Goal: Task Accomplishment & Management: Manage account settings

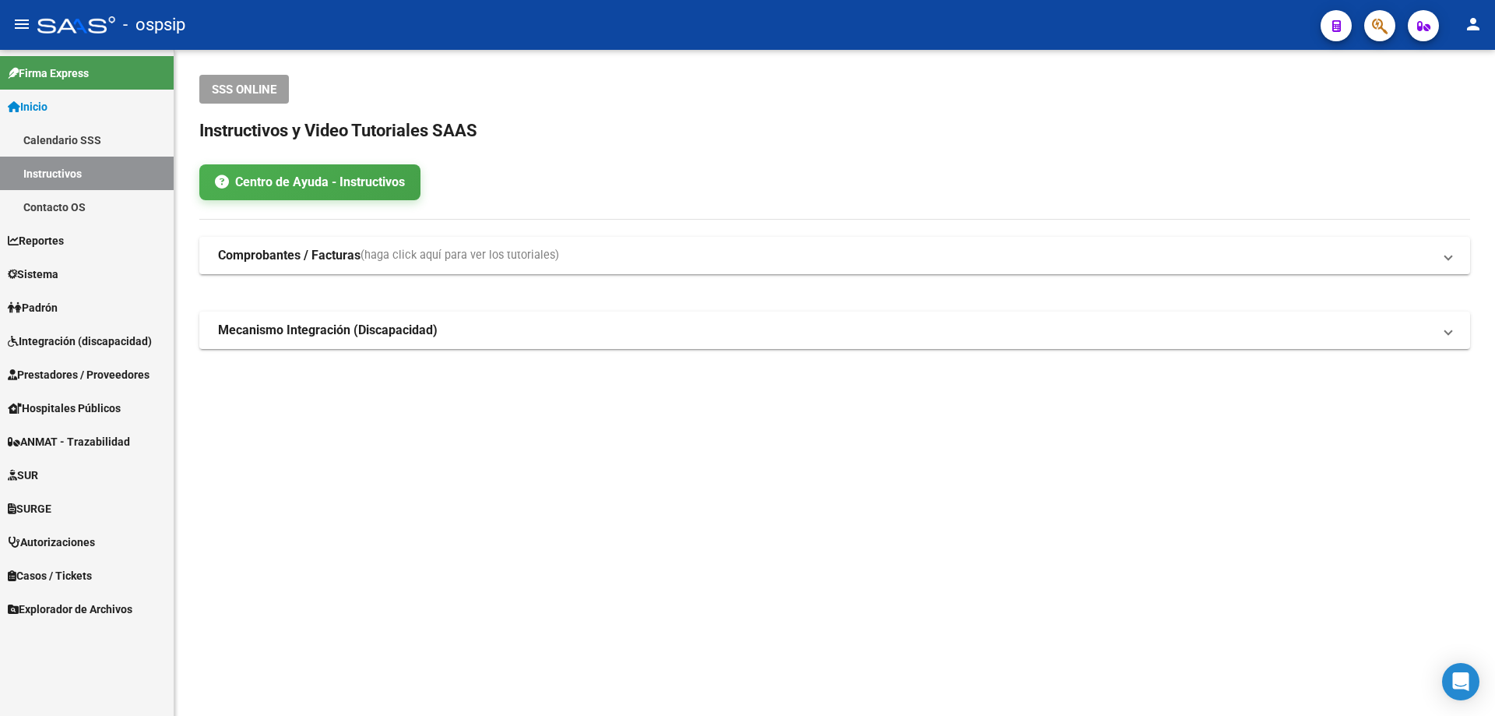
click at [52, 367] on span "Prestadores / Proveedores" at bounding box center [79, 374] width 142 height 17
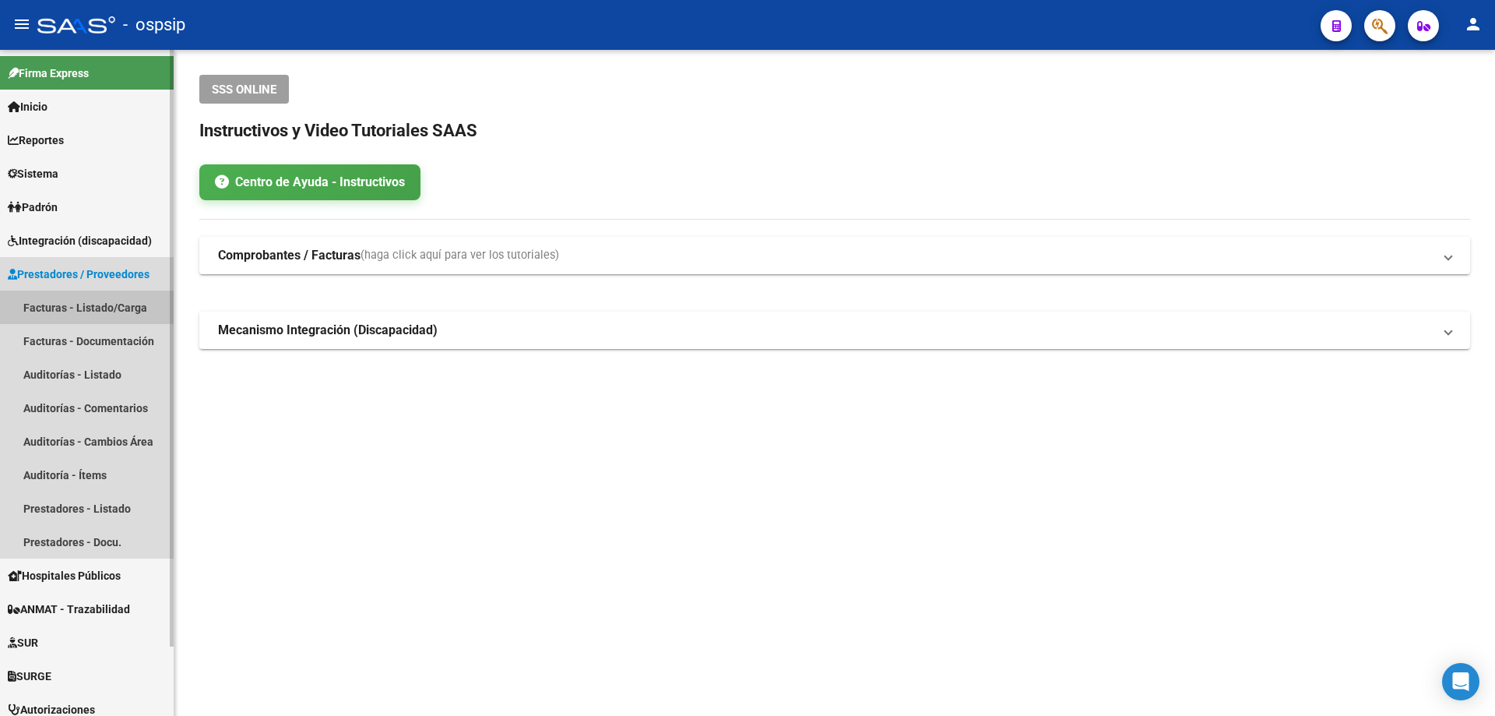
click at [55, 301] on link "Facturas - Listado/Carga" at bounding box center [87, 306] width 174 height 33
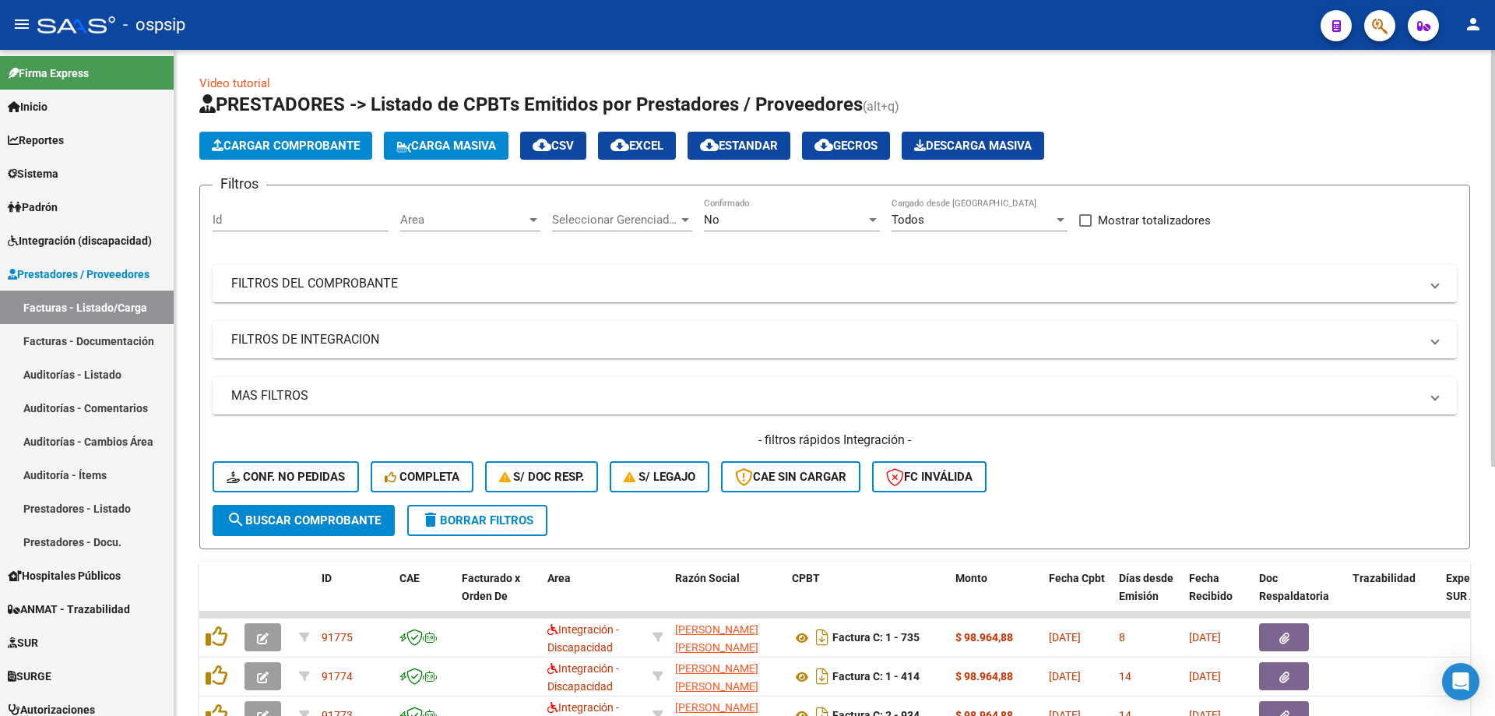
click at [763, 232] on div "No Confirmado" at bounding box center [792, 222] width 176 height 48
click at [762, 229] on div "No Confirmado" at bounding box center [792, 214] width 176 height 33
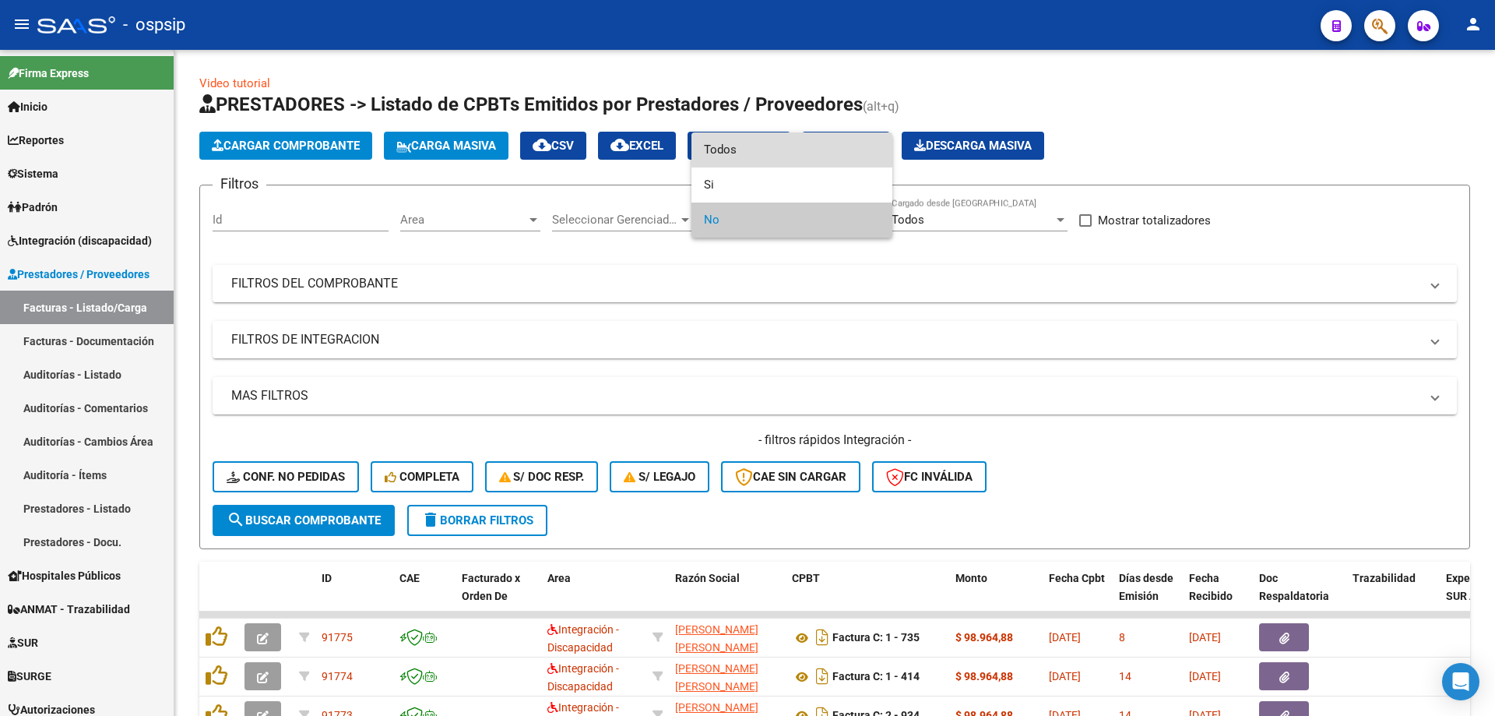
click at [792, 148] on span "Todos" at bounding box center [792, 149] width 176 height 35
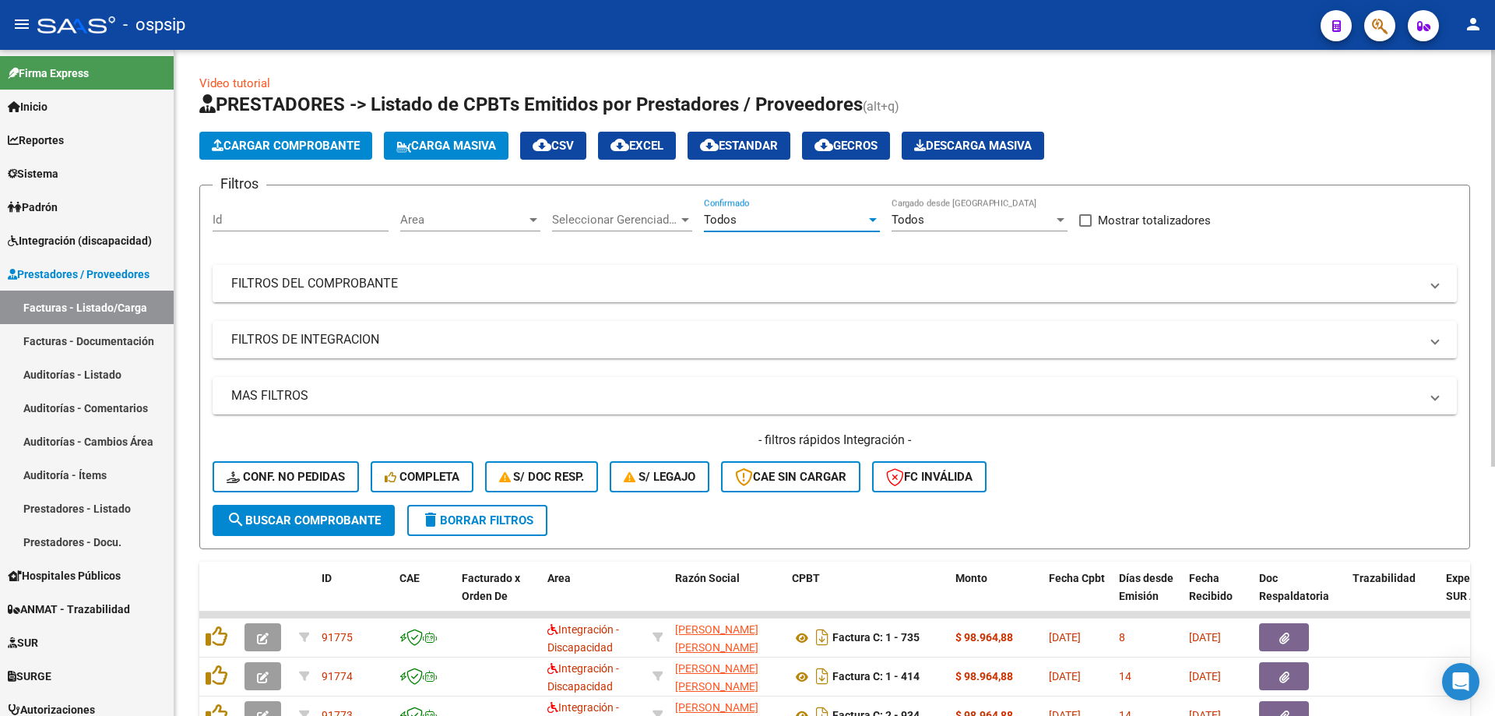
click at [289, 301] on mat-expansion-panel-header "FILTROS DEL COMPROBANTE" at bounding box center [835, 283] width 1244 height 37
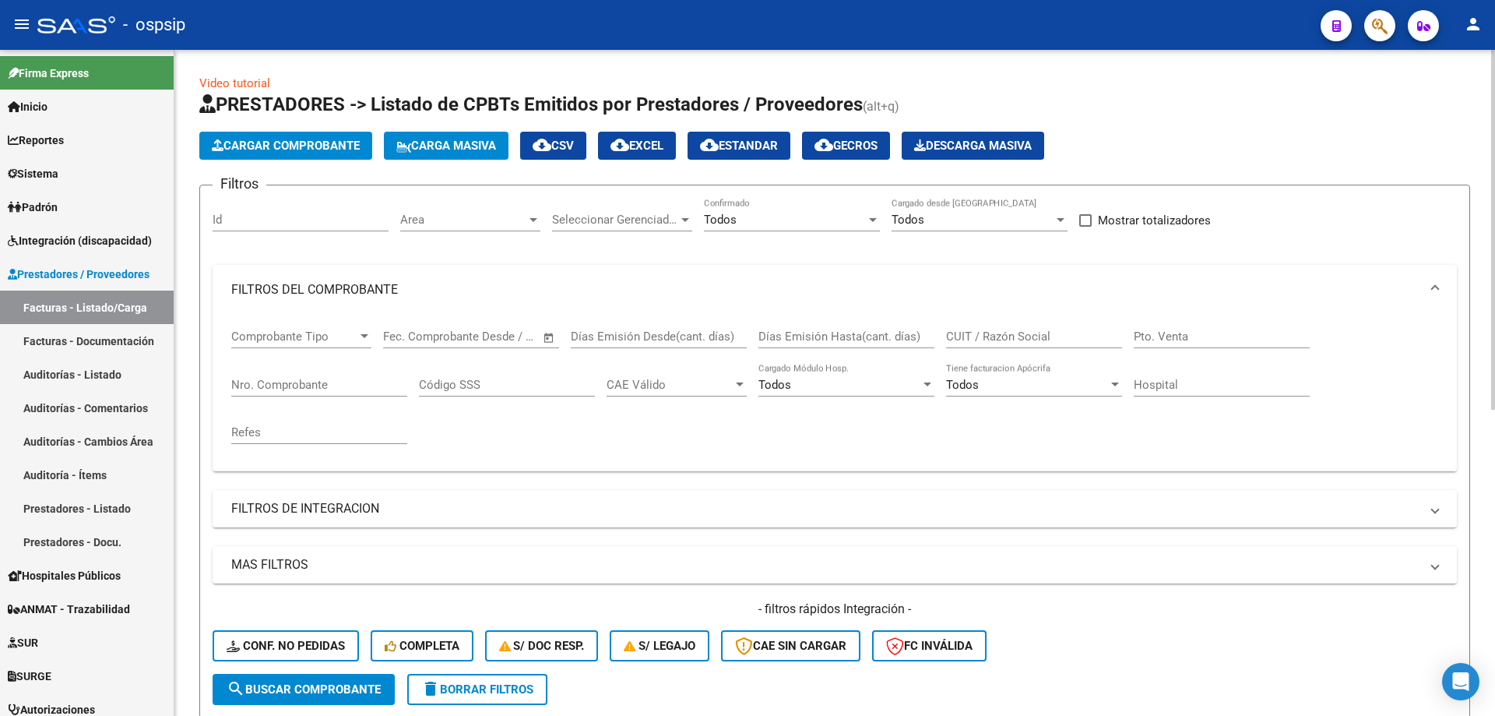
click at [304, 376] on div "Nro. Comprobante" at bounding box center [319, 379] width 176 height 33
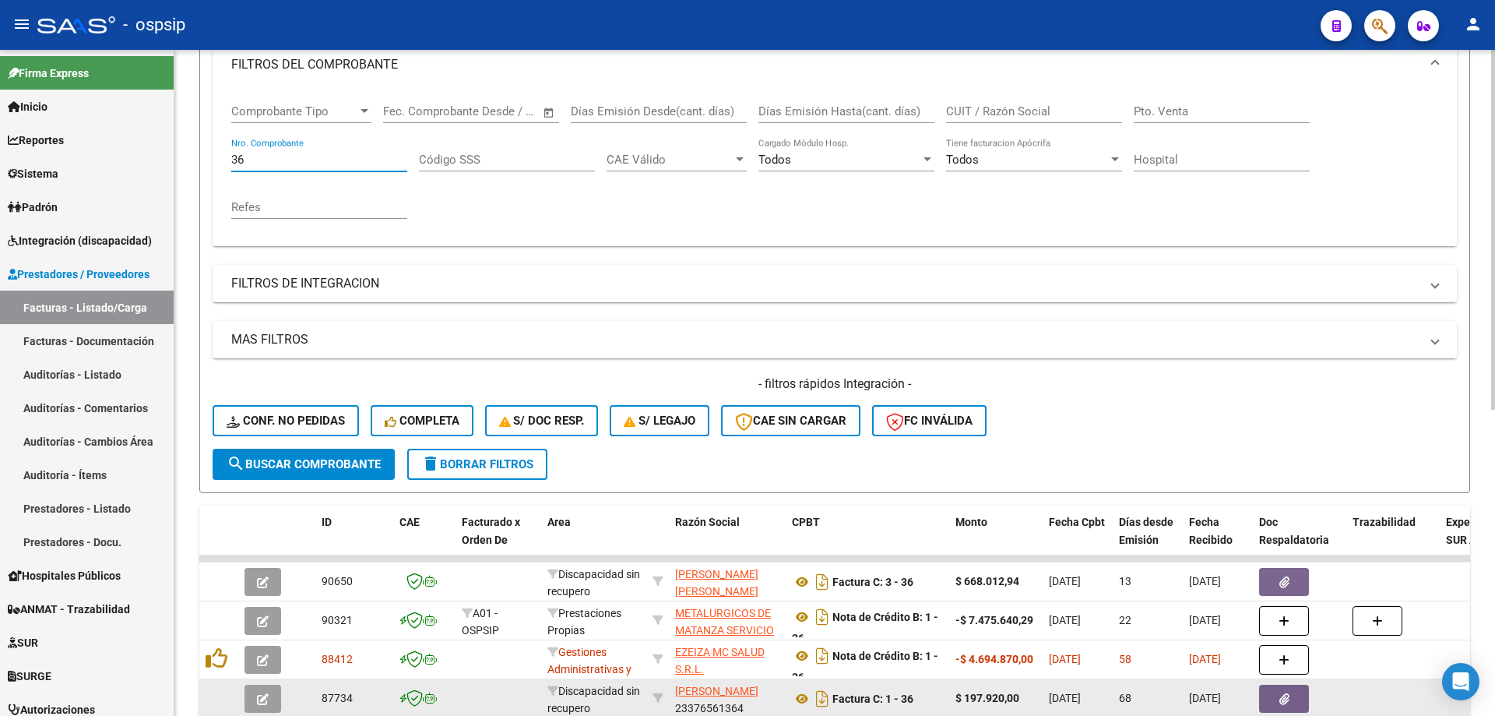
scroll to position [234, 0]
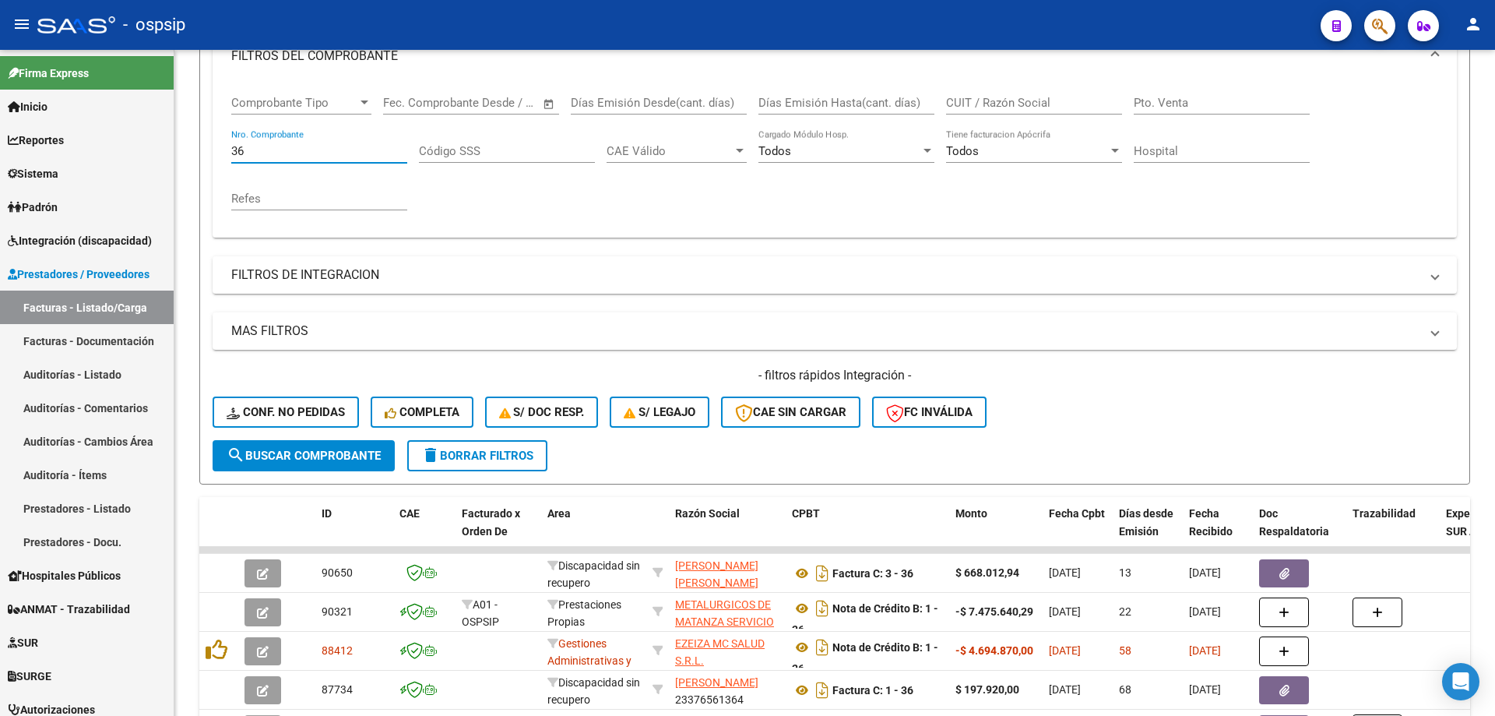
type input "36"
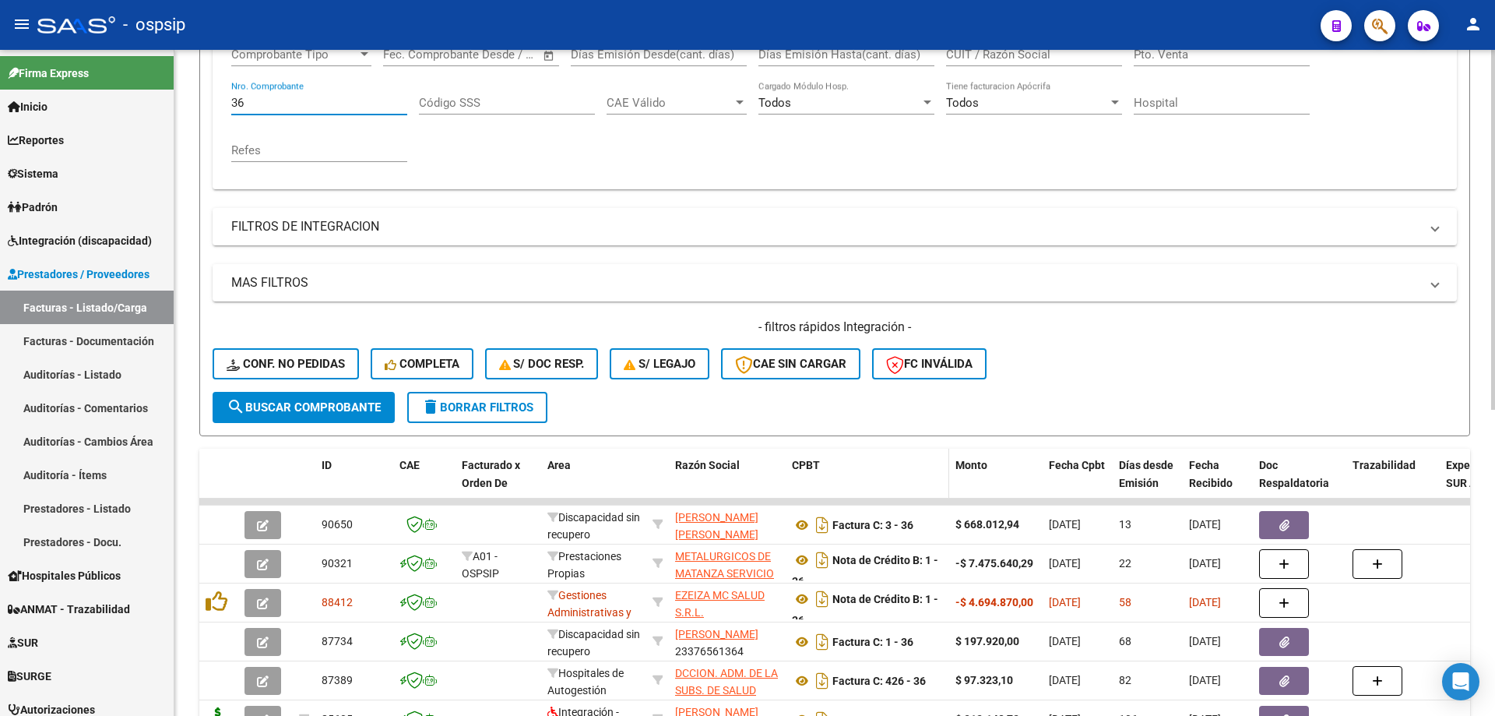
scroll to position [389, 0]
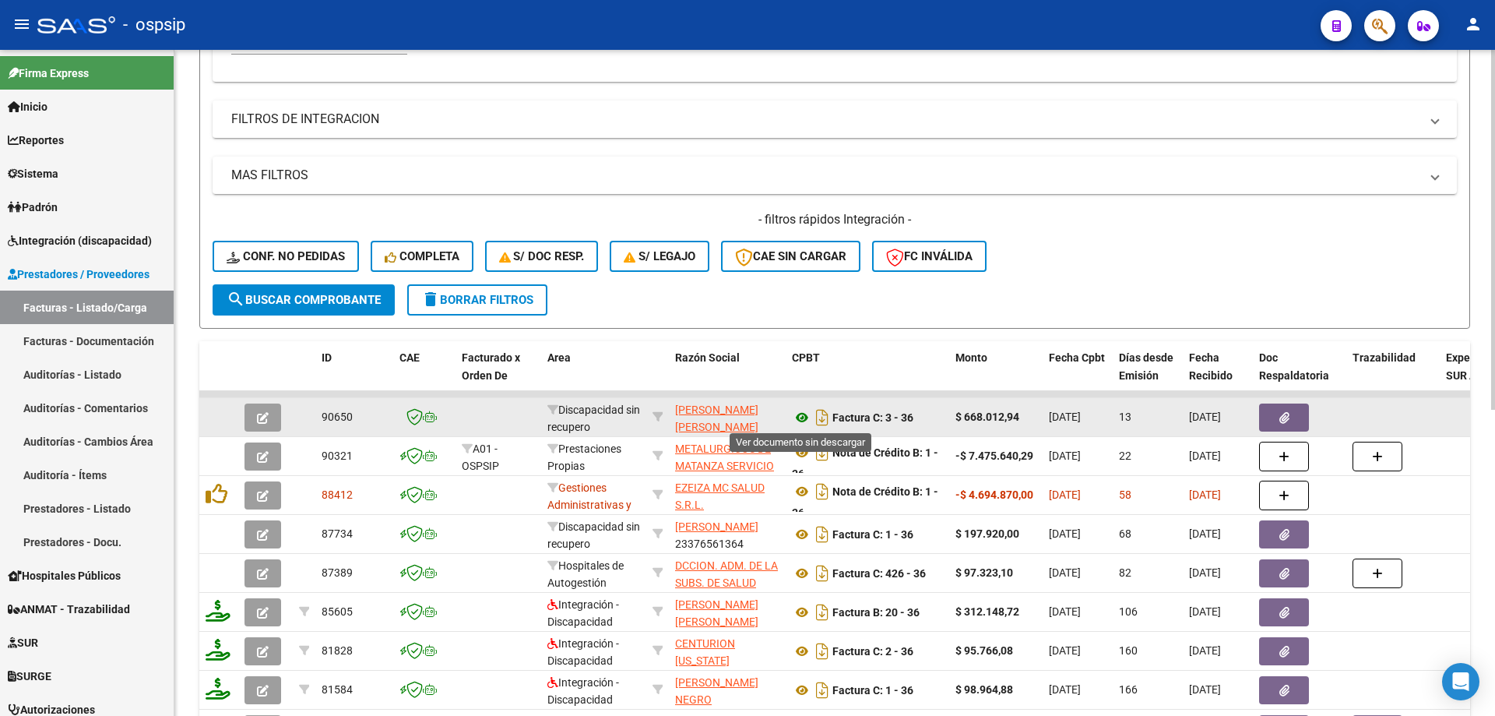
click at [801, 416] on icon at bounding box center [802, 417] width 20 height 19
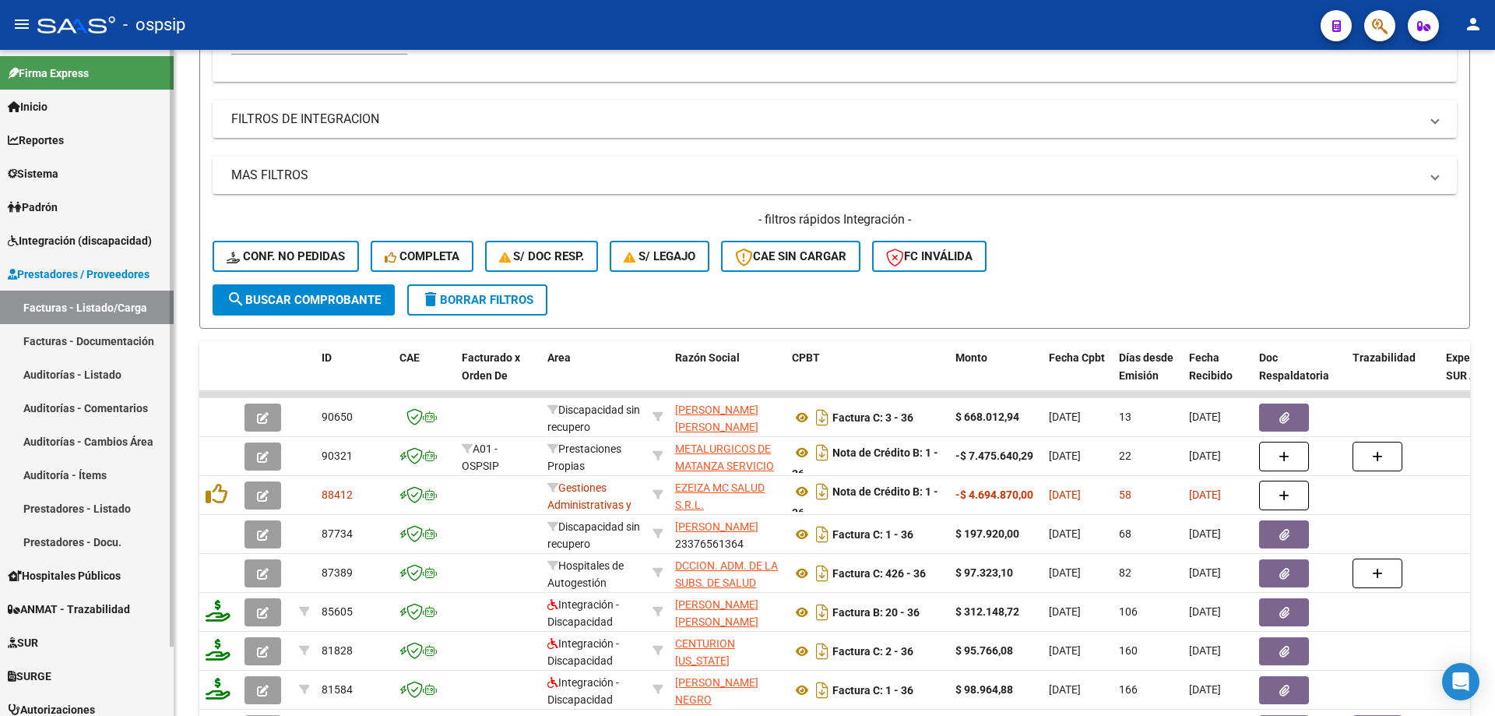
click at [33, 312] on link "Facturas - Listado/Carga" at bounding box center [87, 306] width 174 height 33
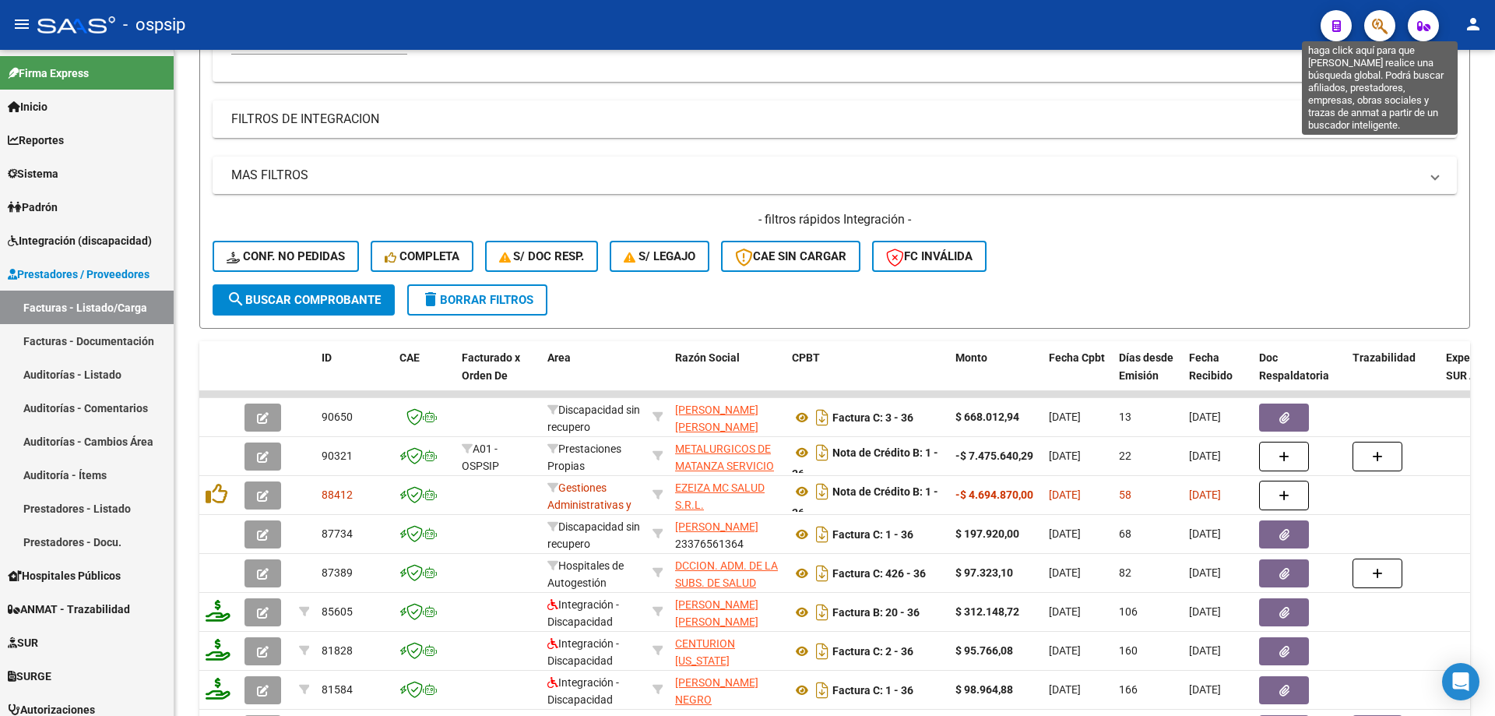
click at [1378, 30] on icon "button" at bounding box center [1380, 26] width 16 height 18
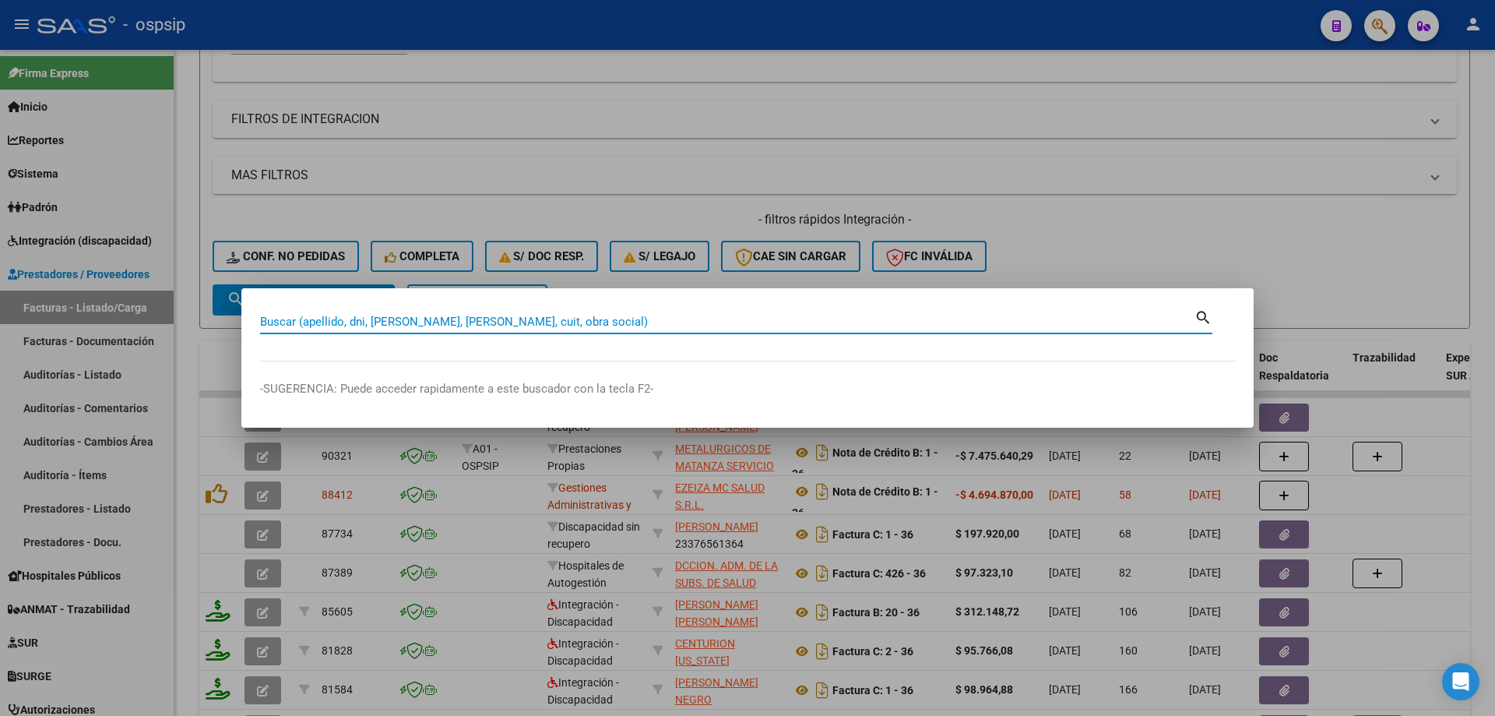
paste input "20531683251"
type input "20531683251"
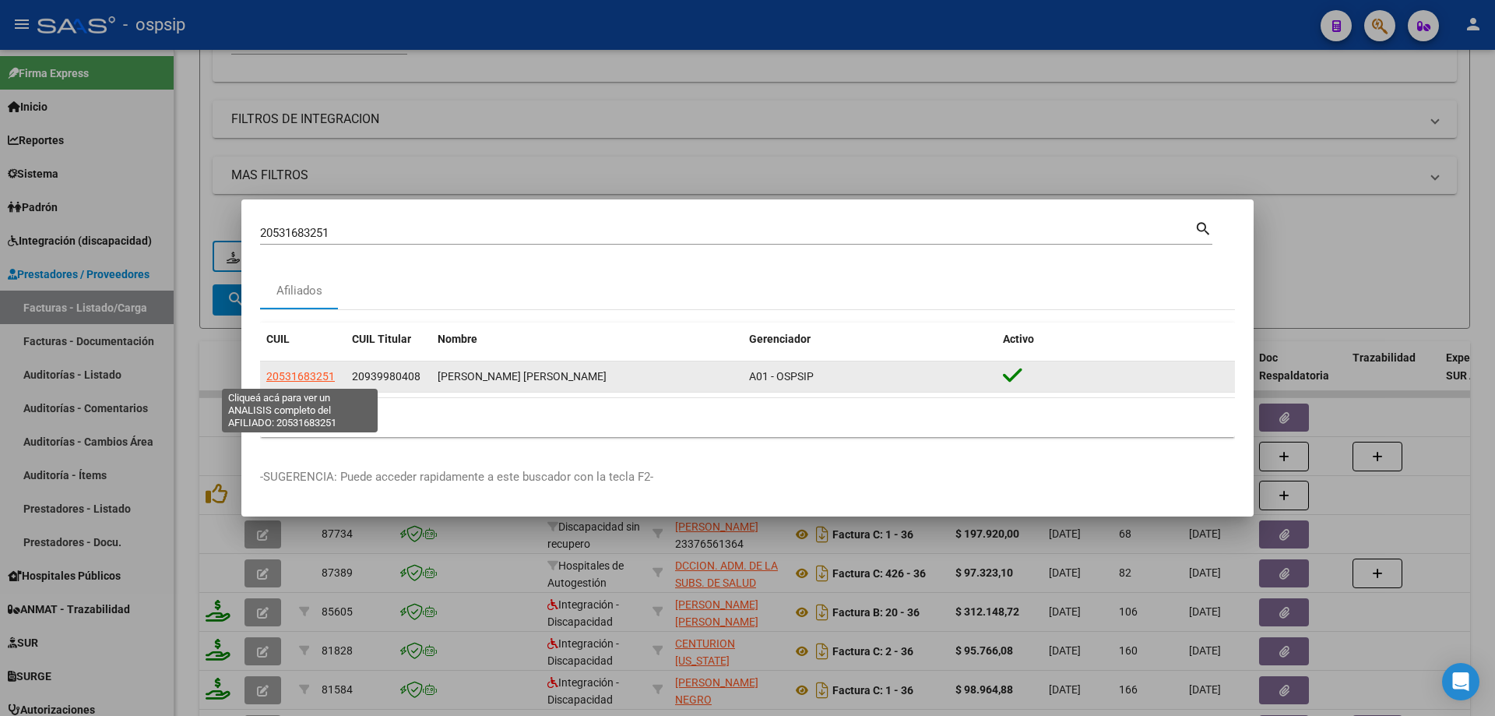
click at [297, 374] on span "20531683251" at bounding box center [300, 376] width 69 height 12
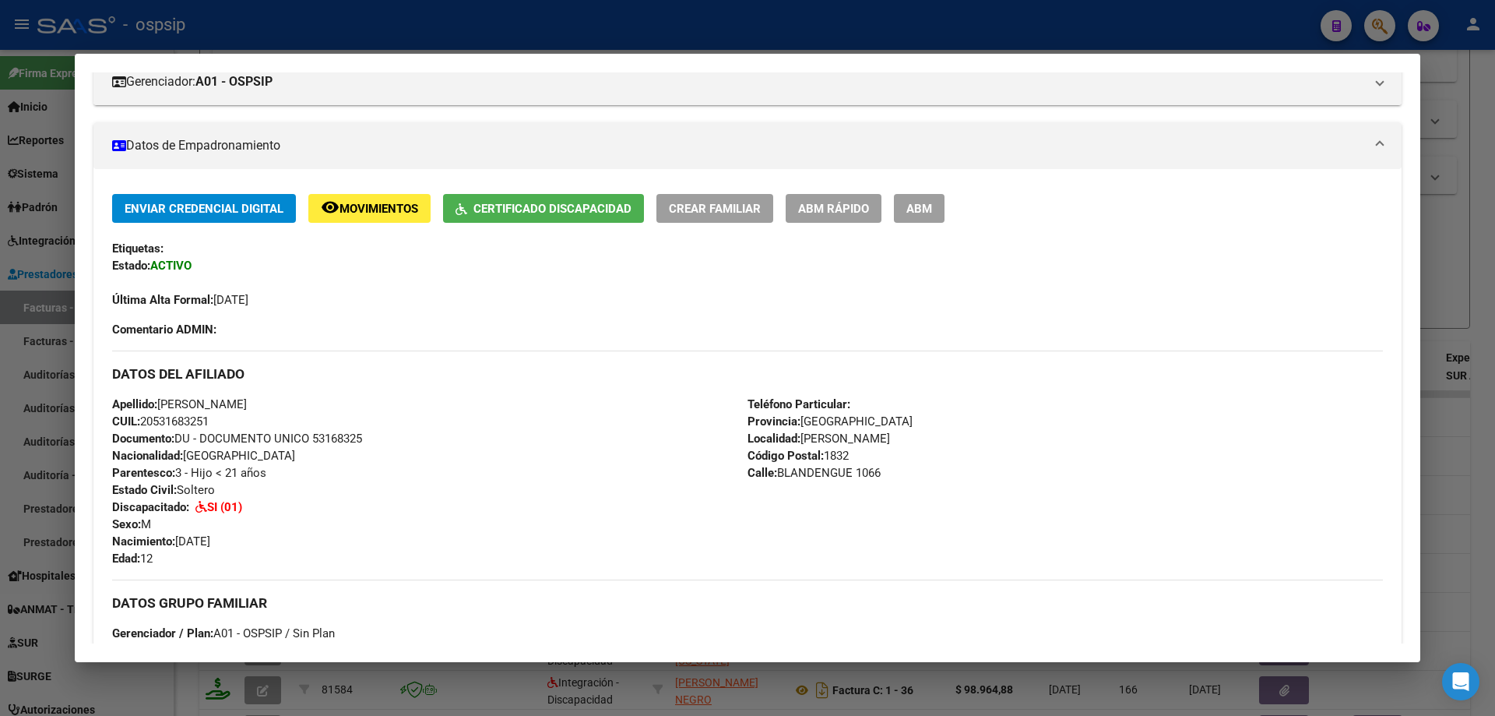
scroll to position [227, 0]
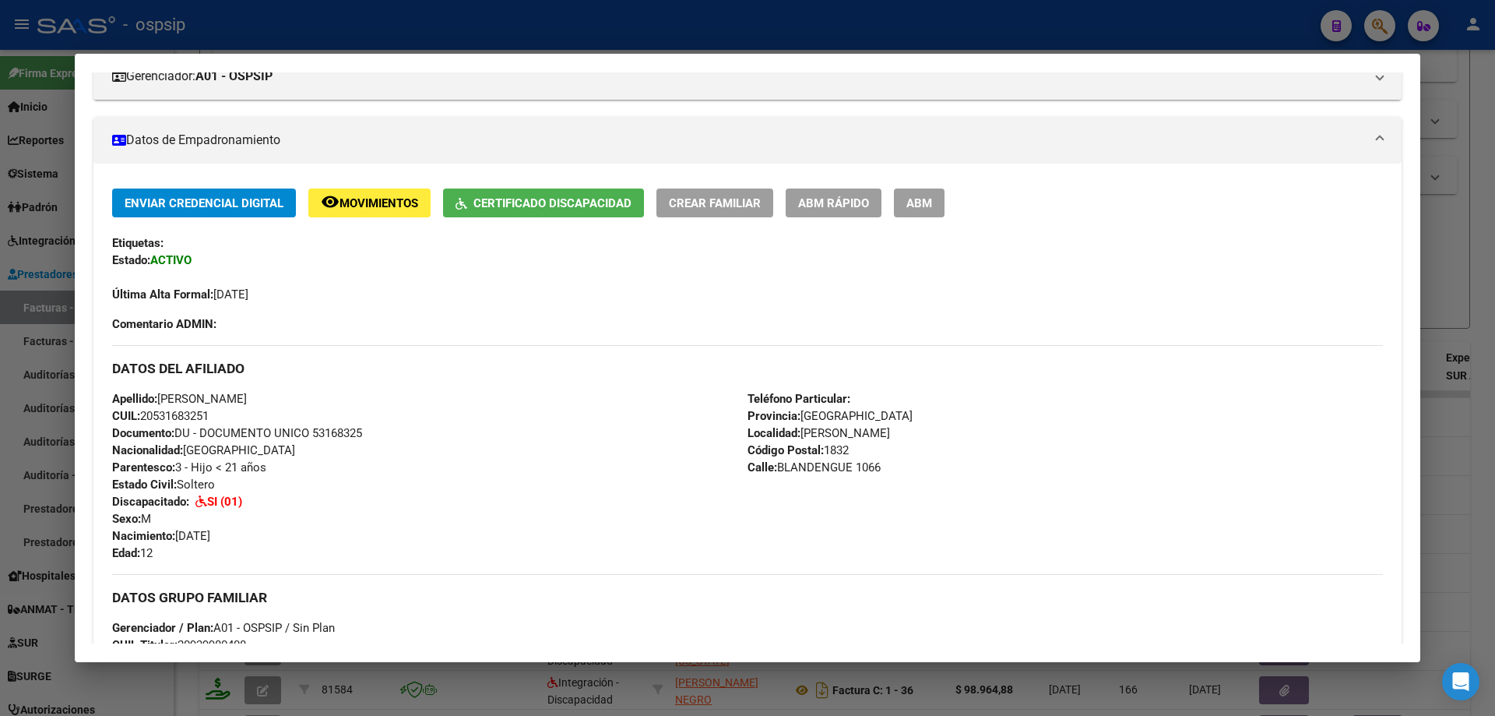
click at [1460, 238] on div at bounding box center [747, 358] width 1495 height 716
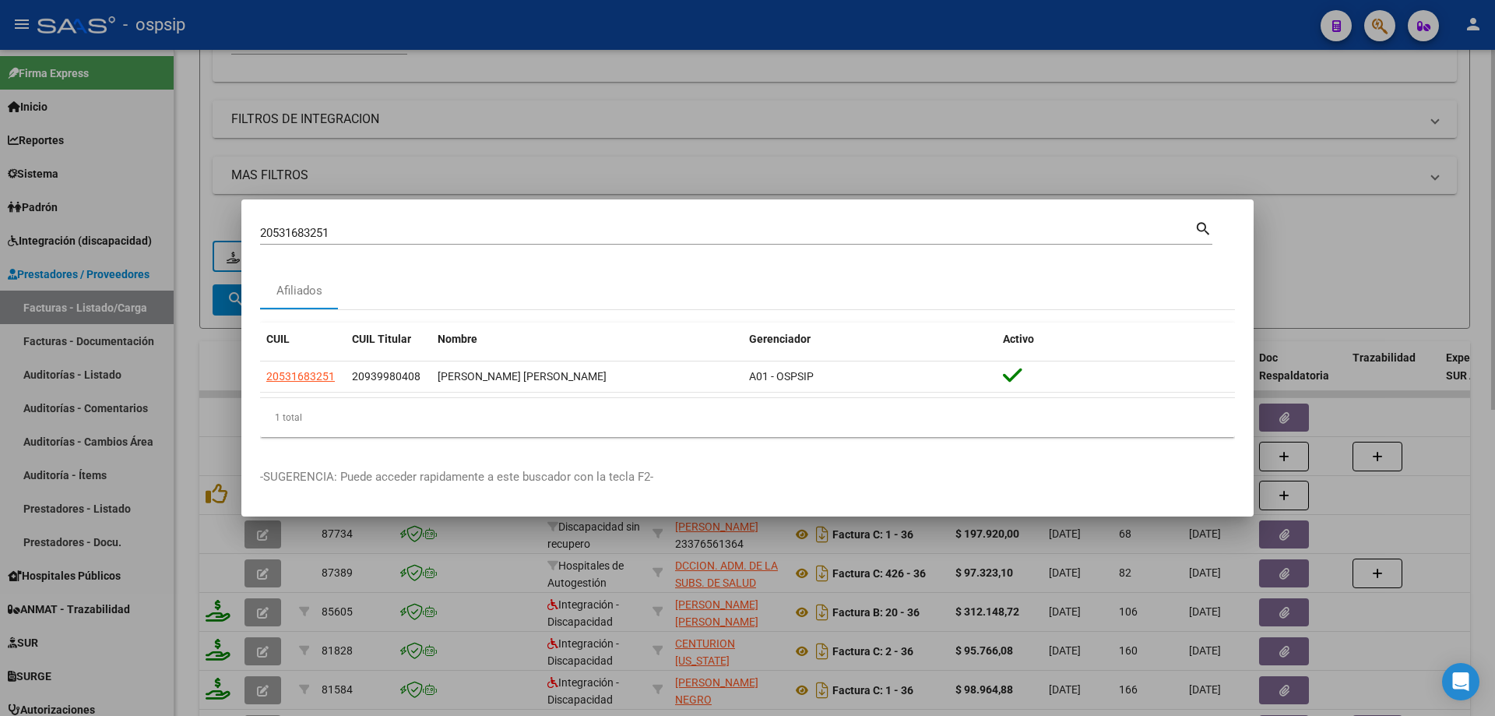
click at [866, 80] on div at bounding box center [747, 358] width 1495 height 716
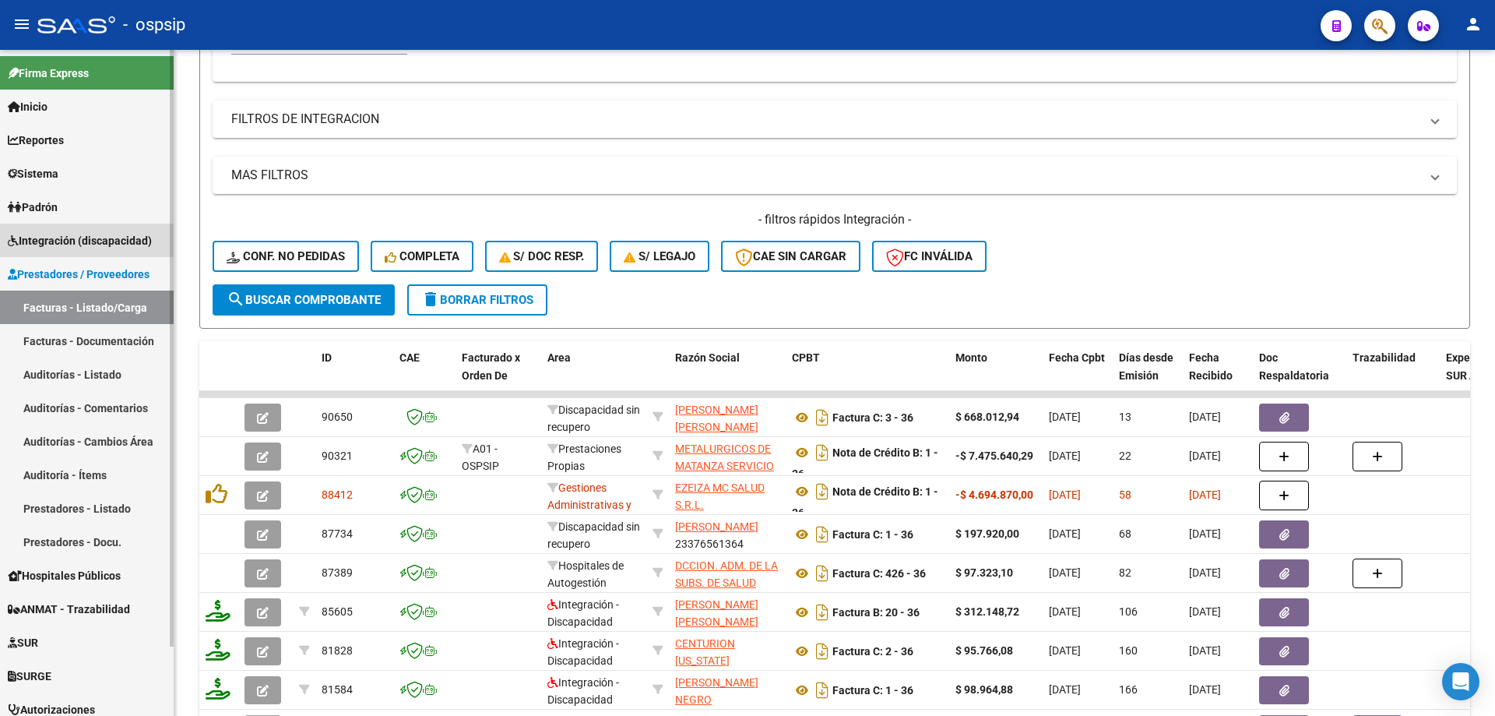
click at [54, 232] on span "Integración (discapacidad)" at bounding box center [80, 240] width 144 height 17
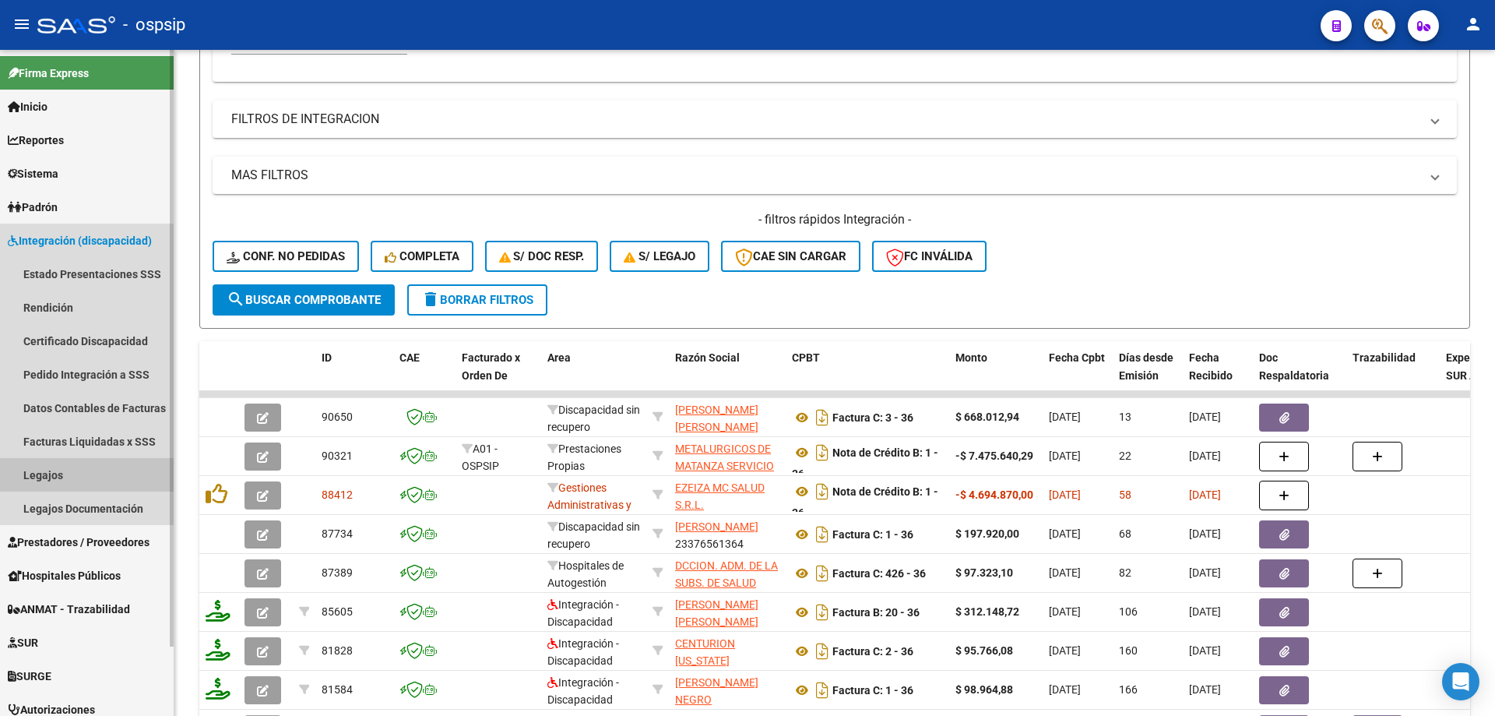
click at [48, 473] on link "Legajos" at bounding box center [87, 474] width 174 height 33
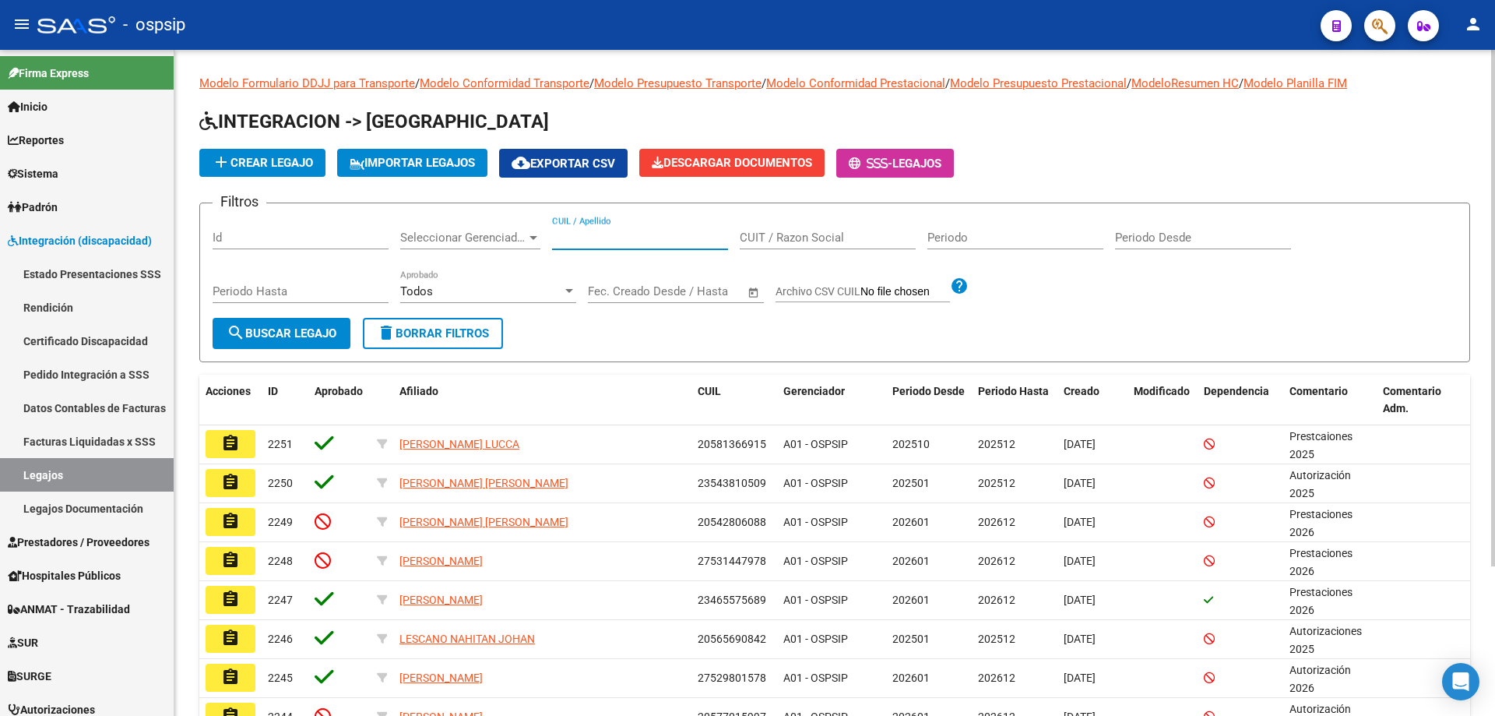
paste input "20531683251"
type input "20531683251"
click at [317, 338] on span "search Buscar Legajo" at bounding box center [282, 333] width 110 height 14
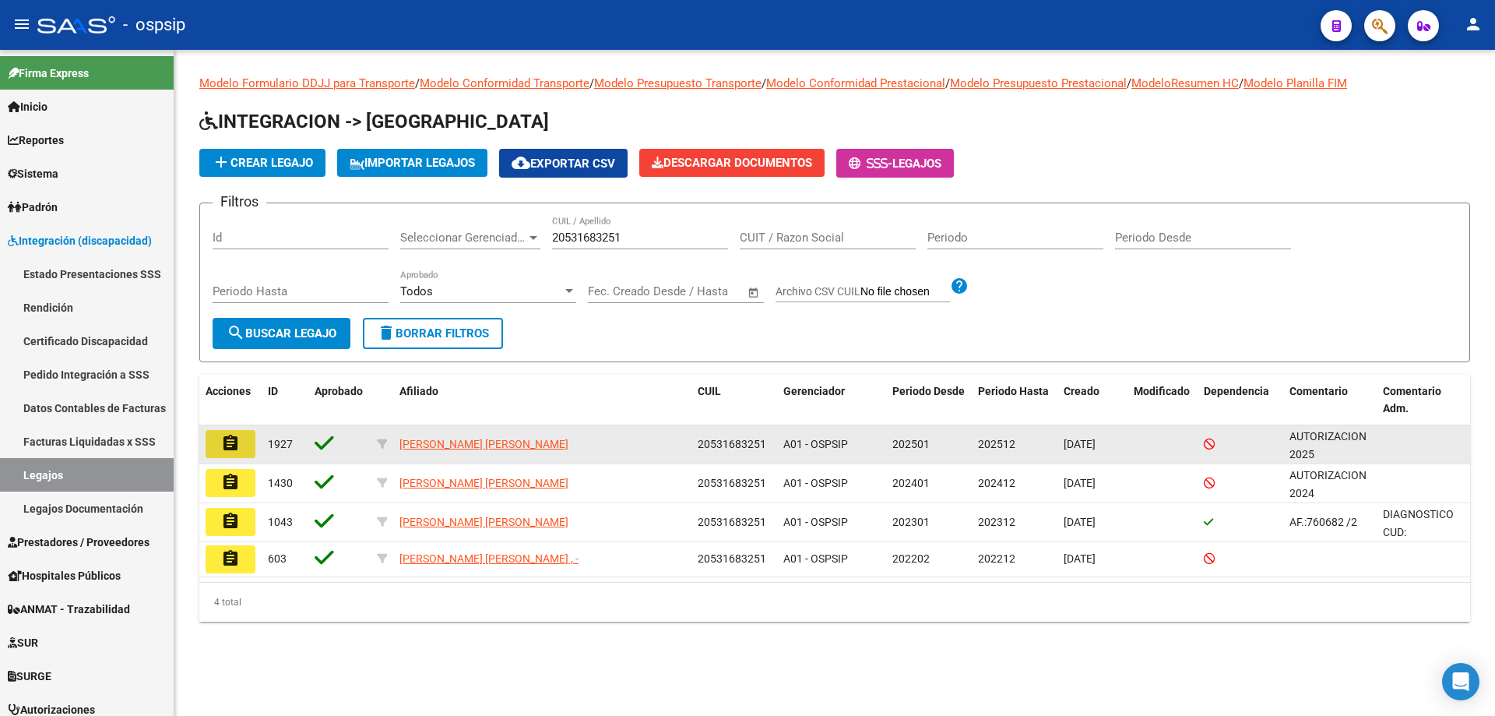
click at [238, 443] on mat-icon "assignment" at bounding box center [230, 443] width 19 height 19
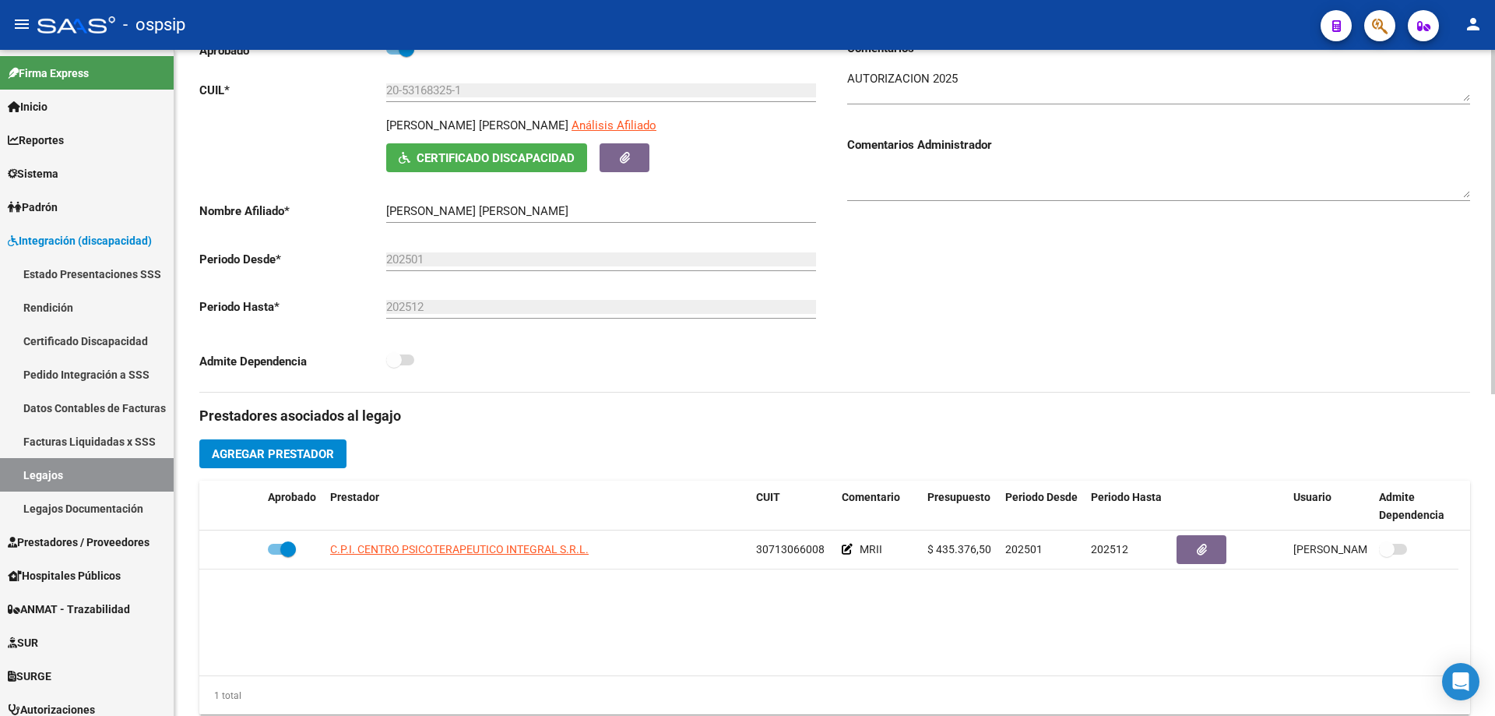
scroll to position [234, 0]
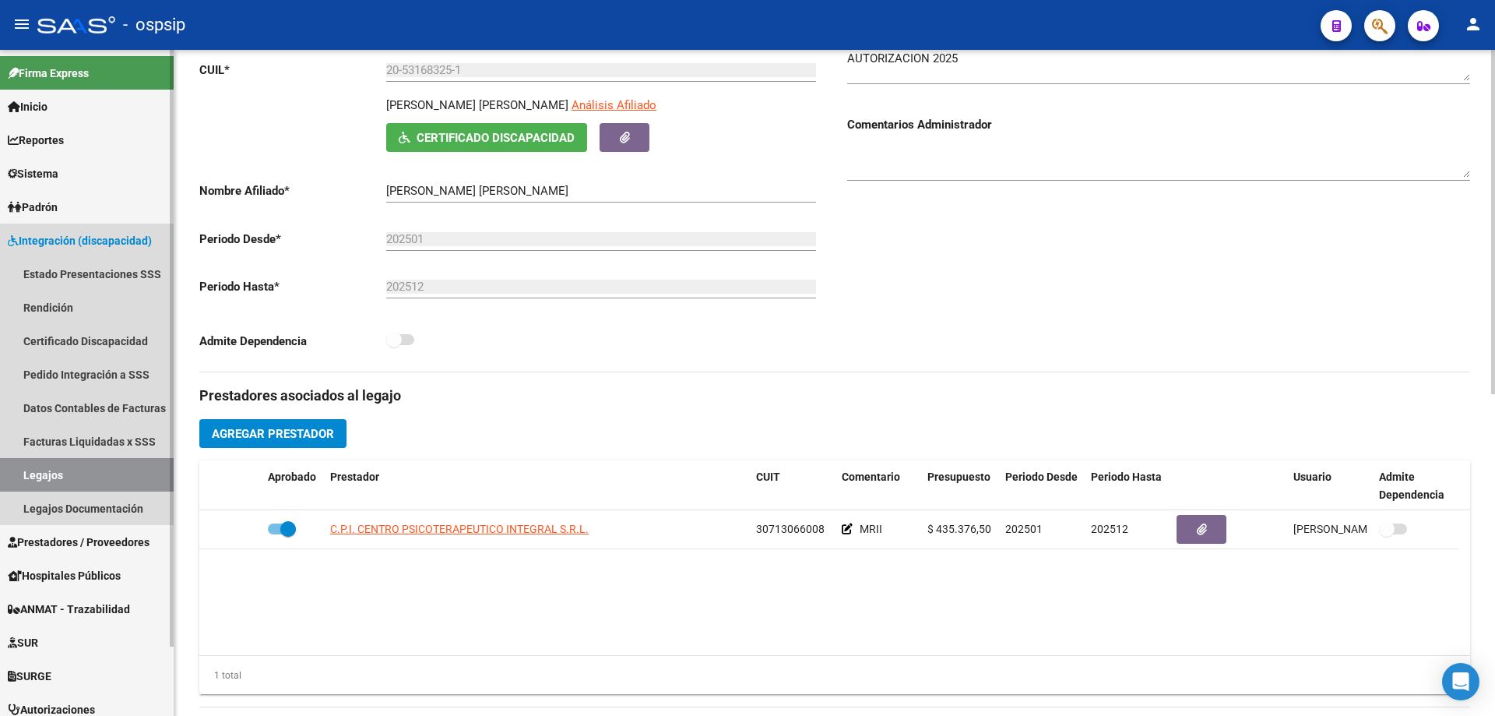
click at [43, 473] on link "Legajos" at bounding box center [87, 474] width 174 height 33
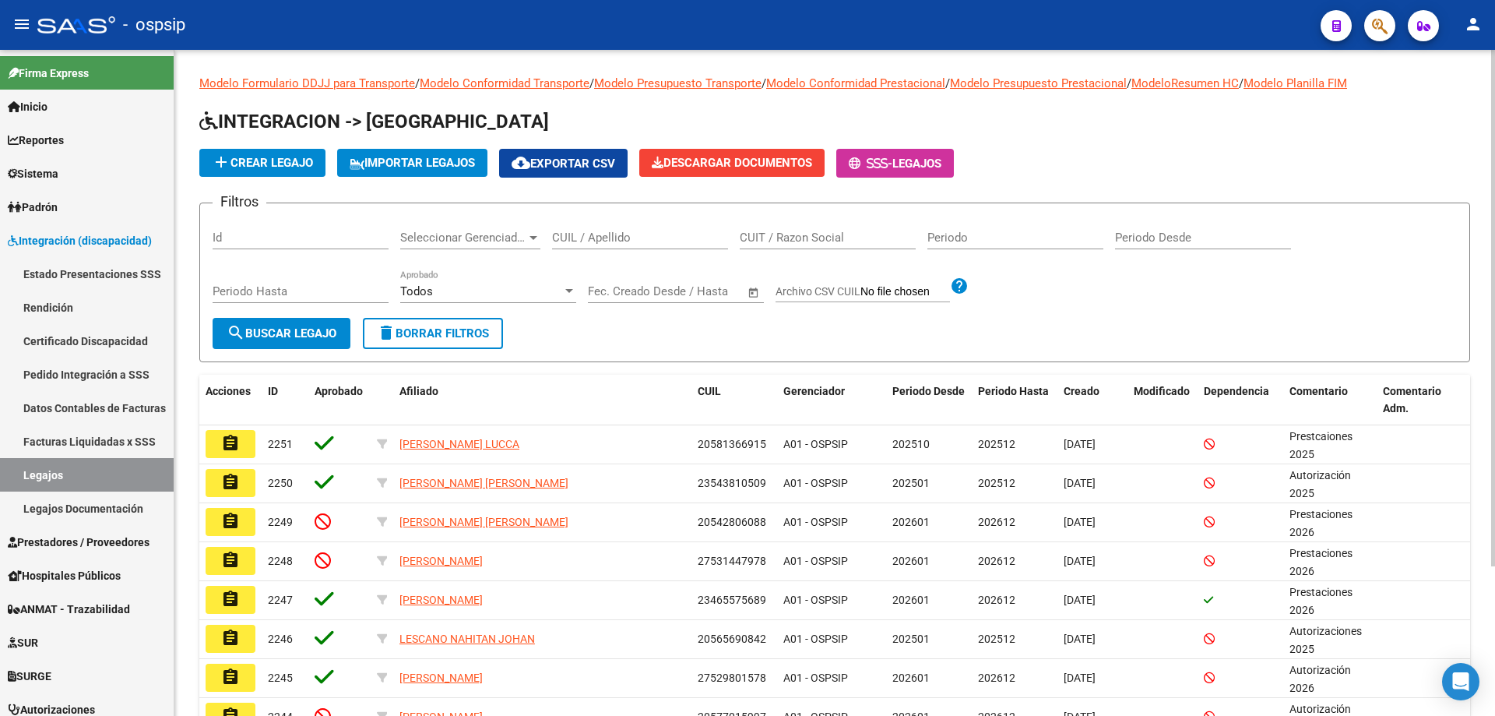
click at [624, 225] on div "CUIL / Apellido" at bounding box center [640, 232] width 176 height 33
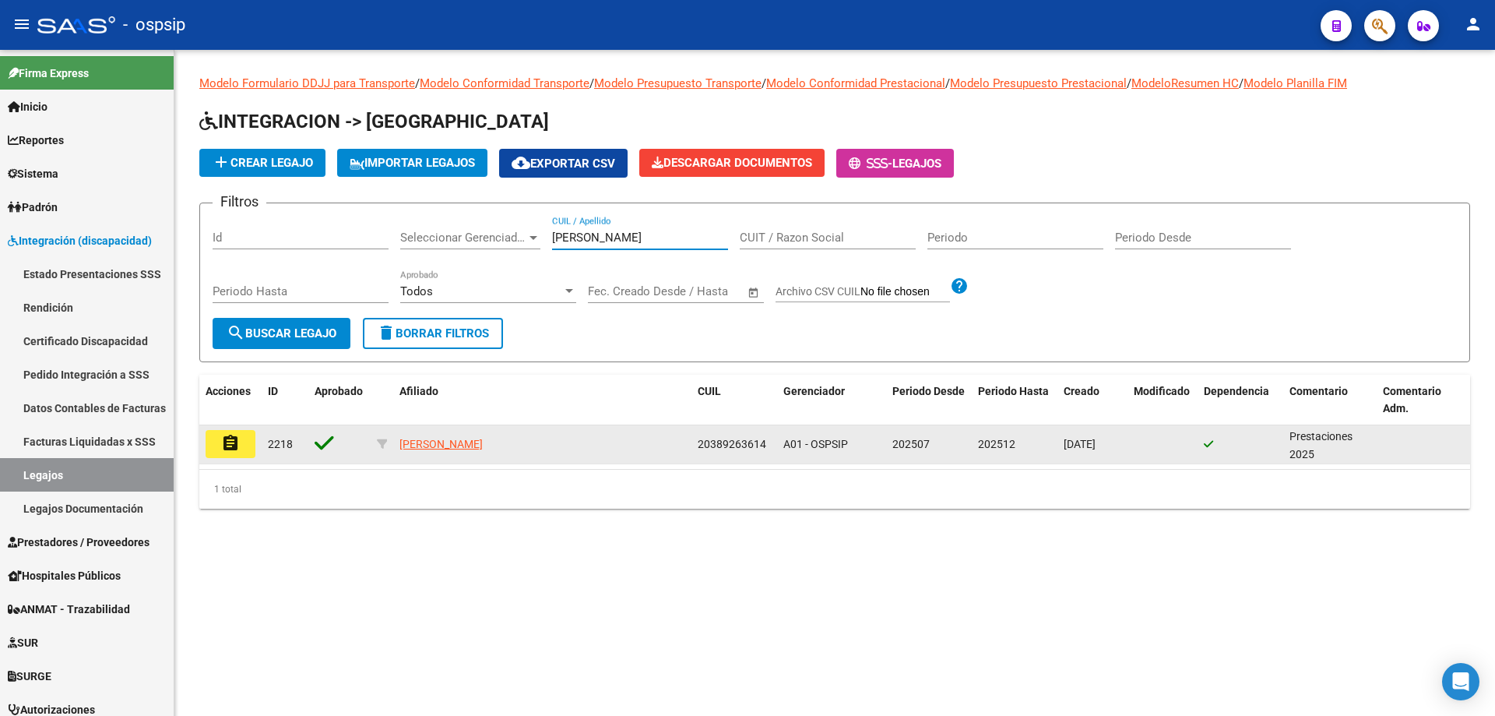
type input "[PERSON_NAME]"
click at [251, 439] on button "assignment" at bounding box center [231, 444] width 50 height 28
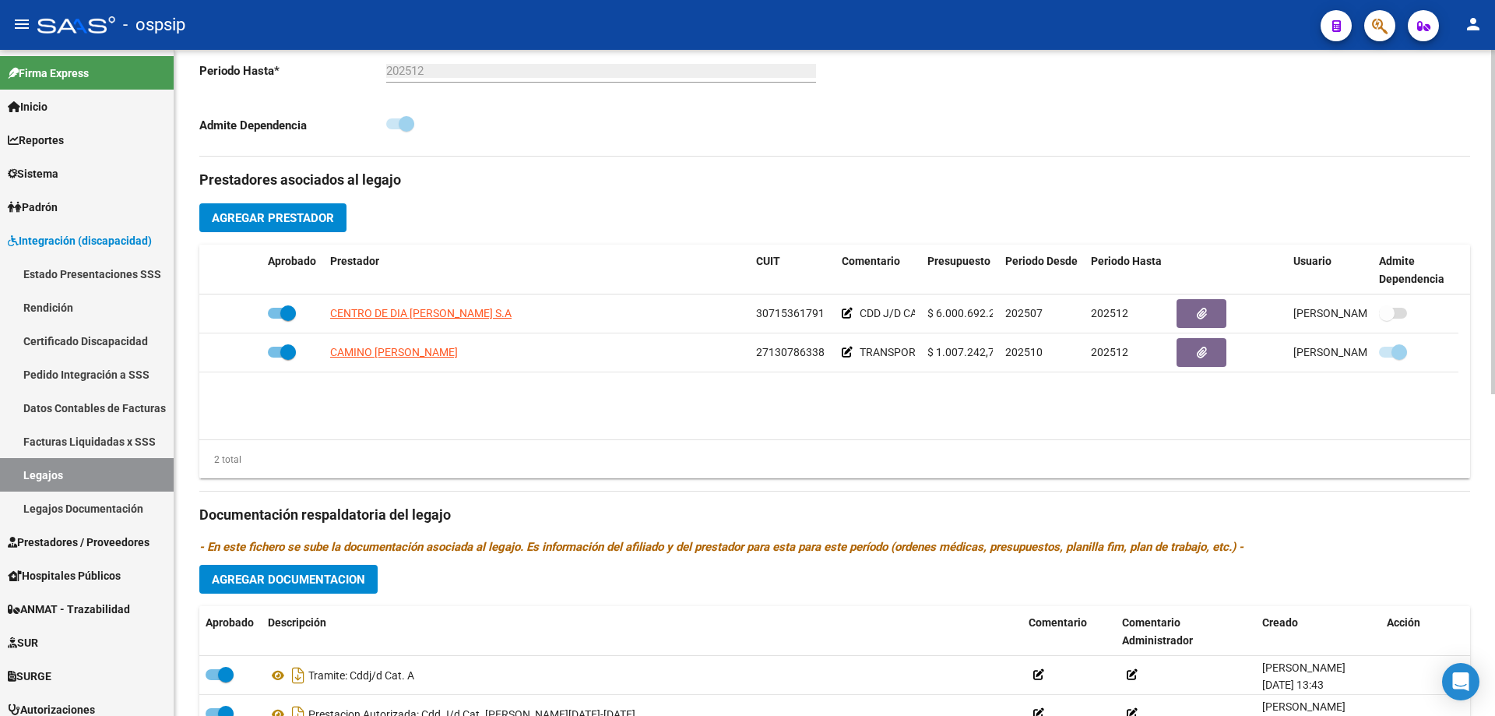
scroll to position [545, 0]
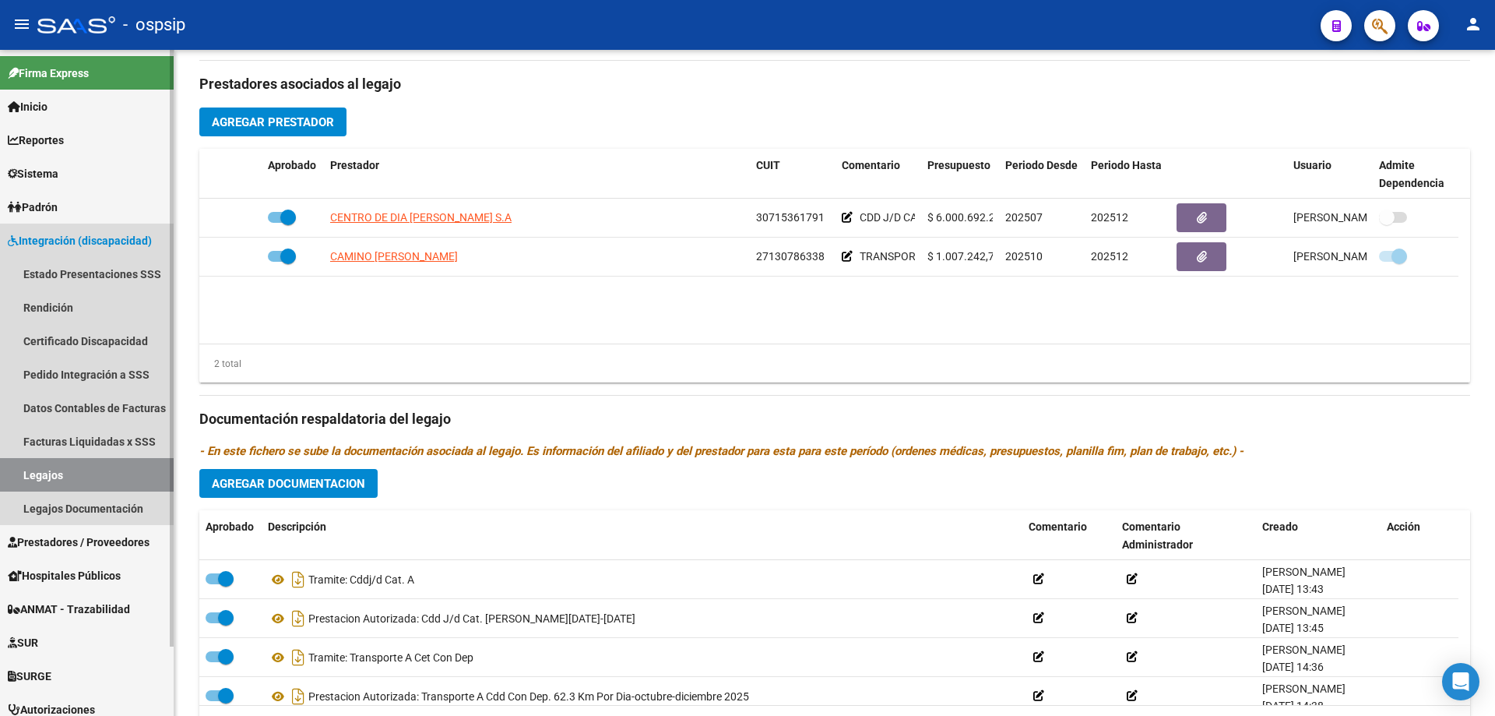
click at [68, 470] on link "Legajos" at bounding box center [87, 474] width 174 height 33
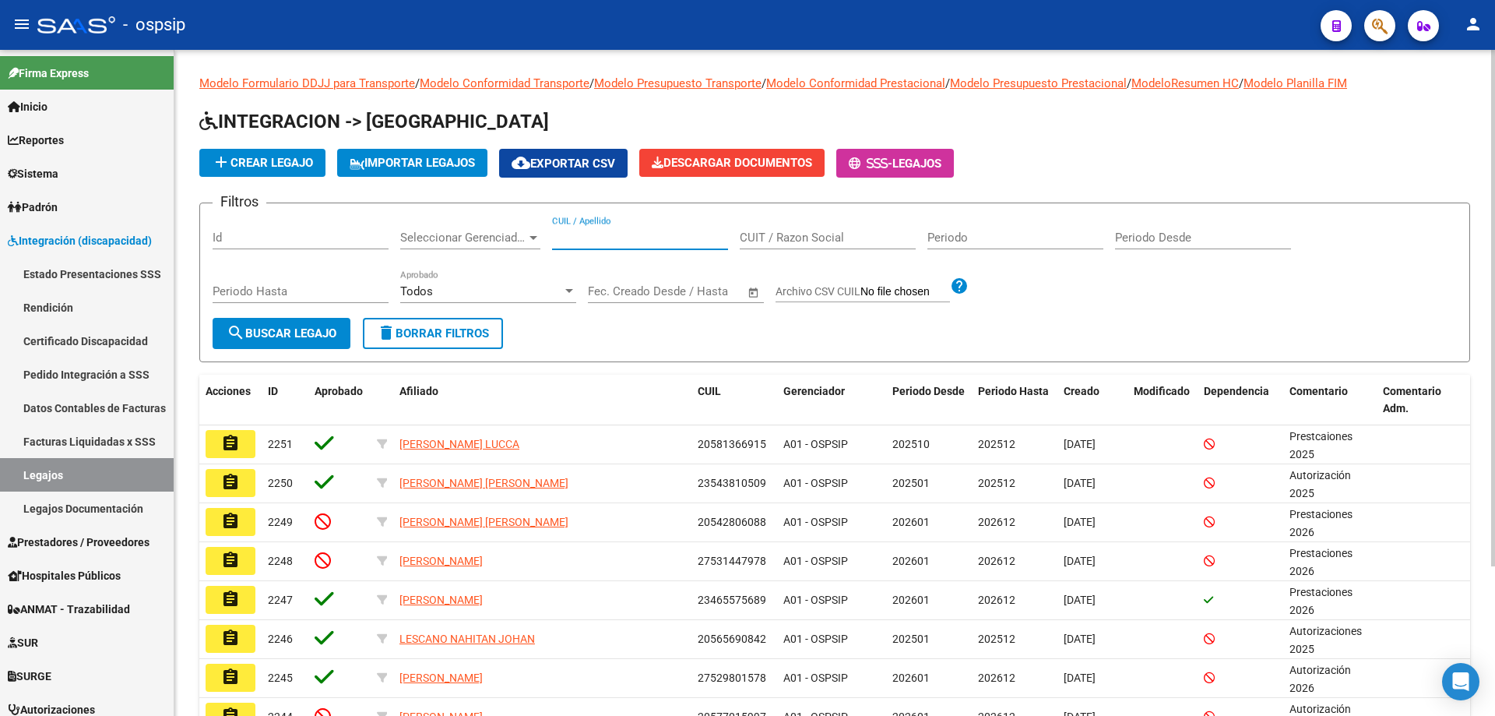
paste input "27436610314"
type input "27436610314"
click at [297, 326] on span "search Buscar Legajo" at bounding box center [282, 333] width 110 height 14
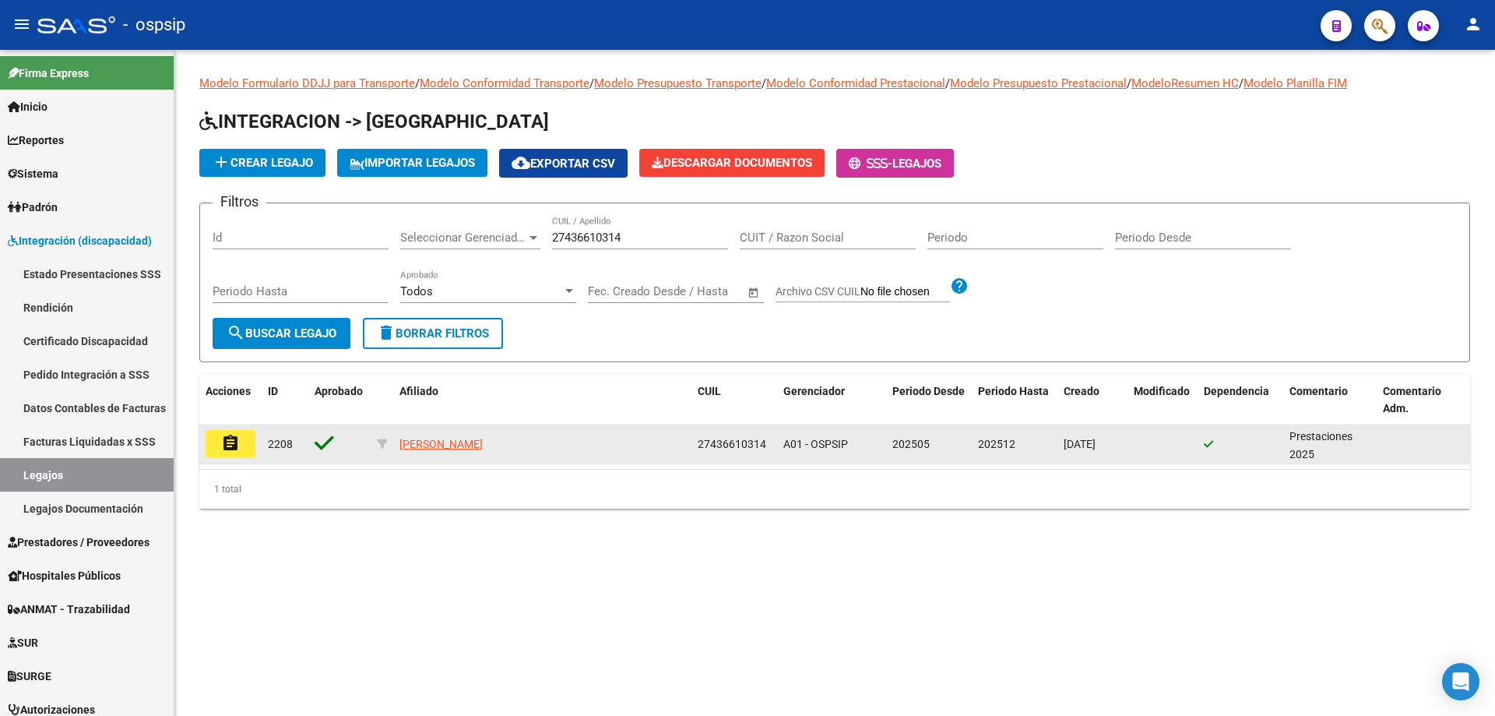
click at [231, 442] on mat-icon "assignment" at bounding box center [230, 443] width 19 height 19
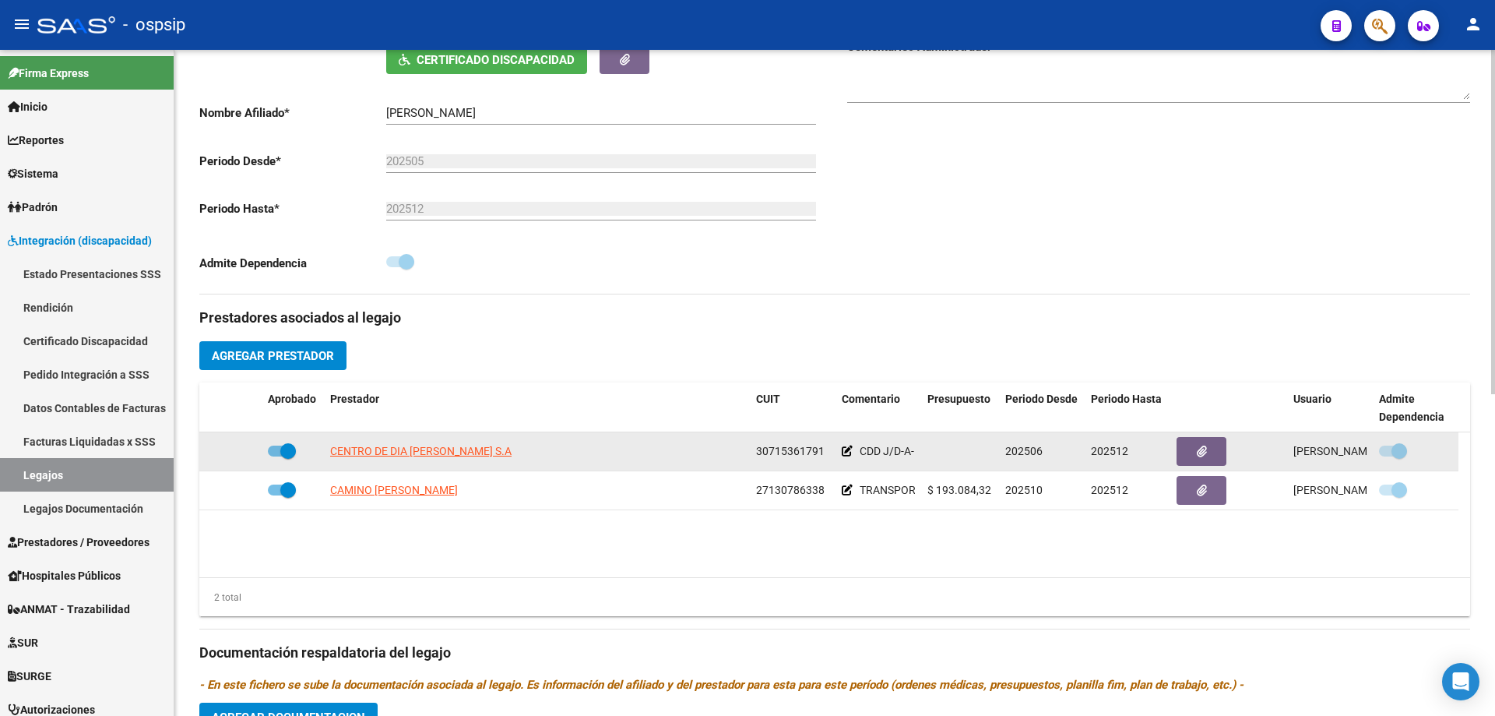
scroll to position [78, 0]
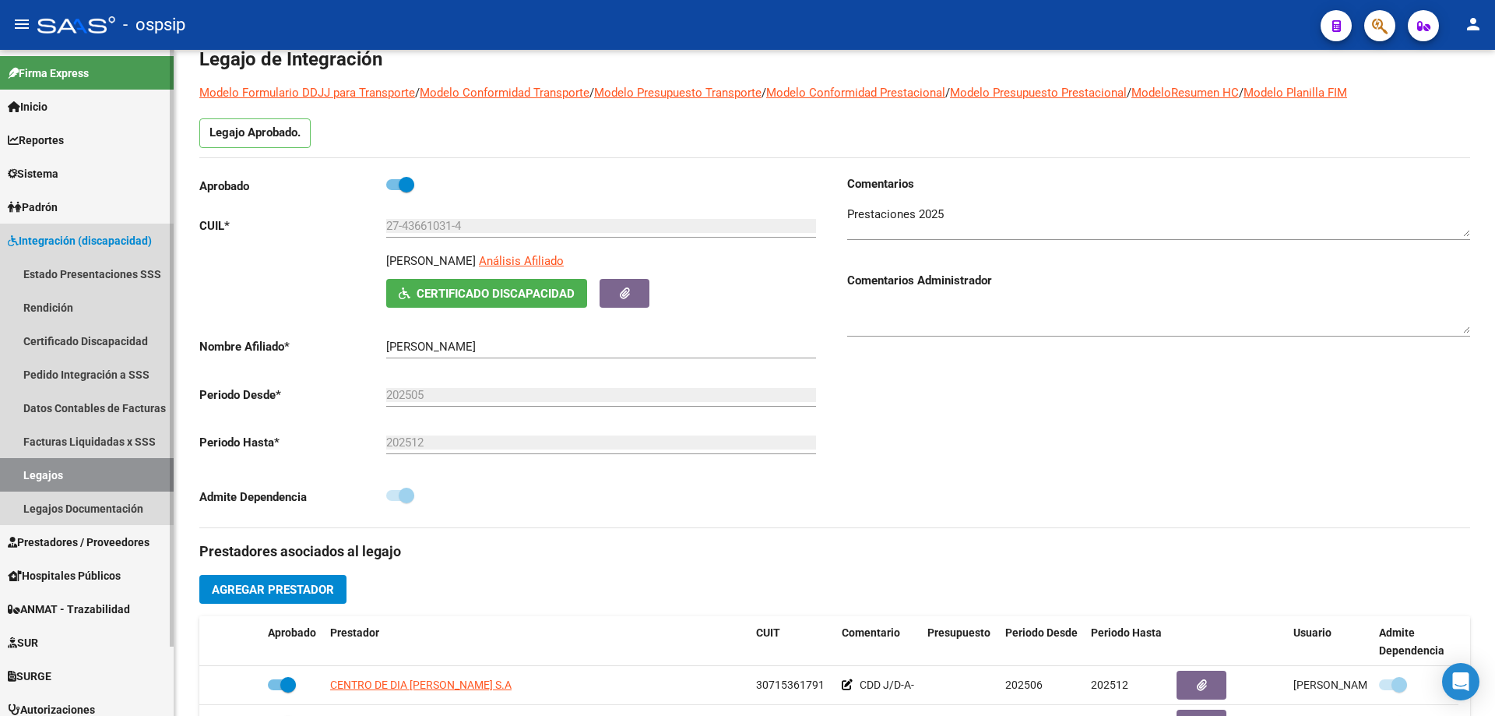
click at [76, 484] on link "Legajos" at bounding box center [87, 474] width 174 height 33
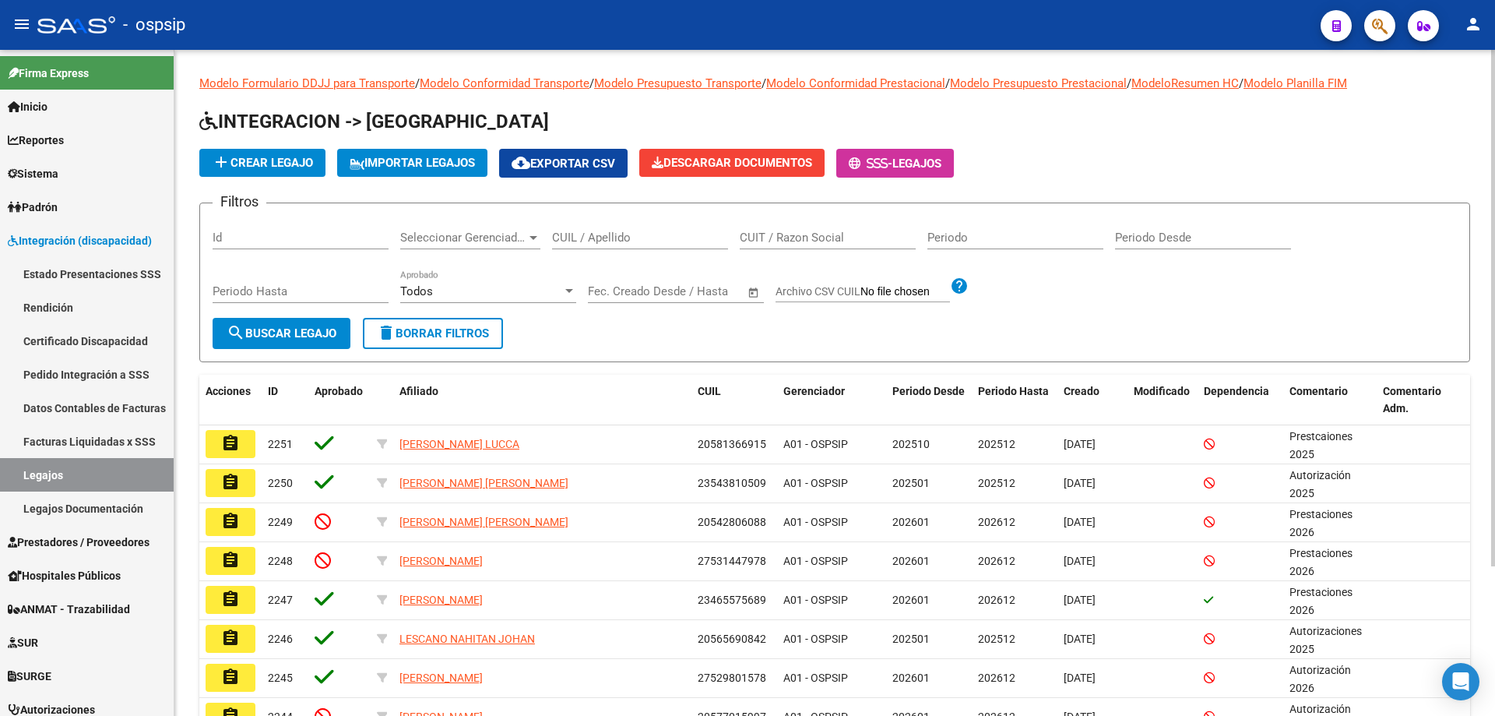
click at [639, 228] on div "CUIL / Apellido" at bounding box center [640, 232] width 176 height 33
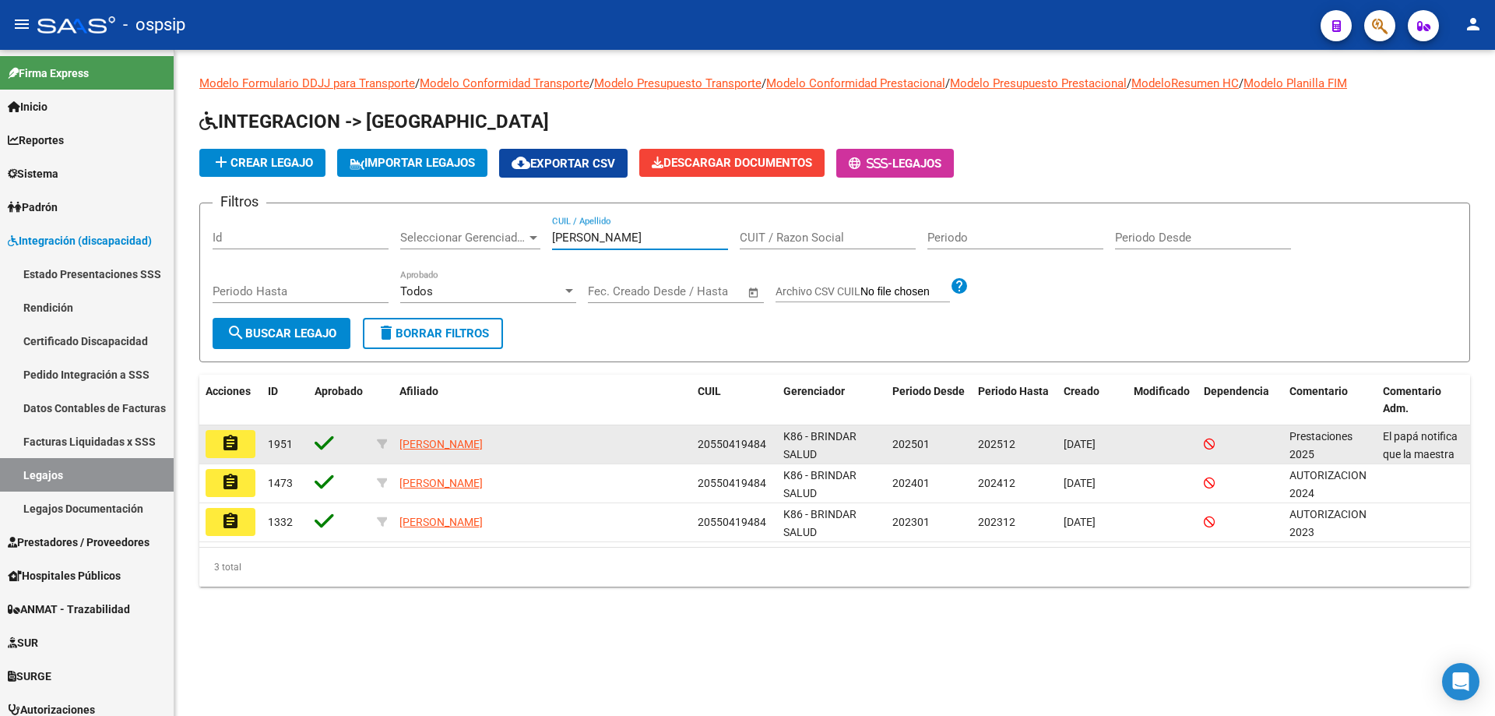
type input "[PERSON_NAME]"
click at [244, 453] on button "assignment" at bounding box center [231, 444] width 50 height 28
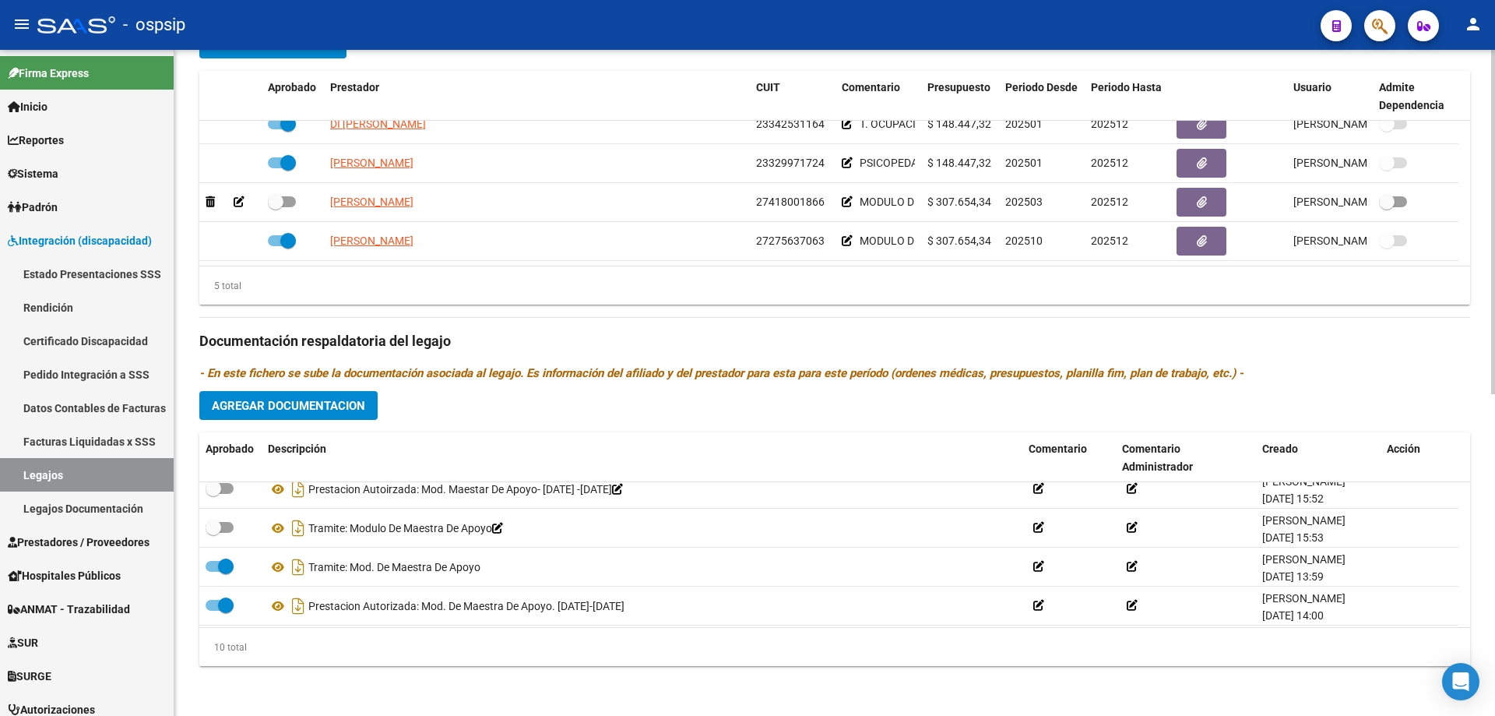
scroll to position [249, 0]
click at [32, 470] on link "Legajos" at bounding box center [87, 474] width 174 height 33
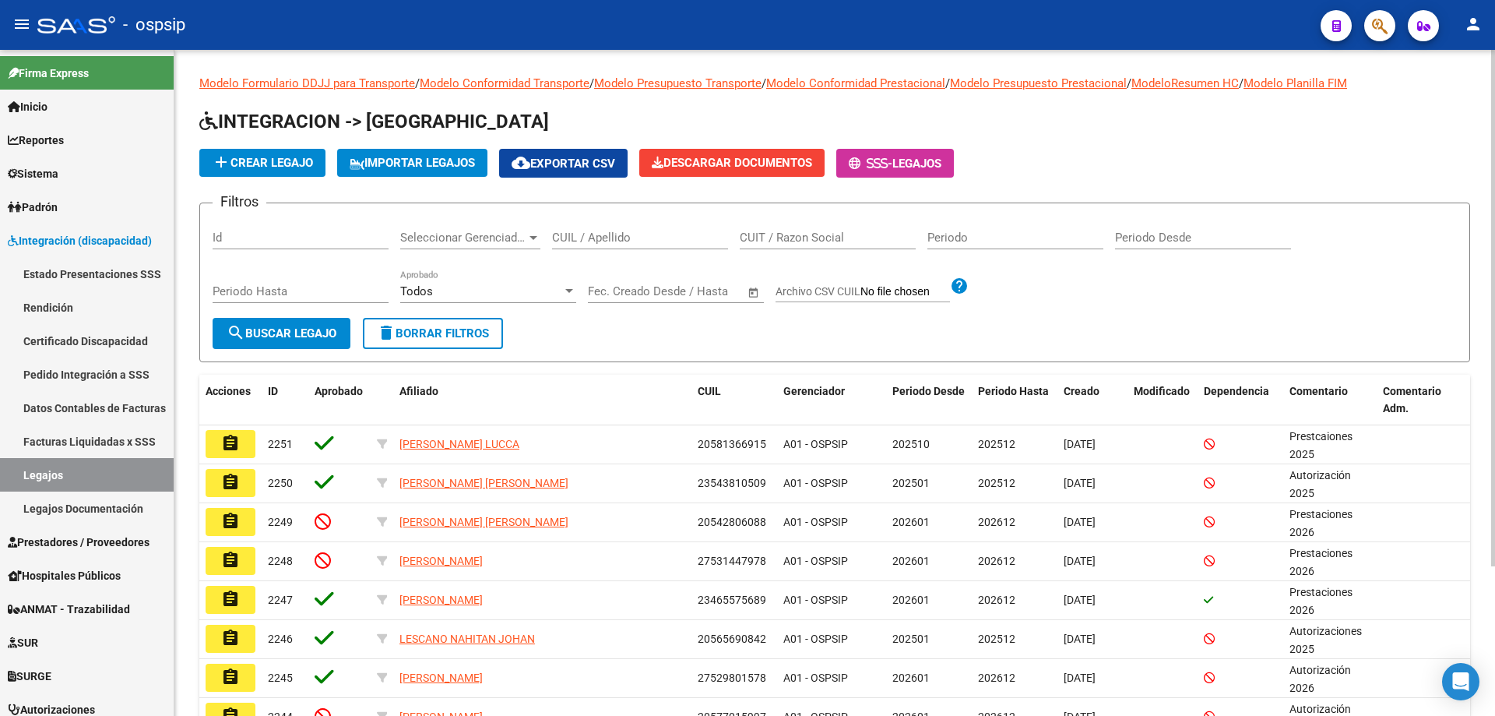
click at [592, 235] on input "CUIL / Apellido" at bounding box center [640, 238] width 176 height 14
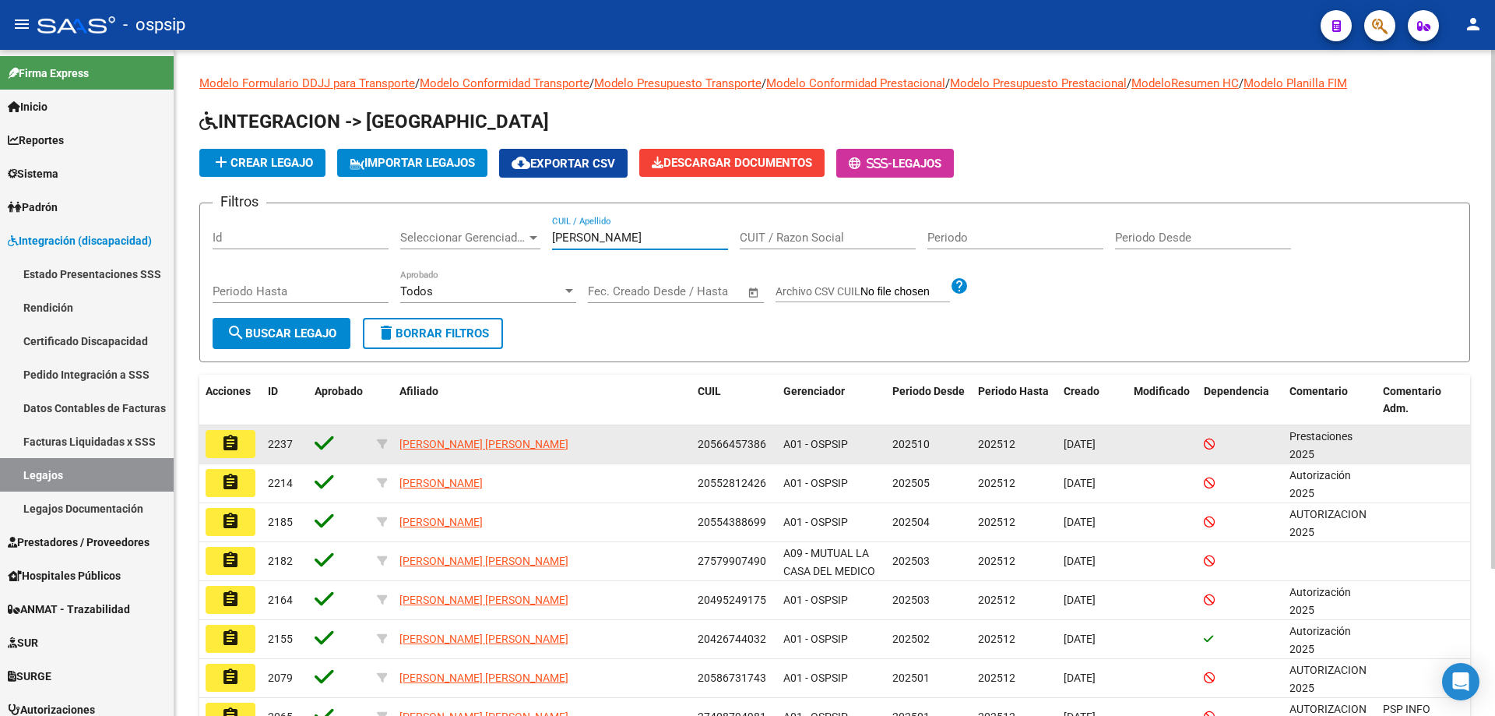
type input "[PERSON_NAME]"
click at [247, 455] on button "assignment" at bounding box center [231, 444] width 50 height 28
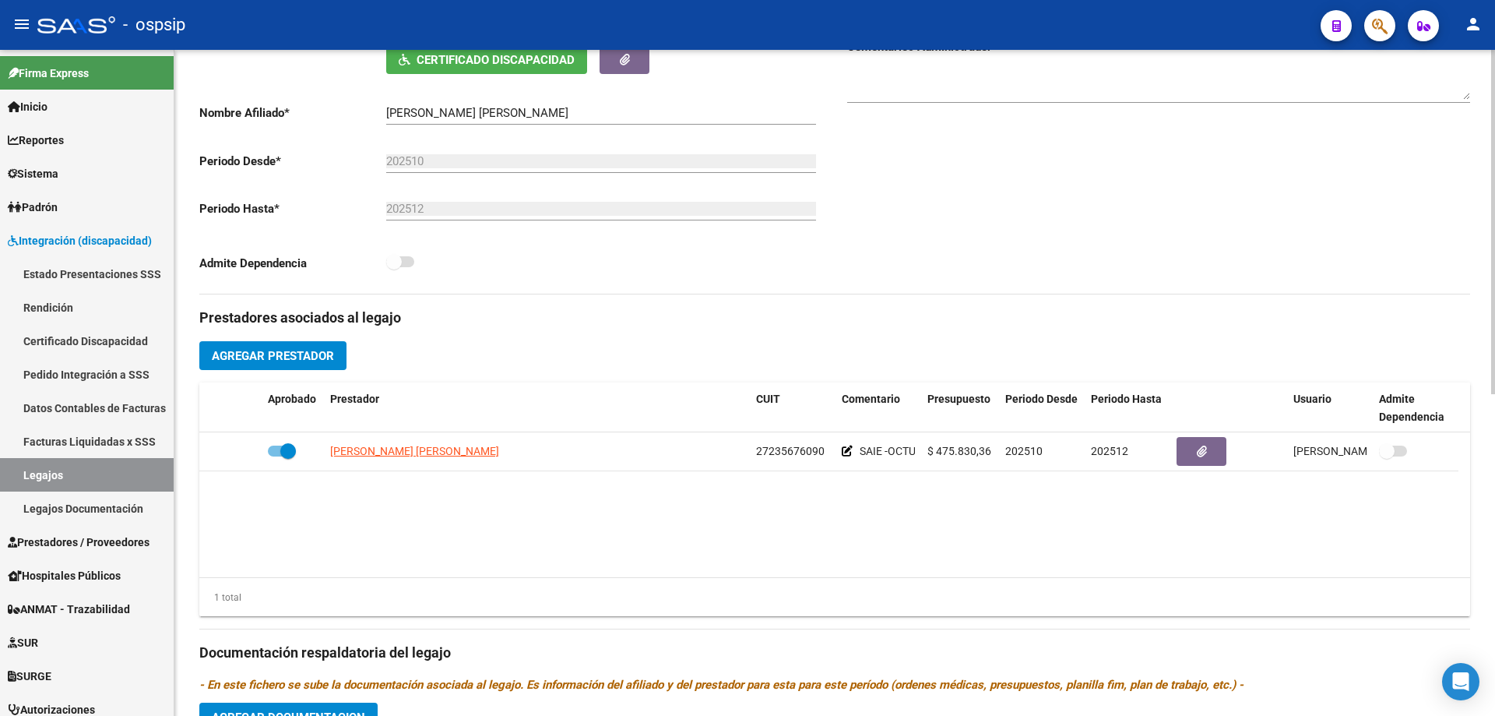
scroll to position [623, 0]
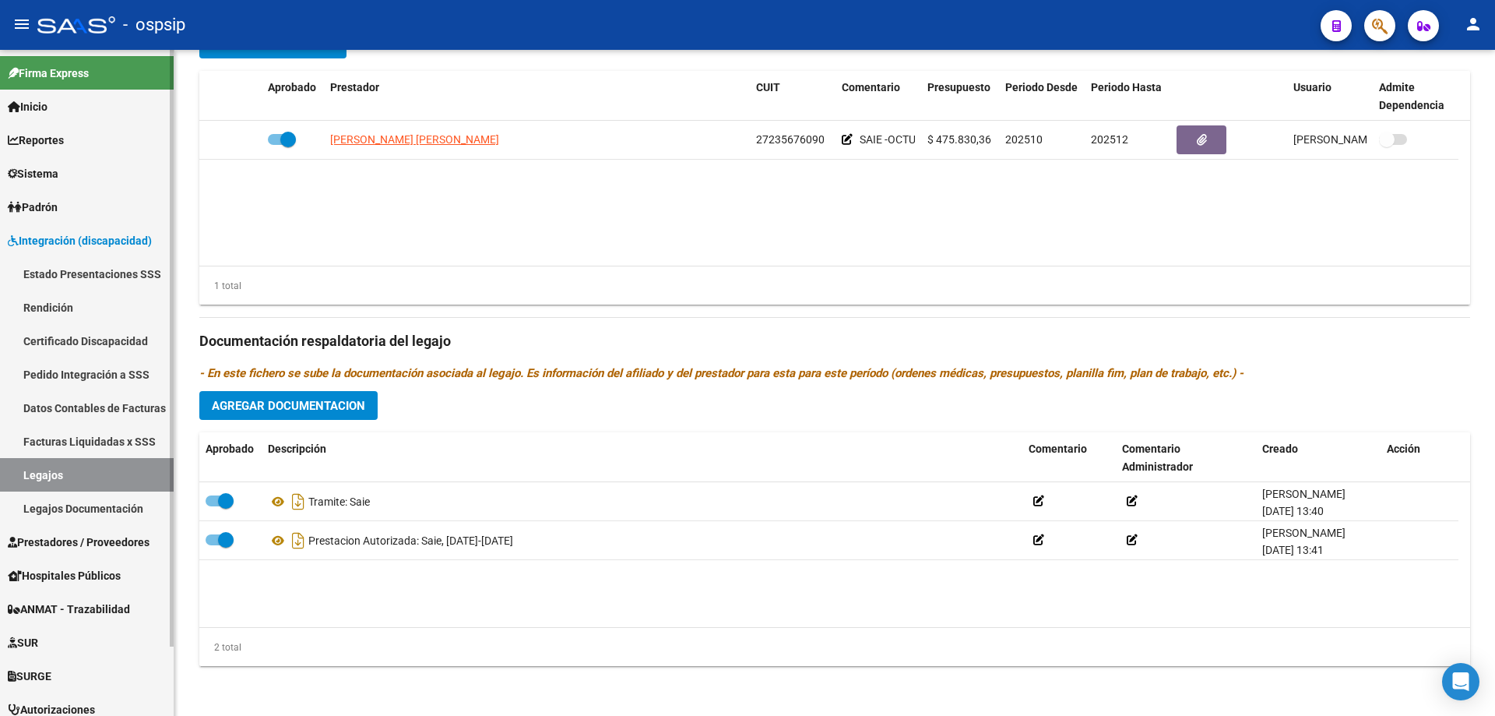
click at [68, 484] on link "Legajos" at bounding box center [87, 474] width 174 height 33
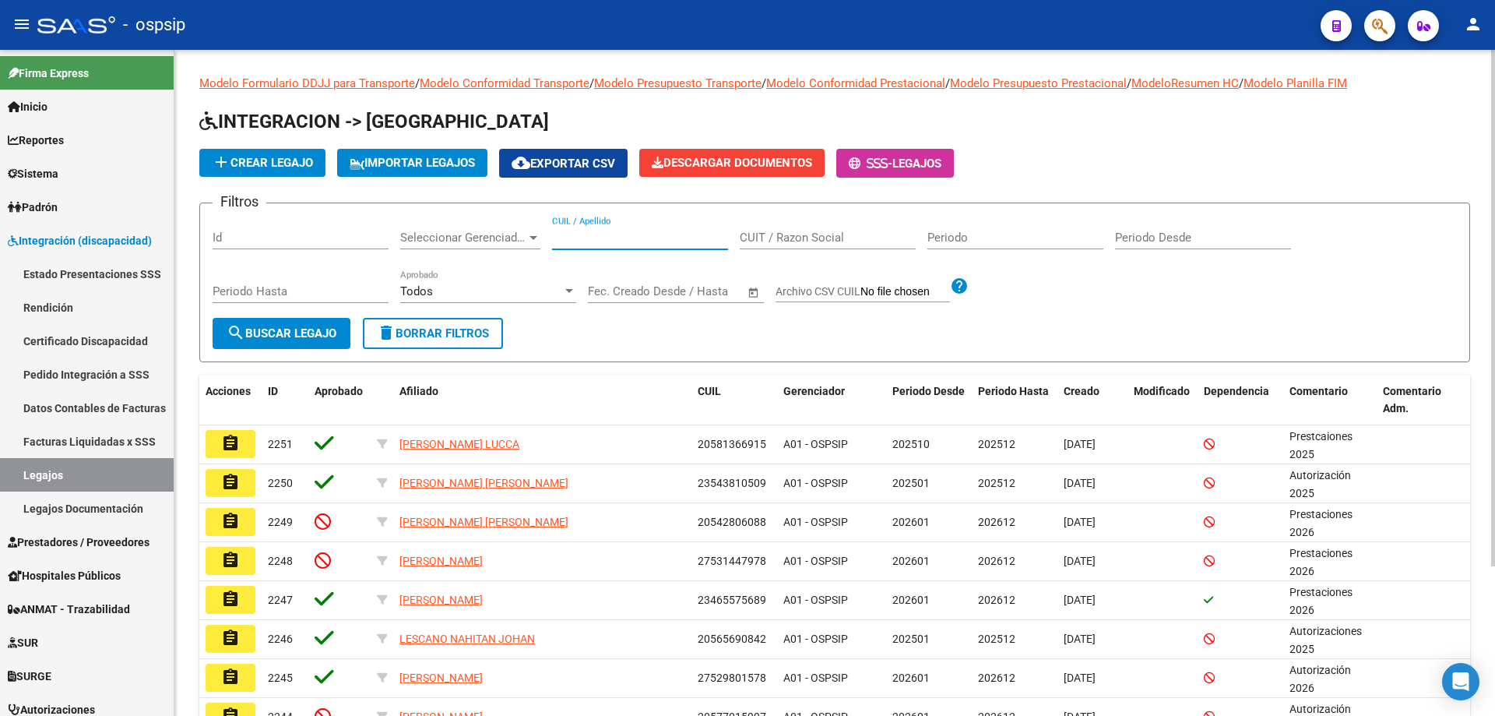
click at [660, 231] on input "CUIL / Apellido" at bounding box center [640, 238] width 176 height 14
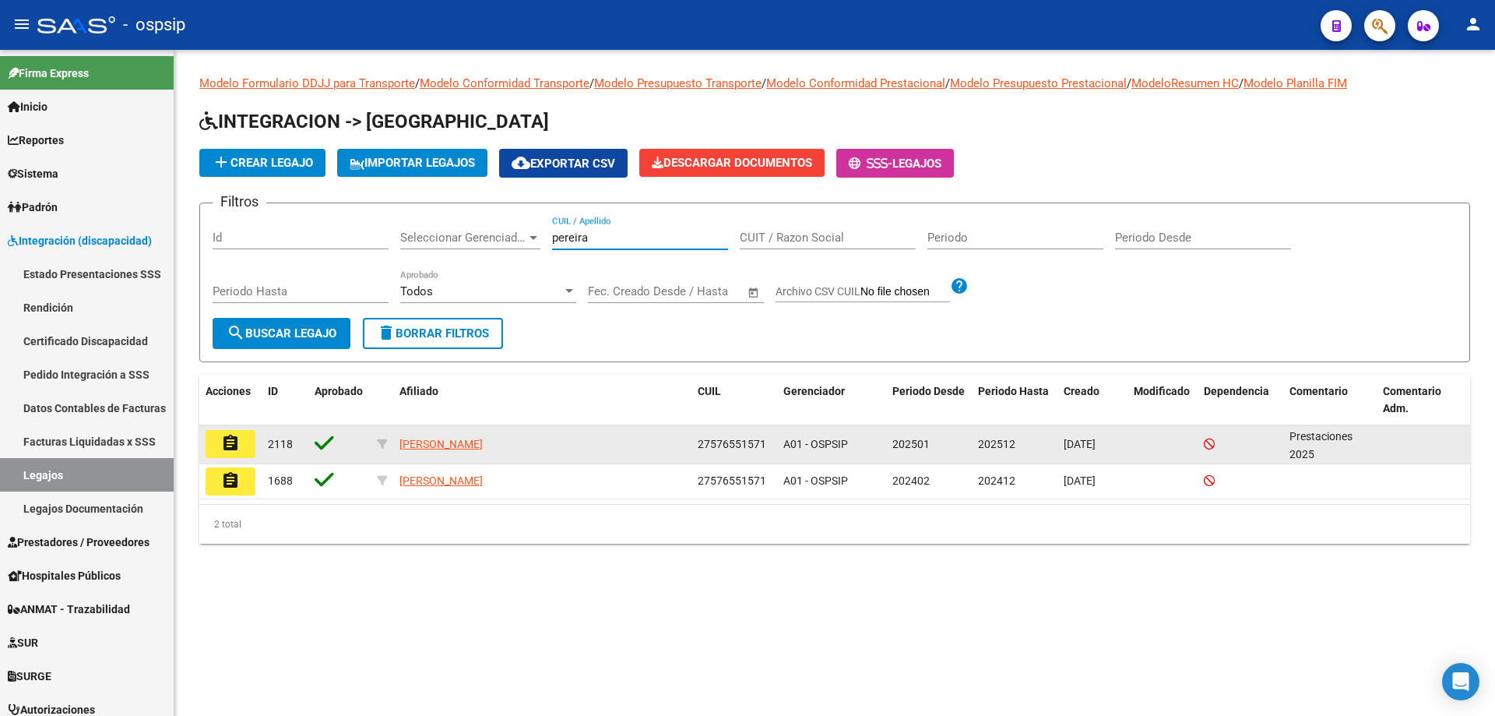
type input "pereira"
click at [244, 451] on button "assignment" at bounding box center [231, 444] width 50 height 28
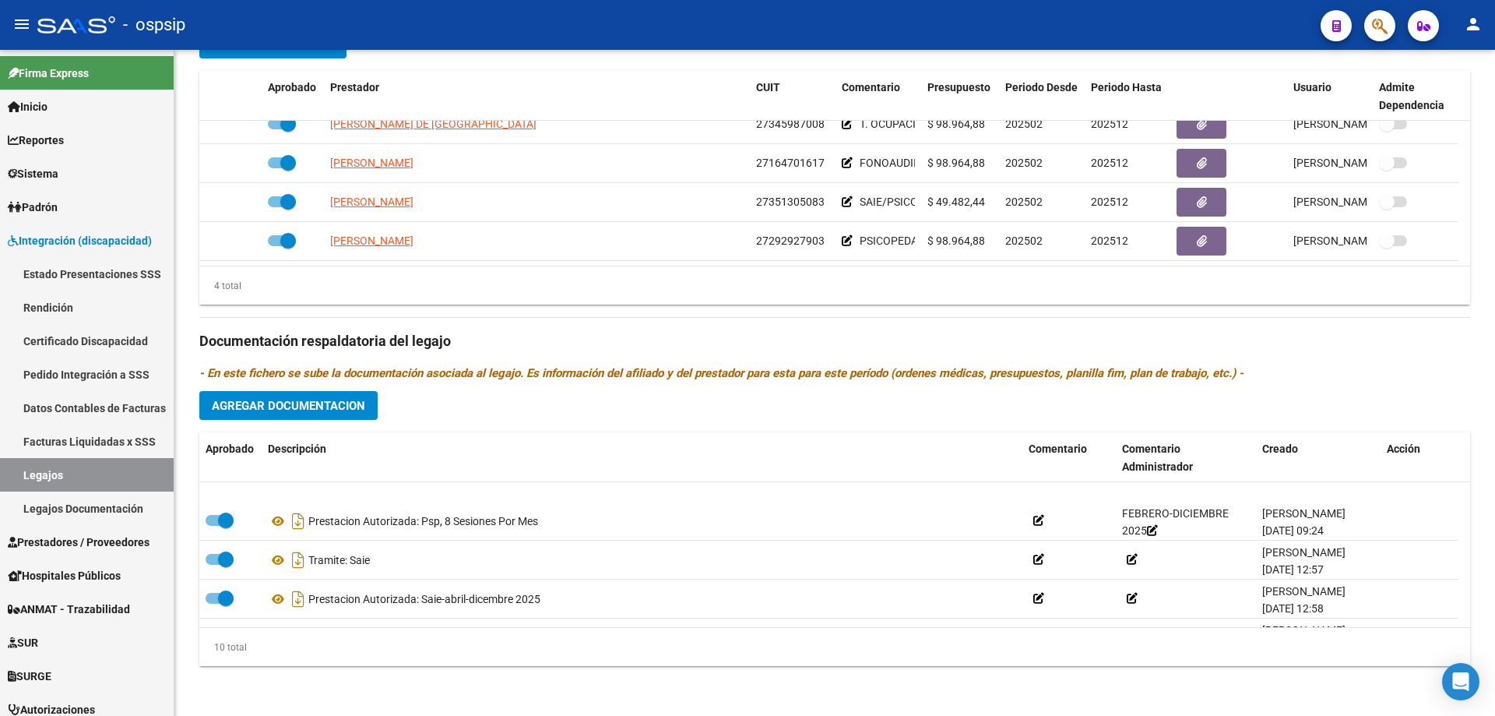
scroll to position [249, 0]
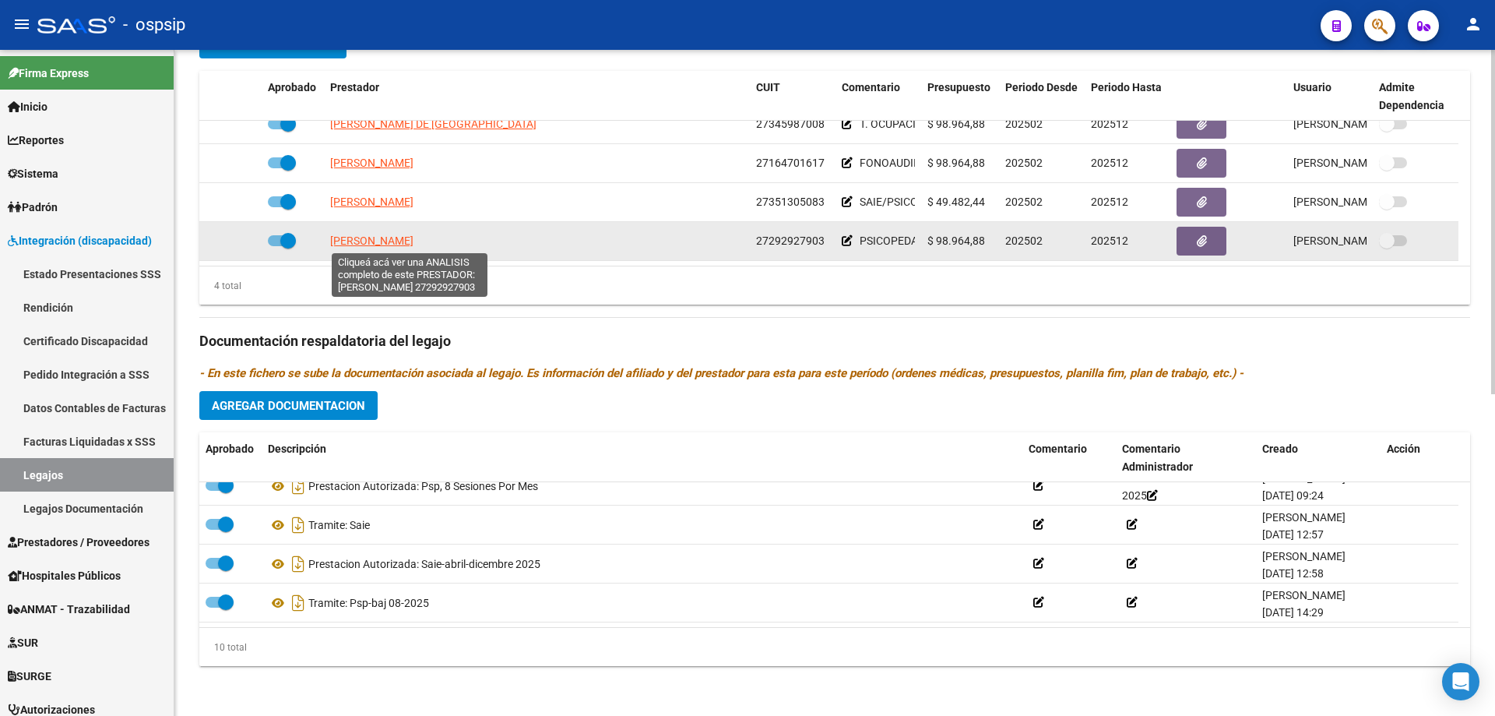
click at [382, 247] on span "[PERSON_NAME]" at bounding box center [371, 240] width 83 height 12
type textarea "27292927903"
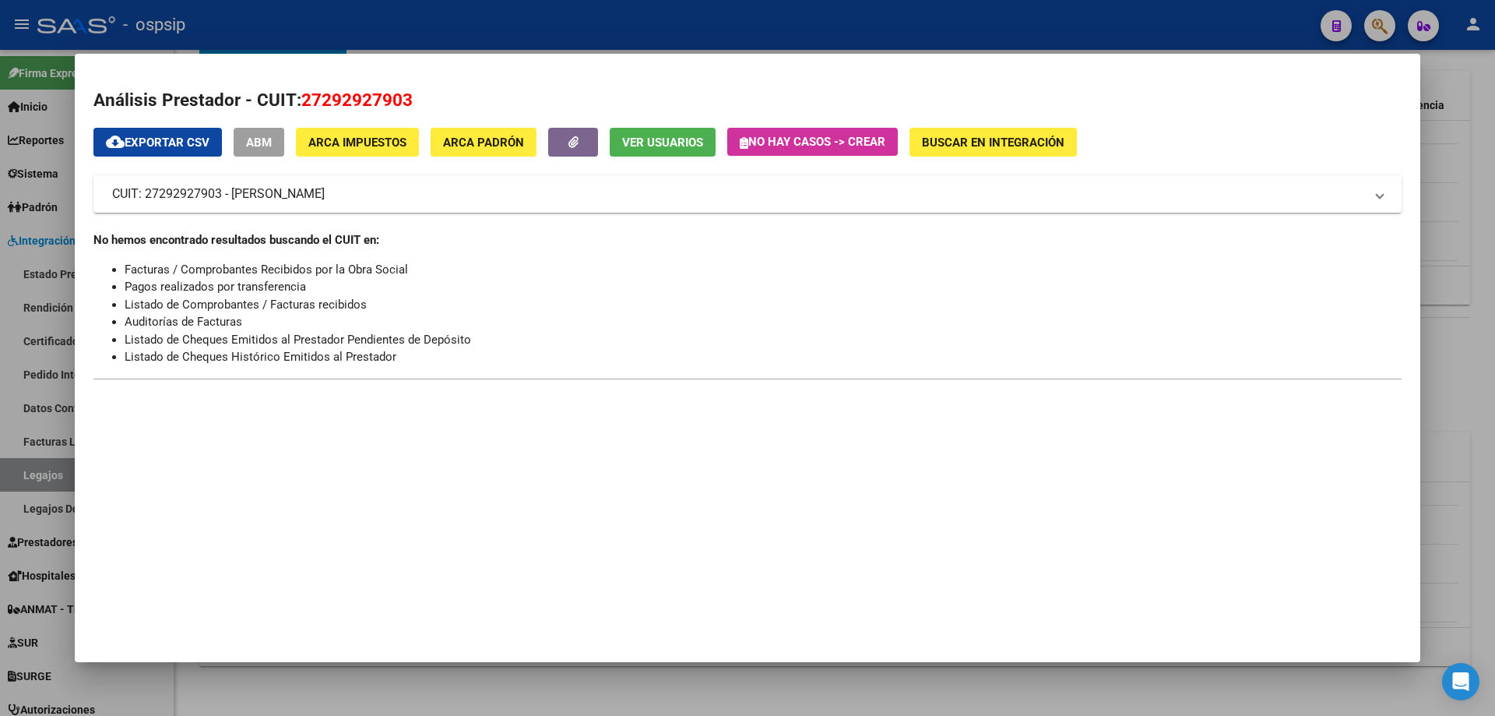
click at [659, 143] on span "Ver Usuarios" at bounding box center [662, 142] width 81 height 14
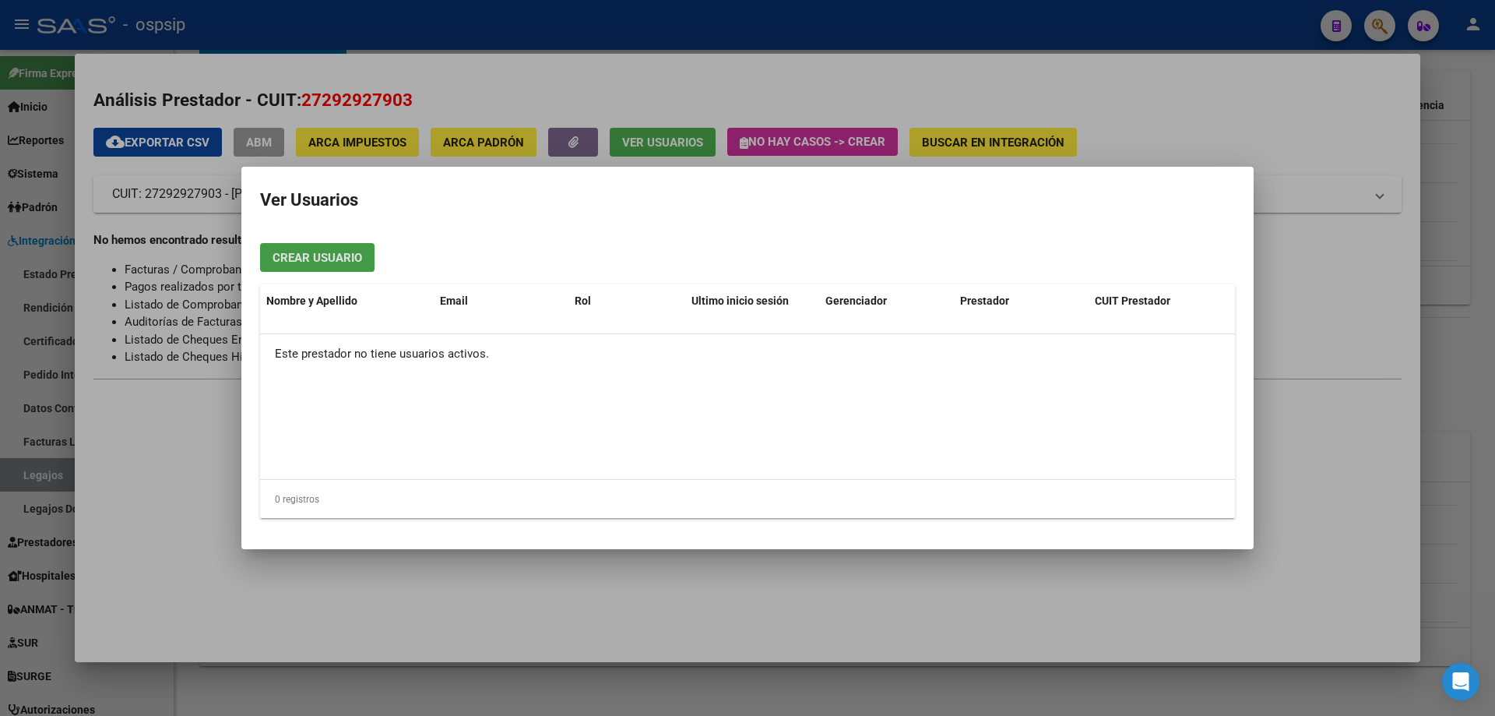
click at [1350, 452] on div at bounding box center [747, 358] width 1495 height 716
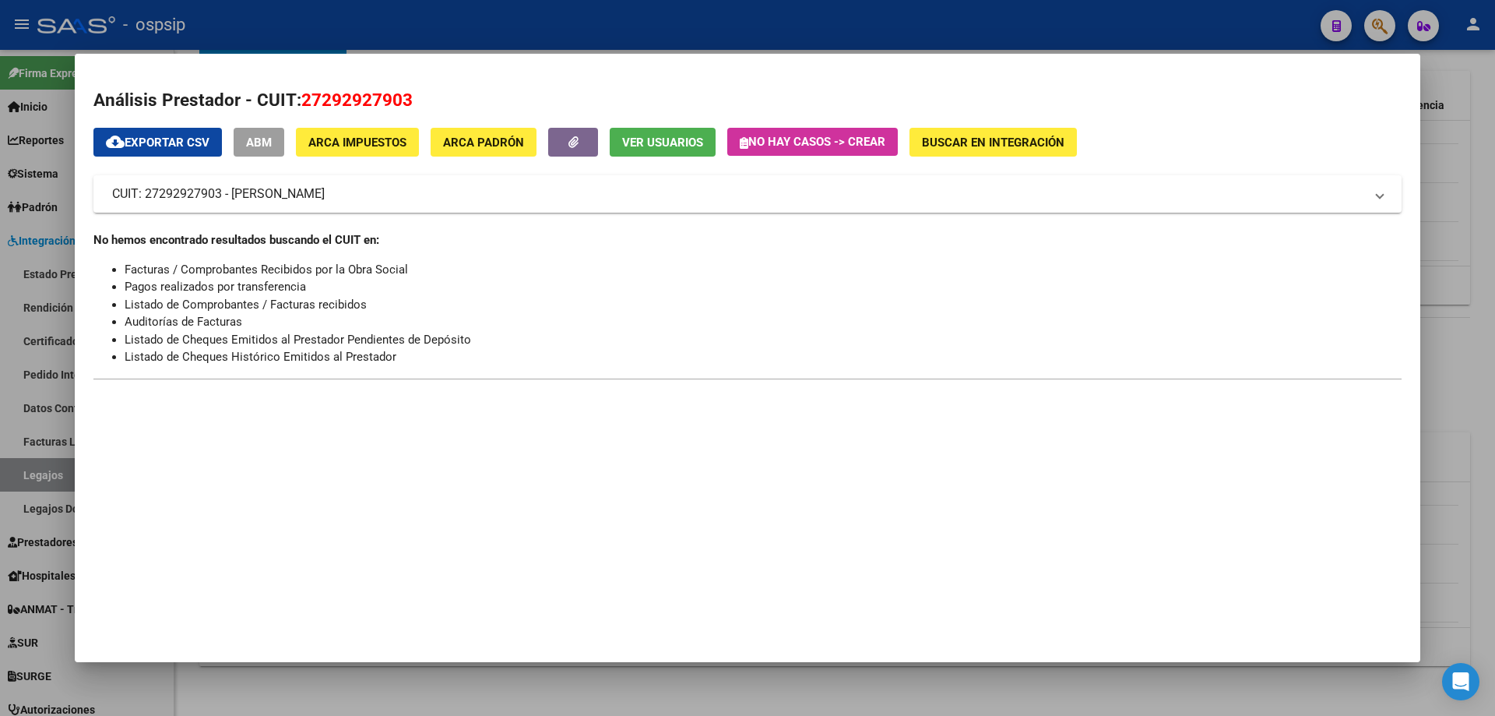
click at [1459, 399] on div at bounding box center [747, 358] width 1495 height 716
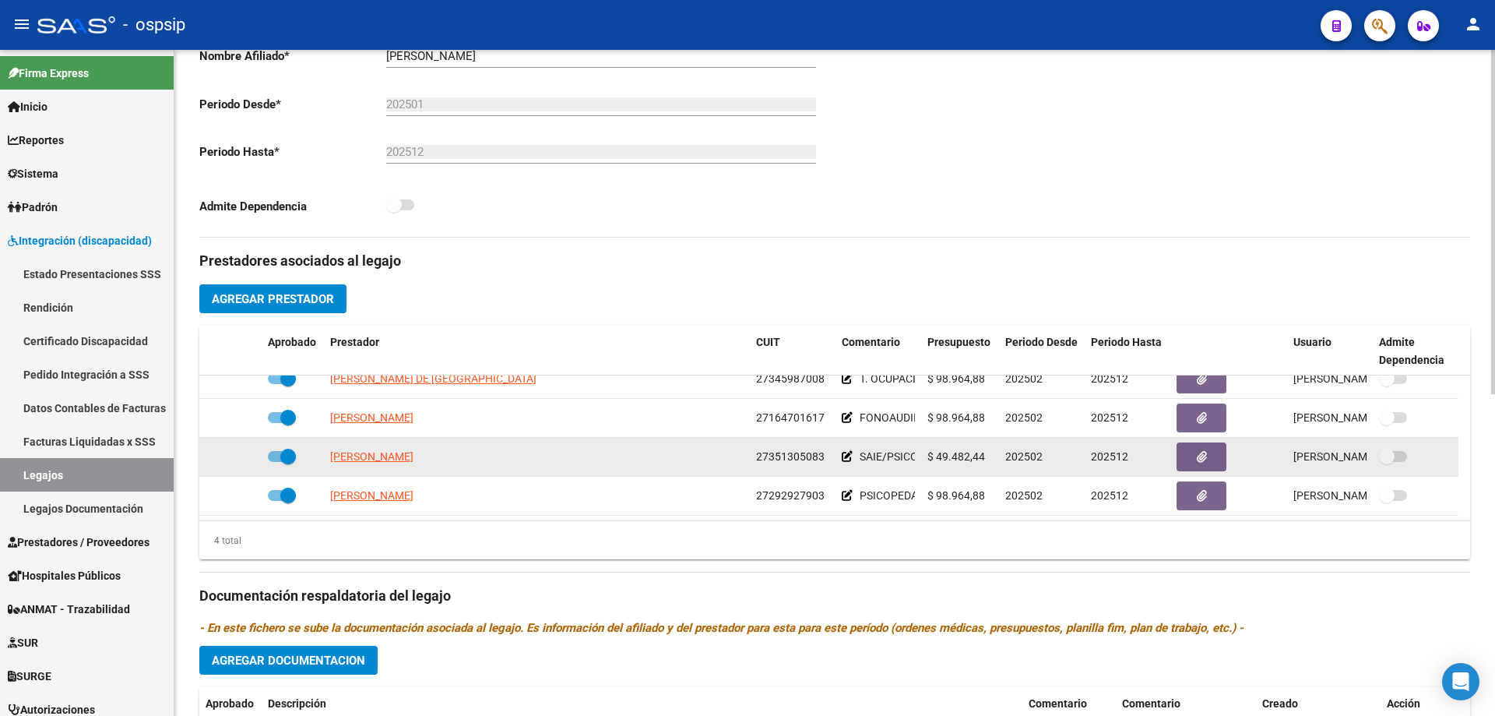
scroll to position [389, 0]
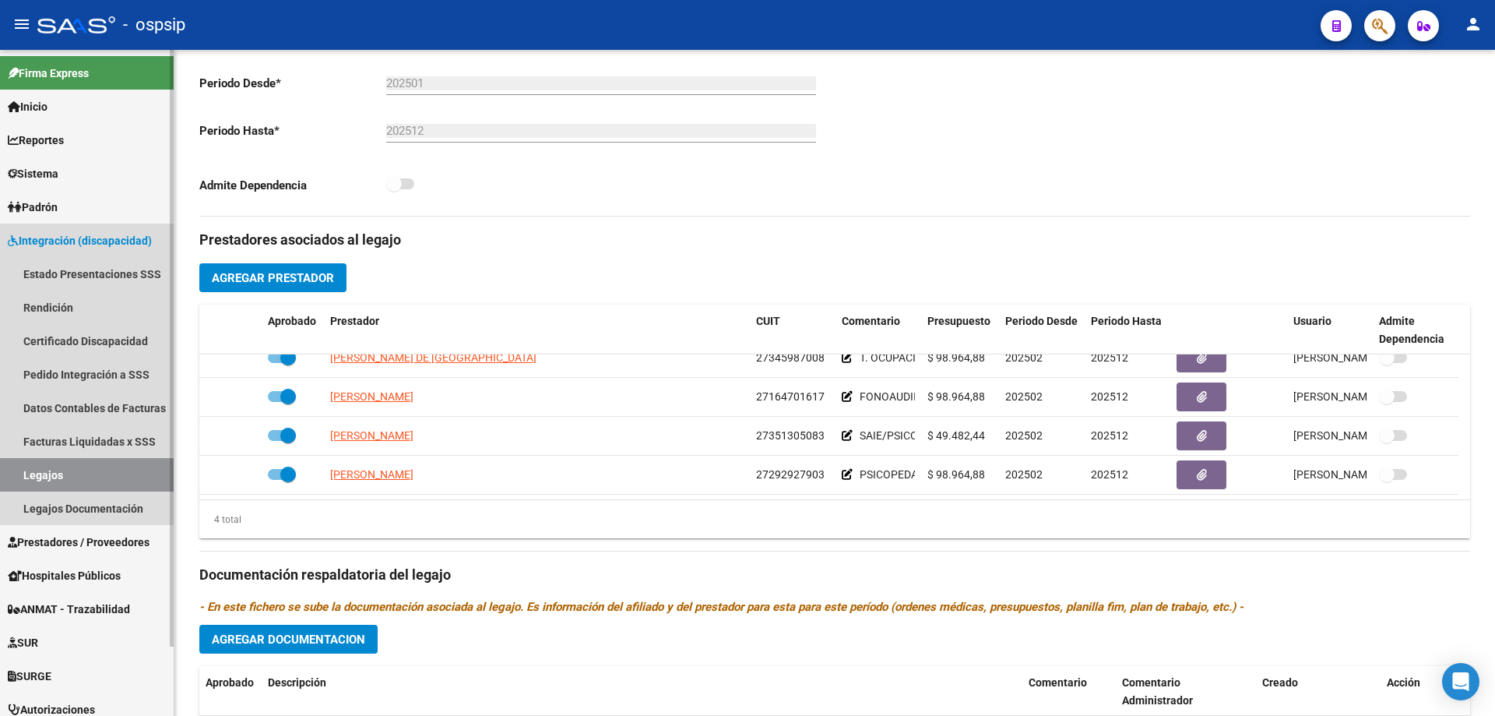
click at [35, 476] on link "Legajos" at bounding box center [87, 474] width 174 height 33
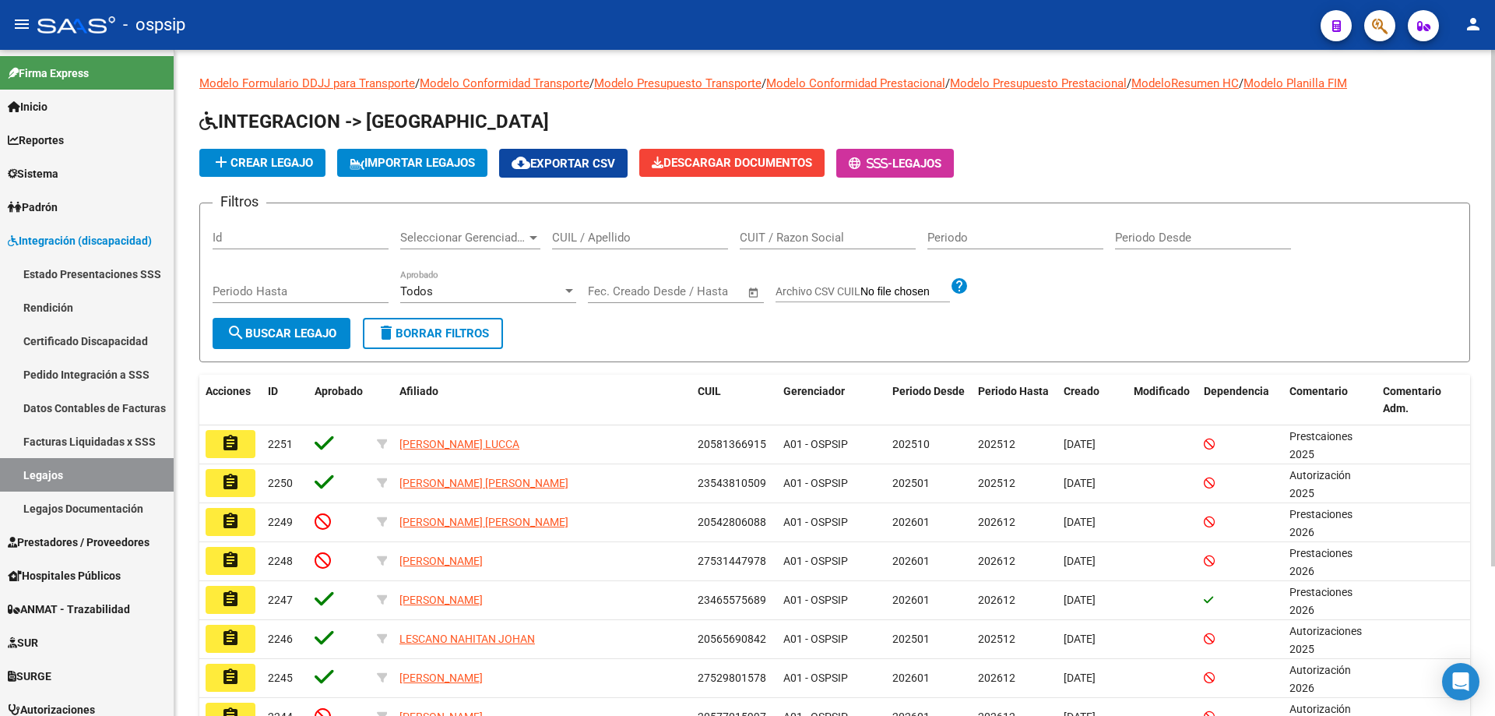
click at [580, 241] on input "CUIL / Apellido" at bounding box center [640, 238] width 176 height 14
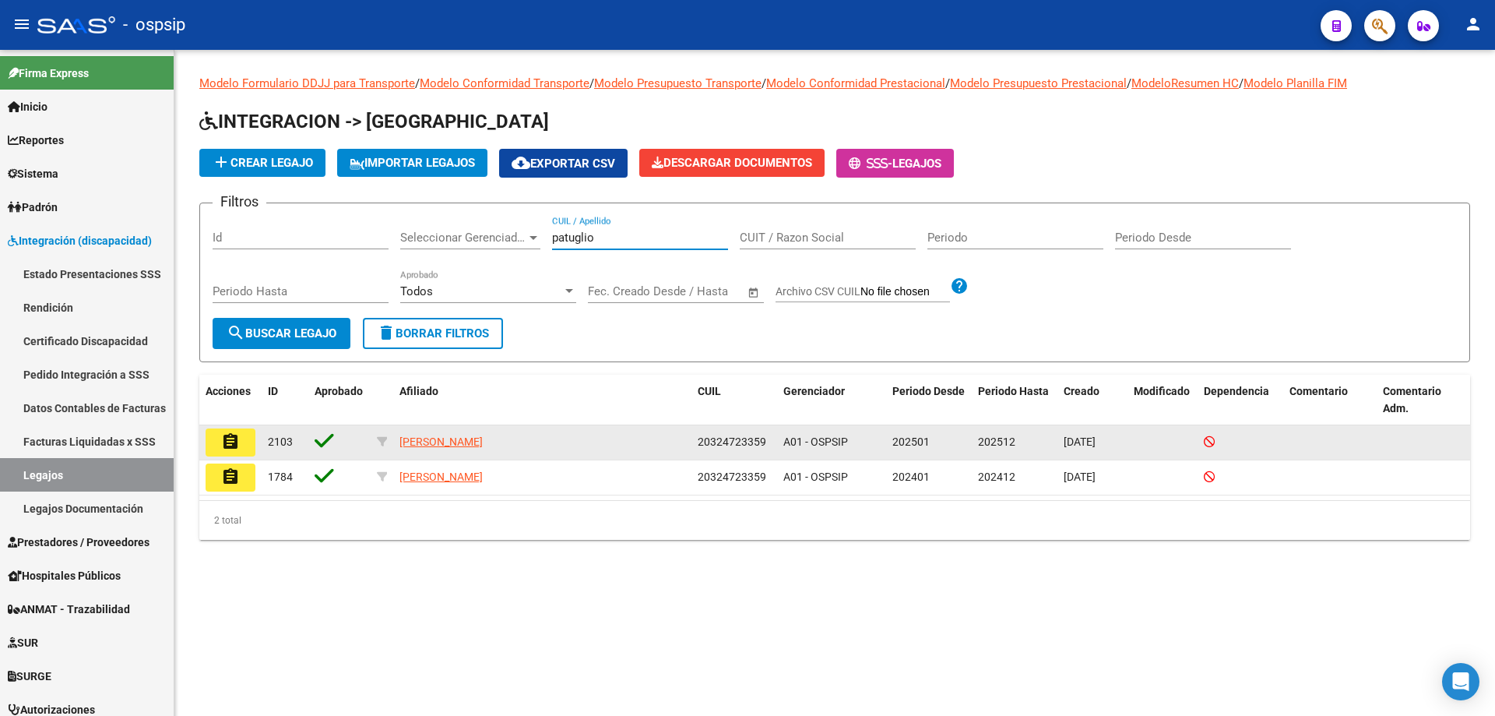
type input "patuglio"
click at [234, 441] on mat-icon "assignment" at bounding box center [230, 441] width 19 height 19
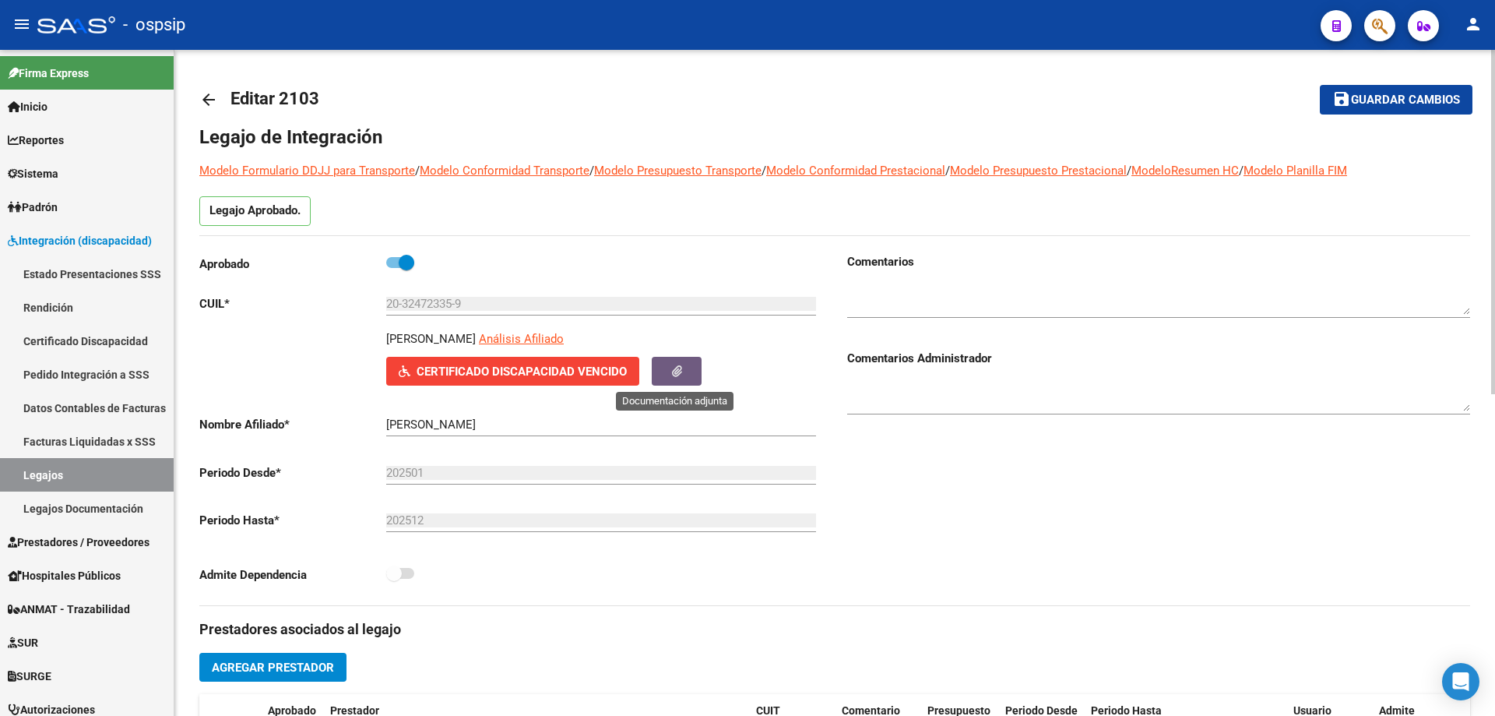
click at [667, 365] on button "button" at bounding box center [677, 371] width 50 height 29
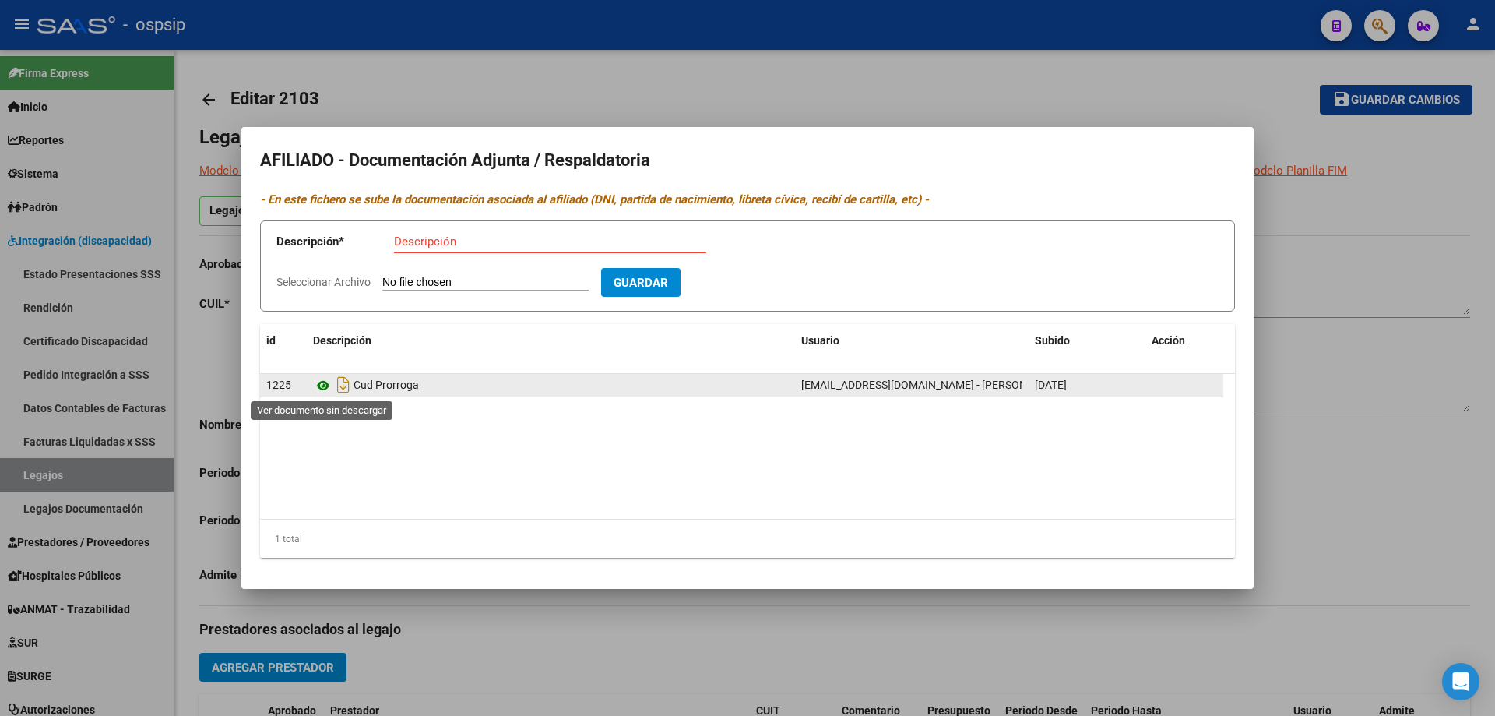
click at [323, 388] on icon at bounding box center [323, 385] width 20 height 19
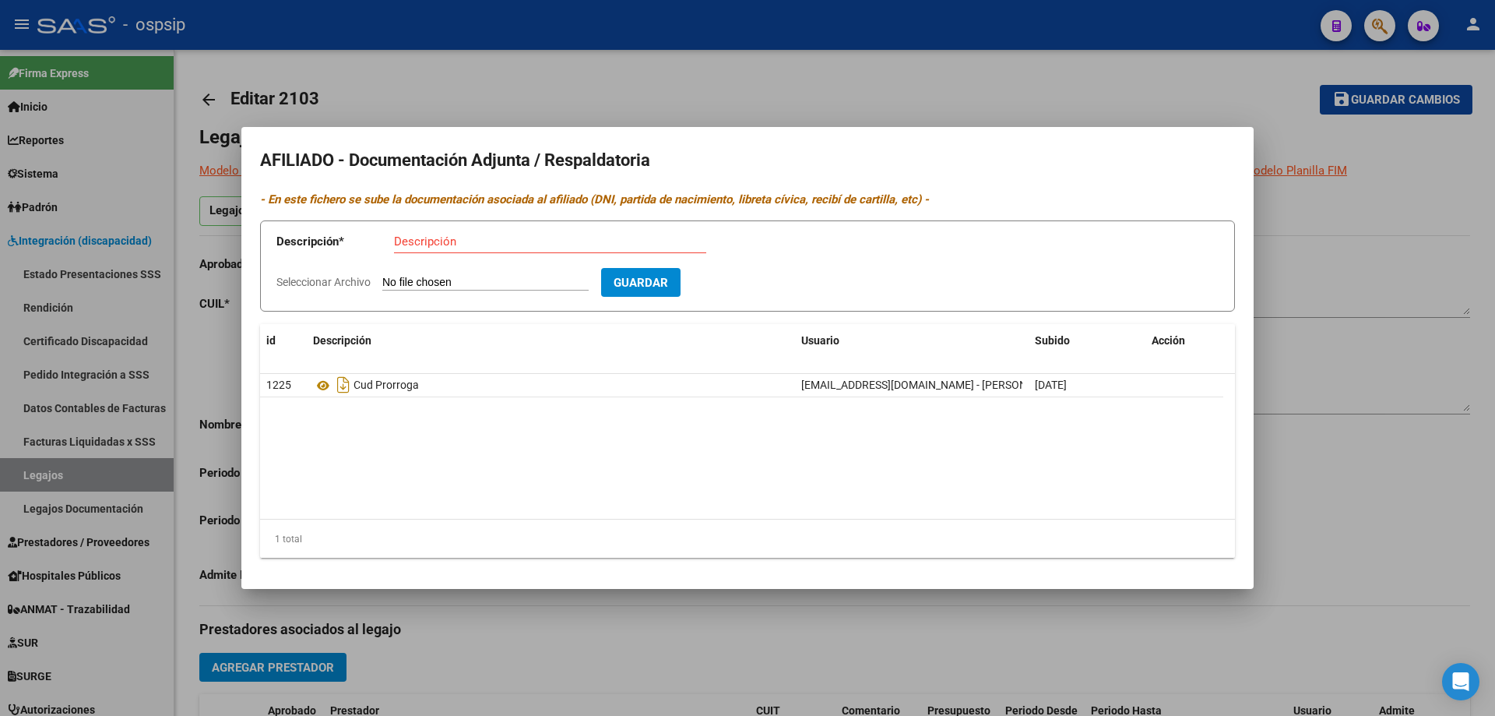
click at [1371, 516] on div at bounding box center [747, 358] width 1495 height 716
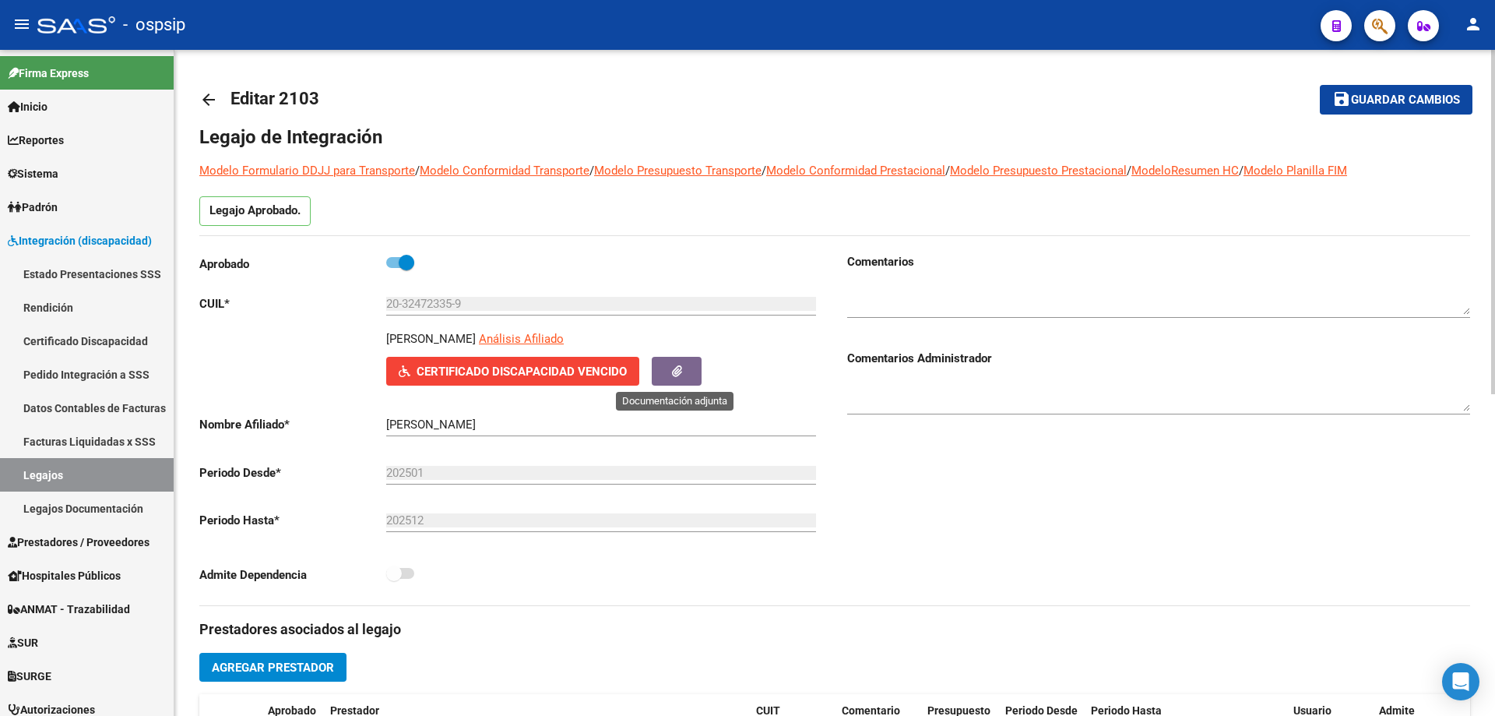
click at [685, 366] on button "button" at bounding box center [677, 371] width 50 height 29
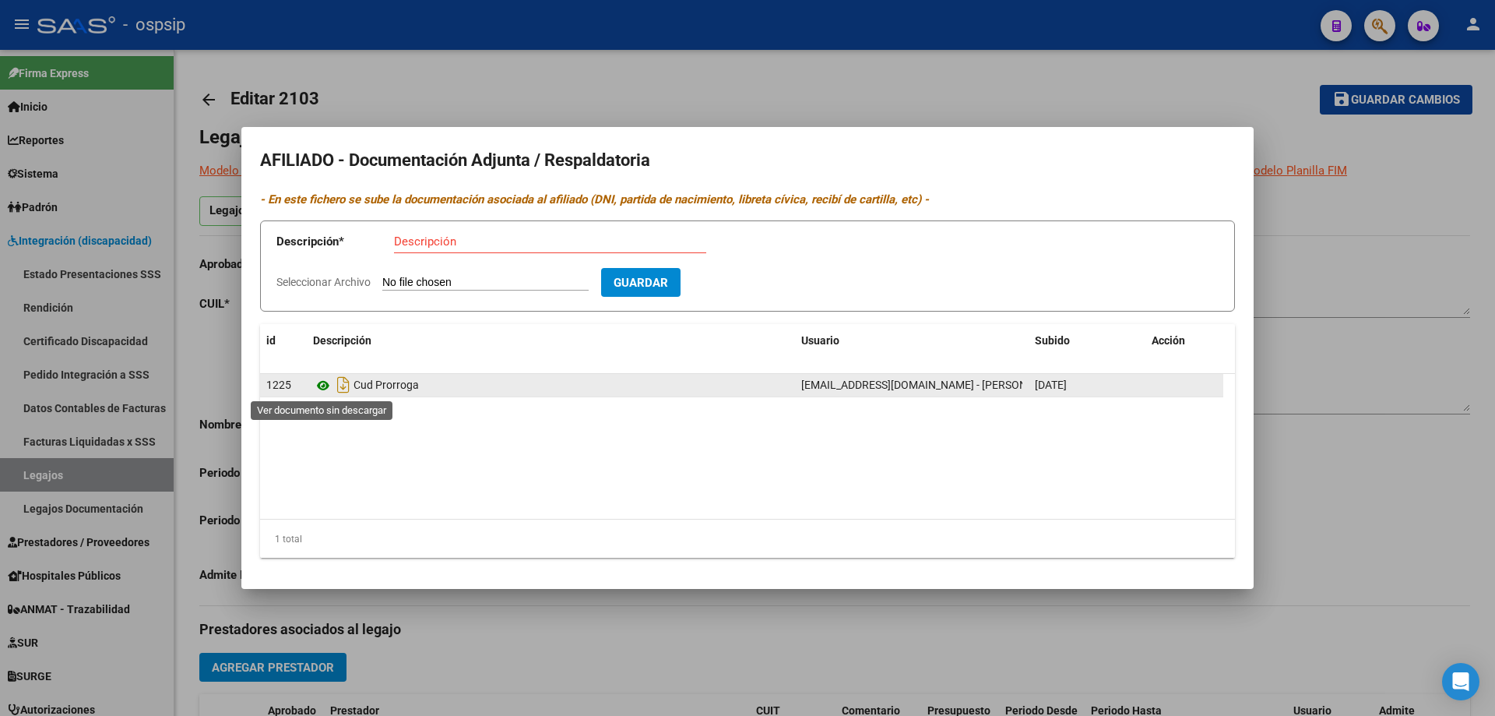
click at [321, 385] on icon at bounding box center [323, 385] width 20 height 19
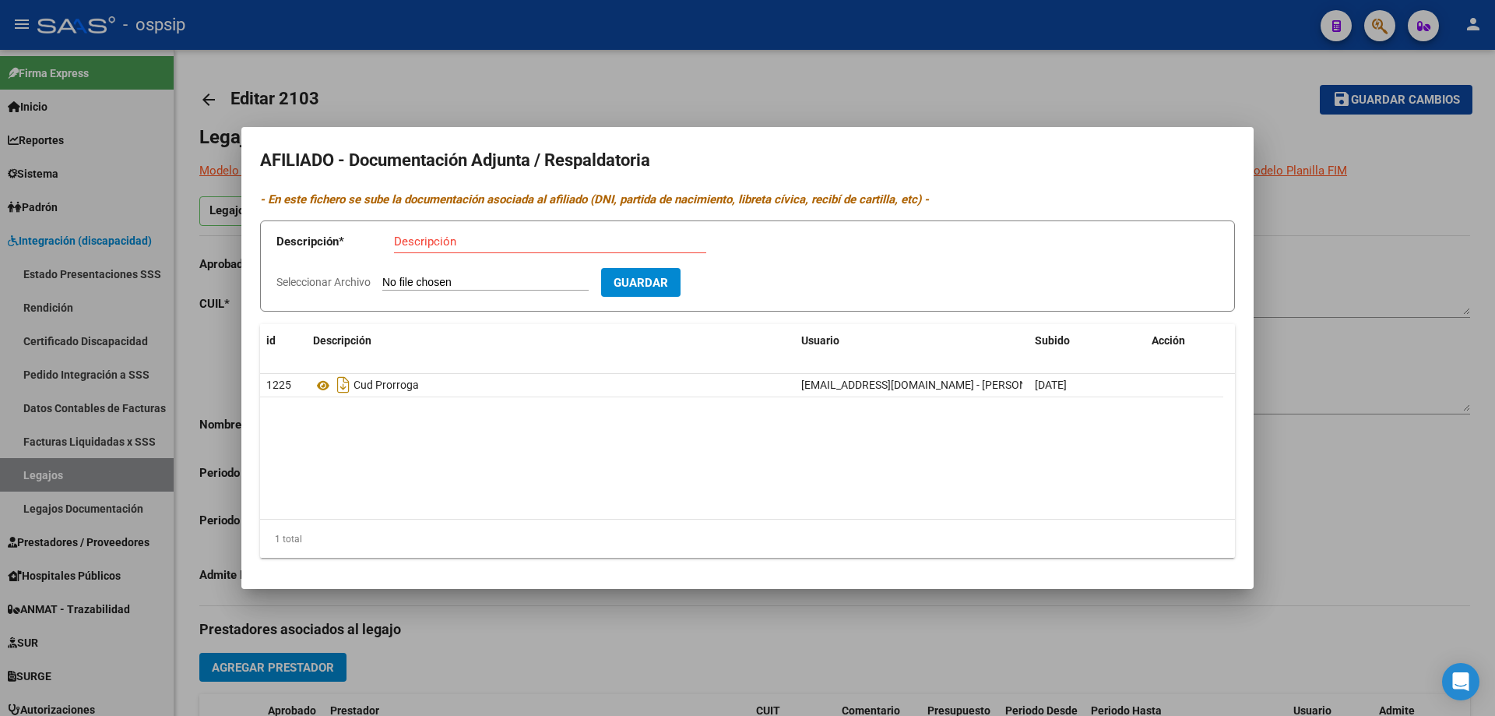
click at [1339, 466] on div at bounding box center [747, 358] width 1495 height 716
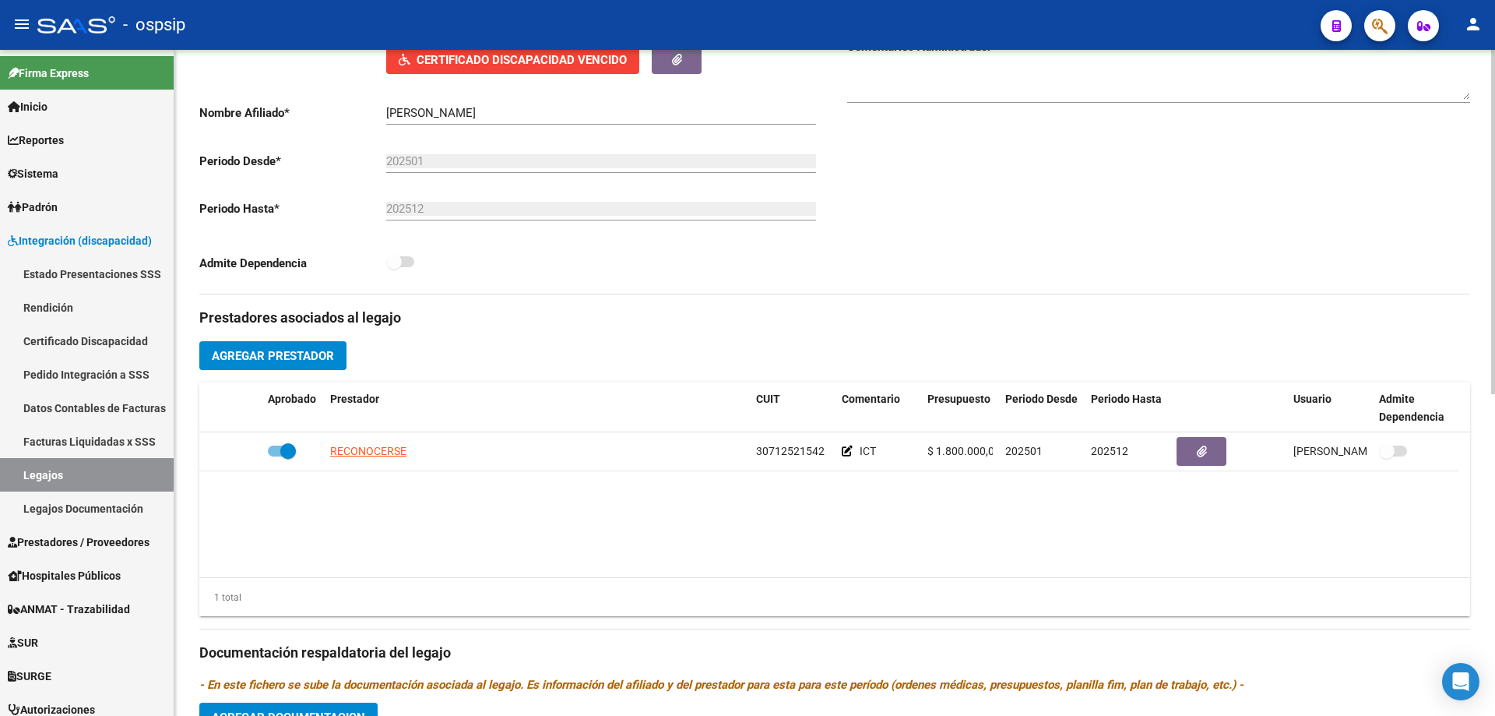
scroll to position [545, 0]
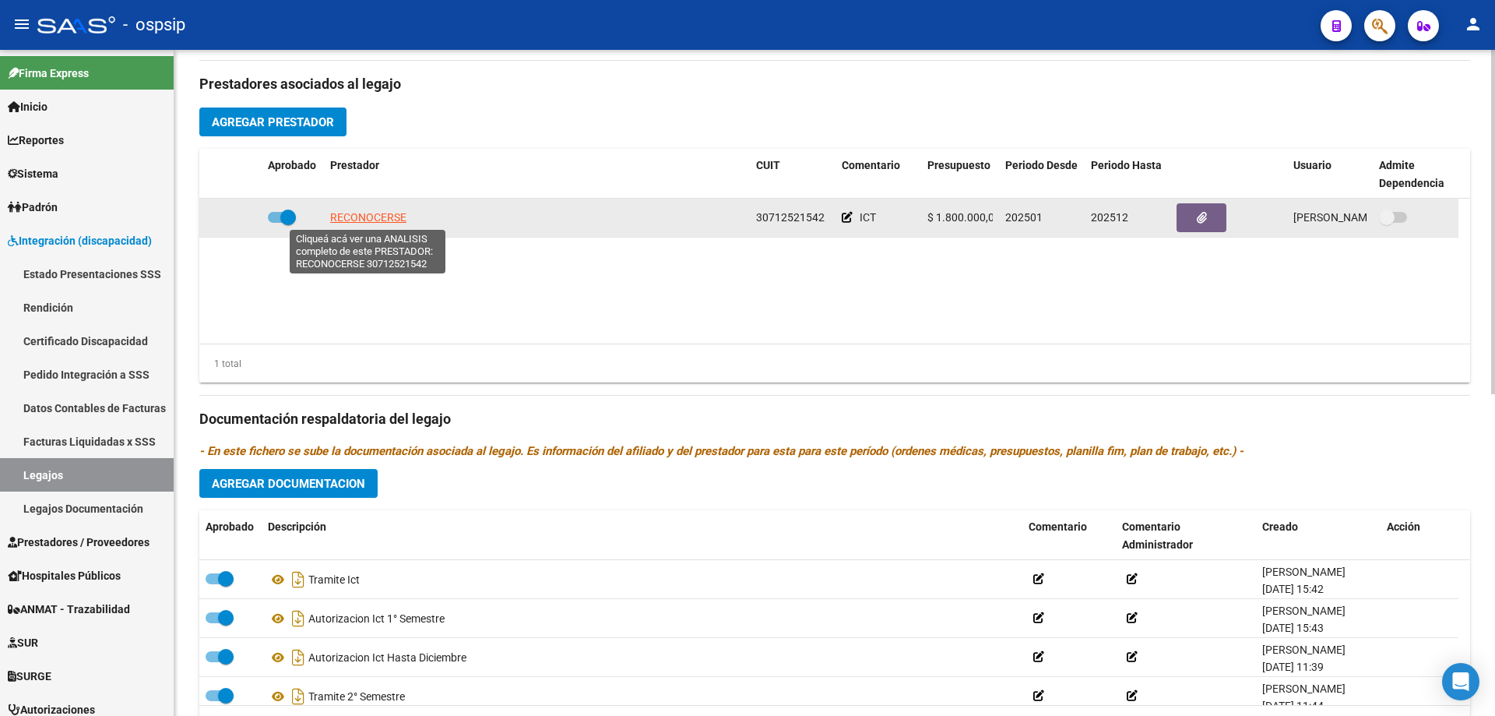
click at [387, 220] on span "RECONOCERSE" at bounding box center [368, 217] width 76 height 12
type textarea "30712521542"
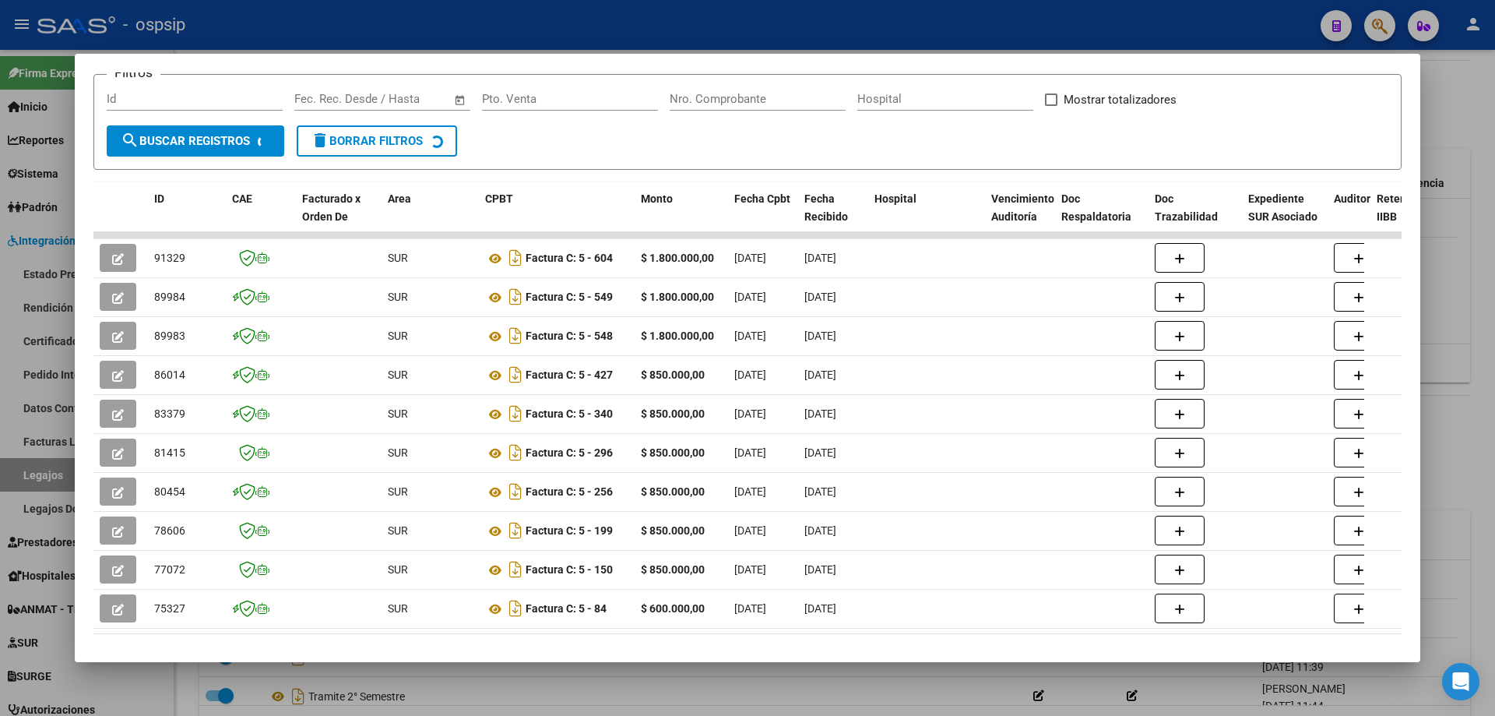
scroll to position [234, 0]
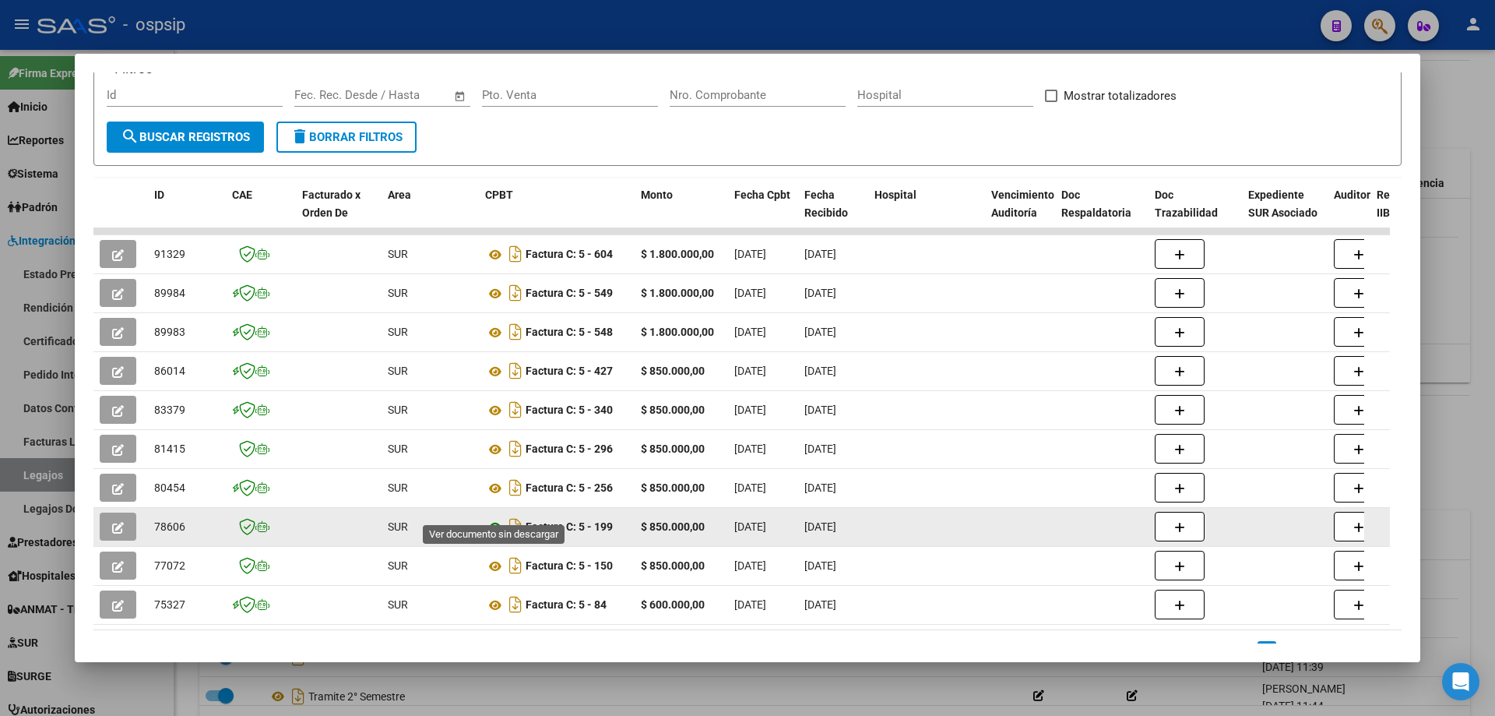
click at [492, 518] on icon at bounding box center [495, 527] width 20 height 19
click at [111, 512] on button "button" at bounding box center [118, 526] width 37 height 28
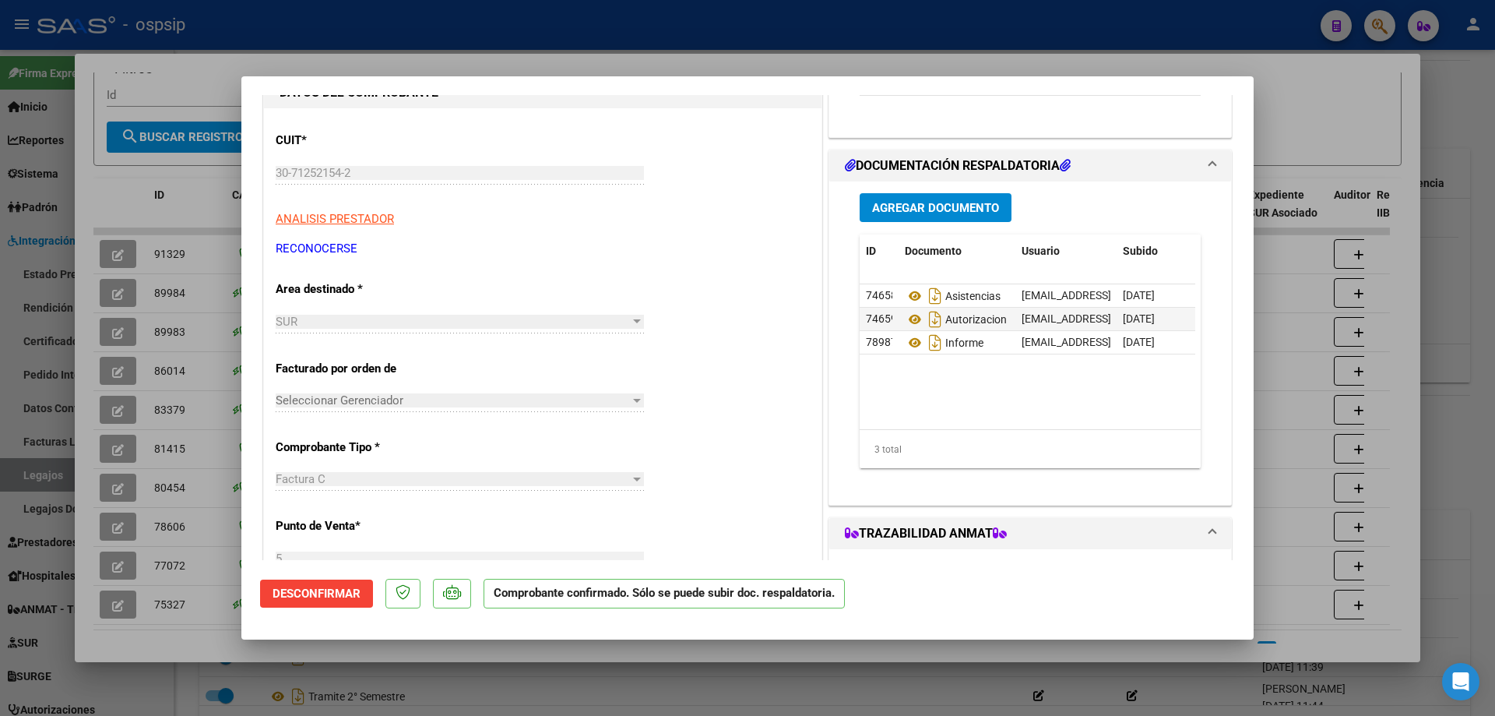
scroll to position [156, 0]
click at [1318, 129] on div at bounding box center [747, 358] width 1495 height 716
type input "$ 0,00"
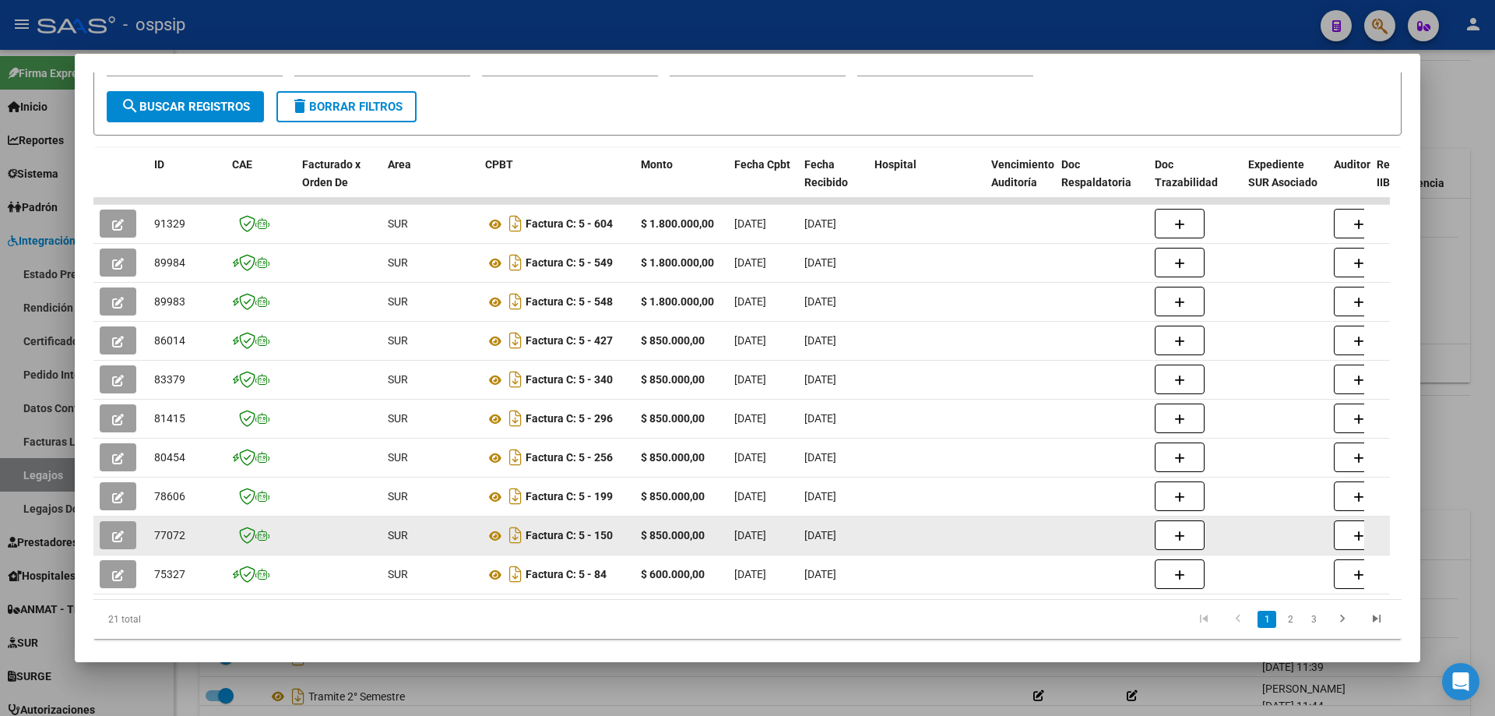
scroll to position [278, 0]
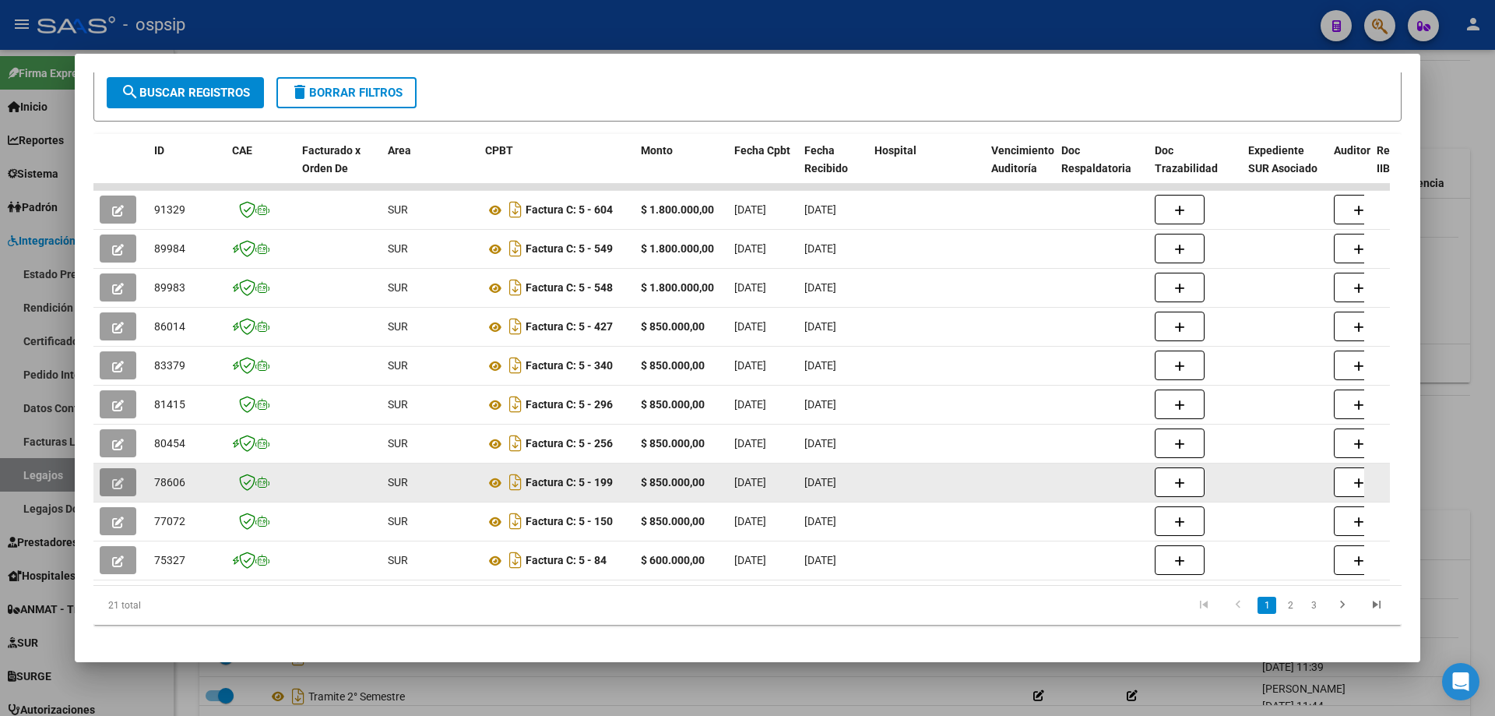
click at [123, 477] on icon "button" at bounding box center [118, 483] width 12 height 12
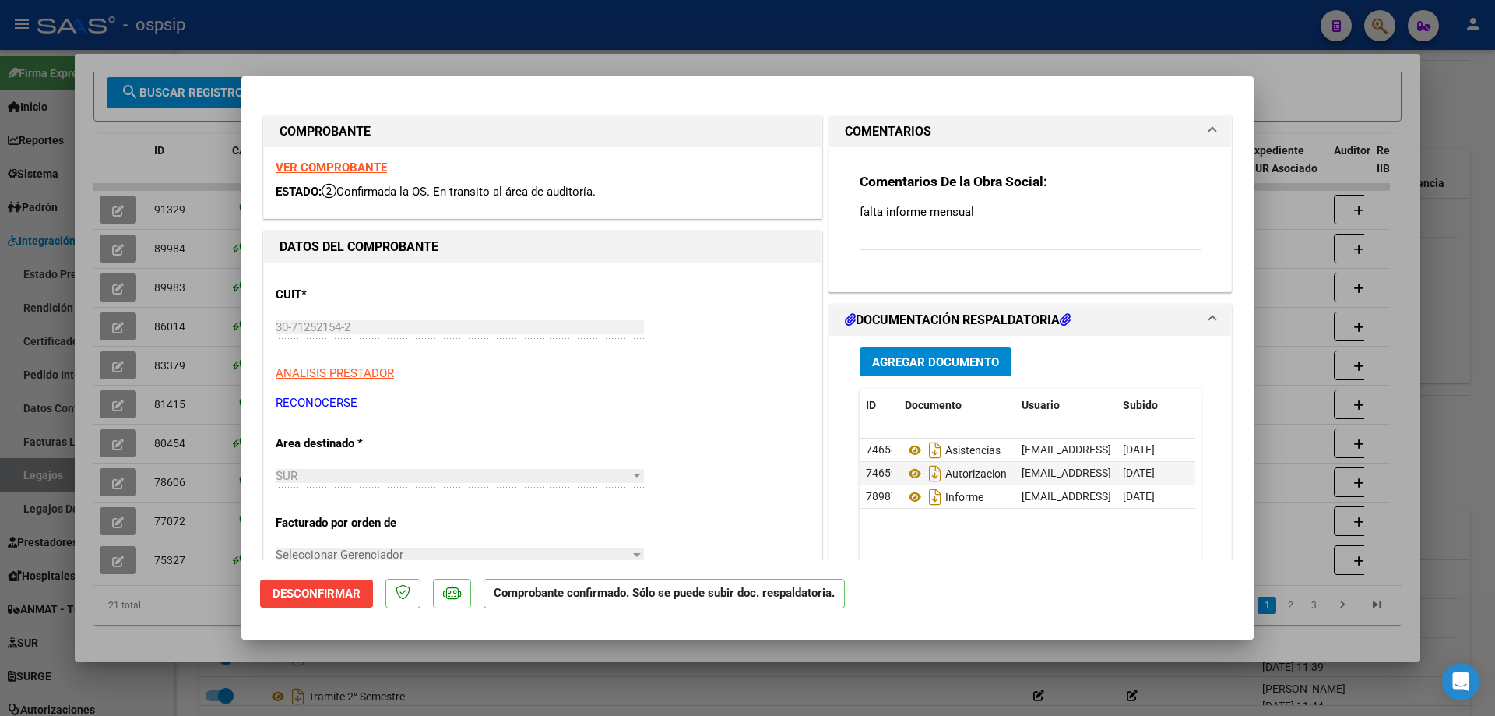
click at [1270, 204] on div at bounding box center [747, 358] width 1495 height 716
type input "$ 0,00"
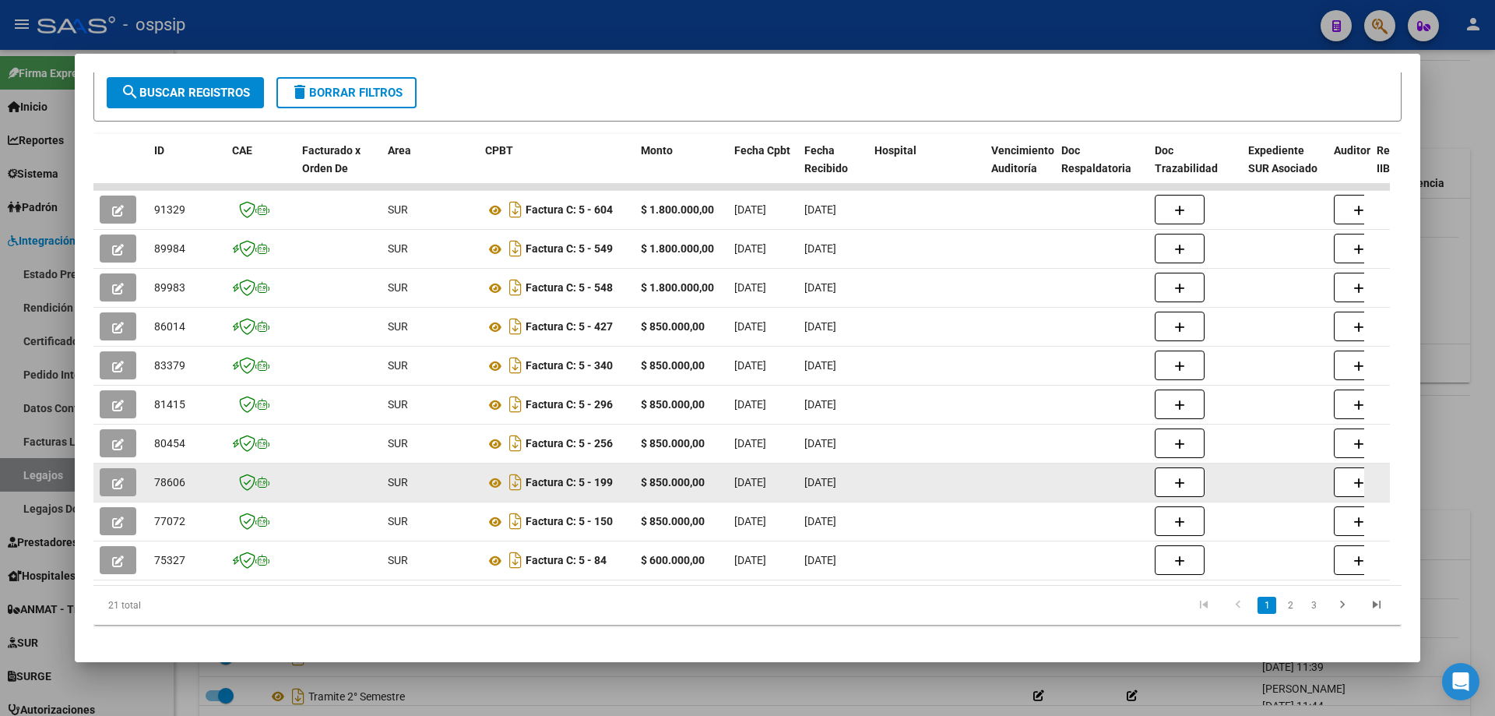
click at [117, 477] on icon "button" at bounding box center [118, 483] width 12 height 12
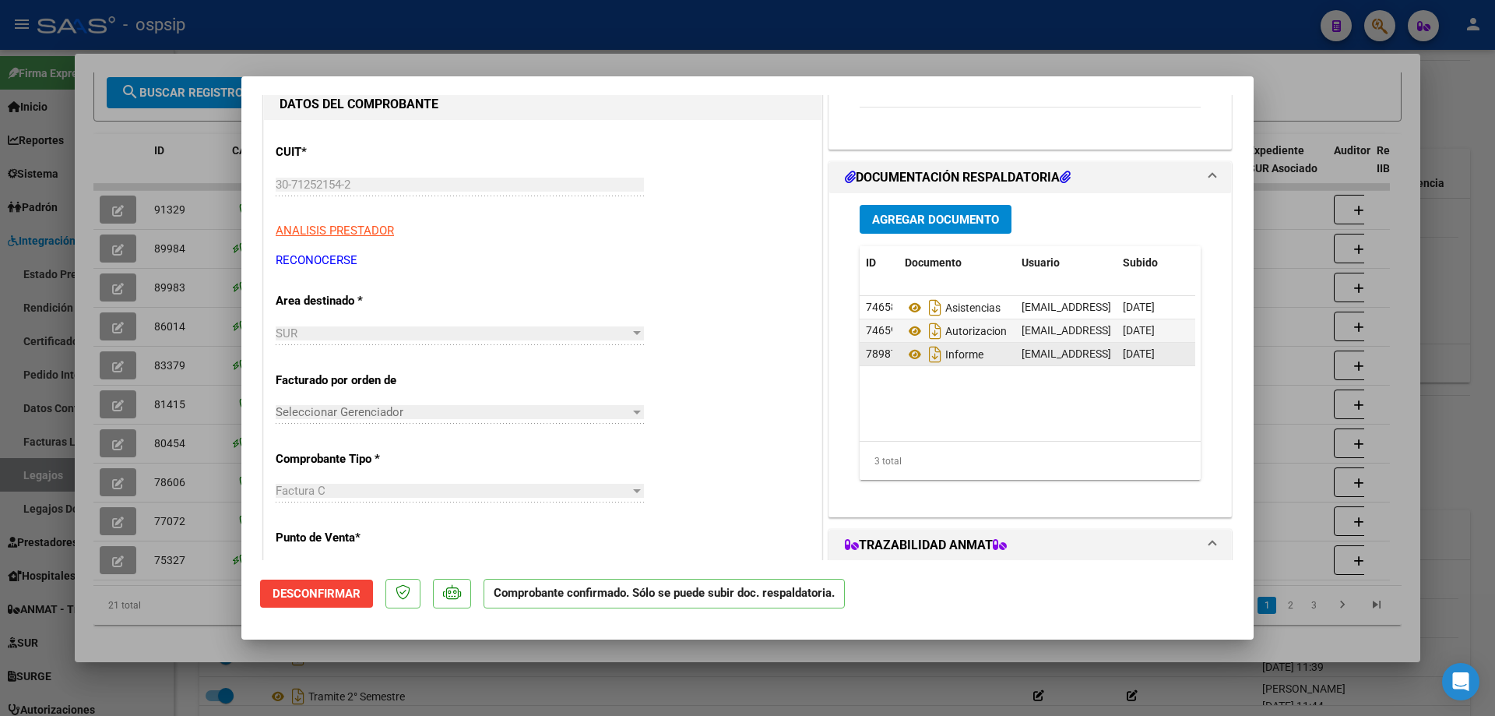
scroll to position [156, 0]
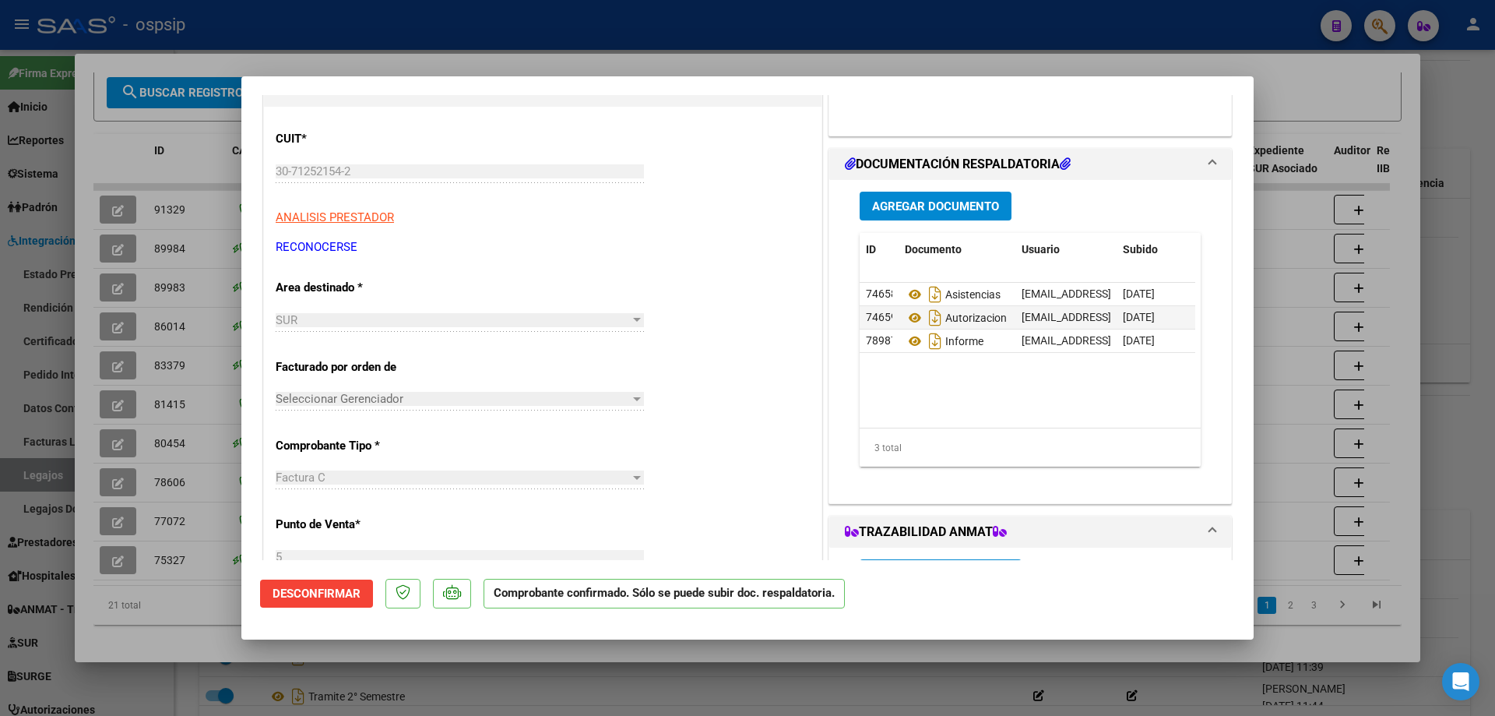
click at [1023, 612] on mat-dialog-actions "Desconfirmar Comprobante confirmado. Sólo se puede subir doc. respaldatoria." at bounding box center [747, 591] width 975 height 62
click at [269, 674] on div at bounding box center [747, 358] width 1495 height 716
type input "$ 0,00"
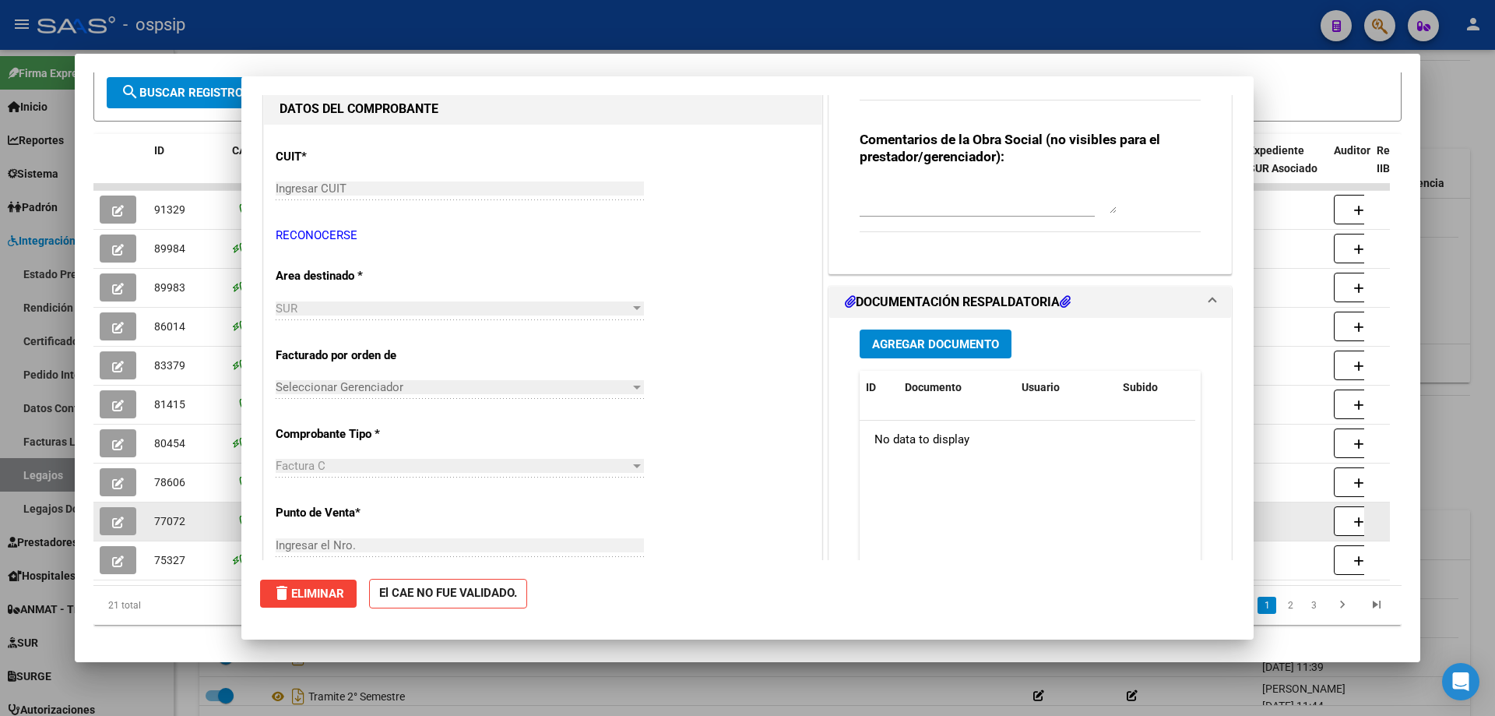
scroll to position [0, 0]
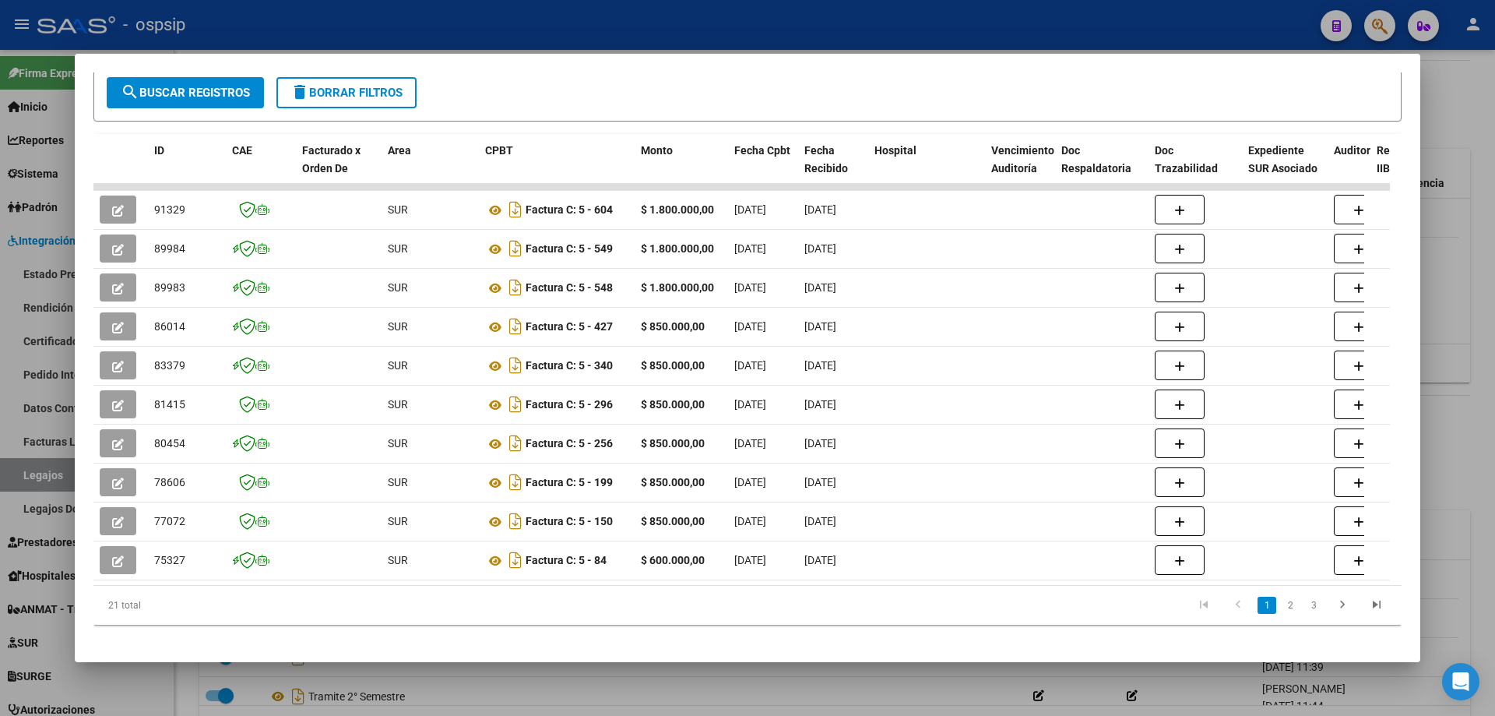
click at [1480, 234] on div at bounding box center [747, 358] width 1495 height 716
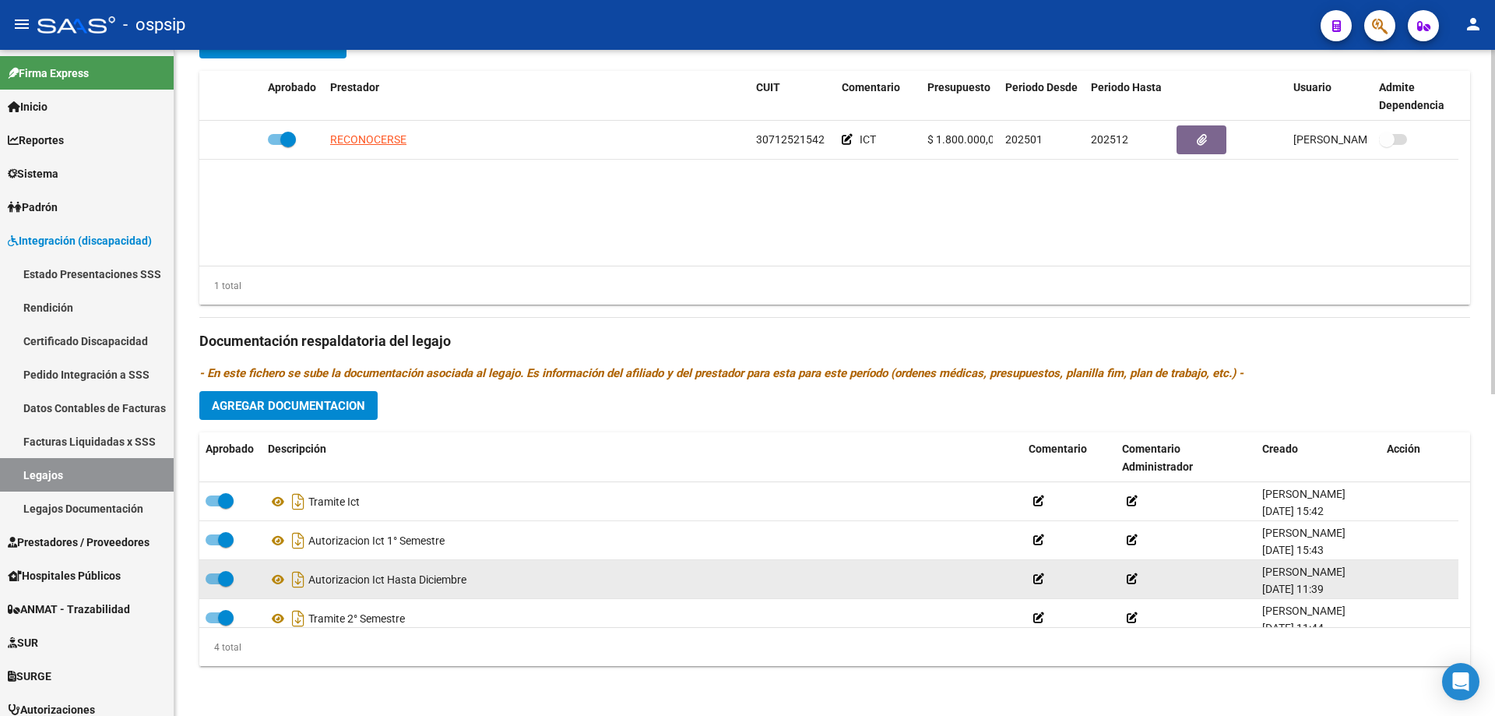
scroll to position [16, 0]
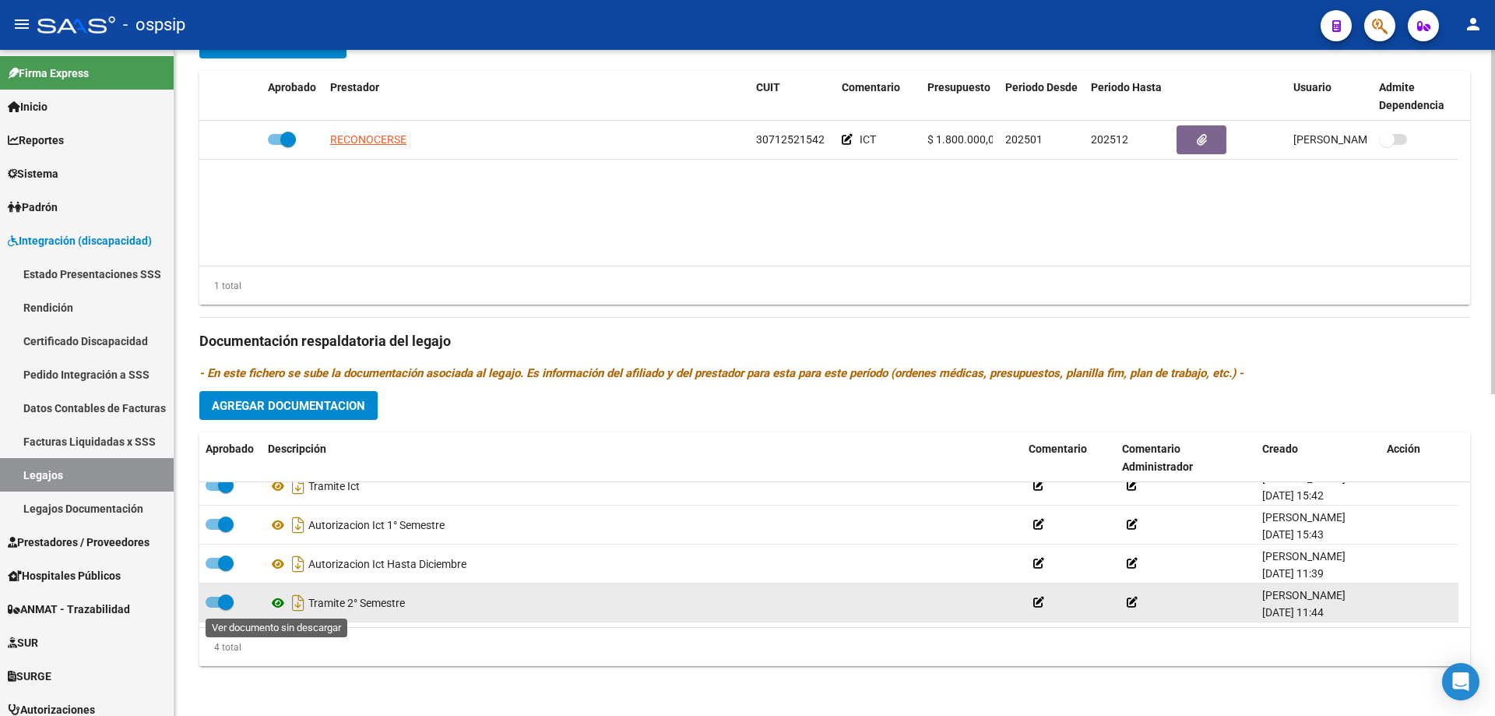
click at [279, 605] on icon at bounding box center [278, 602] width 20 height 19
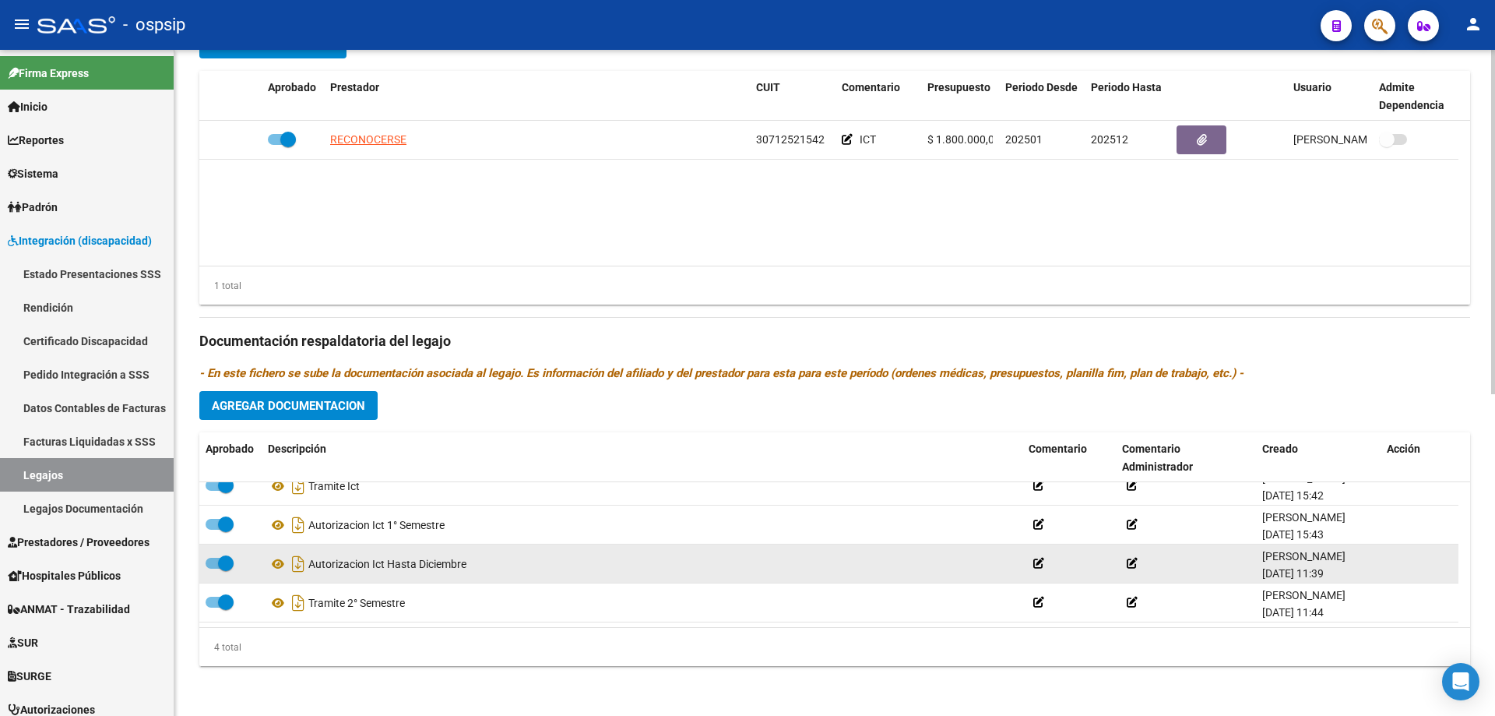
scroll to position [0, 0]
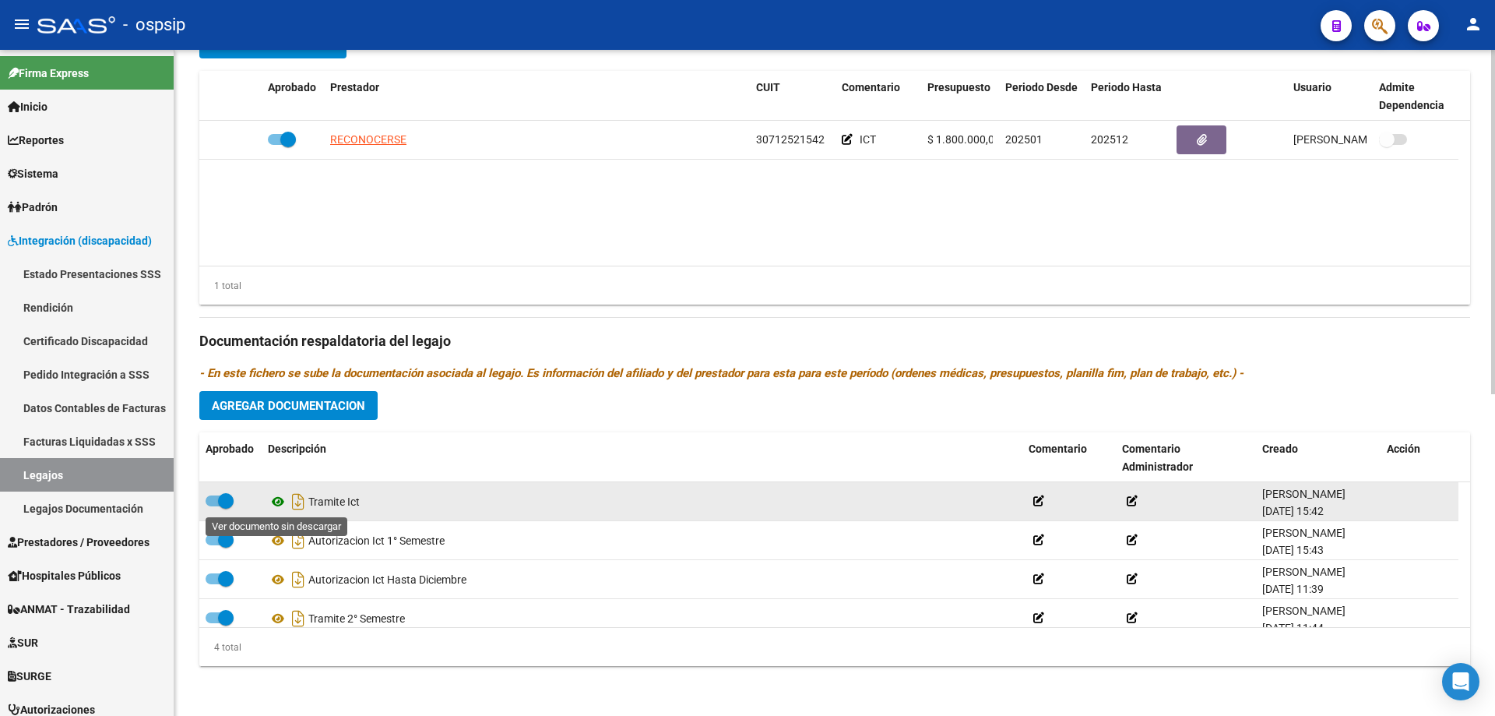
click at [280, 498] on icon at bounding box center [278, 501] width 20 height 19
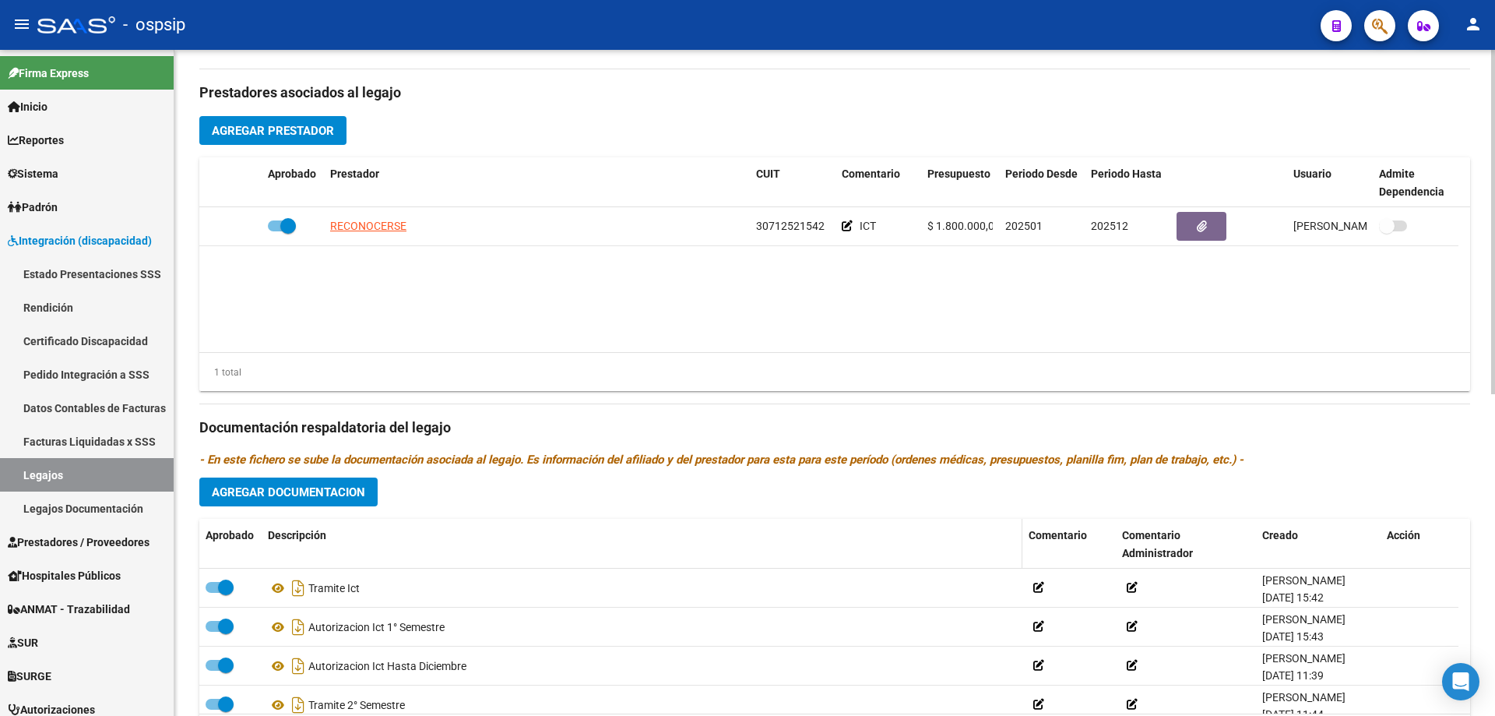
scroll to position [311, 0]
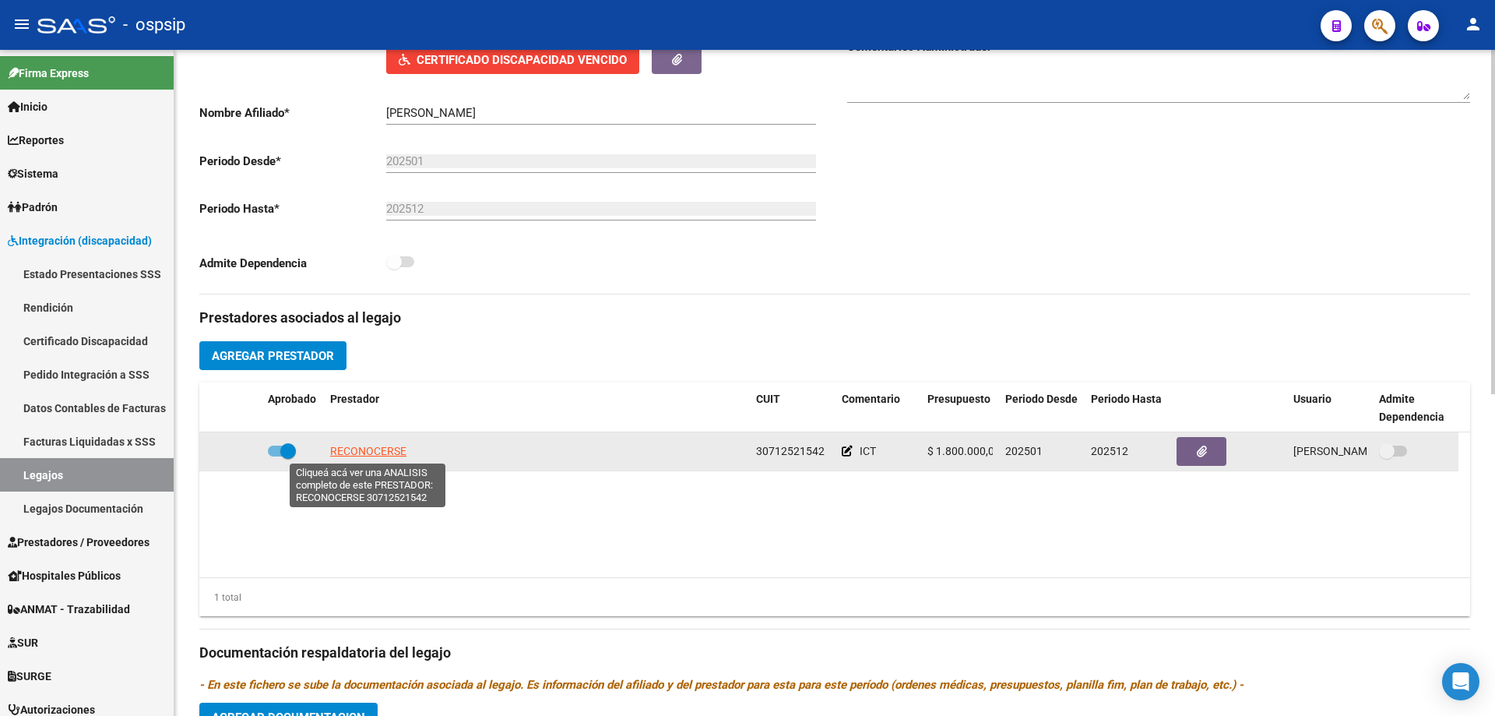
click at [348, 454] on span "RECONOCERSE" at bounding box center [368, 451] width 76 height 12
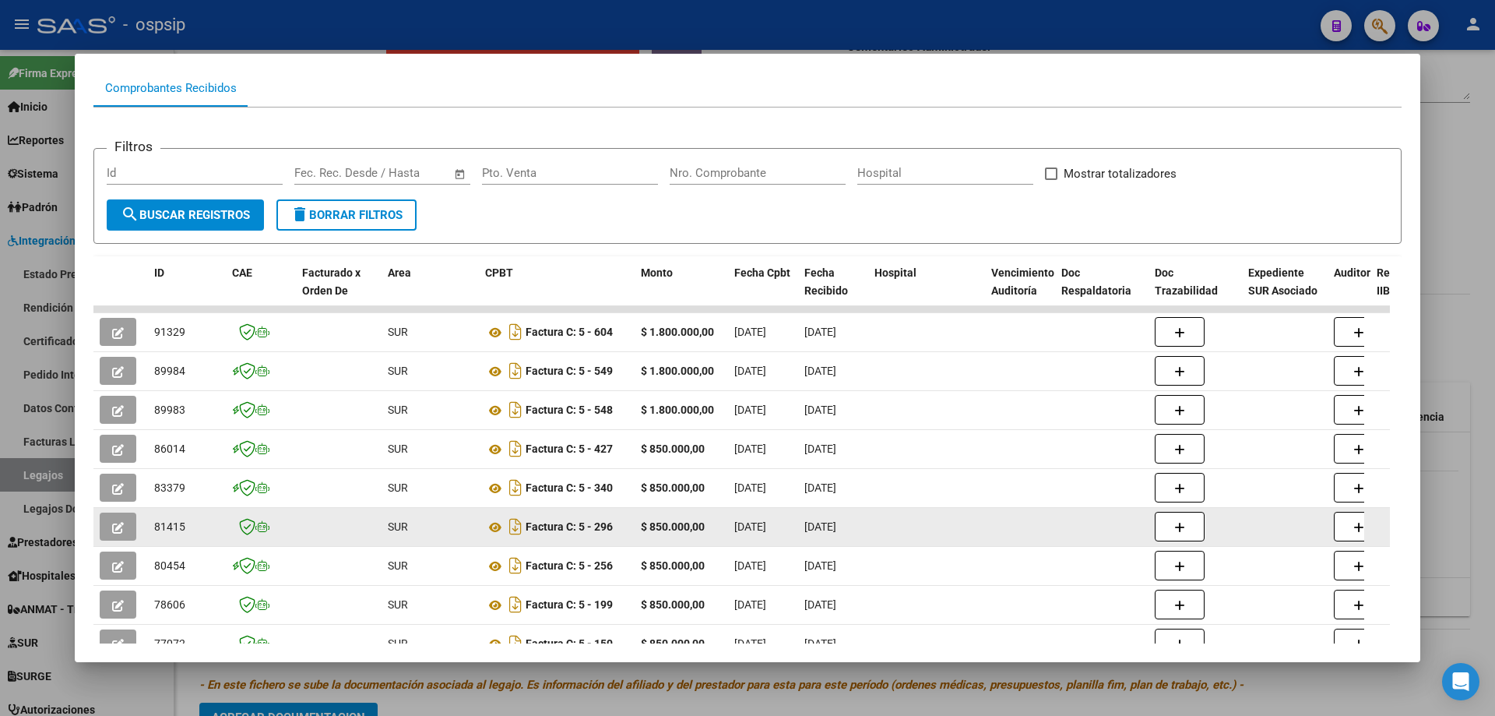
scroll to position [234, 0]
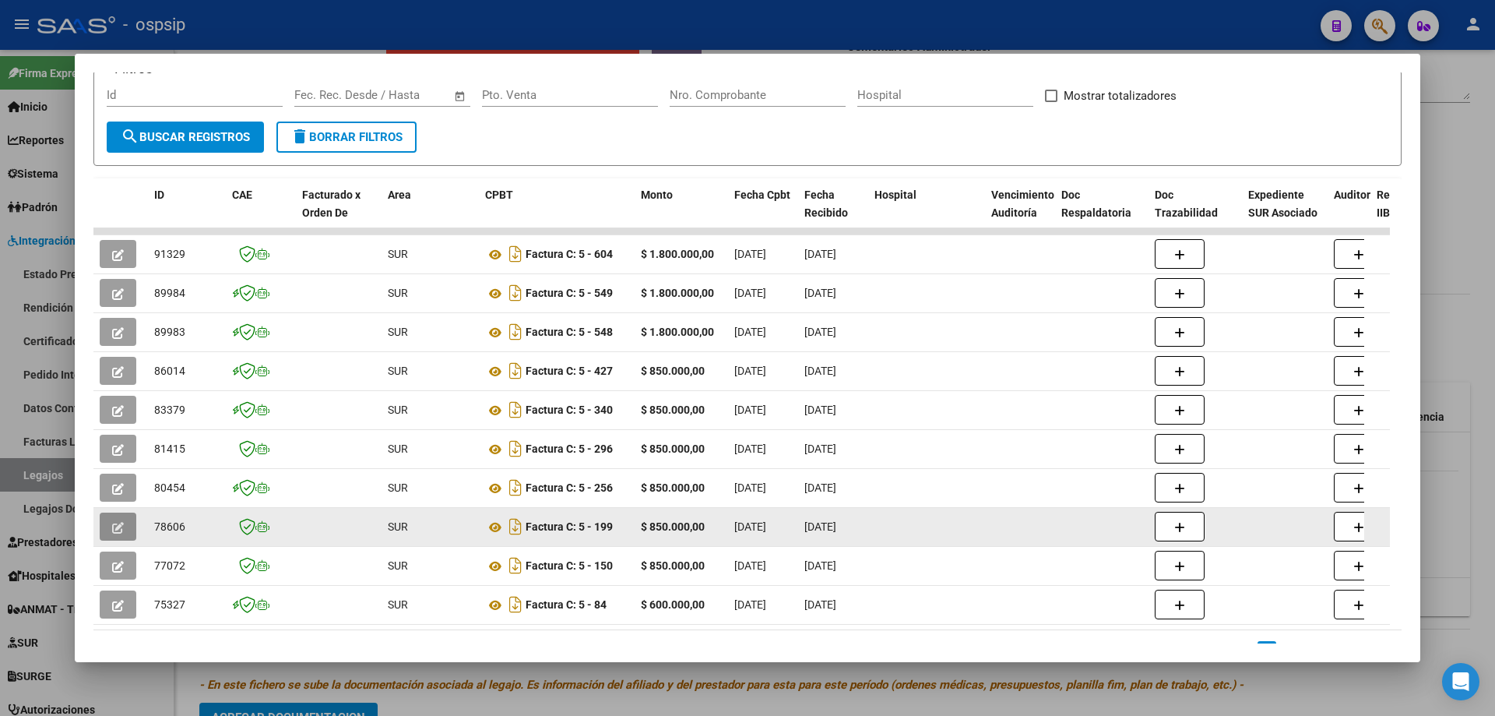
click at [121, 522] on icon "button" at bounding box center [118, 528] width 12 height 12
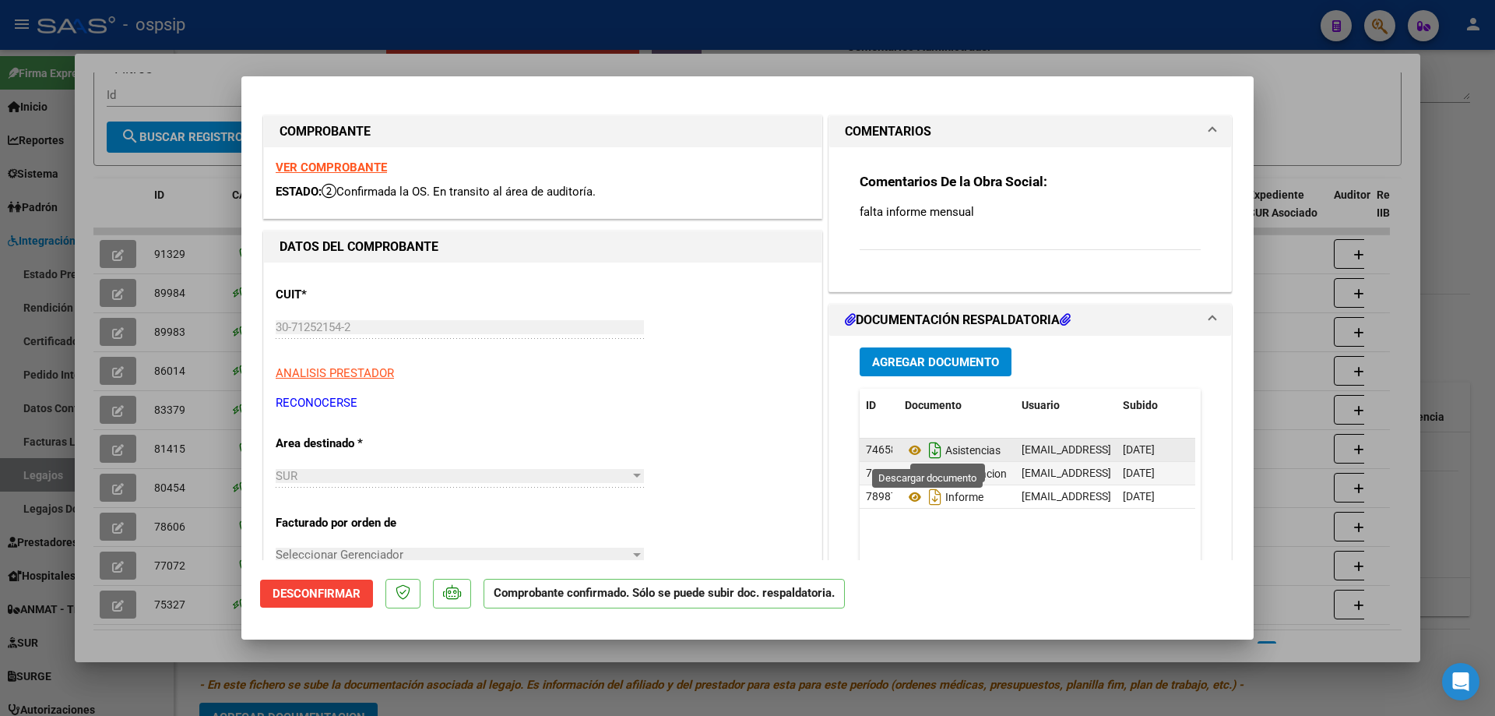
click at [930, 447] on icon "Descargar documento" at bounding box center [935, 450] width 20 height 25
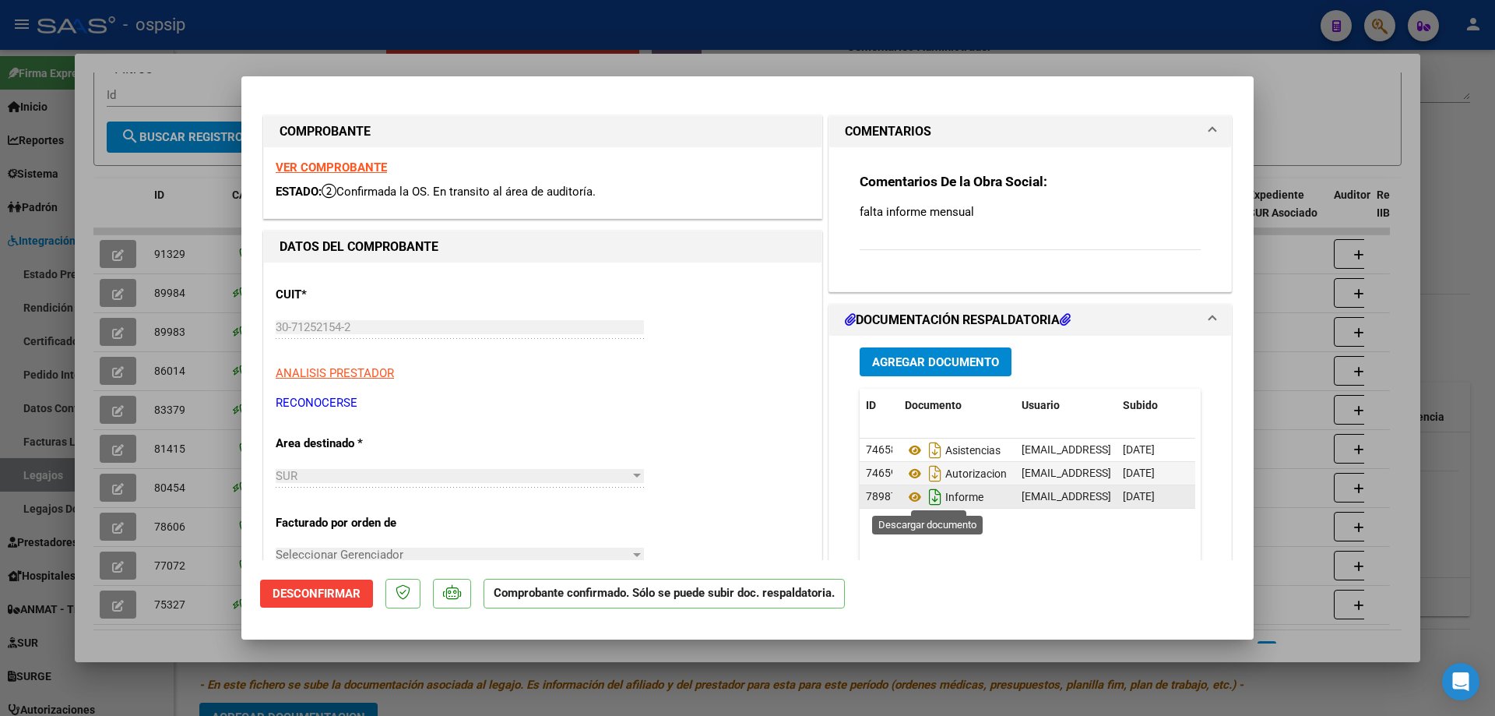
click at [930, 495] on icon "Descargar documento" at bounding box center [935, 496] width 20 height 25
click at [1352, 104] on div at bounding box center [747, 358] width 1495 height 716
type input "$ 0,00"
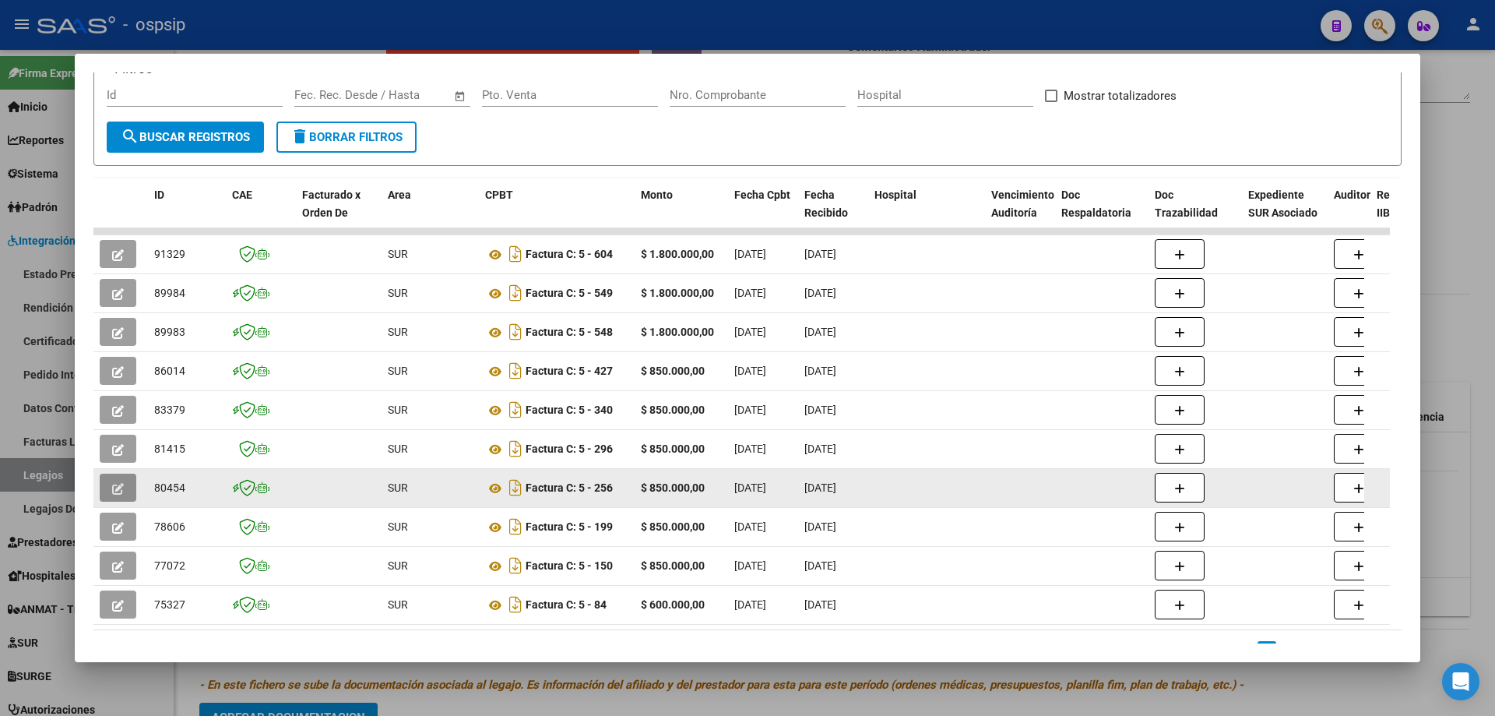
click at [130, 482] on button "button" at bounding box center [118, 487] width 37 height 28
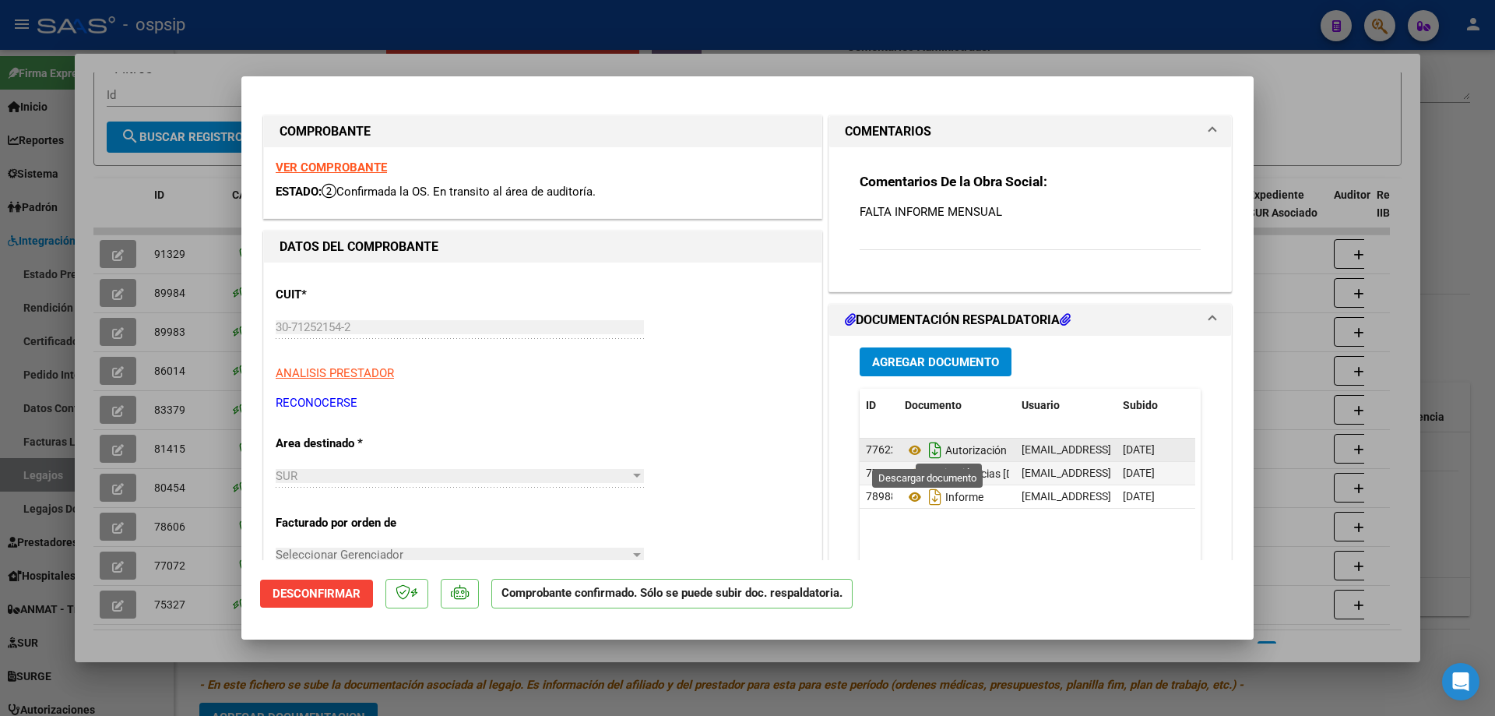
click at [928, 454] on icon "Descargar documento" at bounding box center [935, 450] width 20 height 25
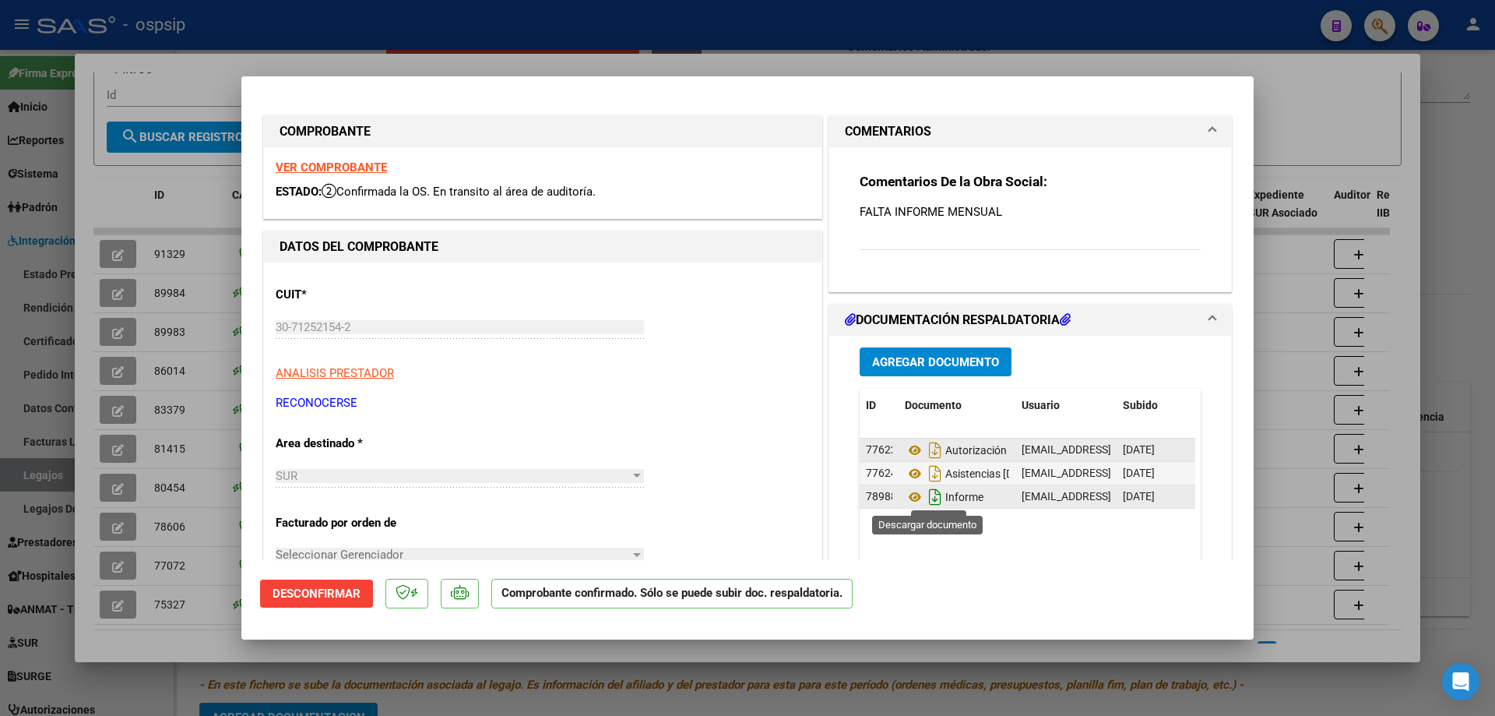
click at [925, 498] on icon "Descargar documento" at bounding box center [935, 496] width 20 height 25
click at [927, 476] on icon "Descargar documento" at bounding box center [935, 473] width 20 height 25
click at [1308, 122] on div at bounding box center [747, 358] width 1495 height 716
type input "$ 0,00"
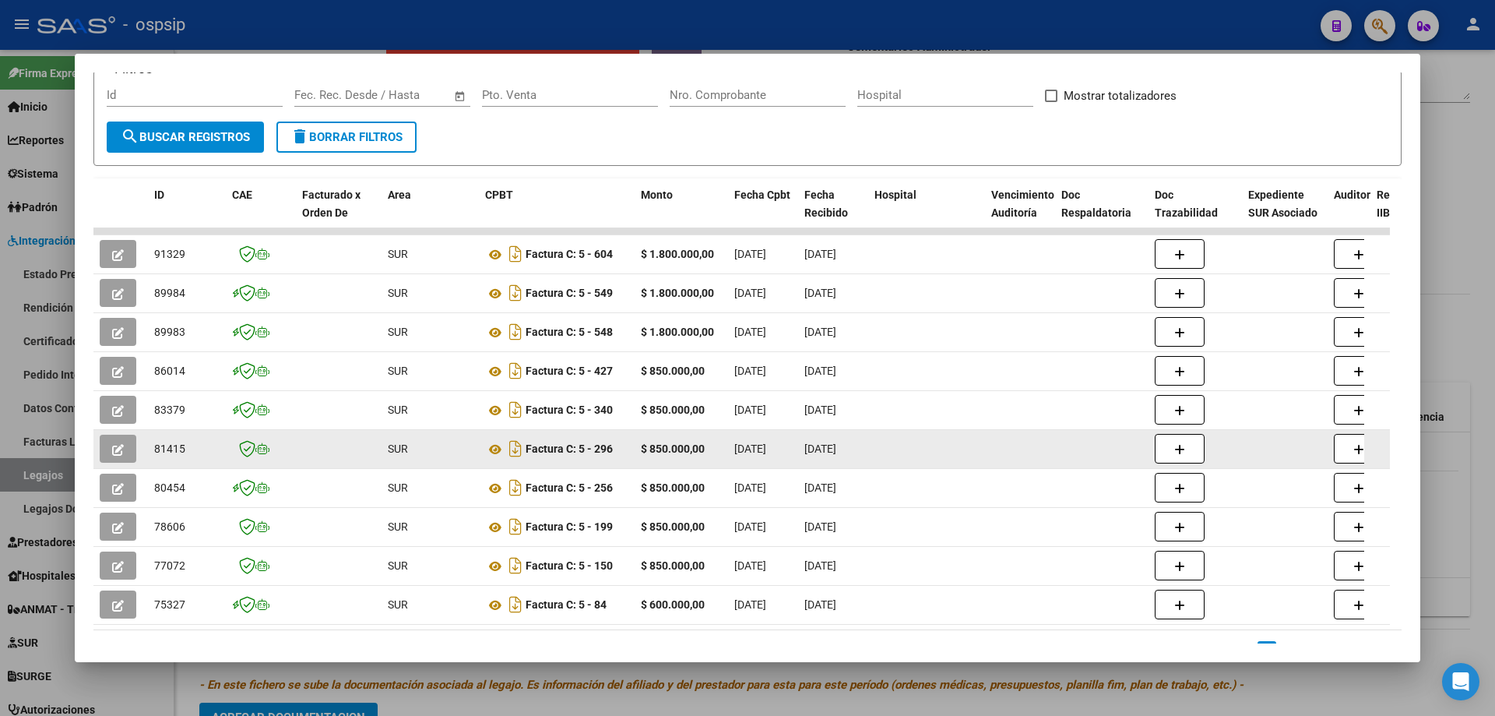
click at [132, 435] on button "button" at bounding box center [118, 449] width 37 height 28
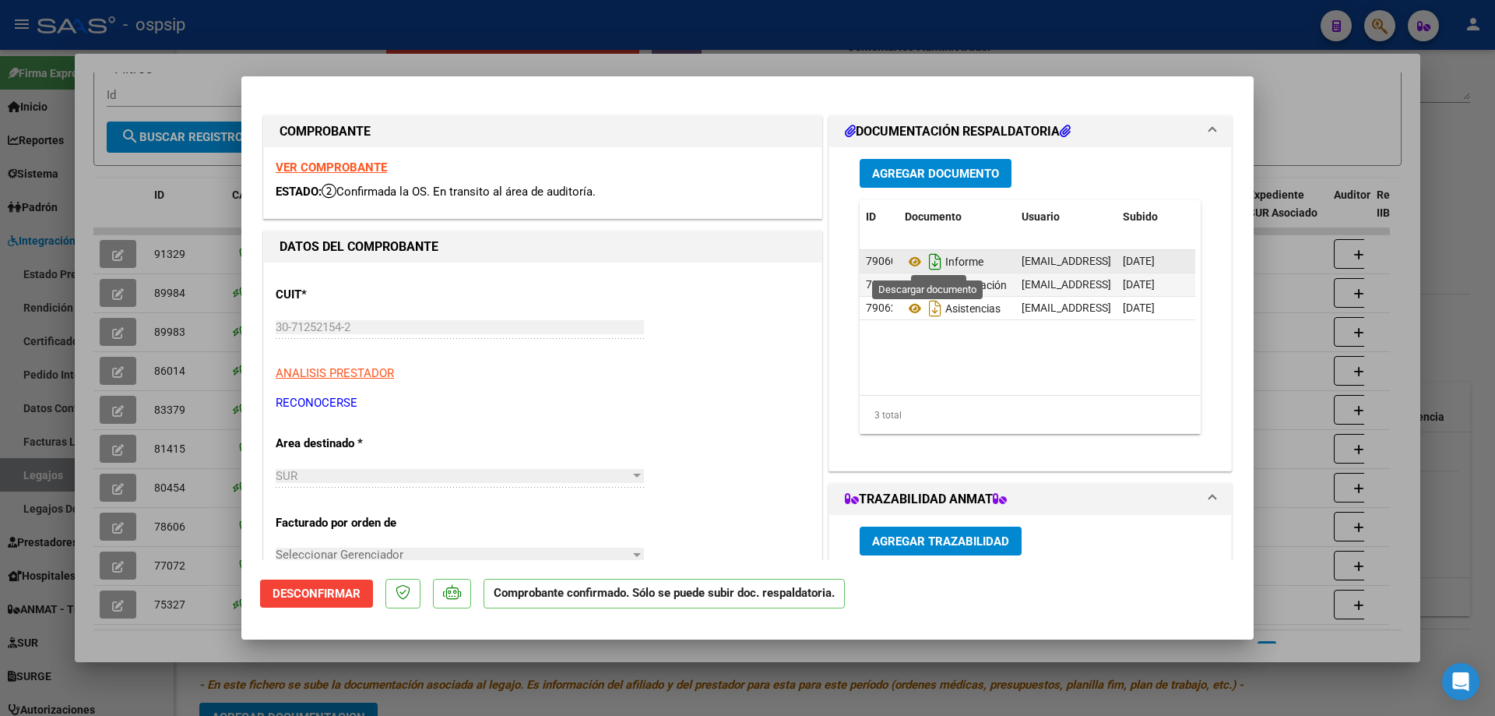
click at [933, 263] on icon "Descargar documento" at bounding box center [935, 261] width 20 height 25
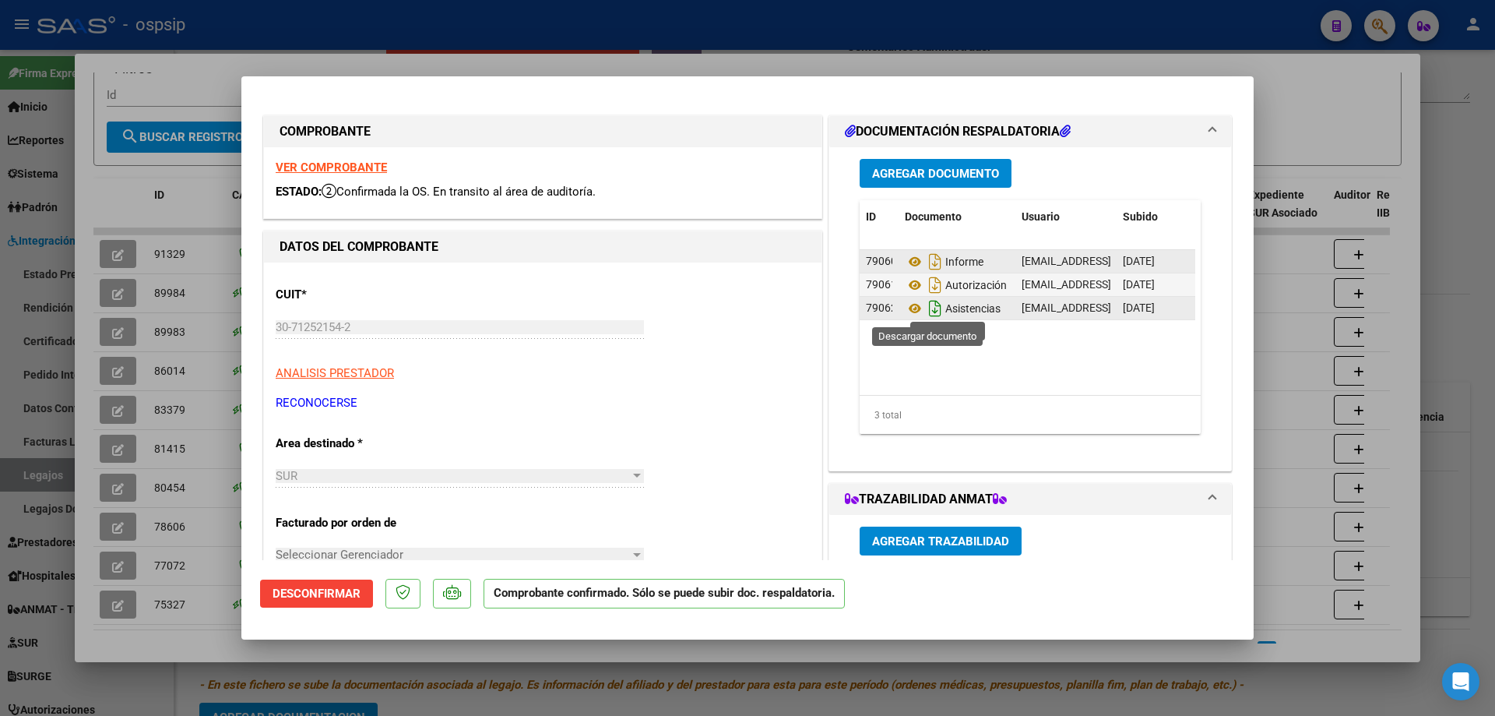
click at [926, 315] on icon "Descargar documento" at bounding box center [935, 308] width 20 height 25
click at [928, 315] on icon "Descargar documento" at bounding box center [935, 308] width 20 height 25
click at [1271, 359] on div at bounding box center [747, 358] width 1495 height 716
type input "$ 0,00"
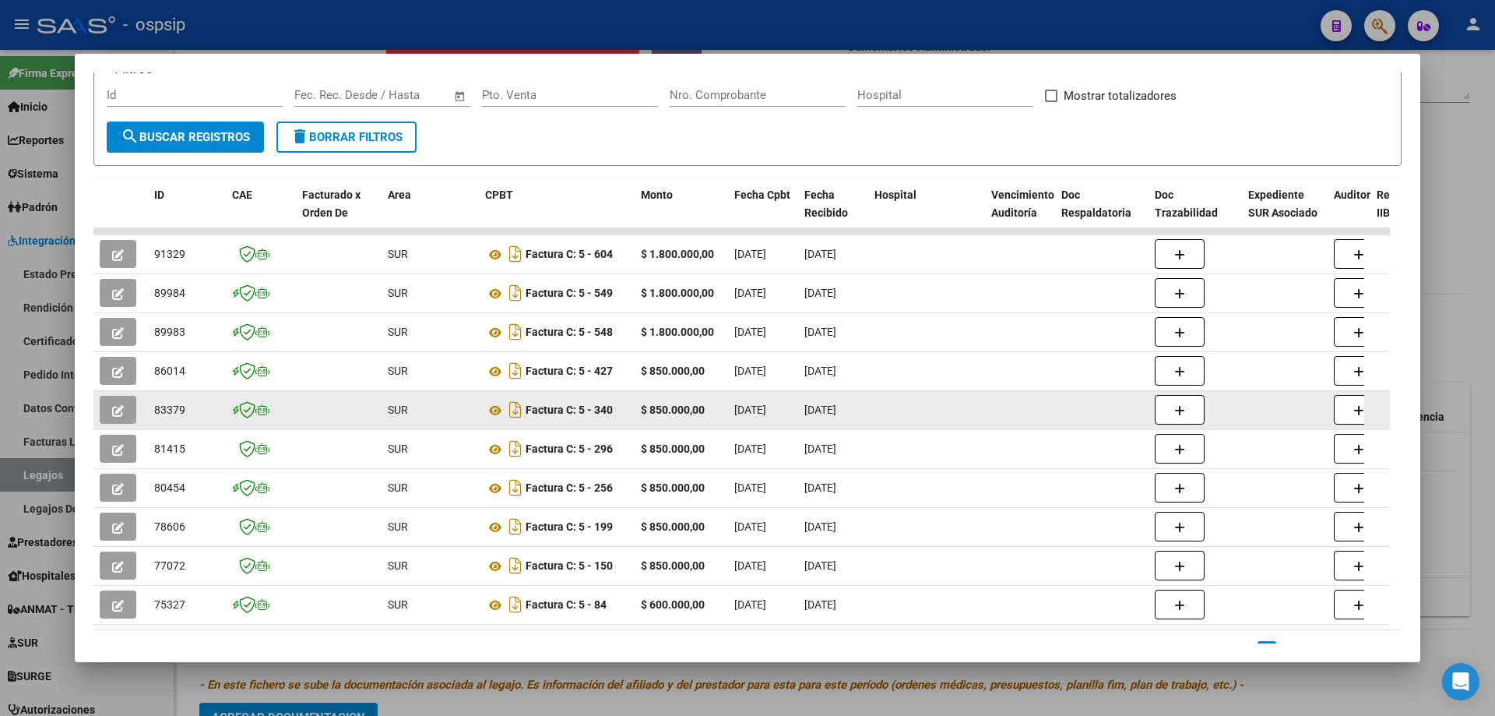
click at [125, 406] on button "button" at bounding box center [118, 410] width 37 height 28
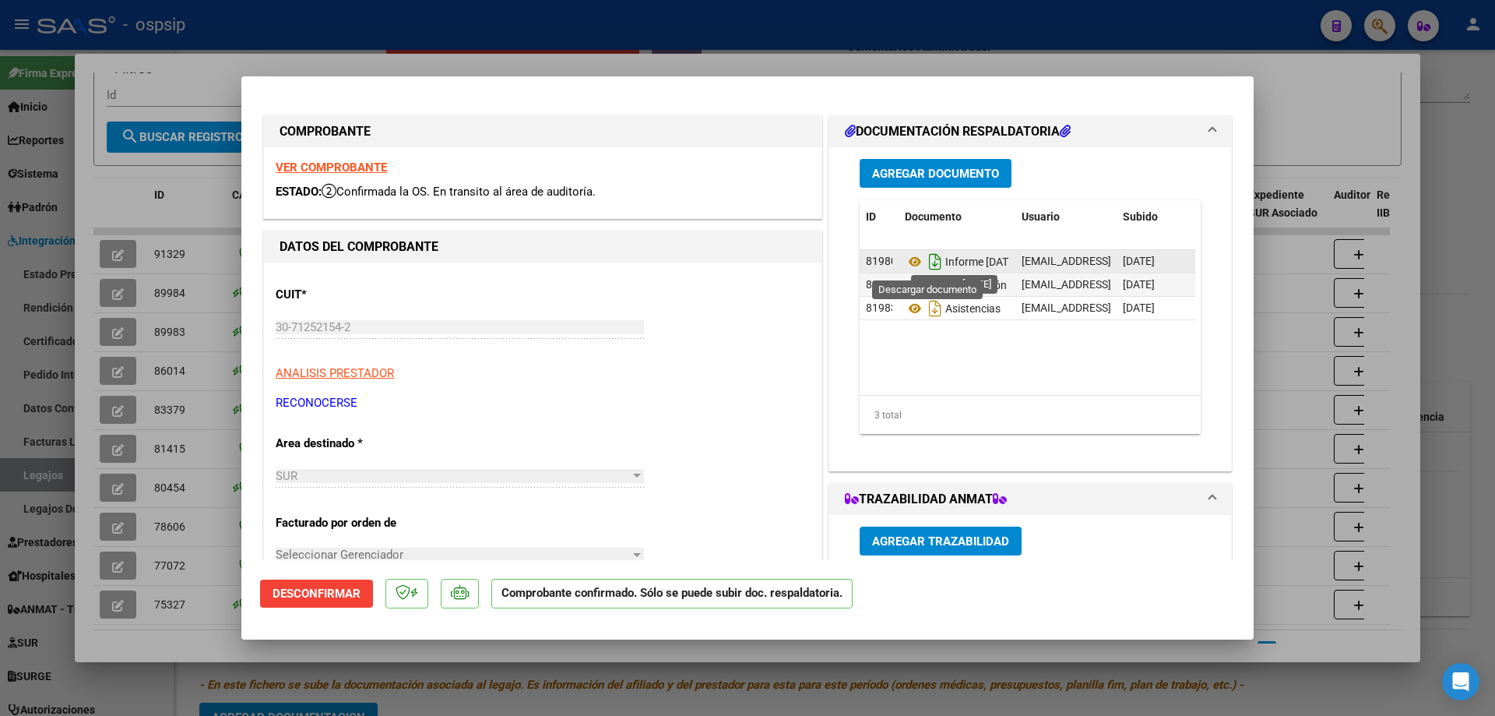
click at [927, 266] on icon "Descargar documento" at bounding box center [935, 261] width 20 height 25
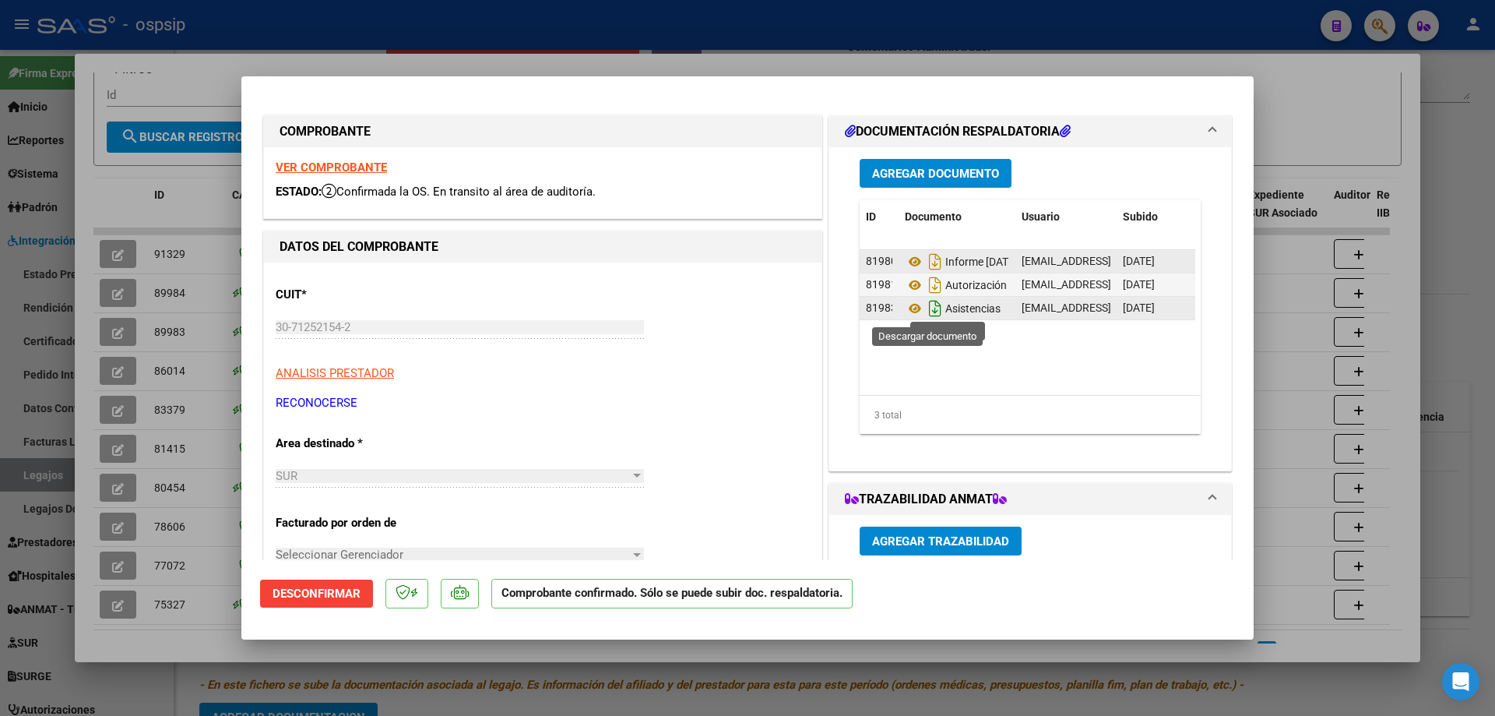
click at [925, 314] on icon "Descargar documento" at bounding box center [935, 308] width 20 height 25
drag, startPoint x: 1308, startPoint y: 111, endPoint x: 1344, endPoint y: 109, distance: 35.9
click at [1319, 111] on div at bounding box center [747, 358] width 1495 height 716
type input "$ 0,00"
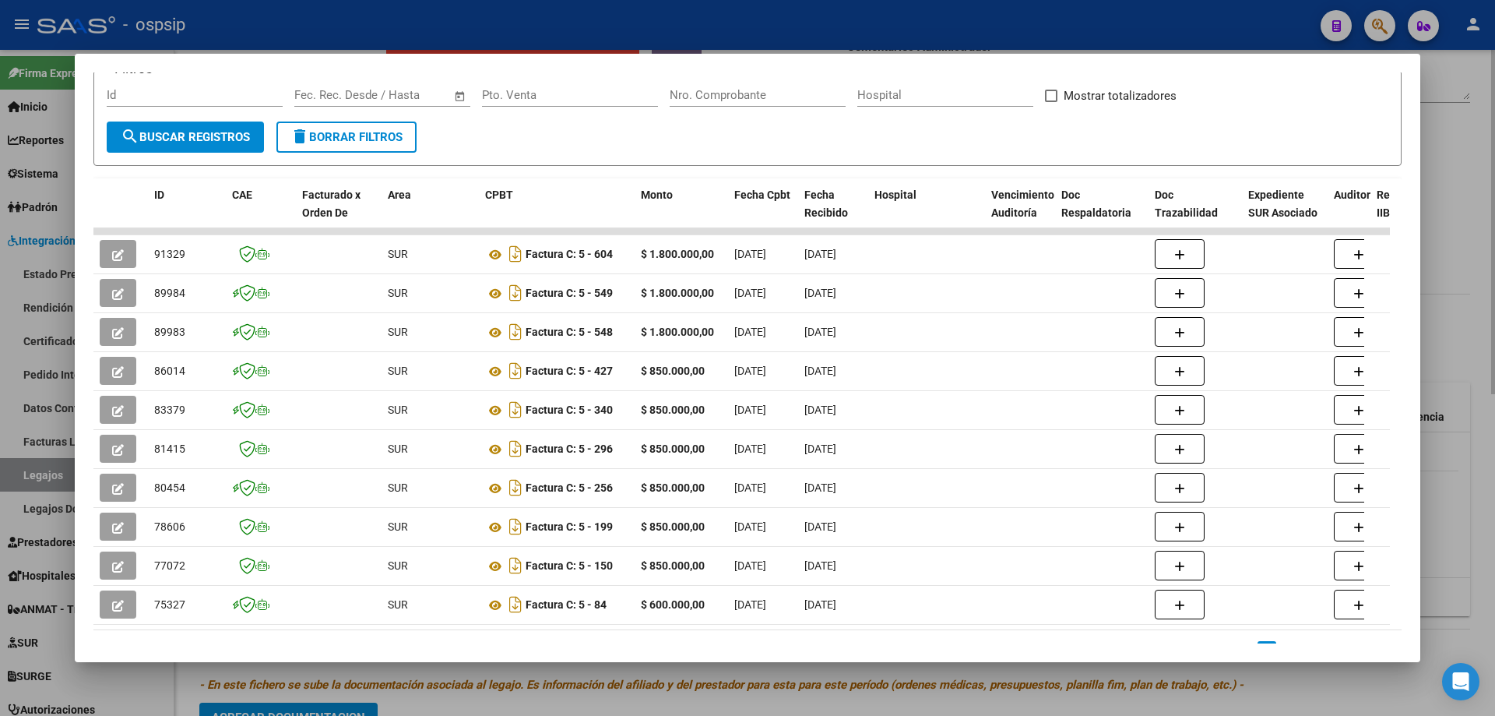
drag, startPoint x: 1457, startPoint y: 130, endPoint x: 617, endPoint y: 384, distance: 877.8
click at [1457, 132] on div at bounding box center [747, 358] width 1495 height 716
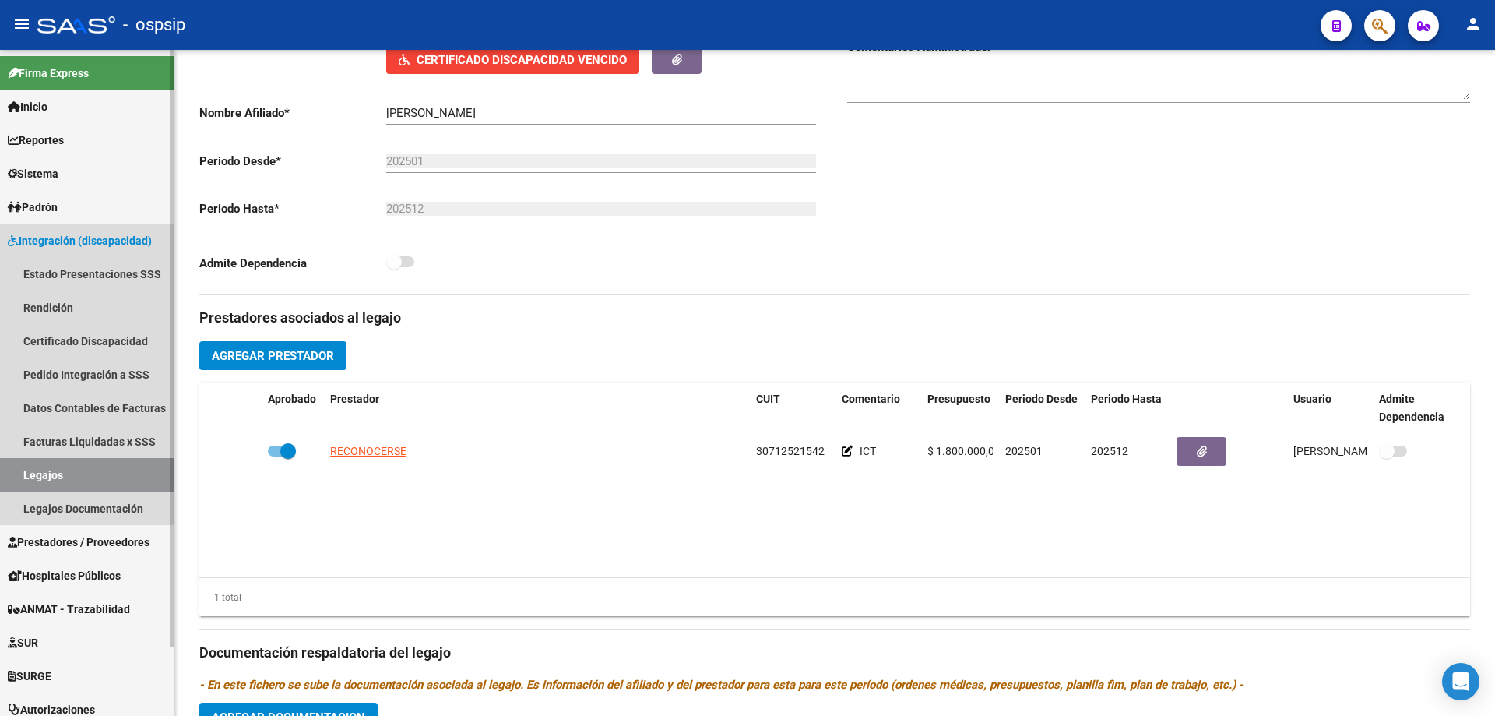
click at [90, 471] on link "Legajos" at bounding box center [87, 474] width 174 height 33
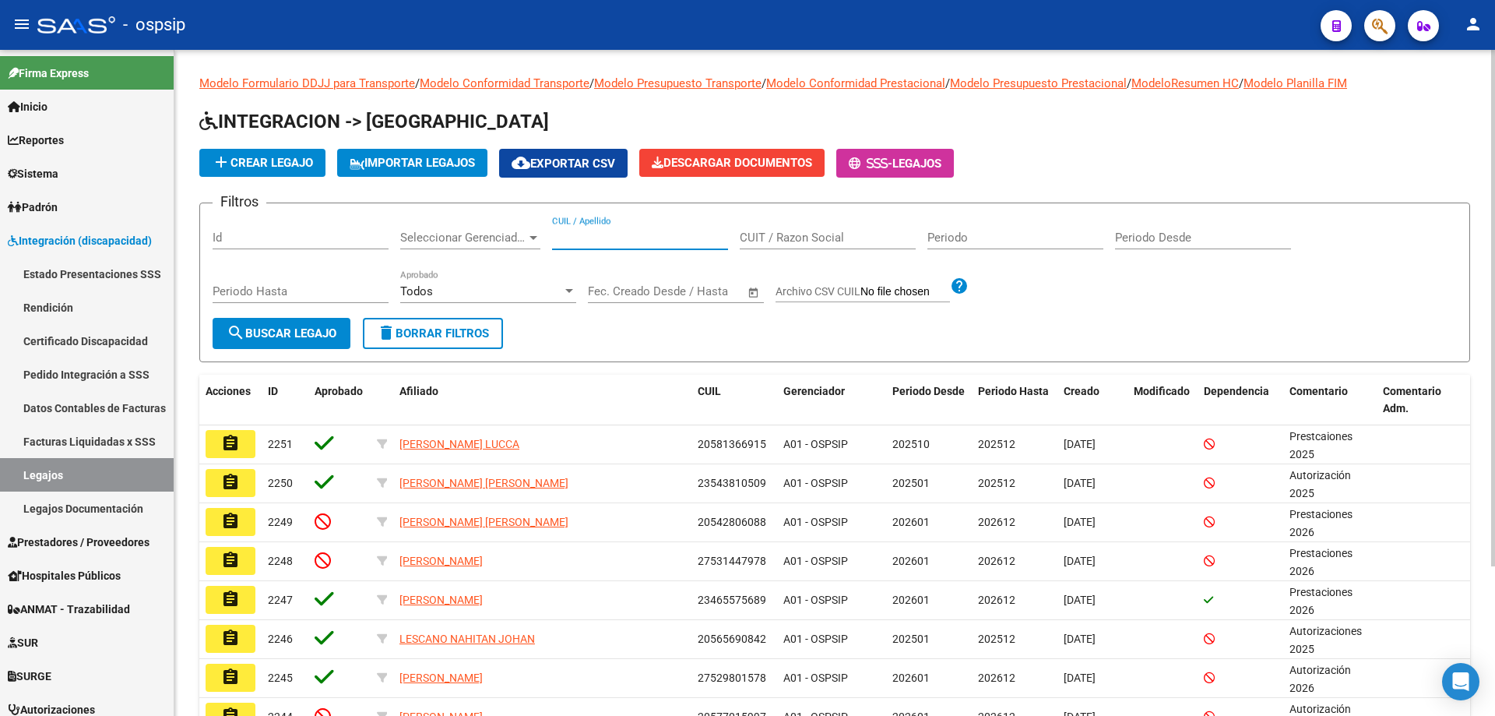
paste input "20286978593"
type input "20286978593"
click at [245, 330] on span "search Buscar Legajo" at bounding box center [282, 333] width 110 height 14
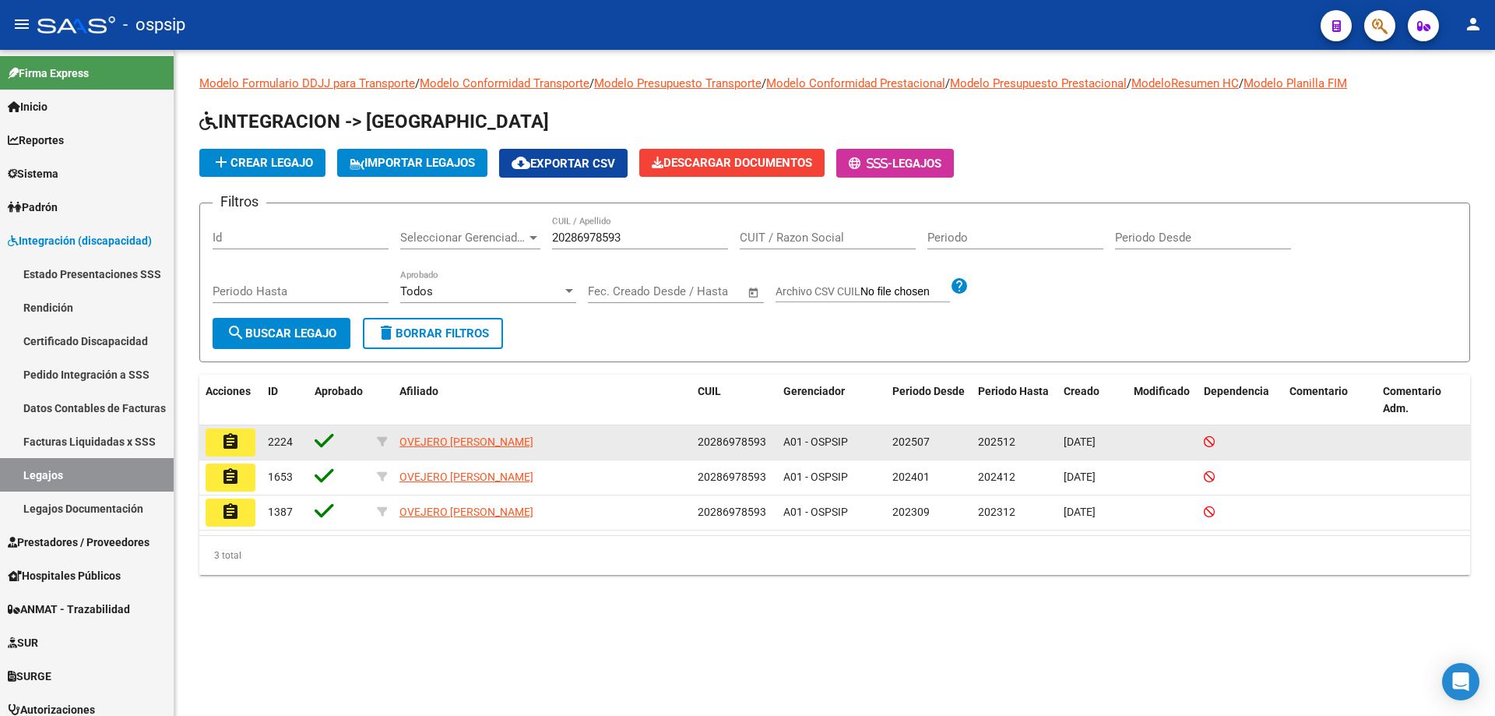
click at [252, 447] on button "assignment" at bounding box center [231, 442] width 50 height 28
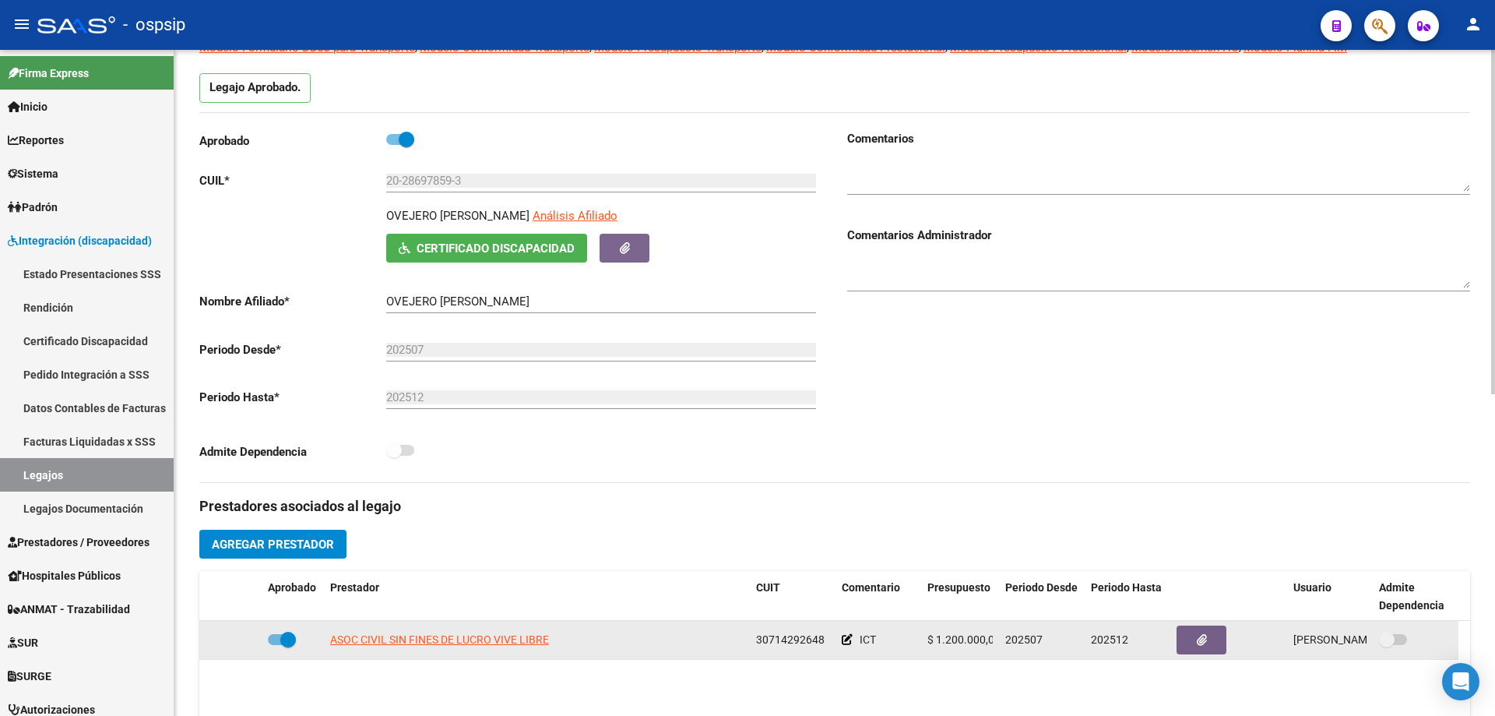
scroll to position [234, 0]
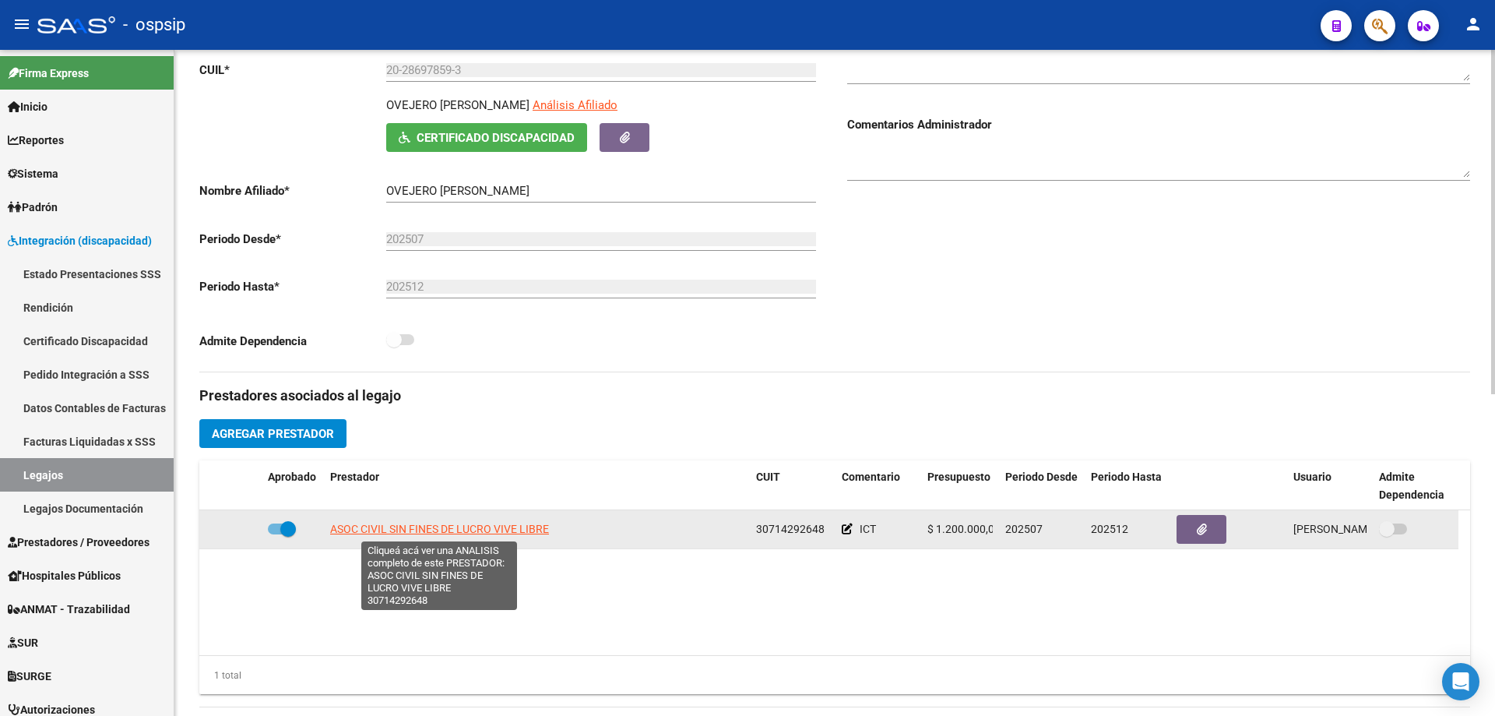
click at [457, 535] on span "ASOC CIVIL SIN FINES DE LUCRO VIVE LIBRE" at bounding box center [439, 529] width 219 height 12
type textarea "30714292648"
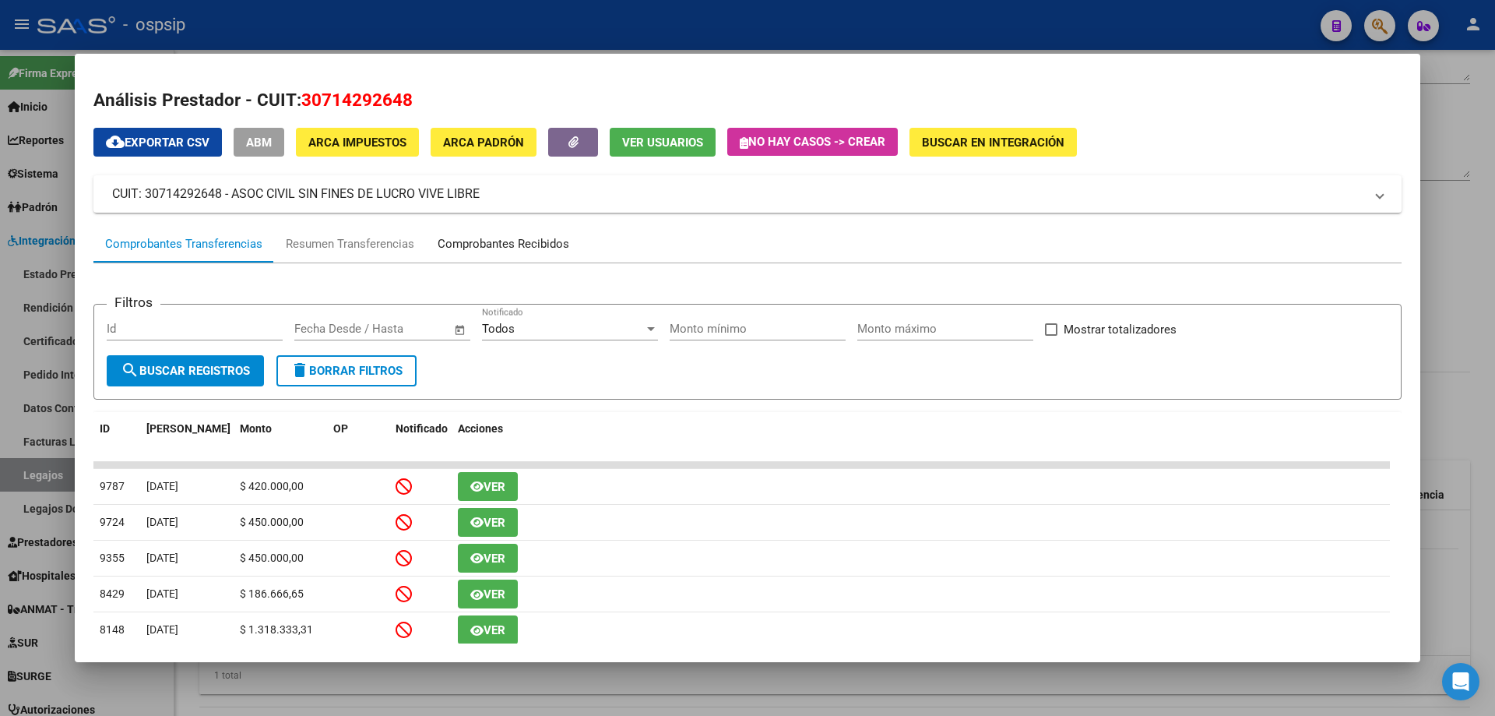
click at [555, 246] on div "Comprobantes Recibidos" at bounding box center [504, 244] width 132 height 18
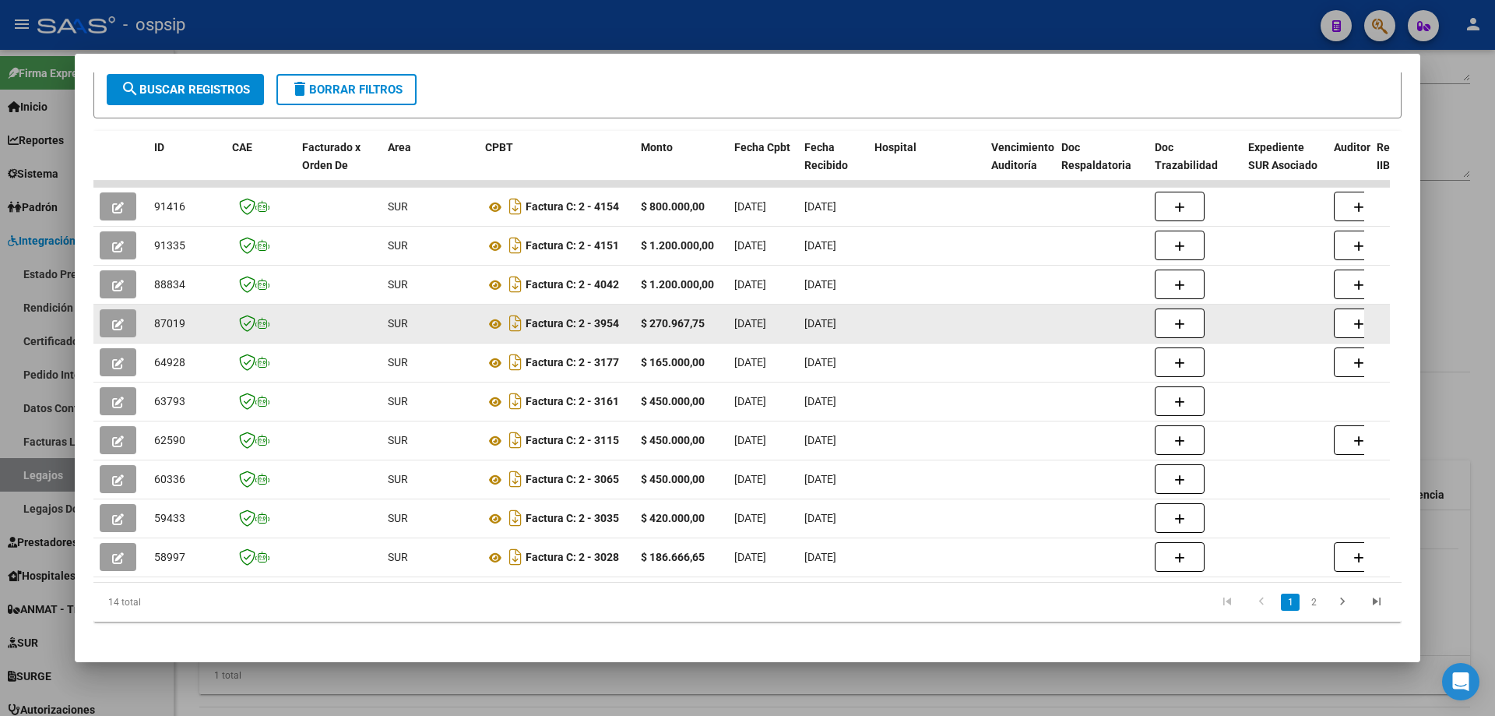
scroll to position [223, 0]
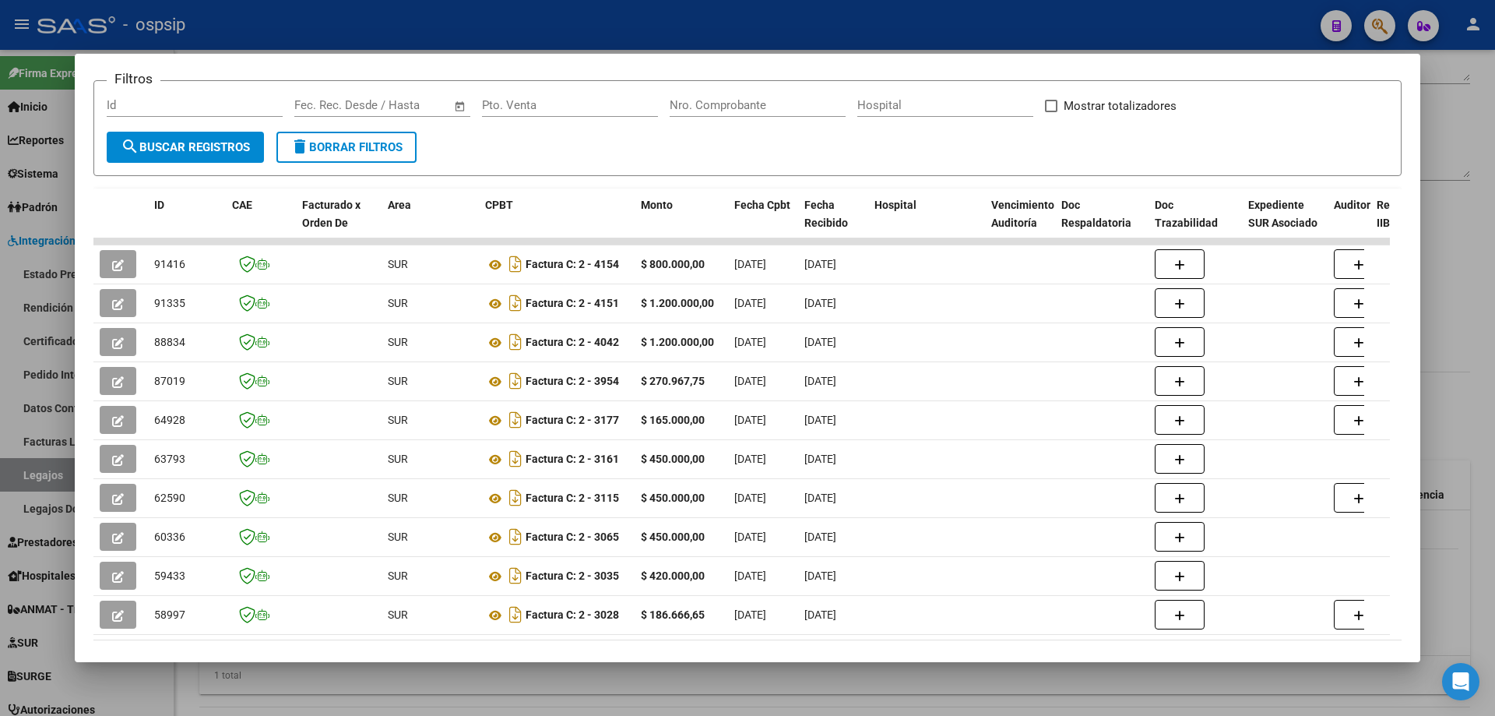
click at [344, 37] on div at bounding box center [747, 358] width 1495 height 716
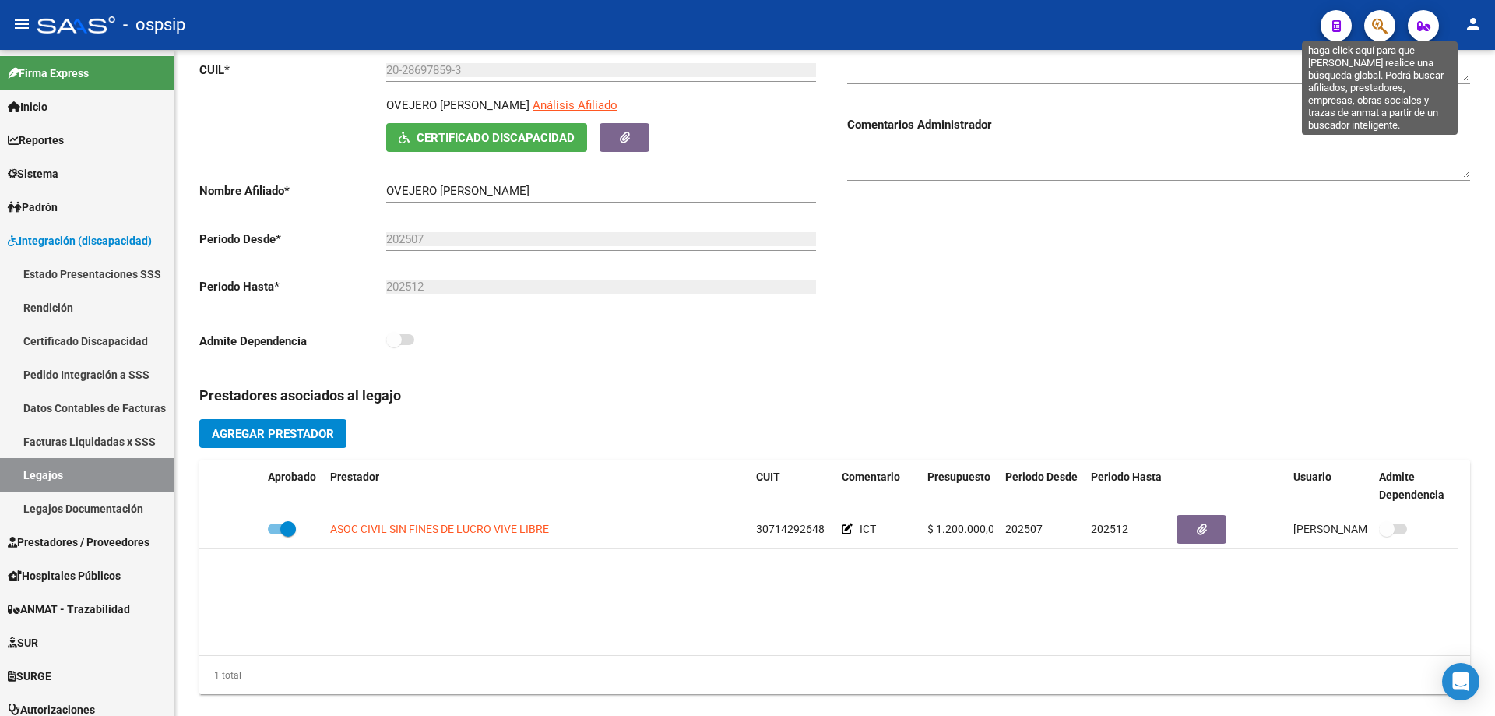
click at [1373, 33] on icon "button" at bounding box center [1380, 26] width 16 height 18
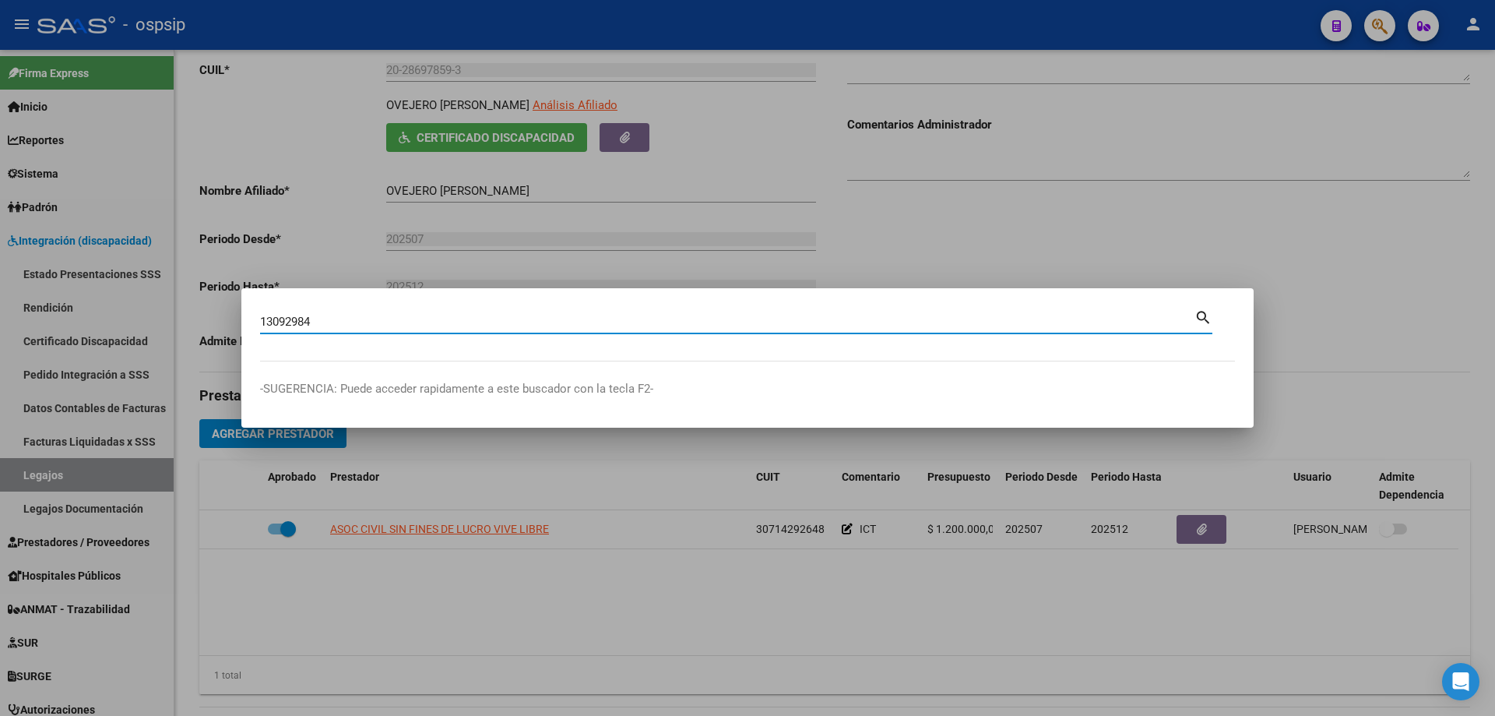
type input "13092984"
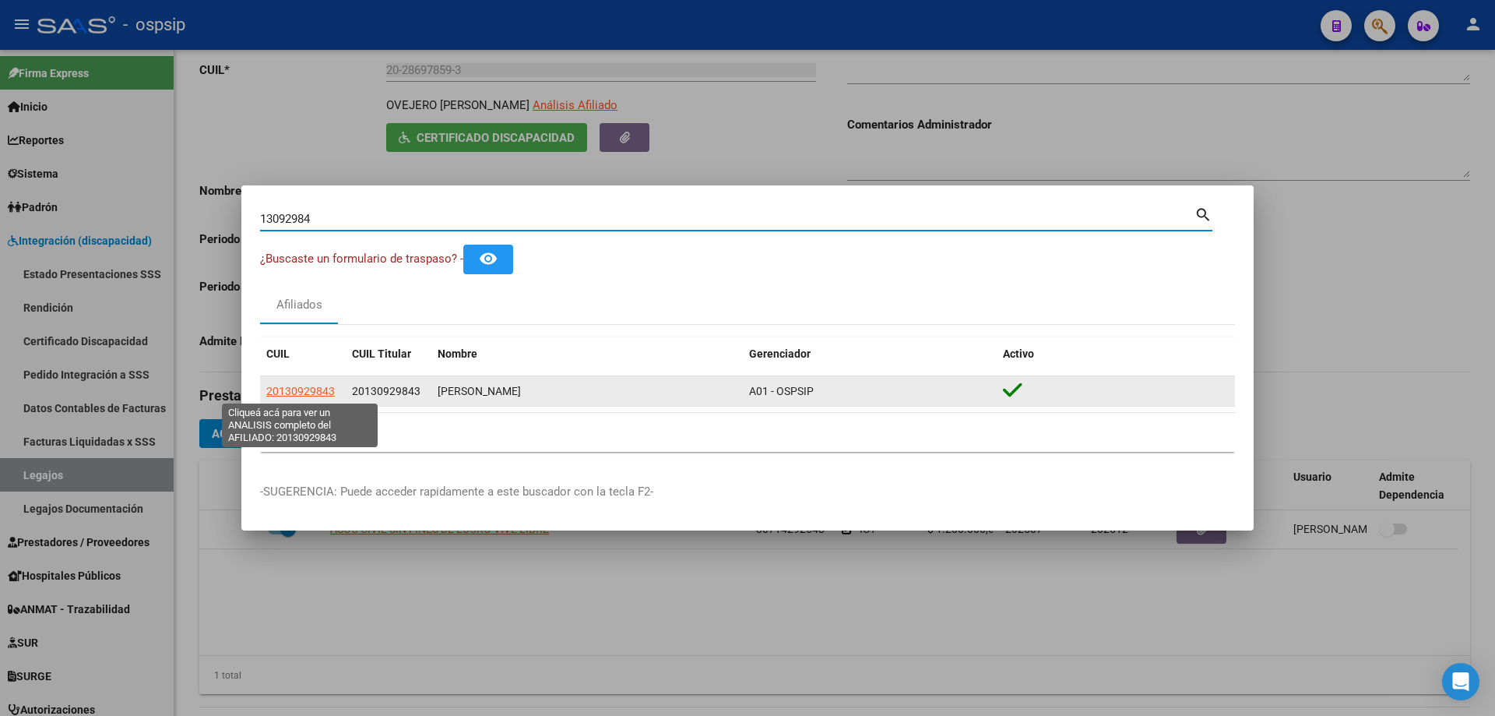
click at [294, 396] on span "20130929843" at bounding box center [300, 391] width 69 height 12
type textarea "20130929843"
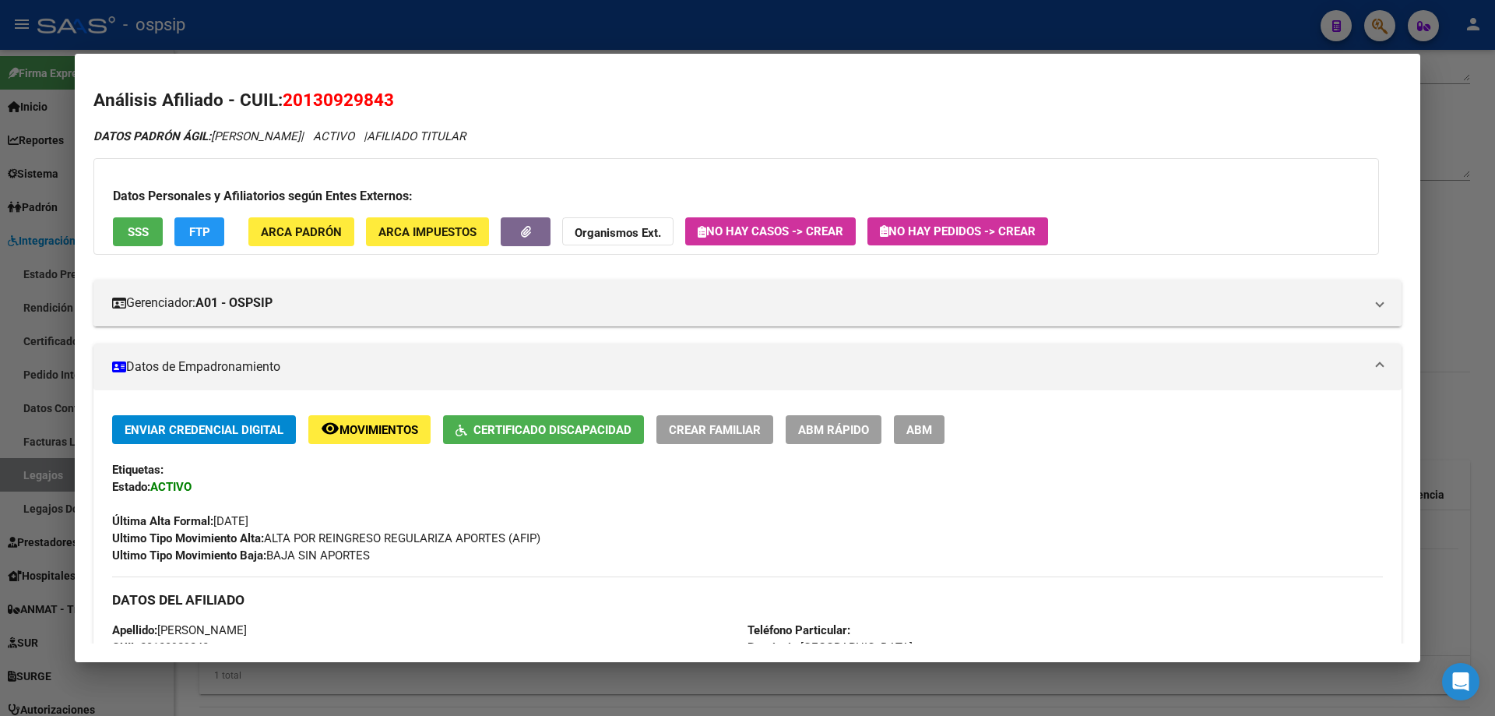
click at [144, 241] on button "SSS" at bounding box center [138, 231] width 50 height 29
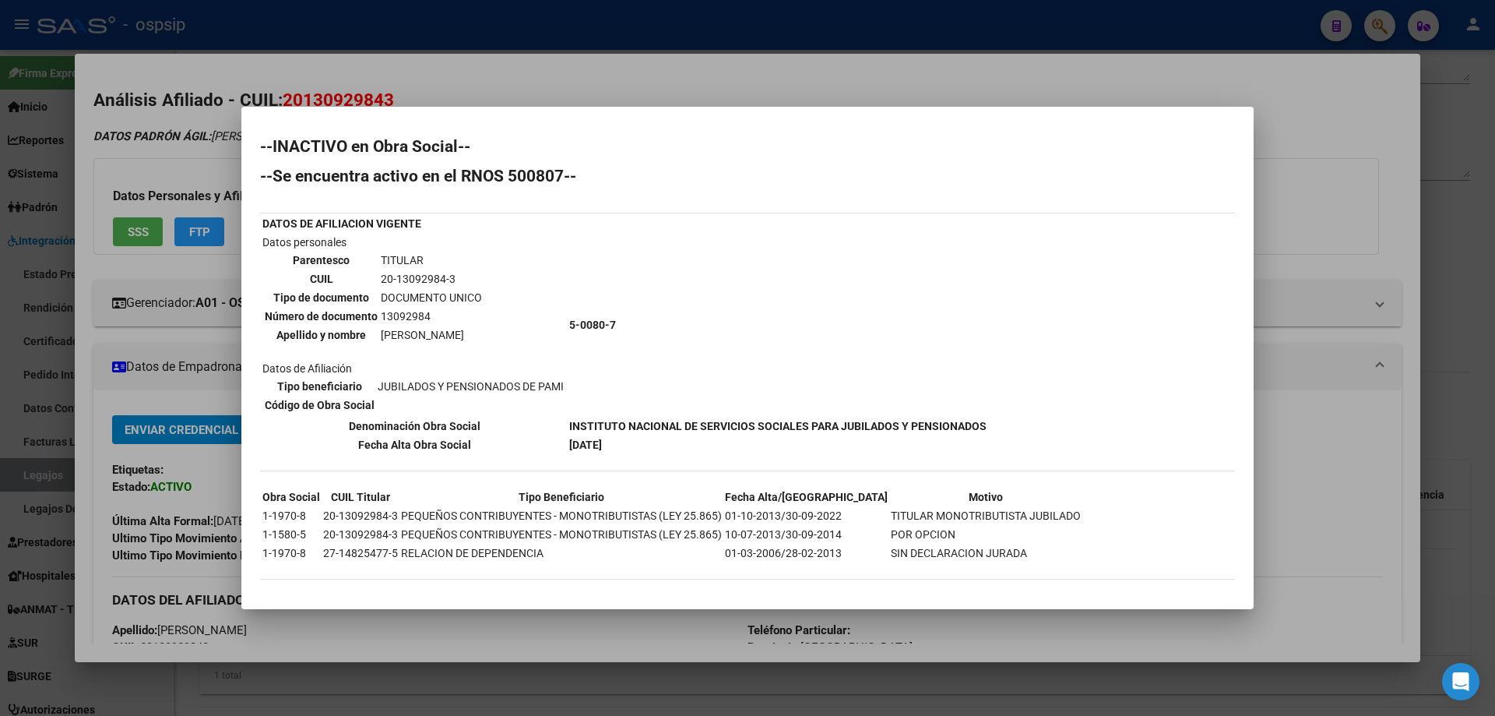
scroll to position [5, 0]
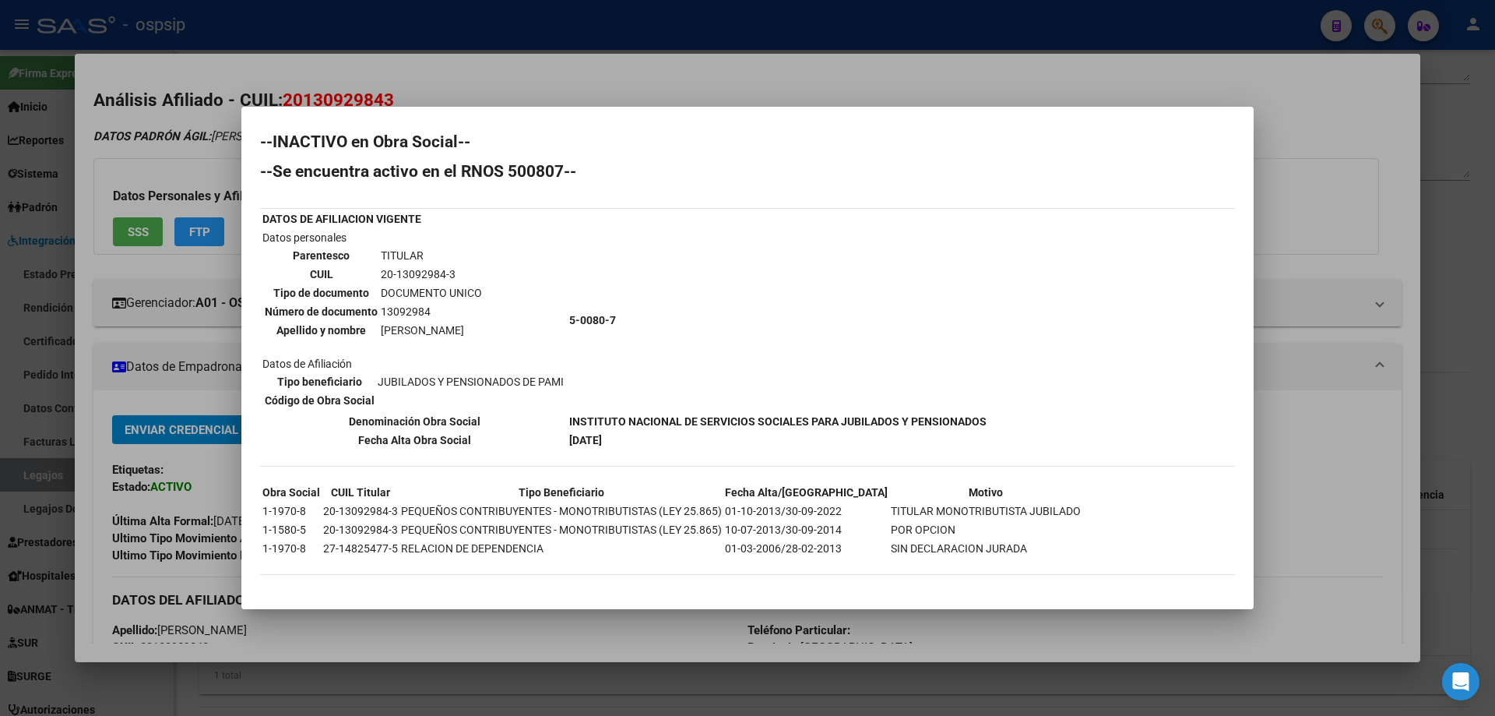
drag, startPoint x: 1309, startPoint y: 440, endPoint x: 864, endPoint y: 454, distance: 444.9
click at [1308, 440] on div at bounding box center [747, 358] width 1495 height 716
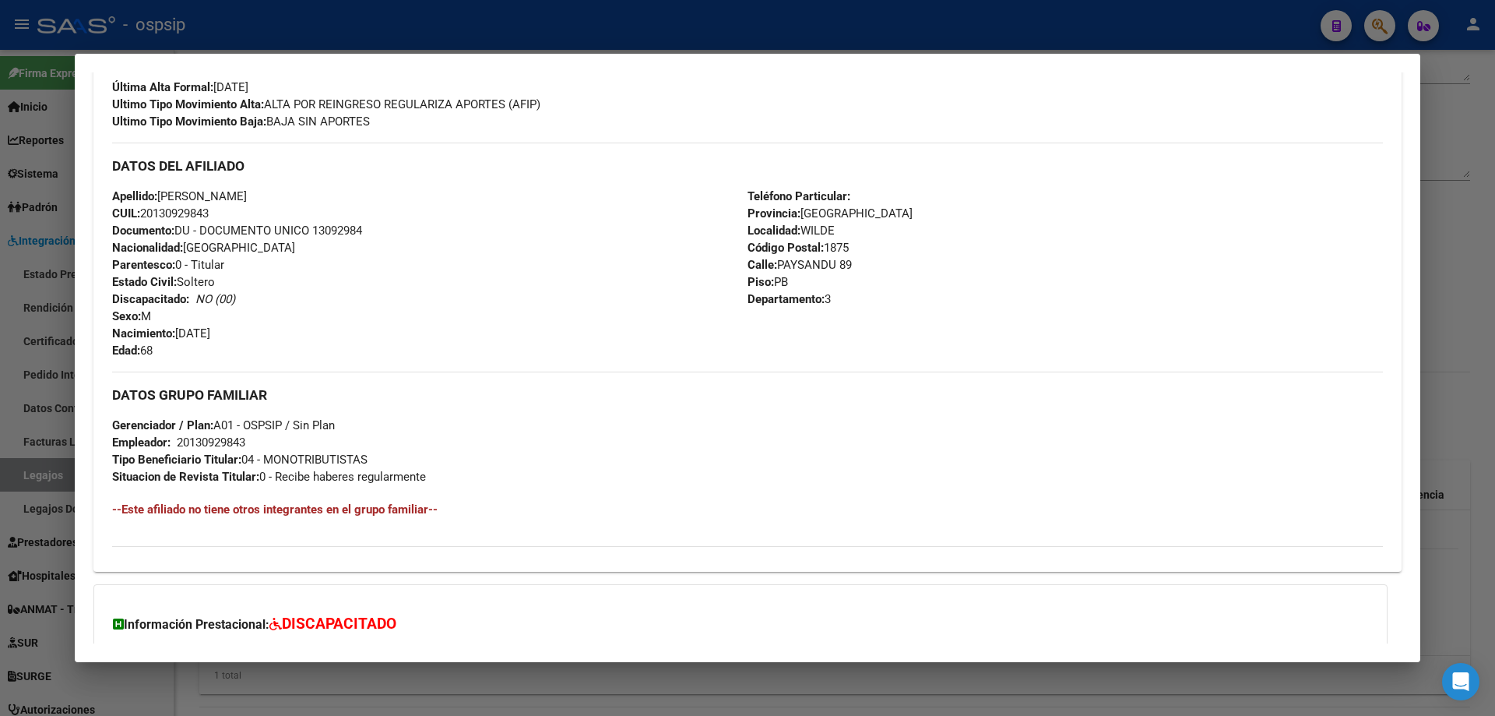
scroll to position [181, 0]
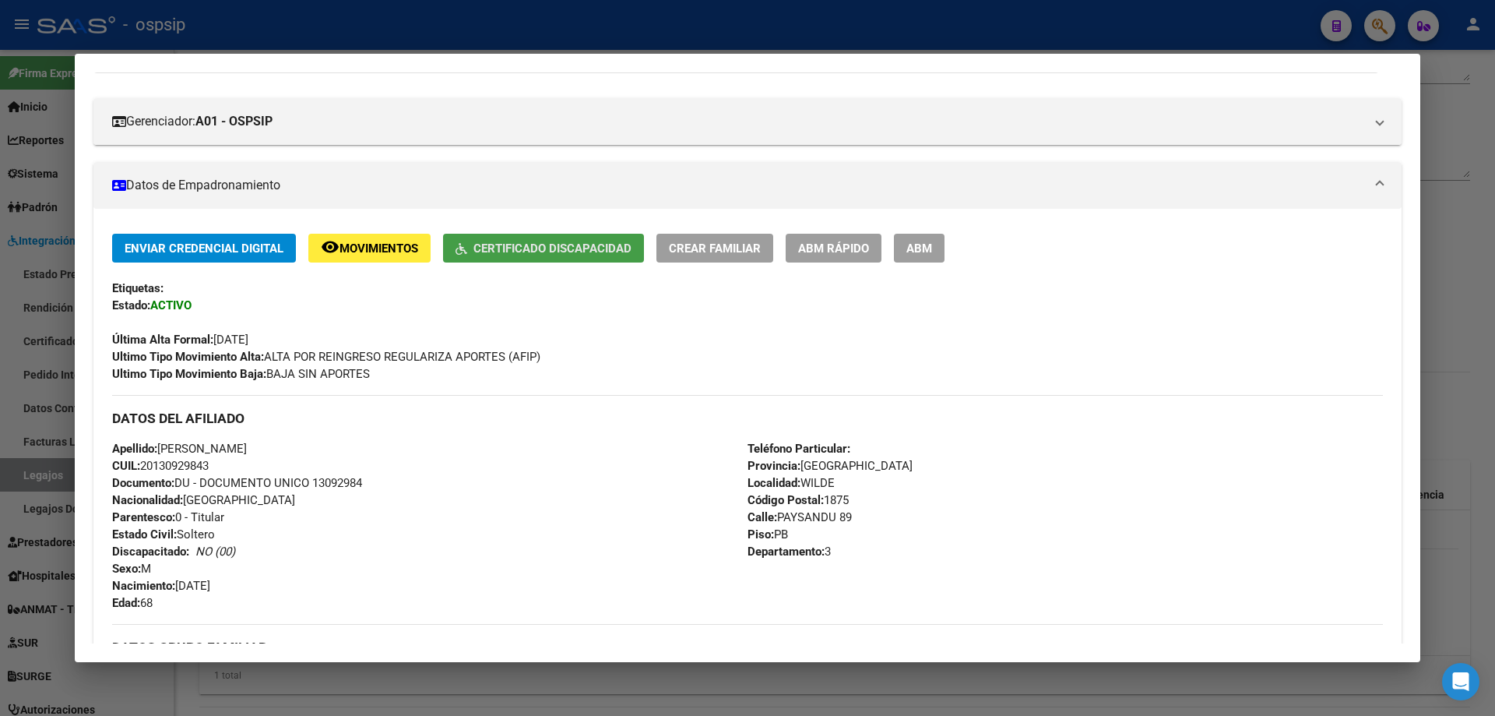
click at [600, 255] on span "Certificado Discapacidad" at bounding box center [552, 248] width 158 height 14
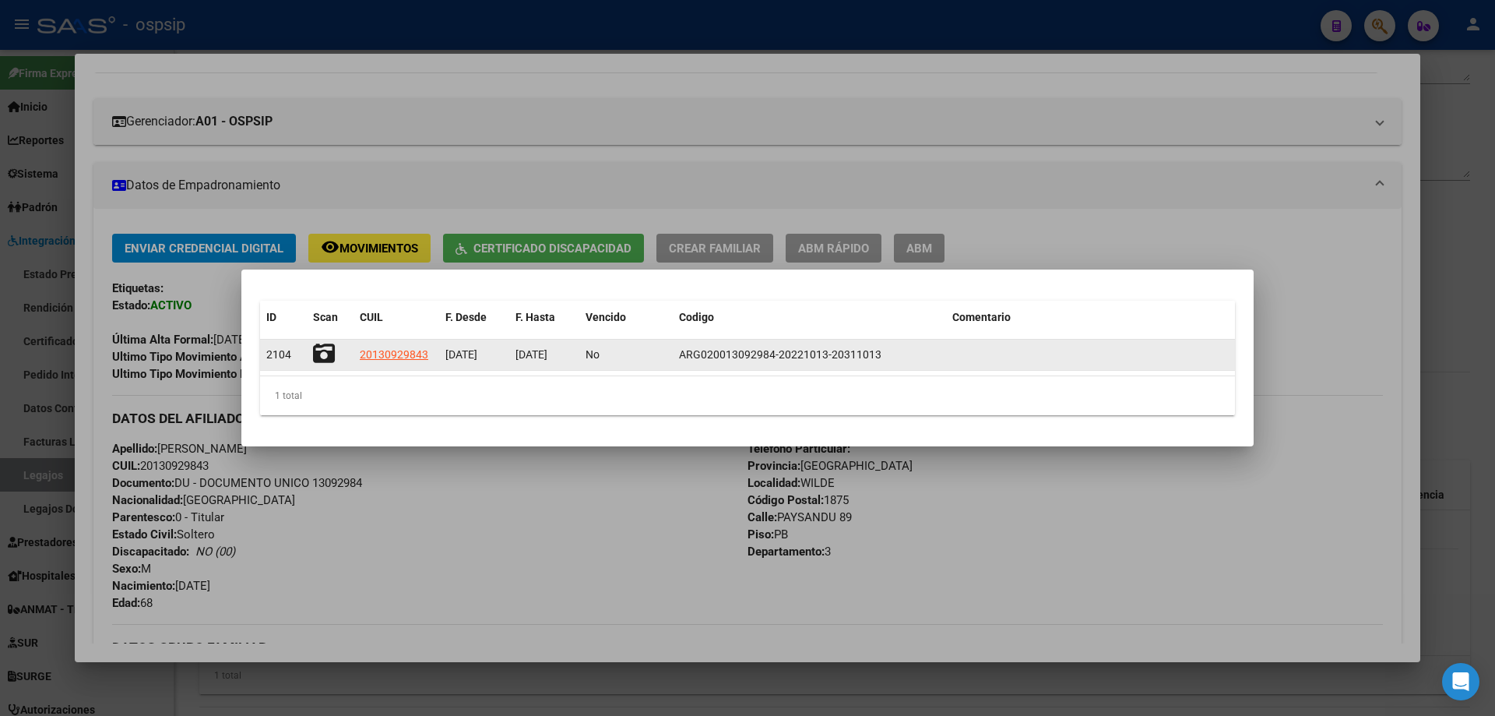
click at [330, 350] on icon at bounding box center [324, 354] width 22 height 22
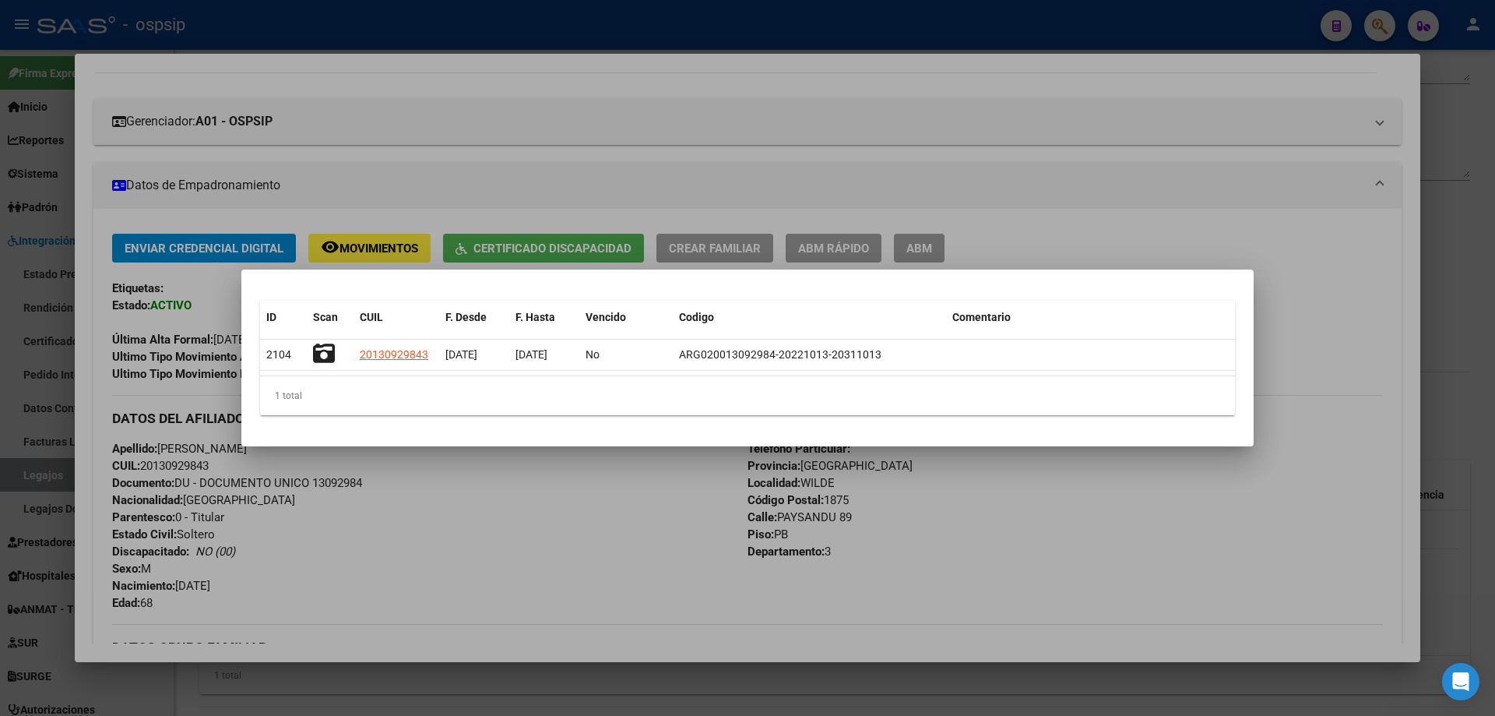
click at [1149, 205] on div at bounding box center [747, 358] width 1495 height 716
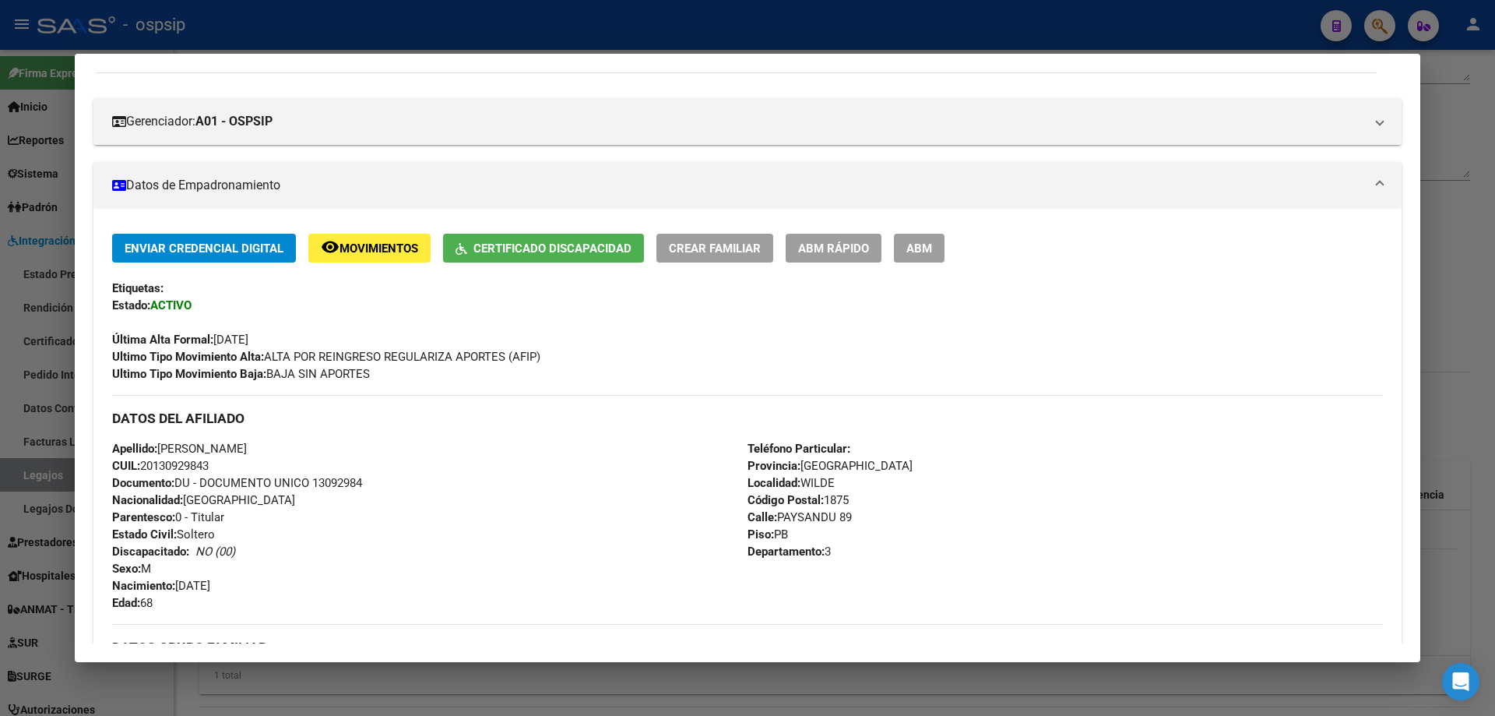
click at [1441, 262] on div at bounding box center [747, 358] width 1495 height 716
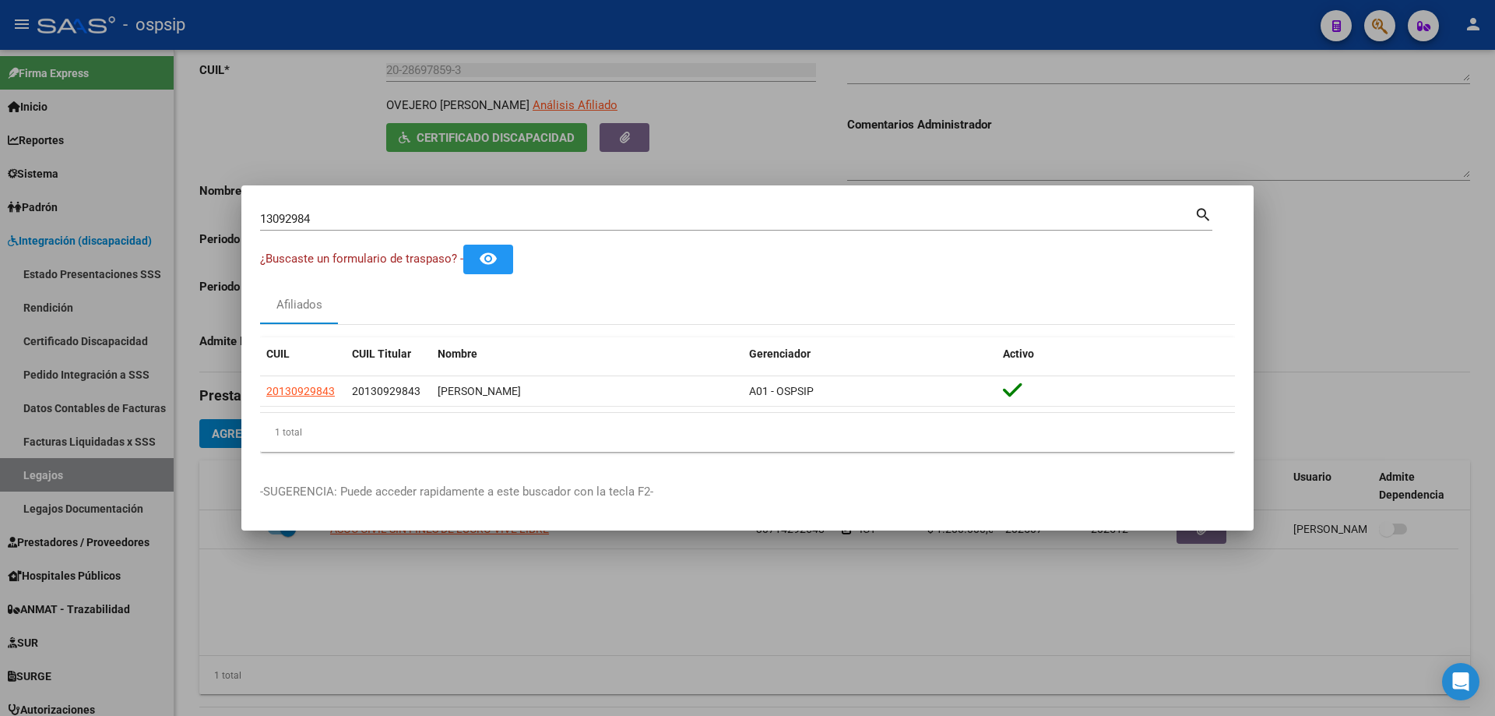
click at [995, 566] on div at bounding box center [747, 358] width 1495 height 716
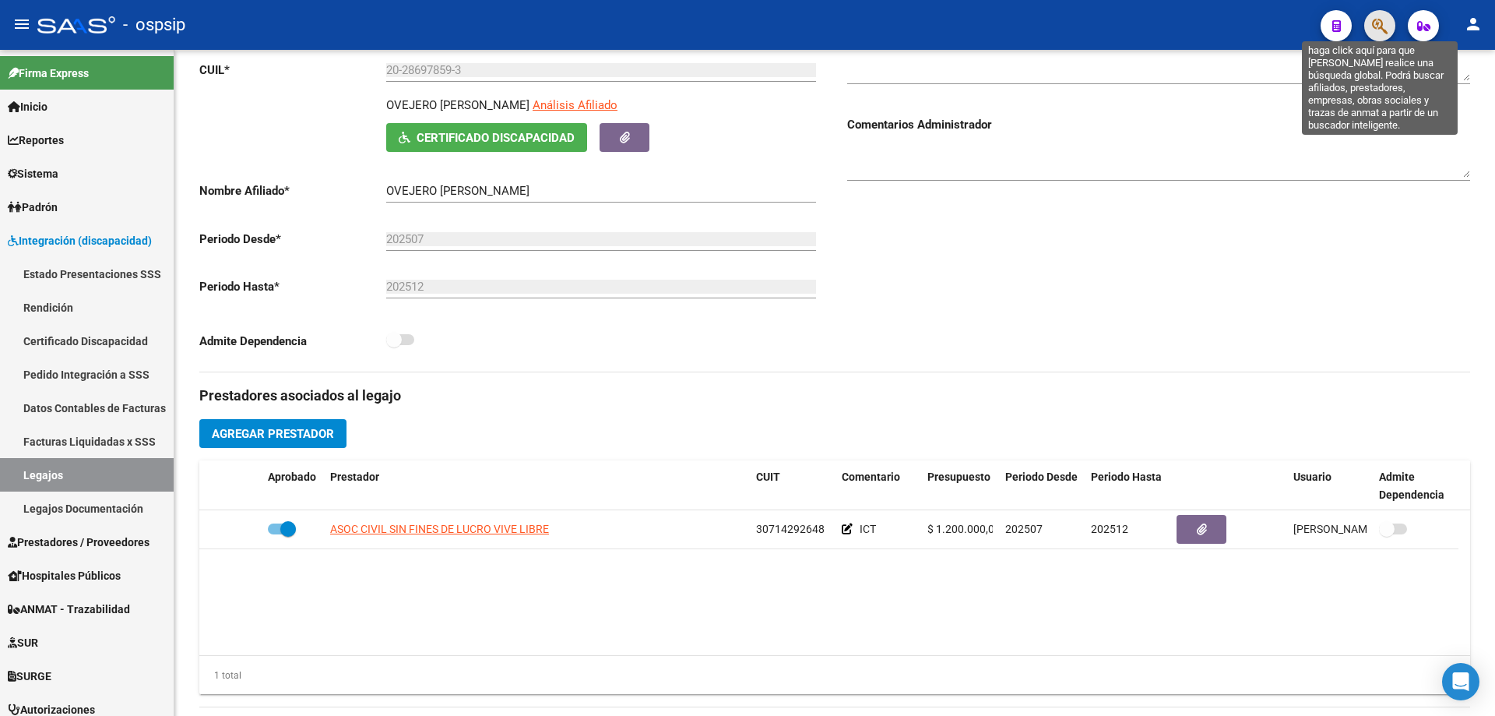
click at [1381, 30] on icon "button" at bounding box center [1380, 26] width 16 height 18
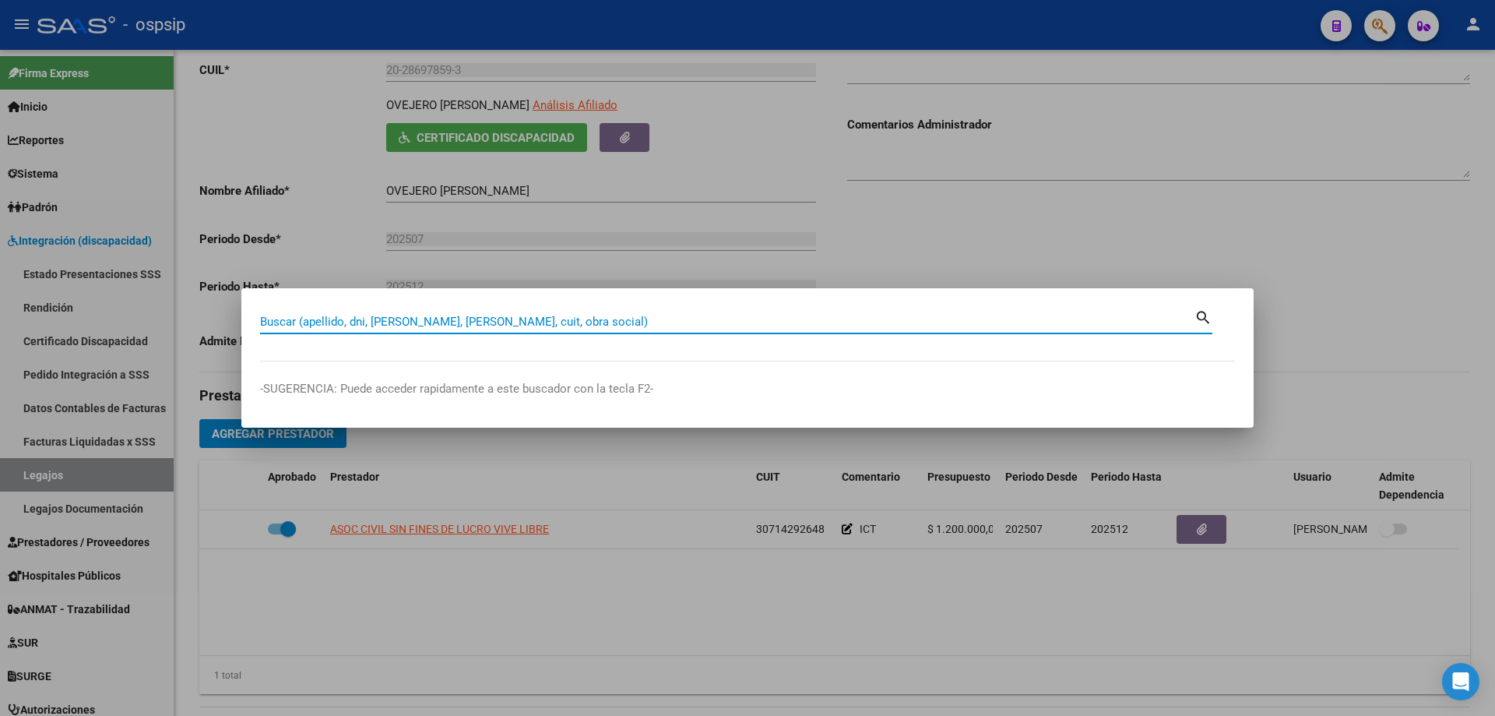
paste input "20130929843"
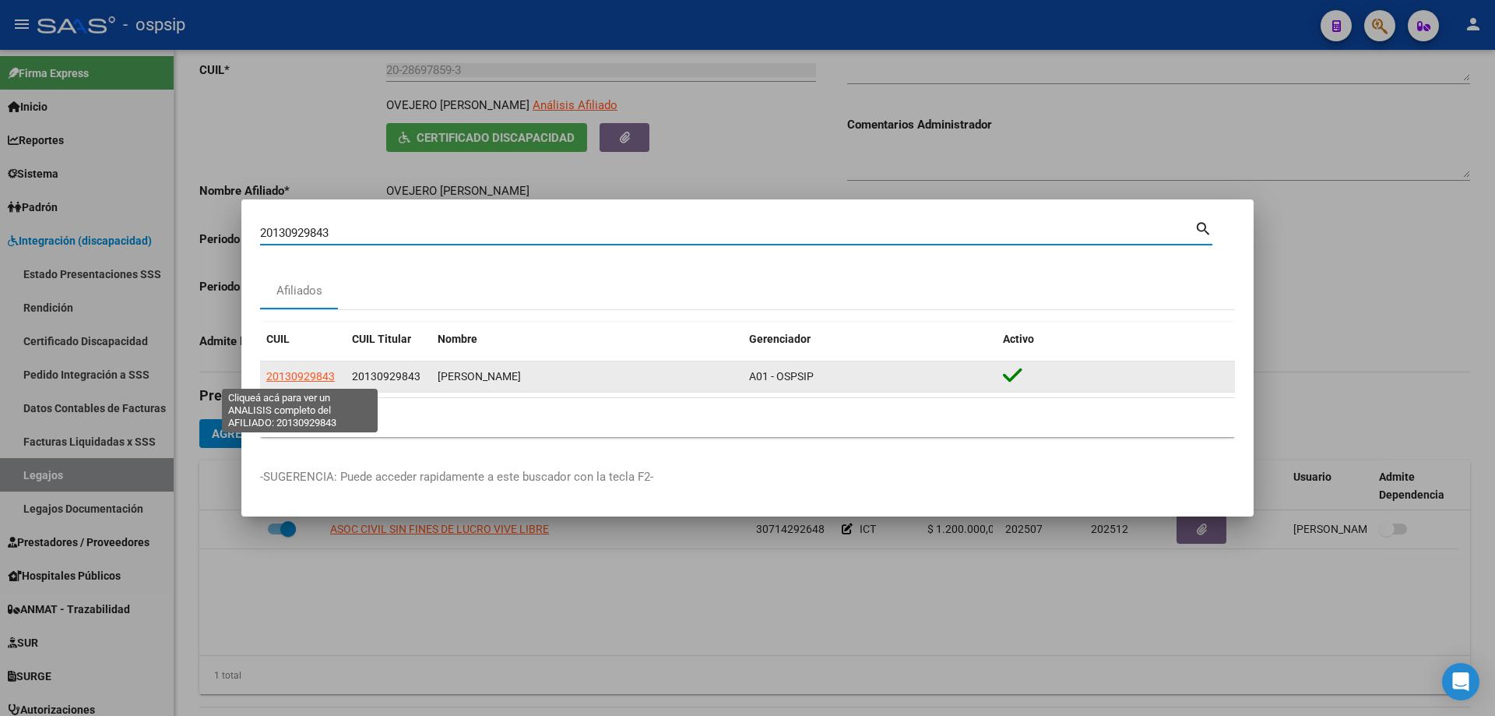
click at [287, 377] on span "20130929843" at bounding box center [300, 376] width 69 height 12
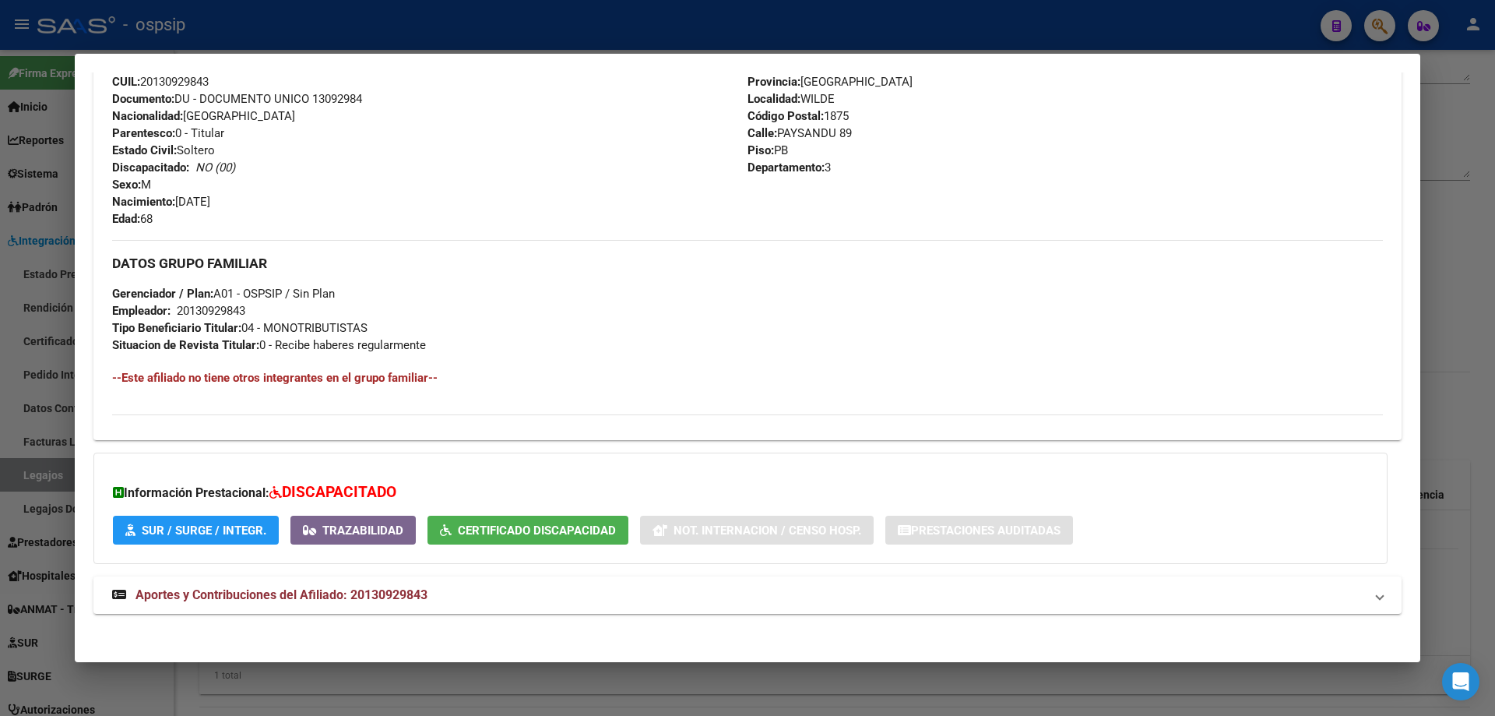
scroll to position [571, 0]
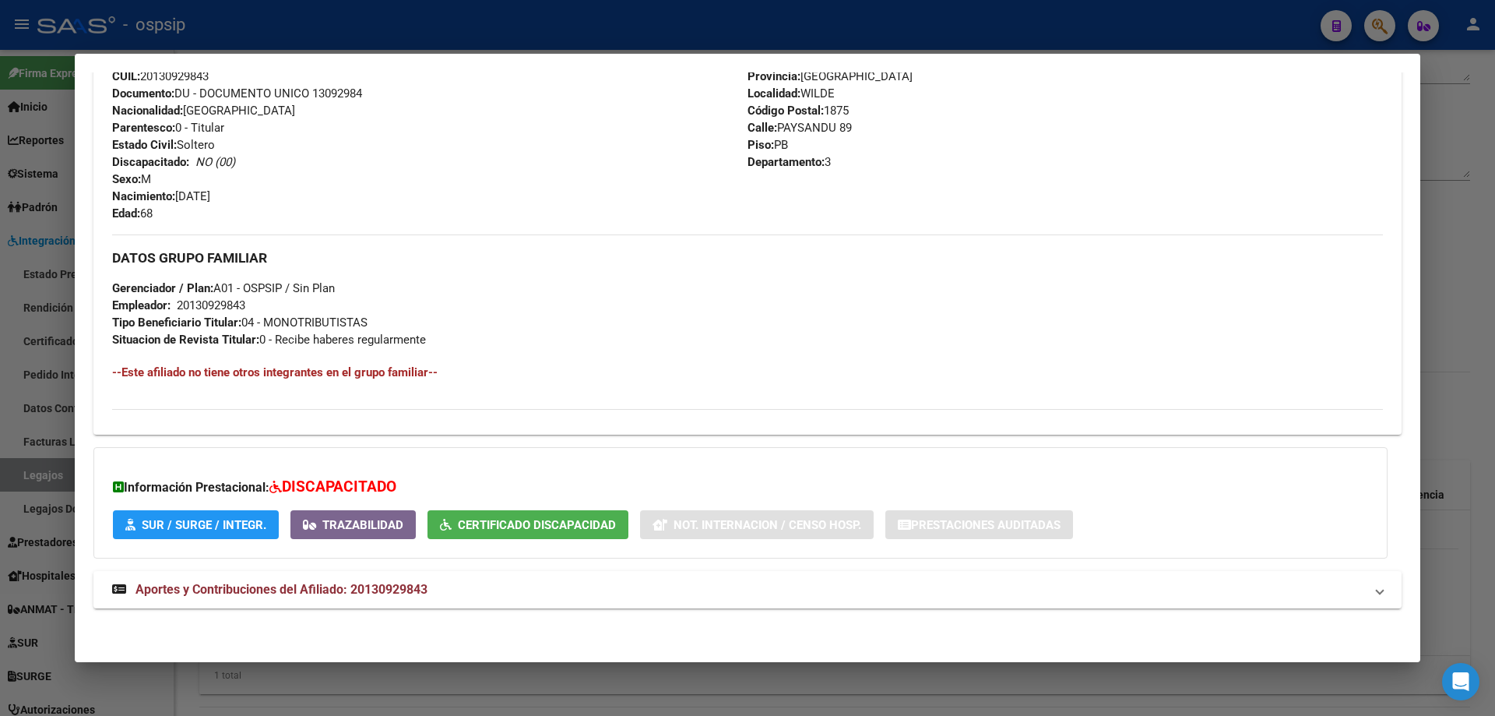
click at [496, 522] on span "Certificado Discapacidad" at bounding box center [537, 525] width 158 height 14
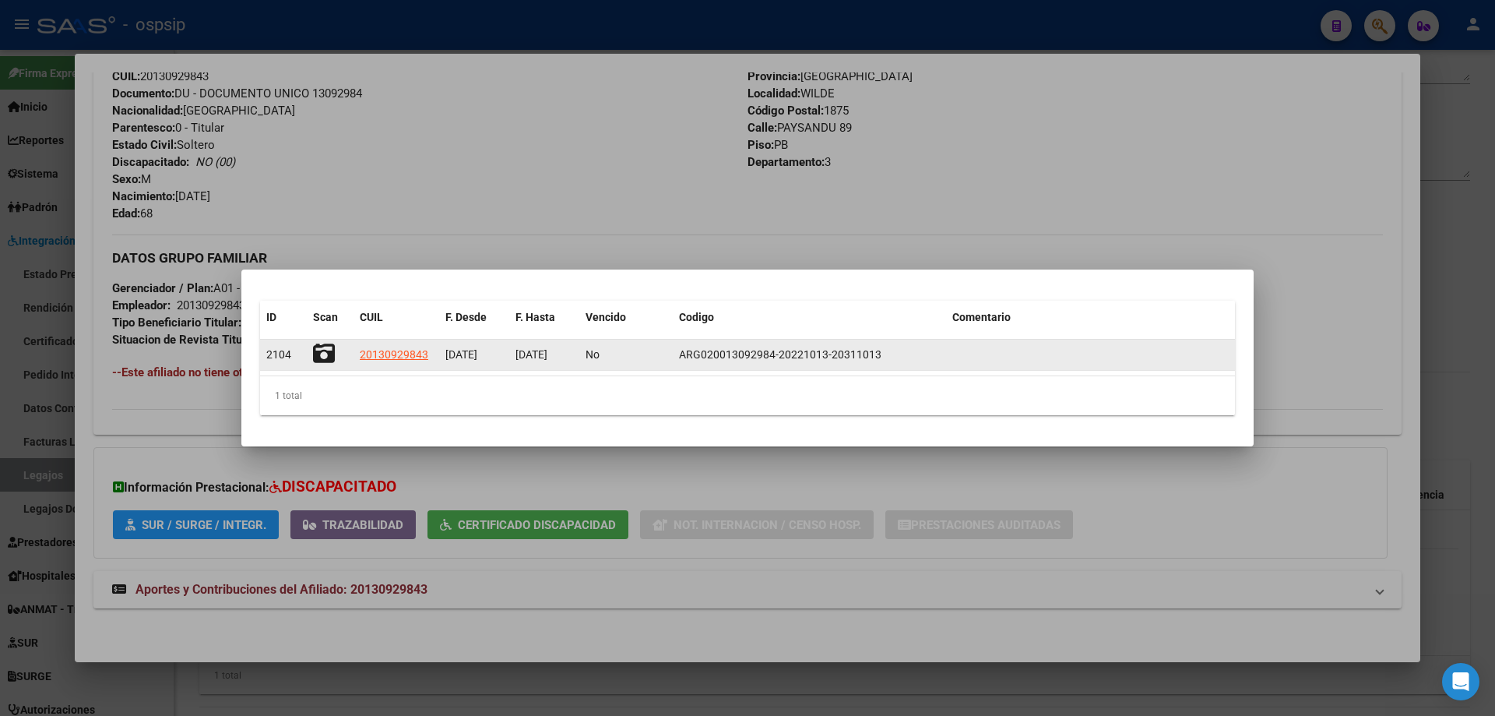
click at [328, 357] on icon at bounding box center [324, 354] width 22 height 22
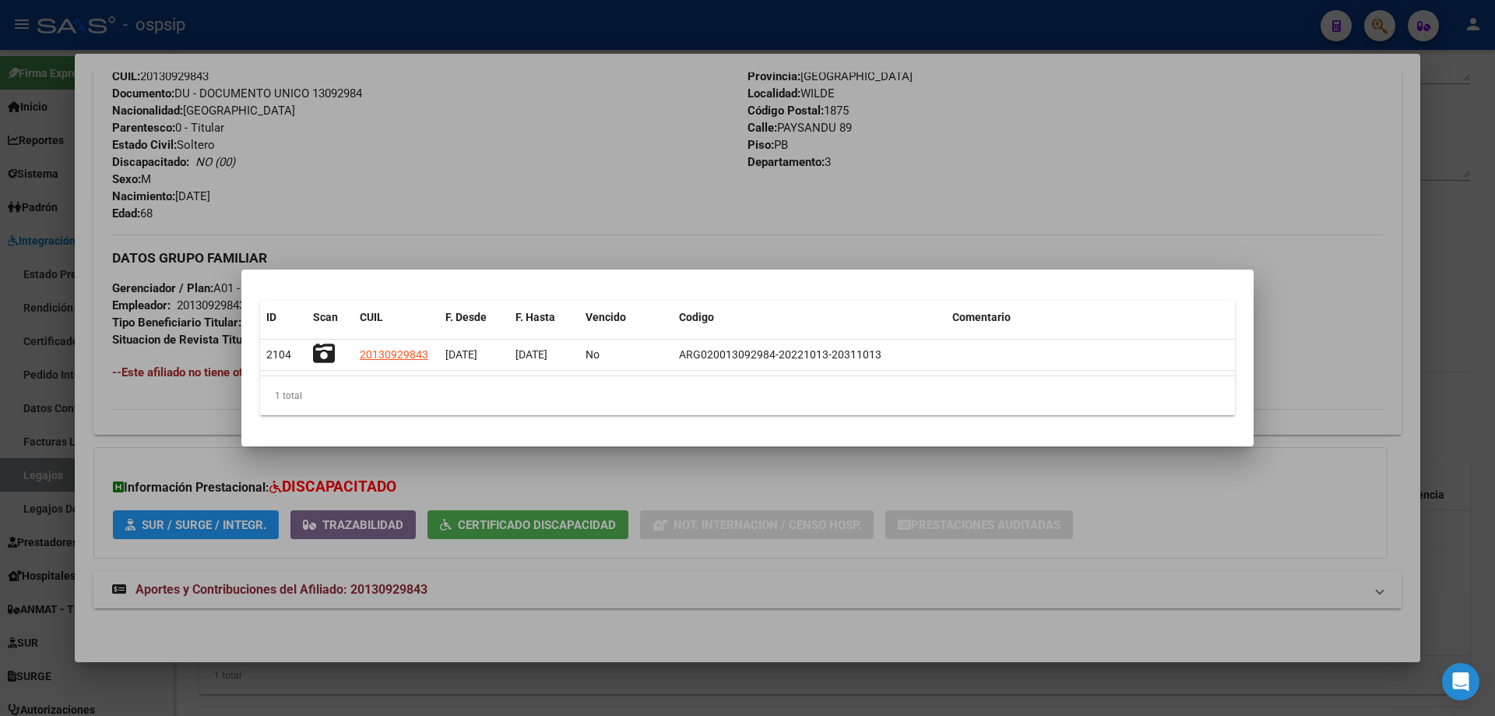
click at [918, 164] on div at bounding box center [747, 358] width 1495 height 716
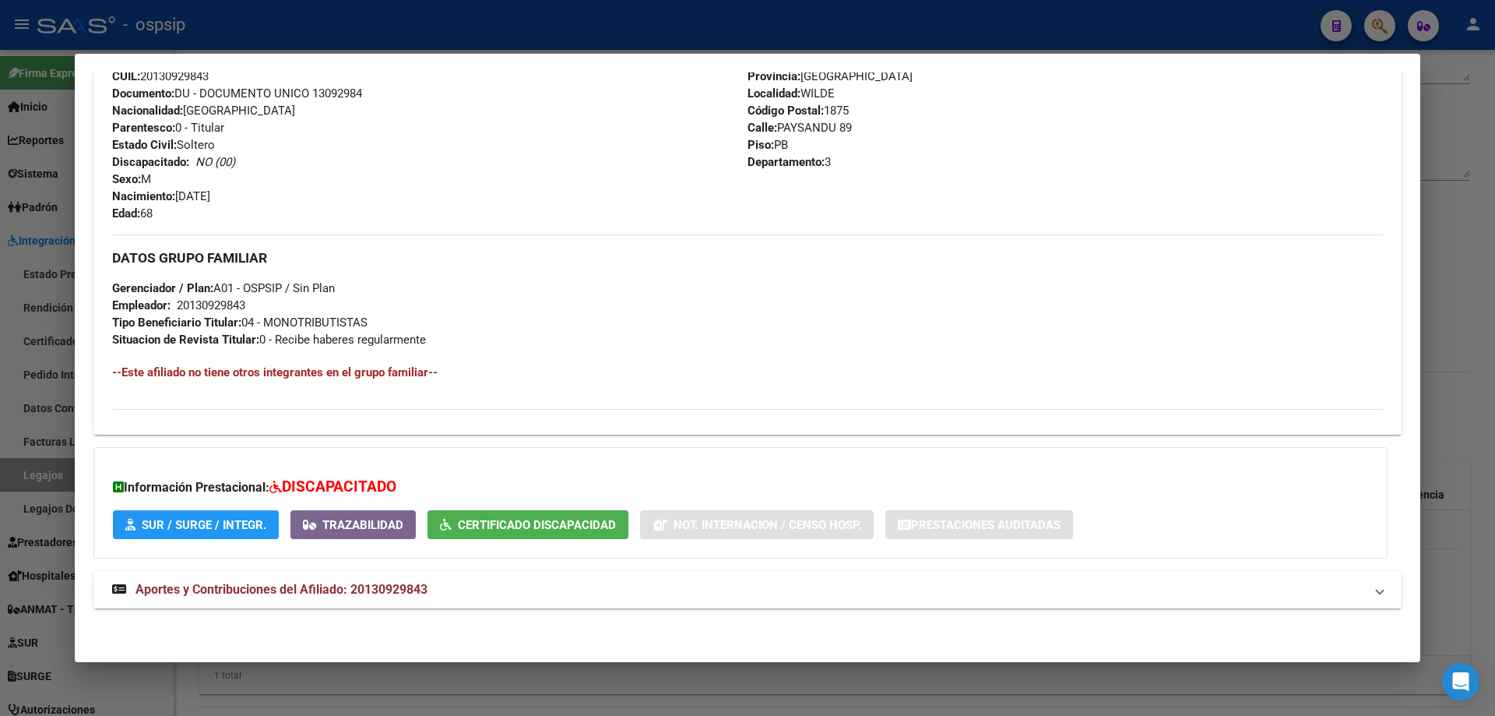
click at [1434, 202] on div at bounding box center [747, 358] width 1495 height 716
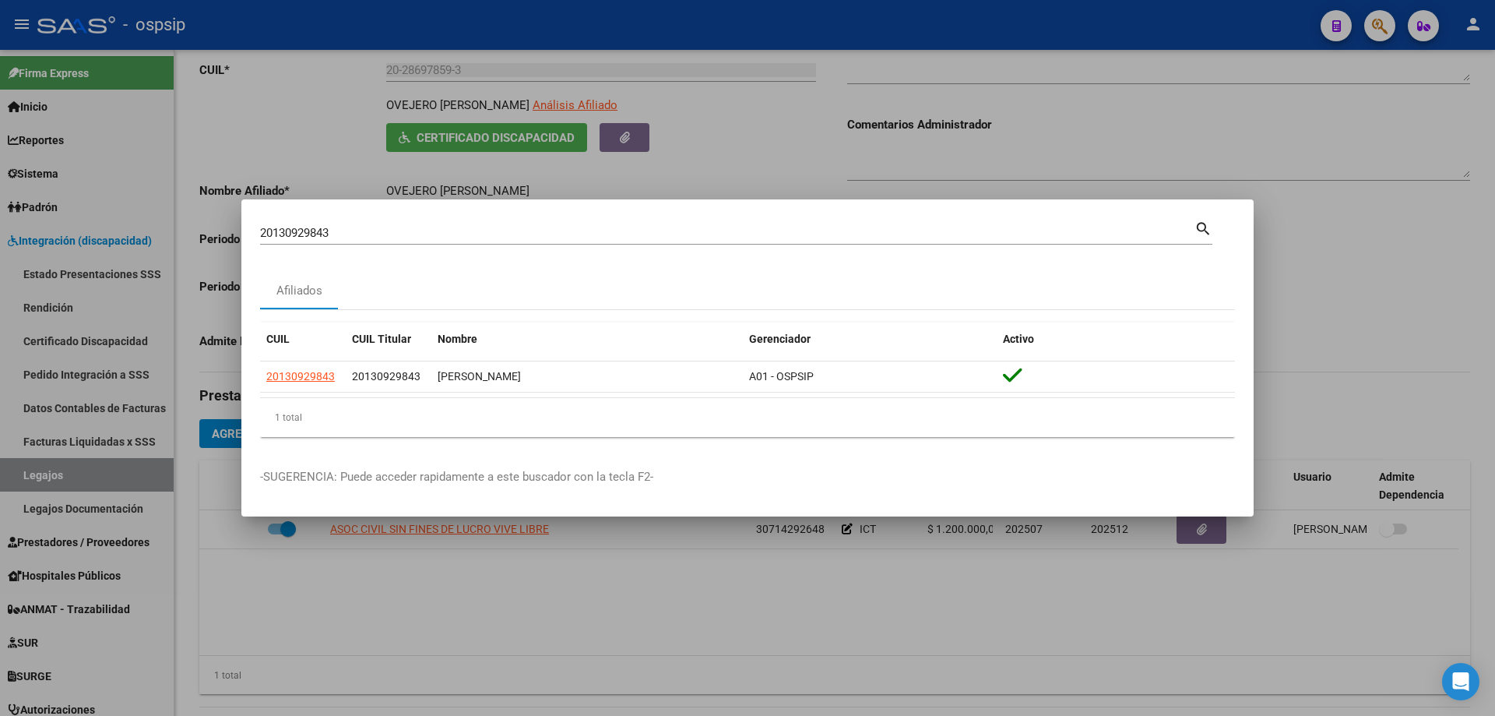
drag, startPoint x: 354, startPoint y: 242, endPoint x: 143, endPoint y: 227, distance: 212.3
click at [143, 227] on div "20130929843 Buscar (apellido, dni, cuil, nro traspaso, cuit, obra social) searc…" at bounding box center [747, 358] width 1495 height 716
click at [360, 235] on input "20130929843" at bounding box center [727, 233] width 934 height 14
type input "2"
type input "13092984"
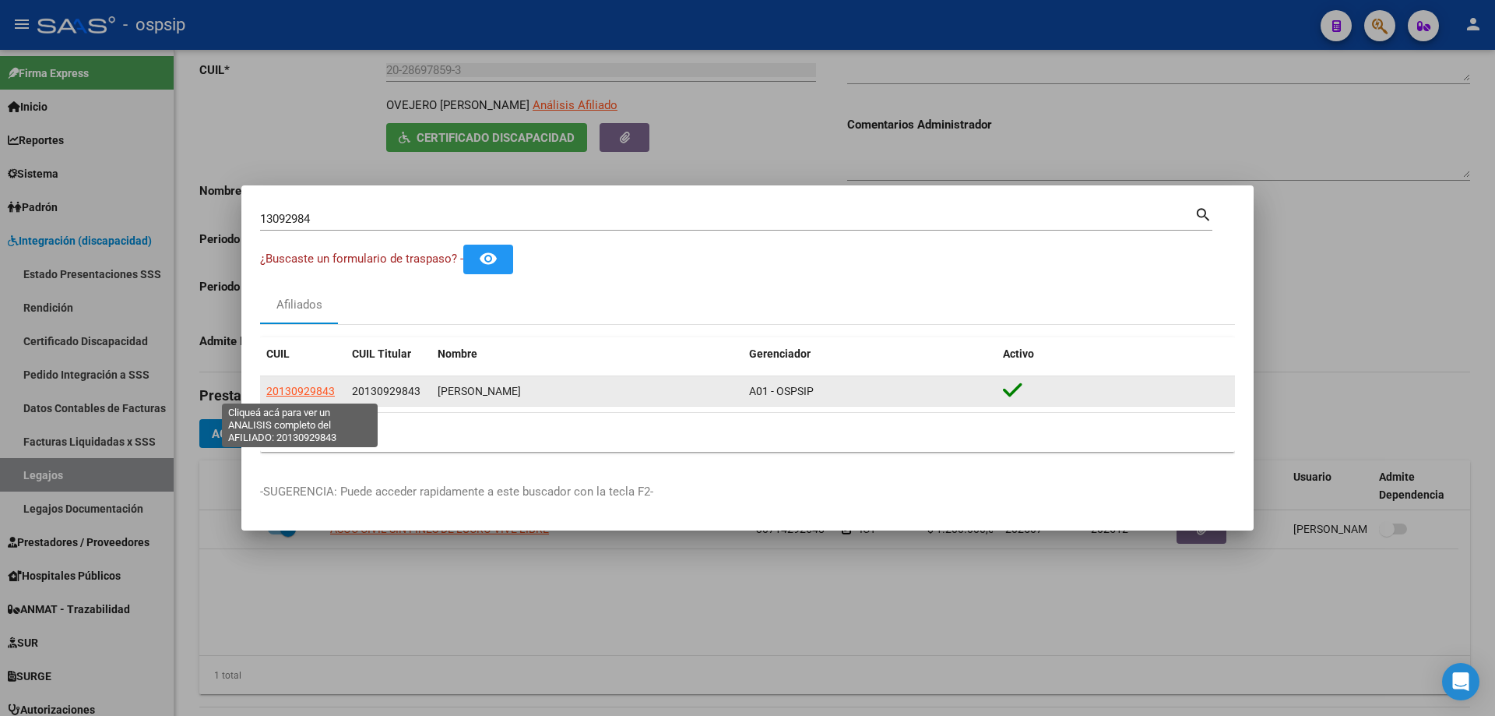
click at [317, 396] on span "20130929843" at bounding box center [300, 391] width 69 height 12
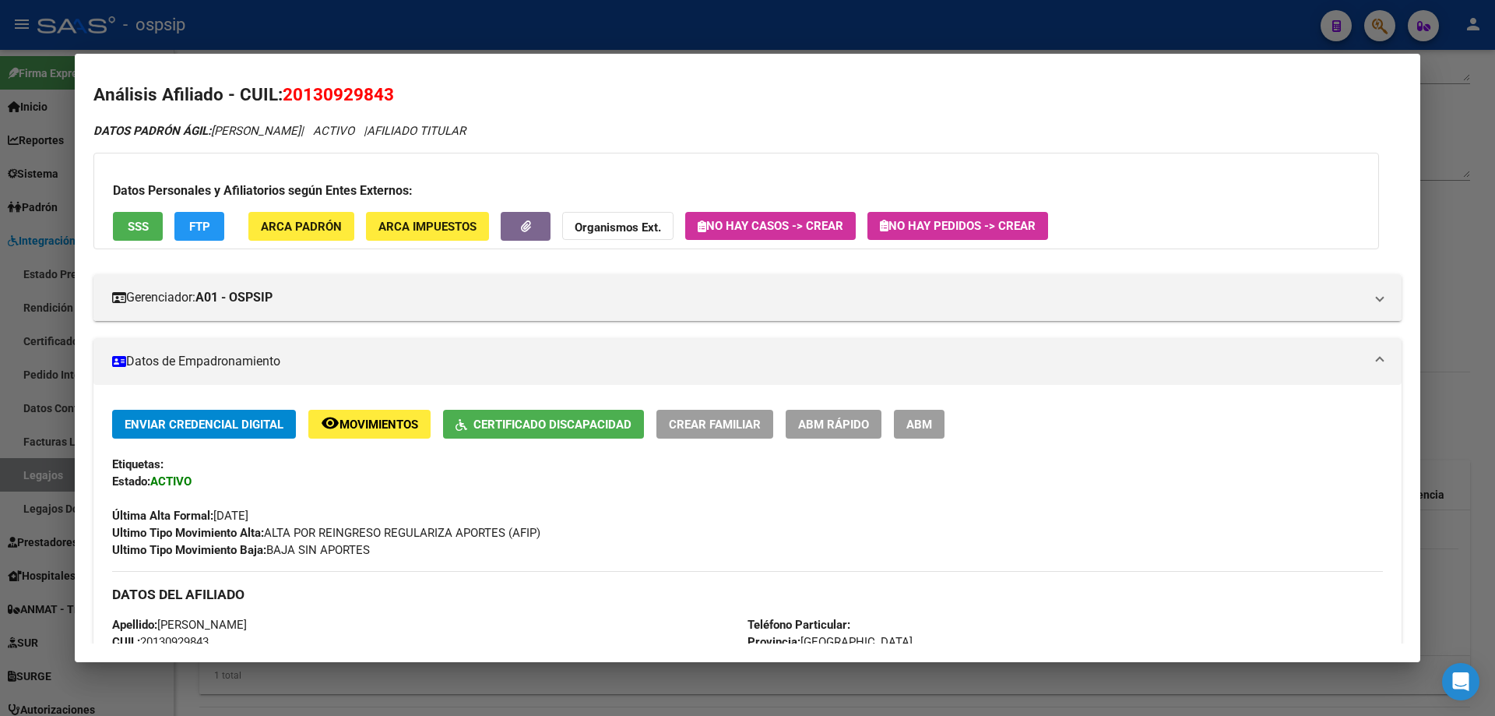
scroll to position [0, 0]
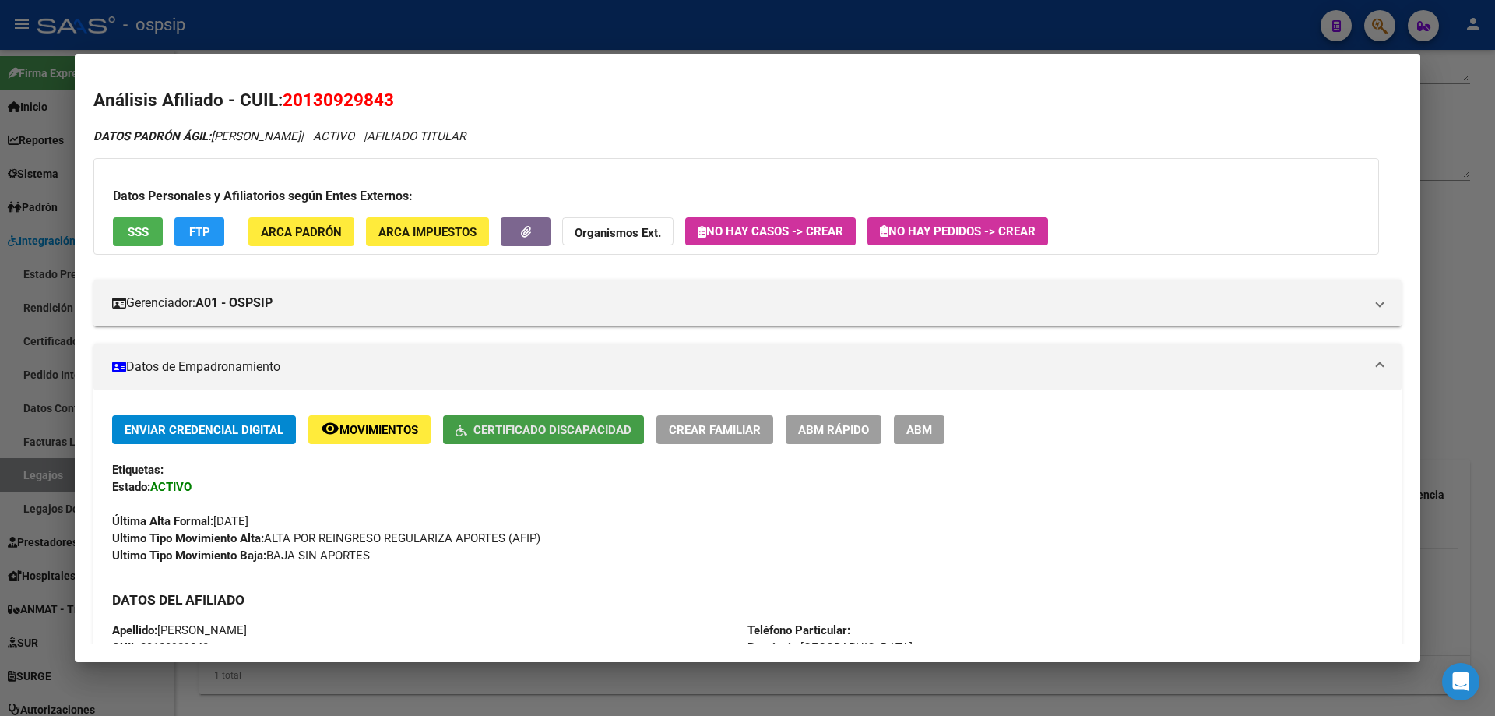
click at [568, 424] on span "Certificado Discapacidad" at bounding box center [552, 430] width 158 height 14
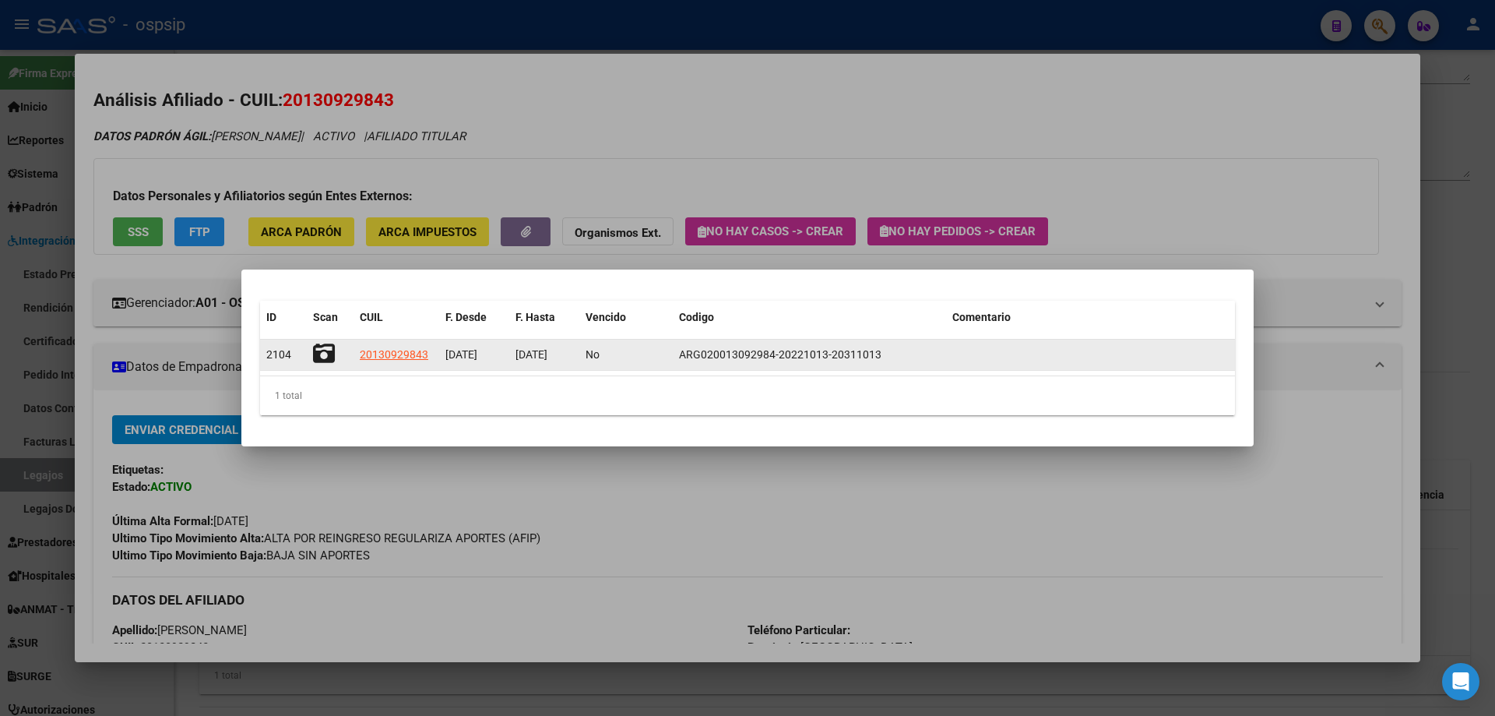
click at [326, 347] on icon at bounding box center [324, 354] width 22 height 22
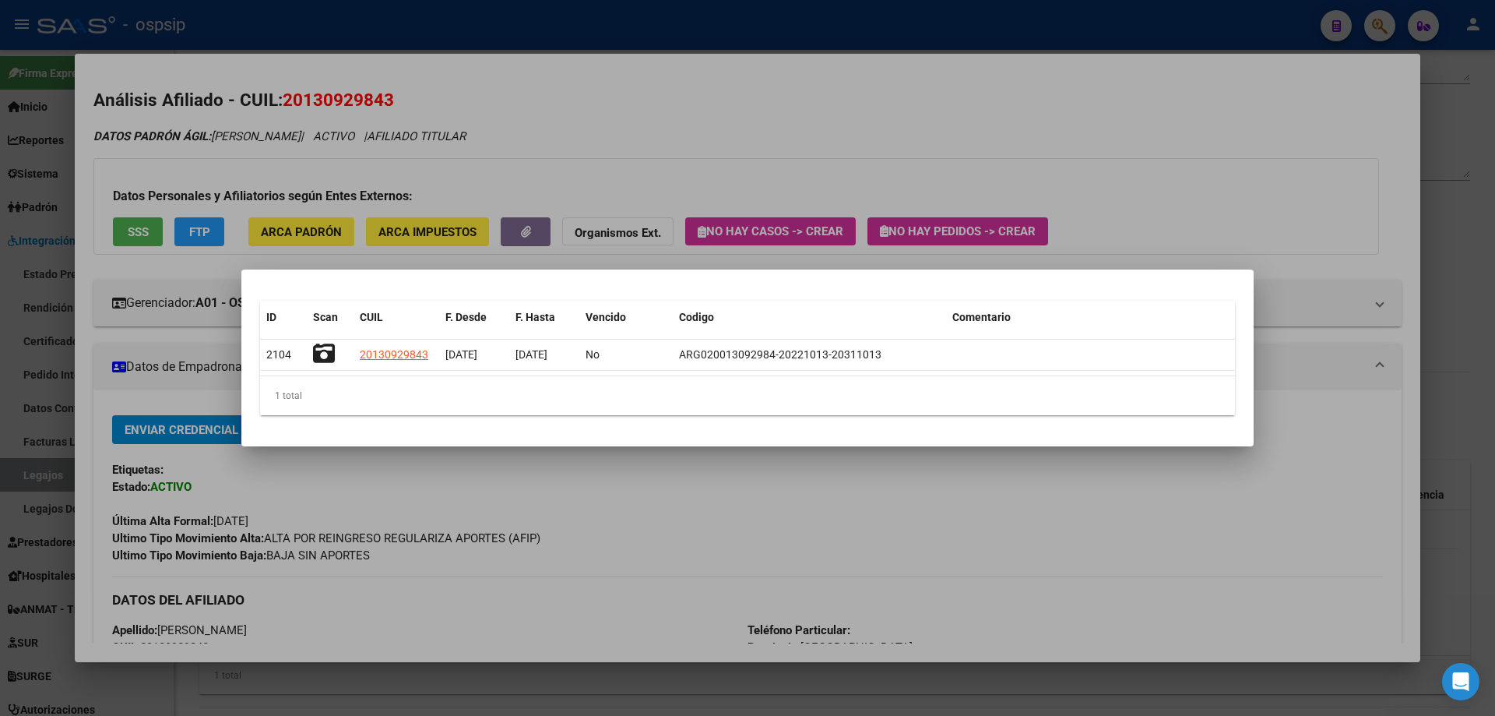
click at [751, 163] on div at bounding box center [747, 358] width 1495 height 716
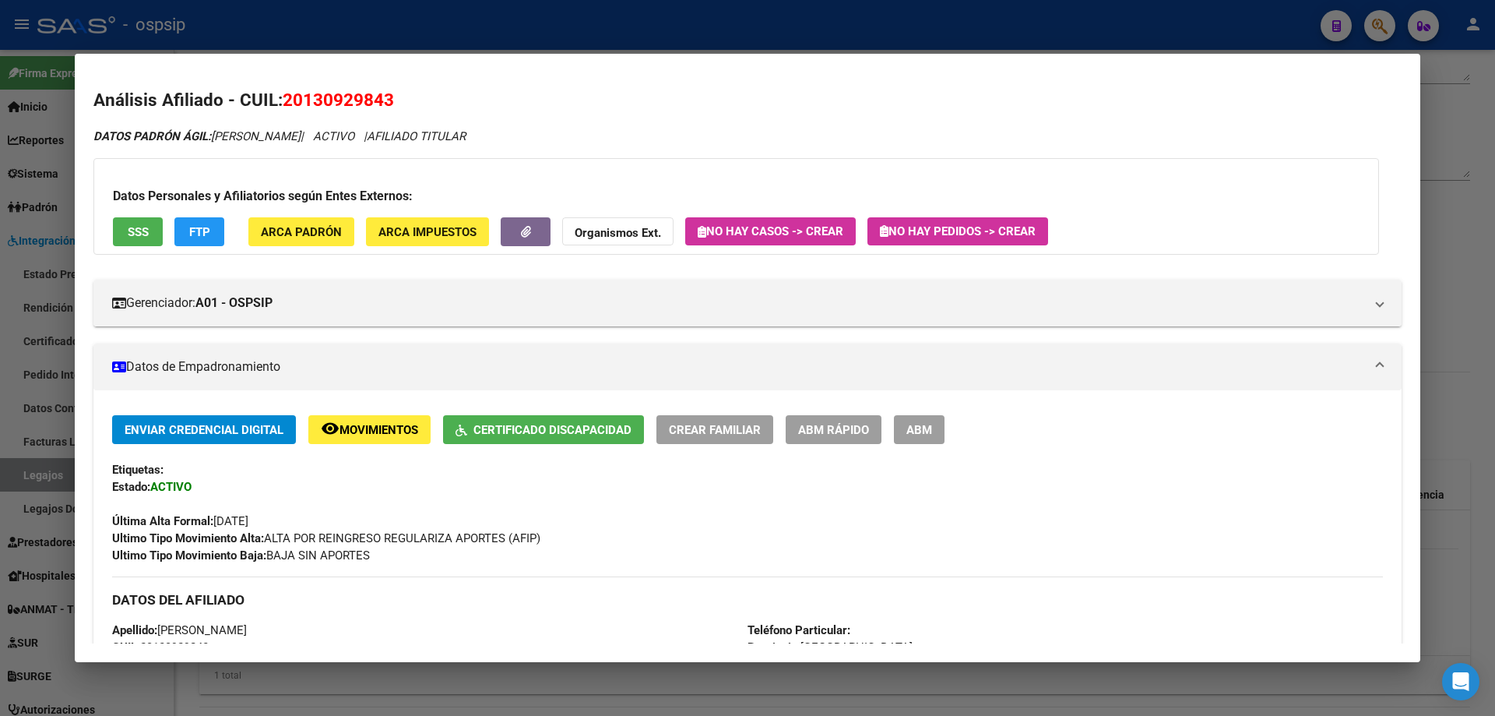
click at [1465, 299] on div at bounding box center [747, 358] width 1495 height 716
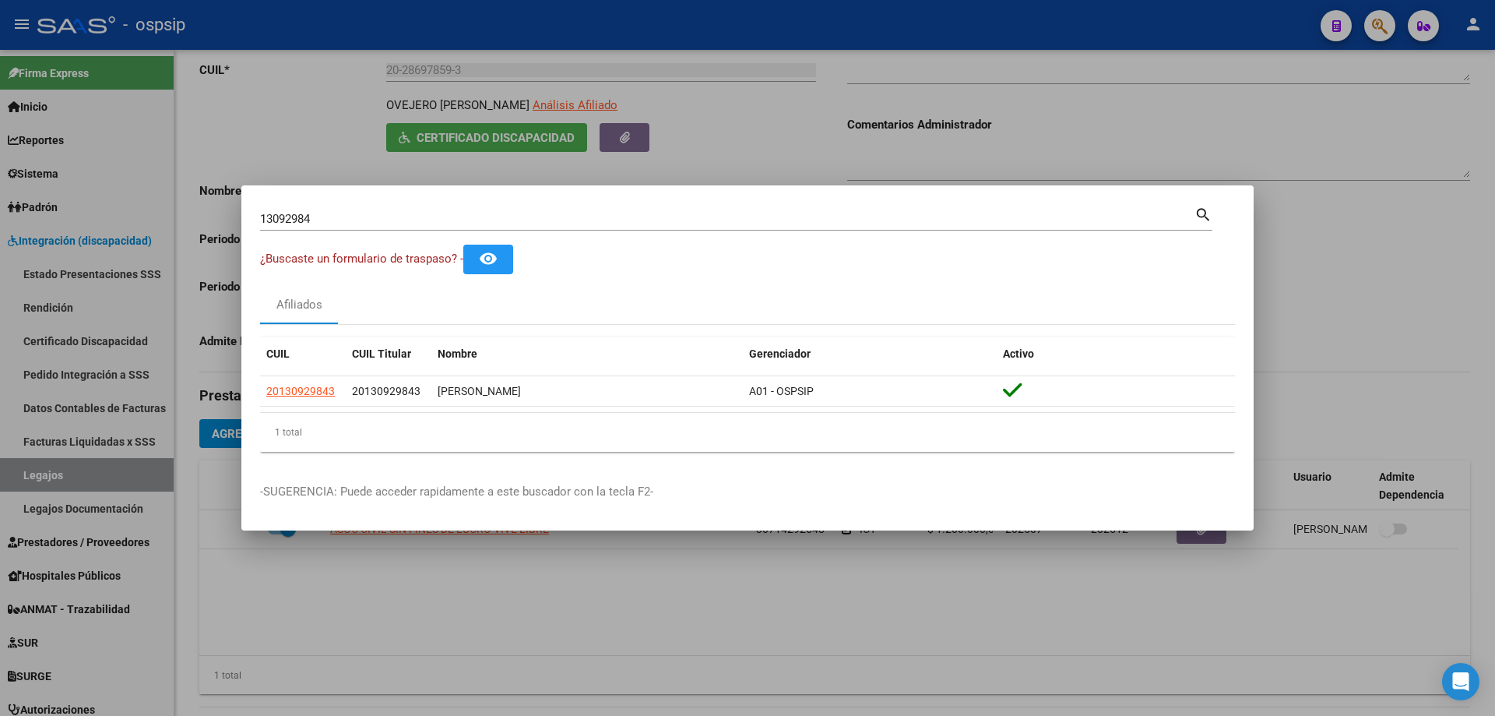
click at [257, 167] on div at bounding box center [747, 358] width 1495 height 716
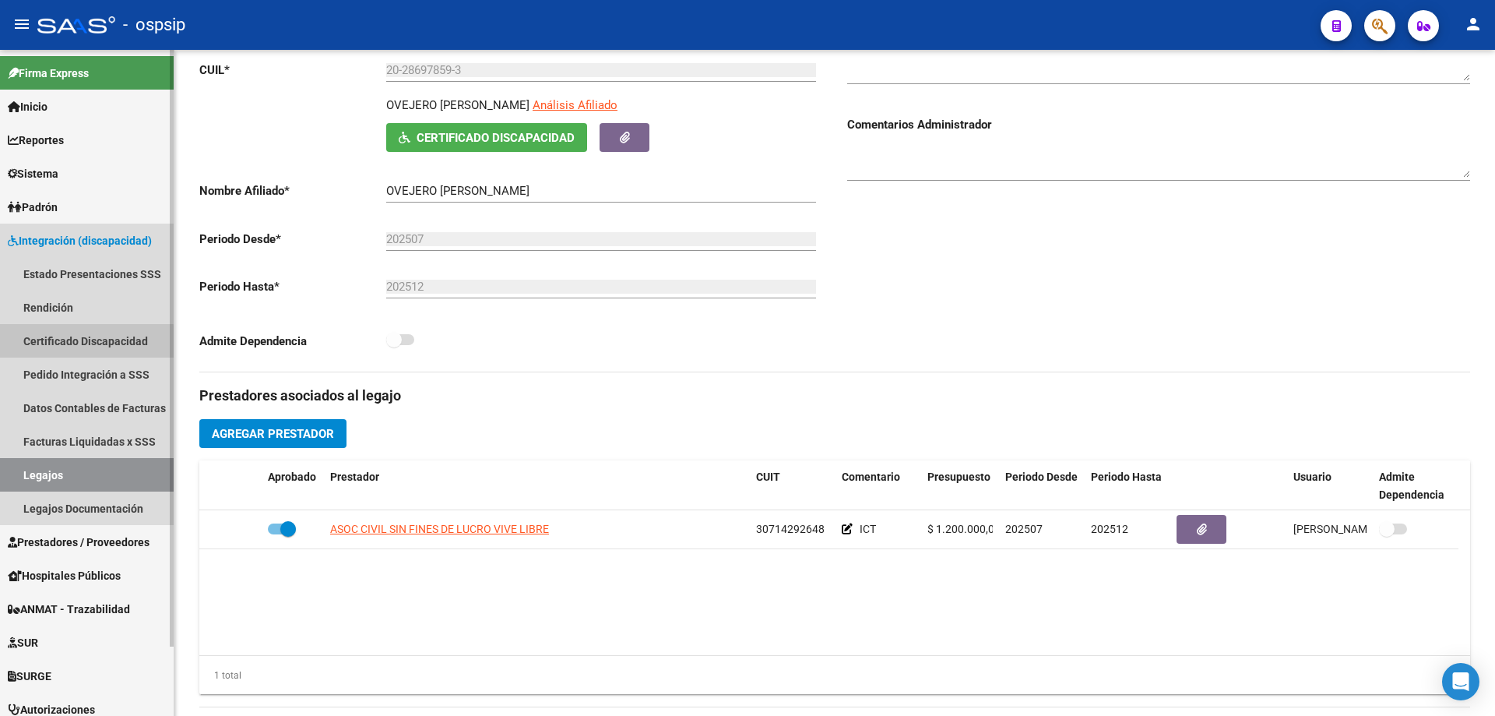
click at [63, 343] on link "Certificado Discapacidad" at bounding box center [87, 340] width 174 height 33
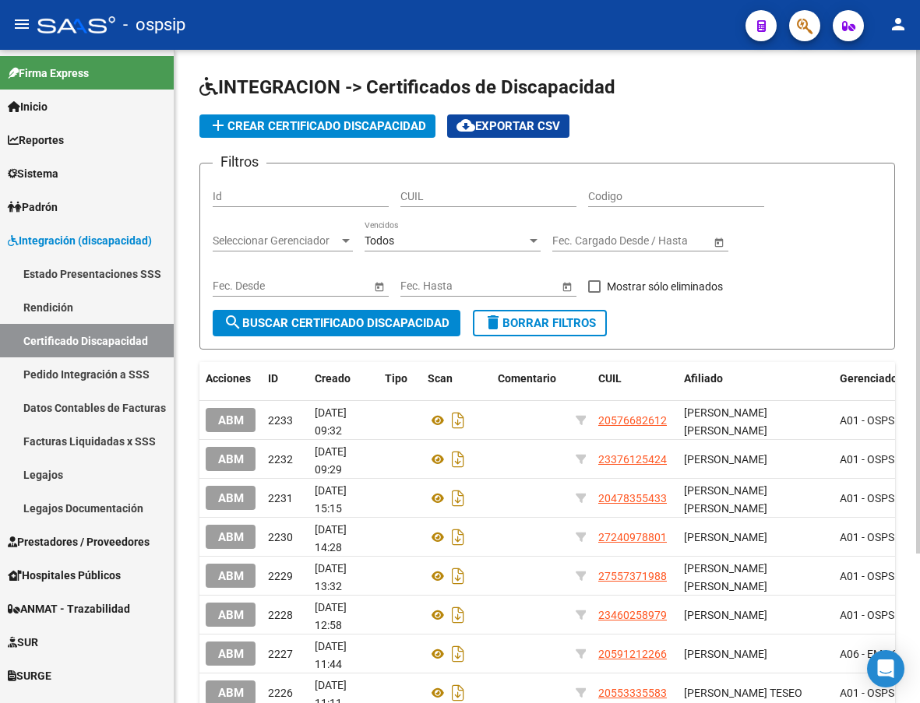
click at [555, 262] on div "Fecha inicio – Fecha fin Fec. Cargado Desde / Hasta" at bounding box center [640, 242] width 176 height 44
click at [326, 130] on span "add Crear Certificado Discapacidad" at bounding box center [317, 126] width 217 height 14
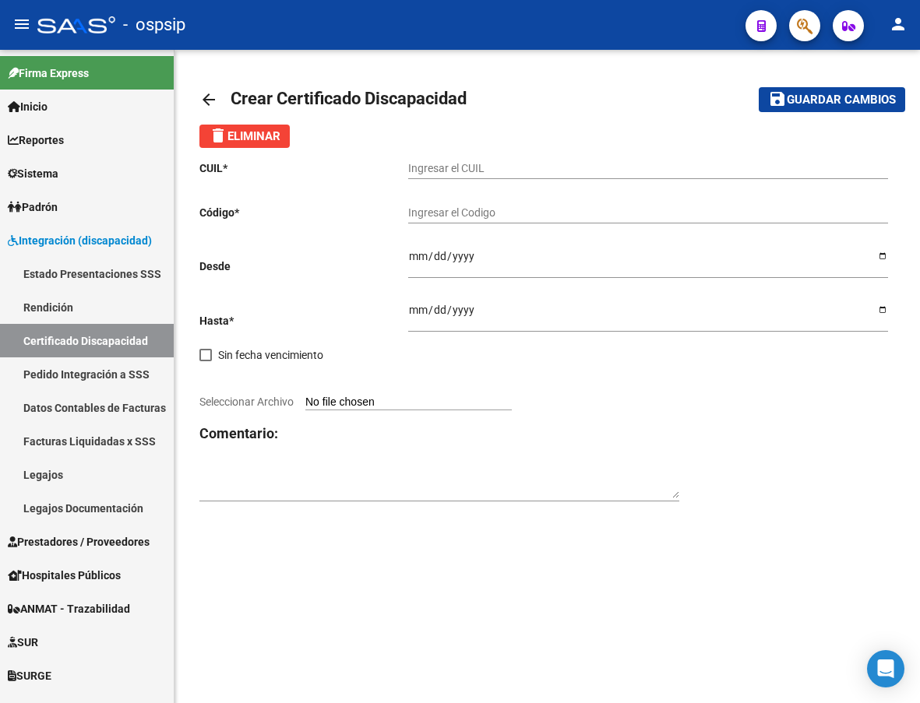
click at [442, 166] on input "Ingresar el CUIL" at bounding box center [648, 168] width 480 height 13
type input "20-13092984-3"
click at [436, 216] on input "Ingresar el Codigo" at bounding box center [648, 212] width 480 height 13
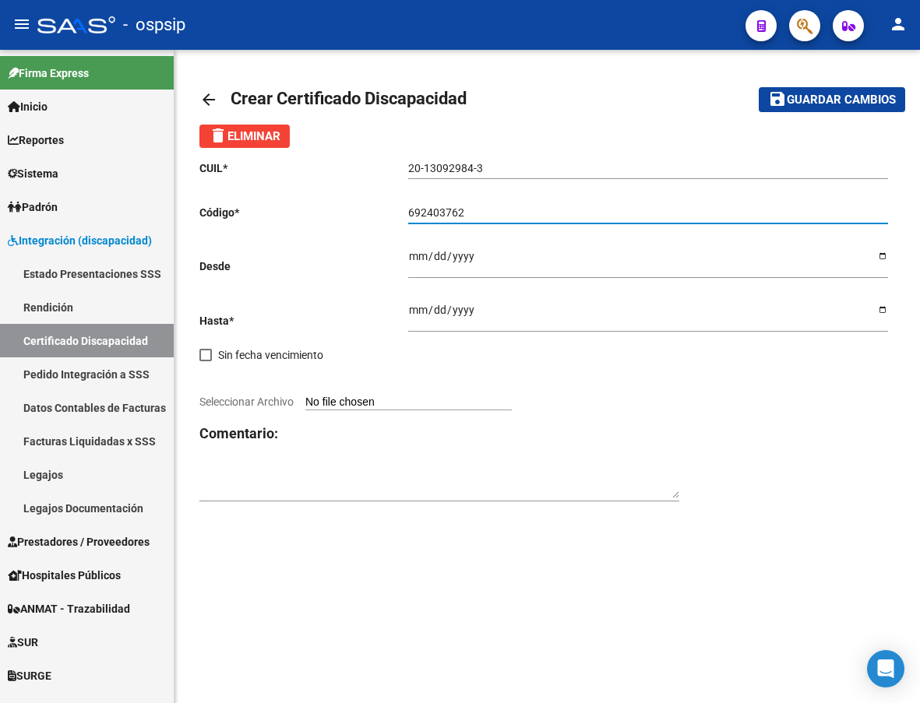
type input "692403762"
click at [418, 261] on input "Ingresar fec. Desde" at bounding box center [648, 261] width 480 height 23
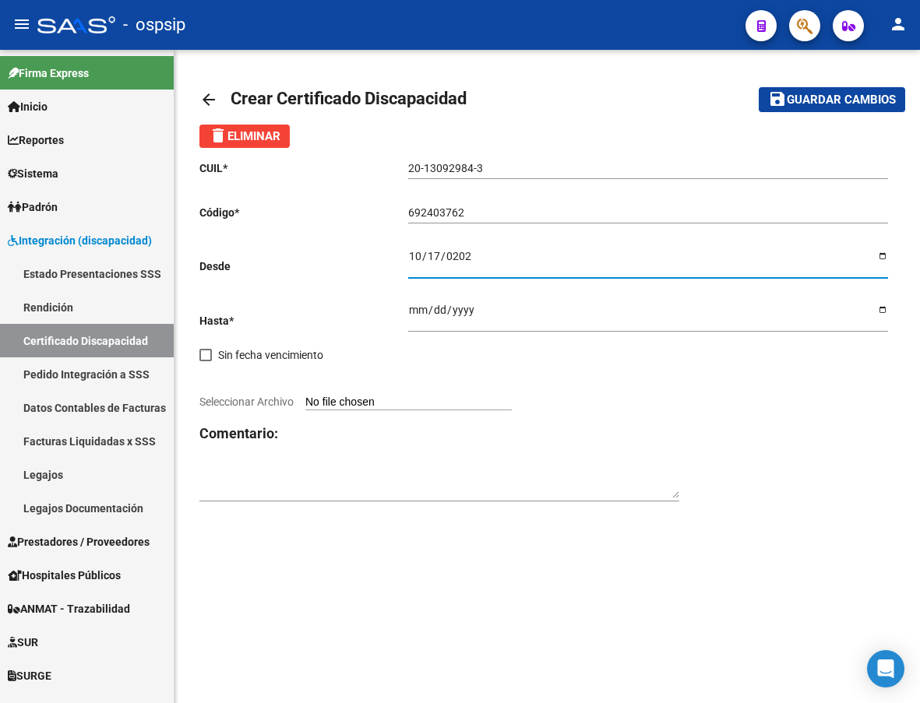
type input "[DATE]"
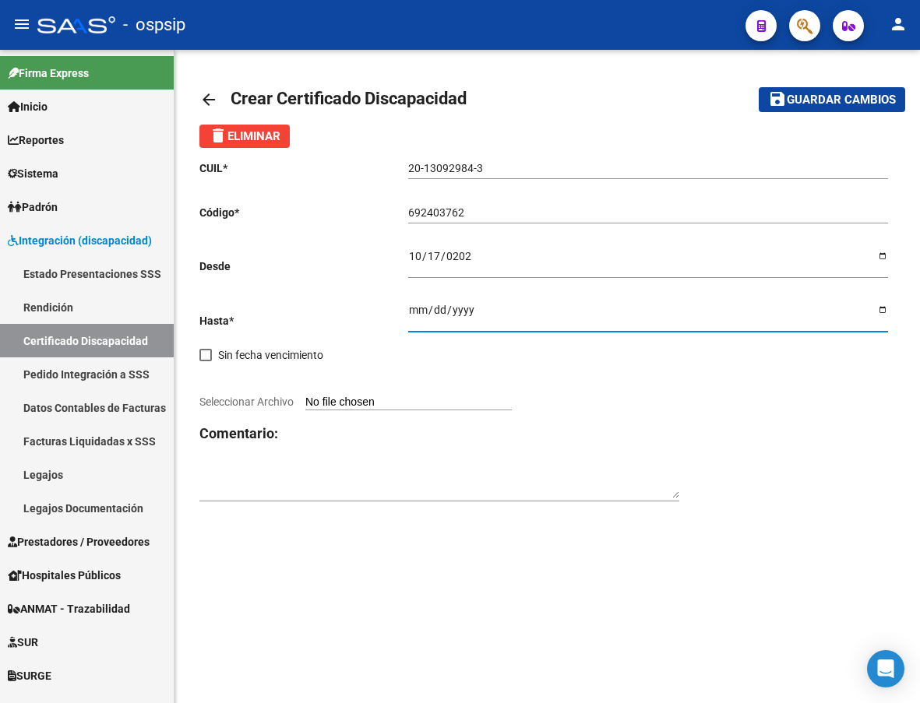
click at [417, 310] on input "Ingresar fec. Hasta" at bounding box center [648, 315] width 480 height 23
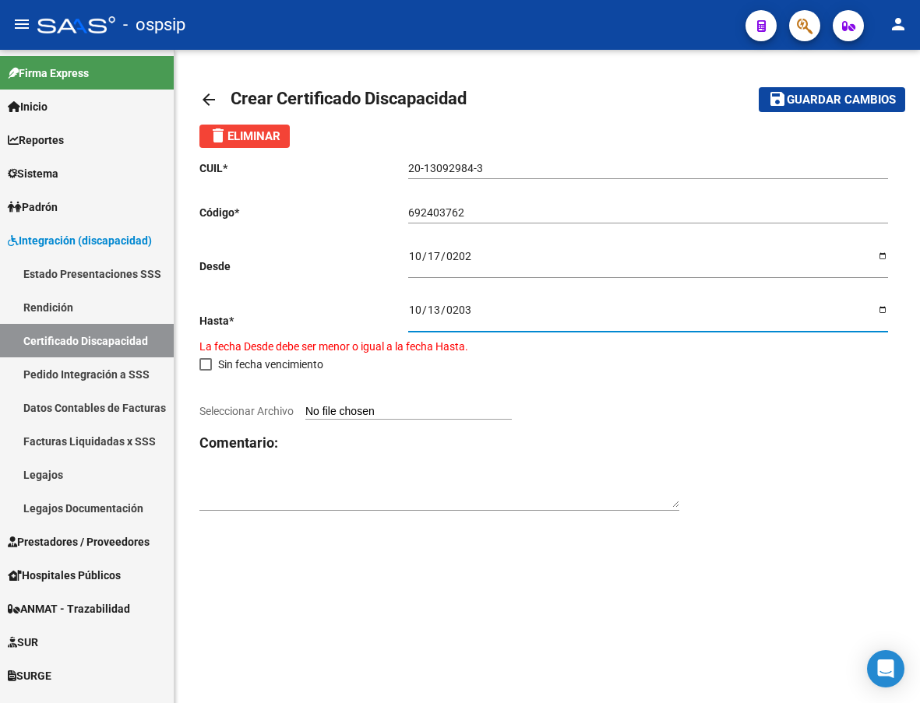
type input "[DATE]"
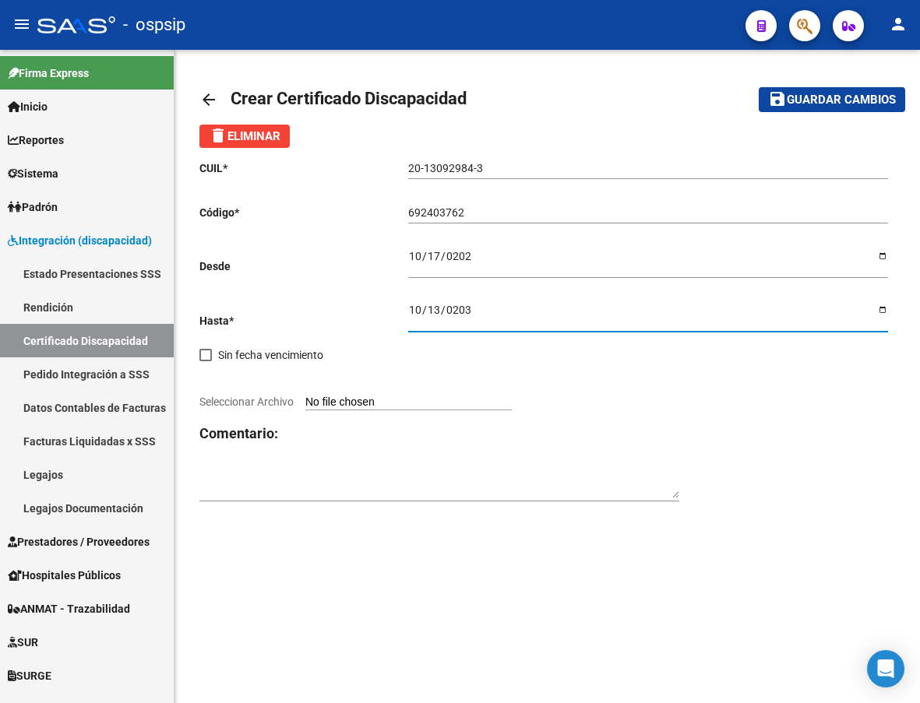
click at [431, 397] on input "Seleccionar Archivo" at bounding box center [408, 403] width 206 height 15
type input "C:\fakepath\cud.jpeg"
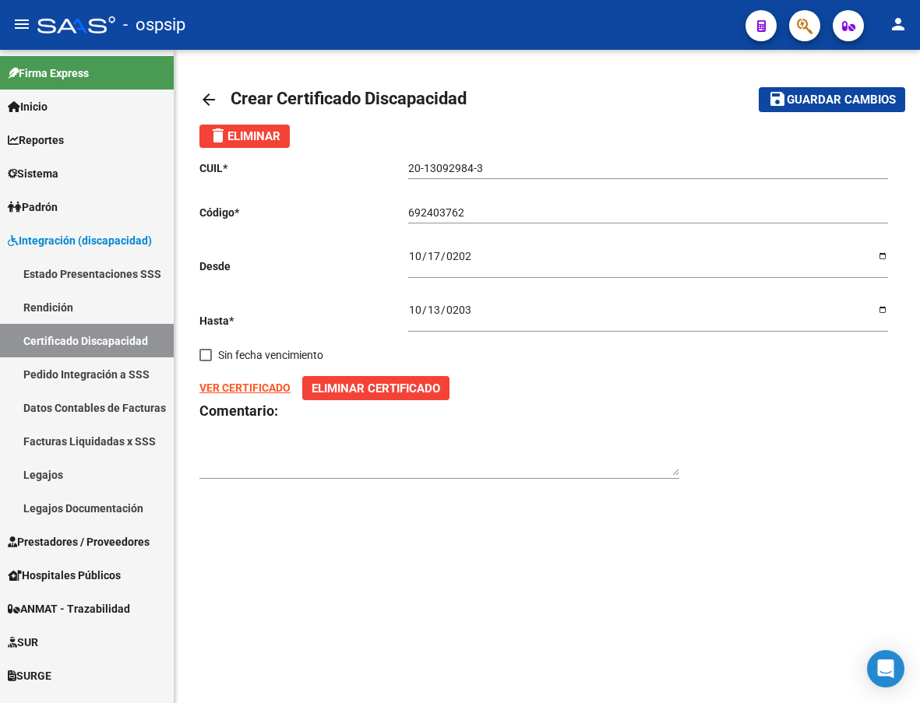
click at [798, 99] on span "Guardar cambios" at bounding box center [841, 100] width 109 height 14
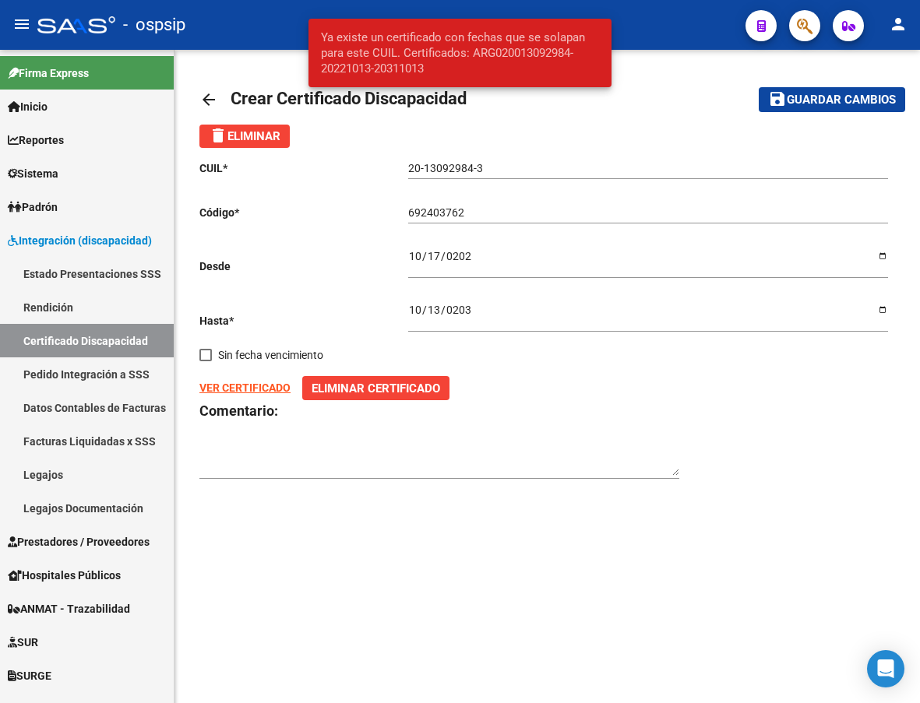
click at [732, 477] on div "CUIL * 20-13092984-3 Ingresar el CUIL Código * 692403762 Ingresar el Codigo Des…" at bounding box center [546, 320] width 695 height 344
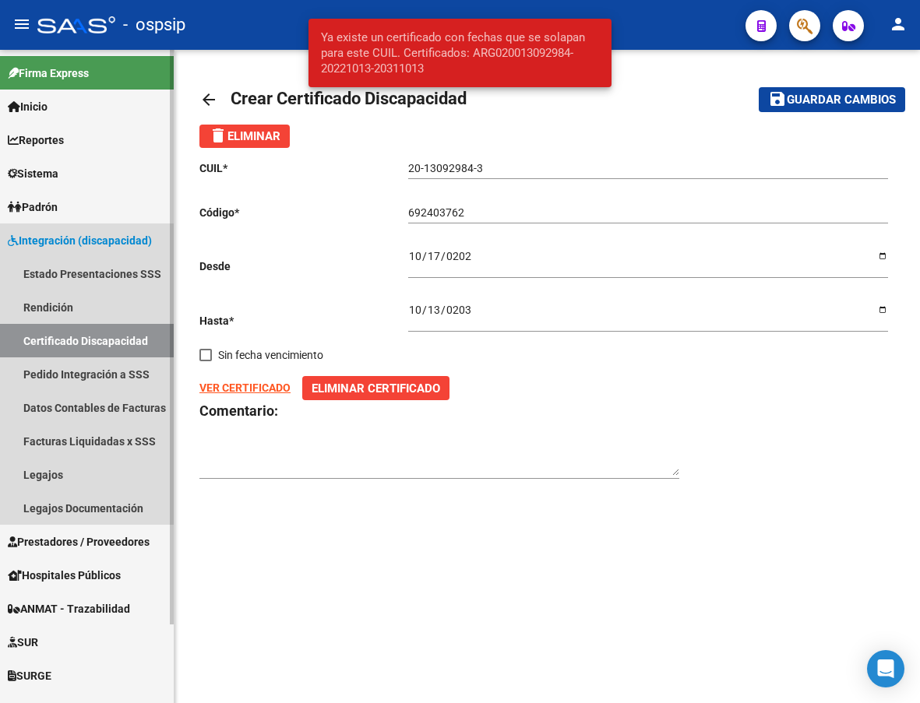
click at [41, 347] on link "Certificado Discapacidad" at bounding box center [87, 340] width 174 height 33
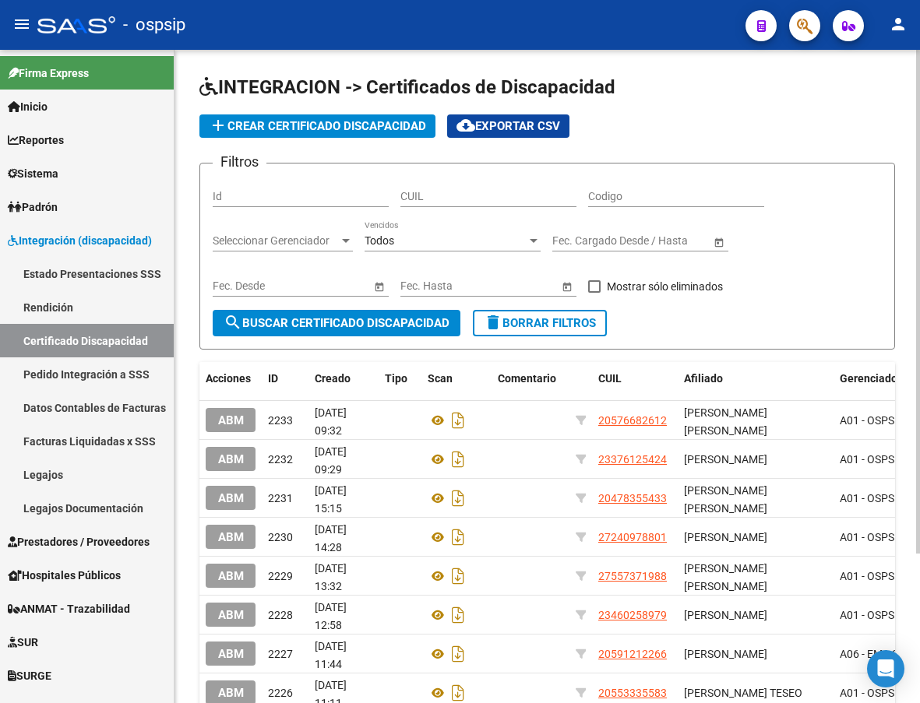
click at [405, 199] on input "CUIL" at bounding box center [488, 196] width 176 height 13
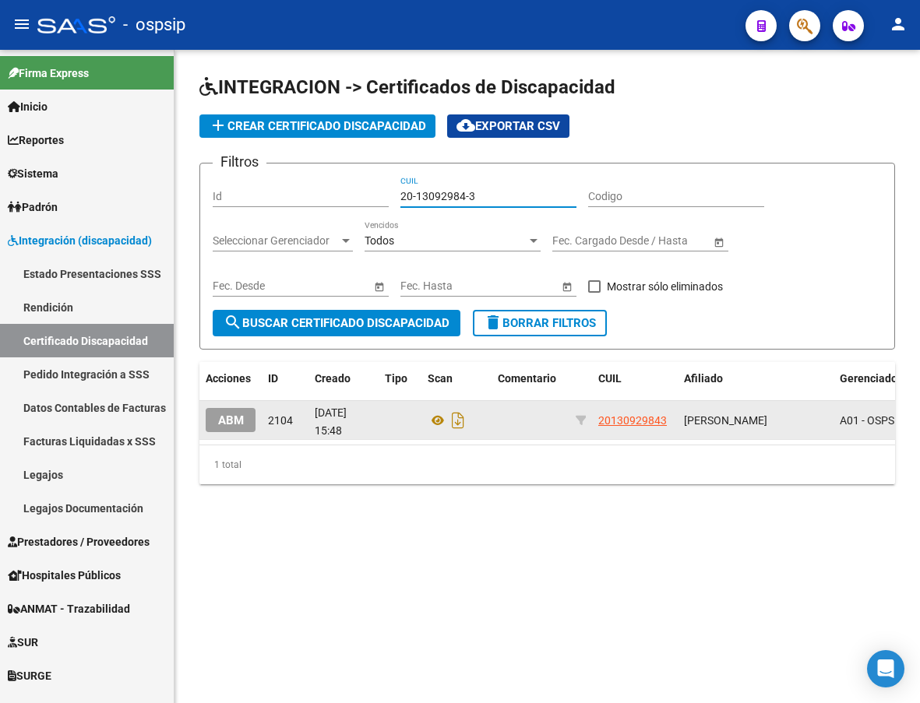
type input "20-13092984-3"
click at [227, 426] on span "ABM" at bounding box center [231, 421] width 26 height 14
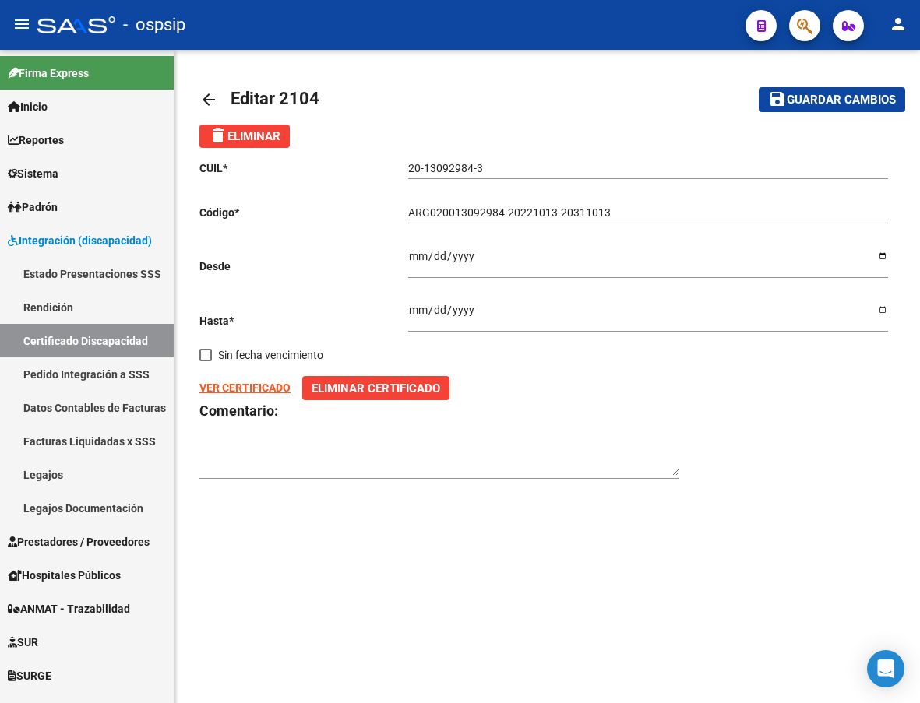
click at [262, 391] on strong "VER CERTIFICADO" at bounding box center [244, 388] width 91 height 12
click at [383, 394] on span "Eliminar Certificado" at bounding box center [375, 389] width 128 height 14
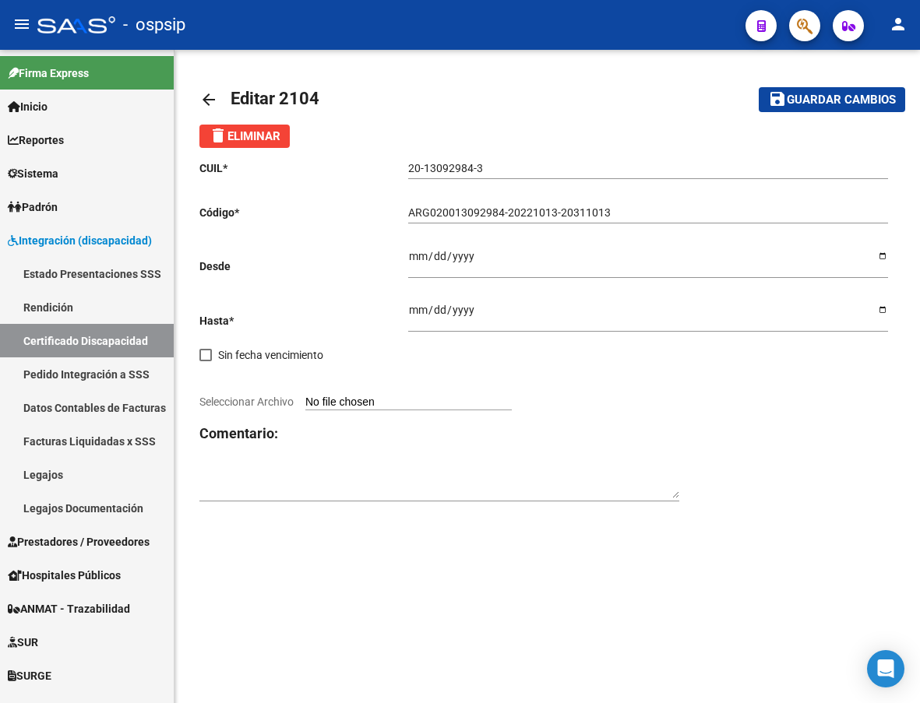
click at [365, 403] on input "Seleccionar Archivo" at bounding box center [408, 403] width 206 height 15
type input "C:\fakepath\cud.jpeg"
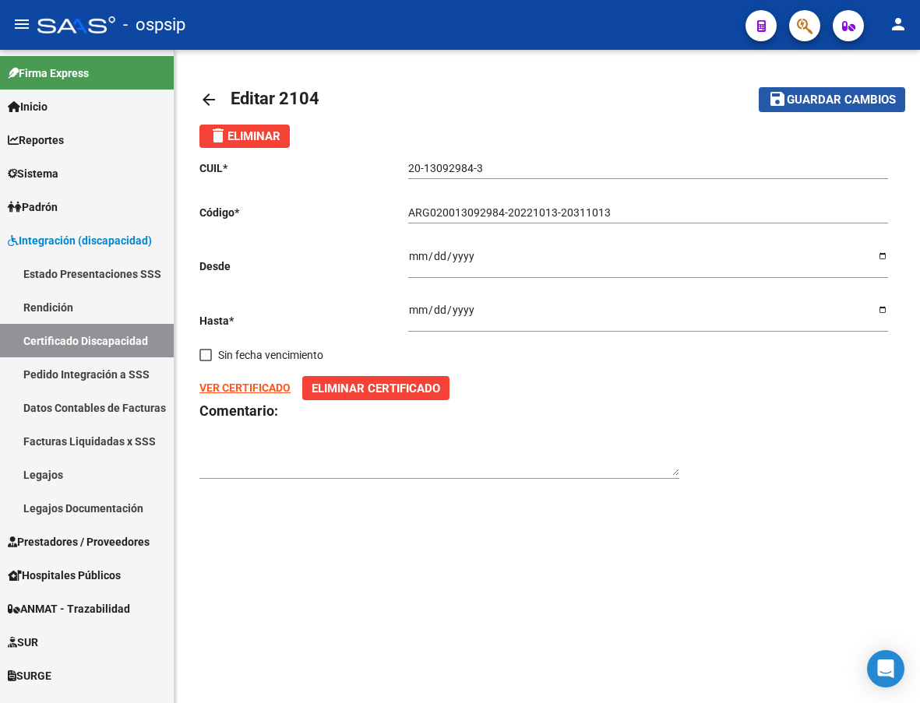
click at [818, 104] on span "Guardar cambios" at bounding box center [841, 100] width 109 height 14
type input "ARG02001309298420221013-20311013"
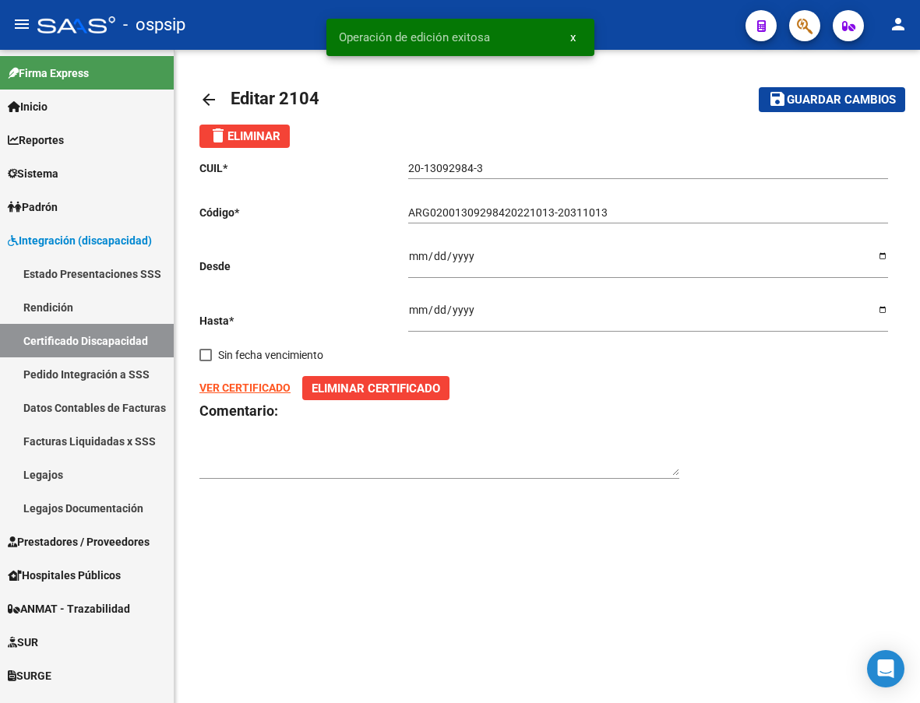
click at [249, 392] on strong "VER CERTIFICADO" at bounding box center [244, 388] width 91 height 12
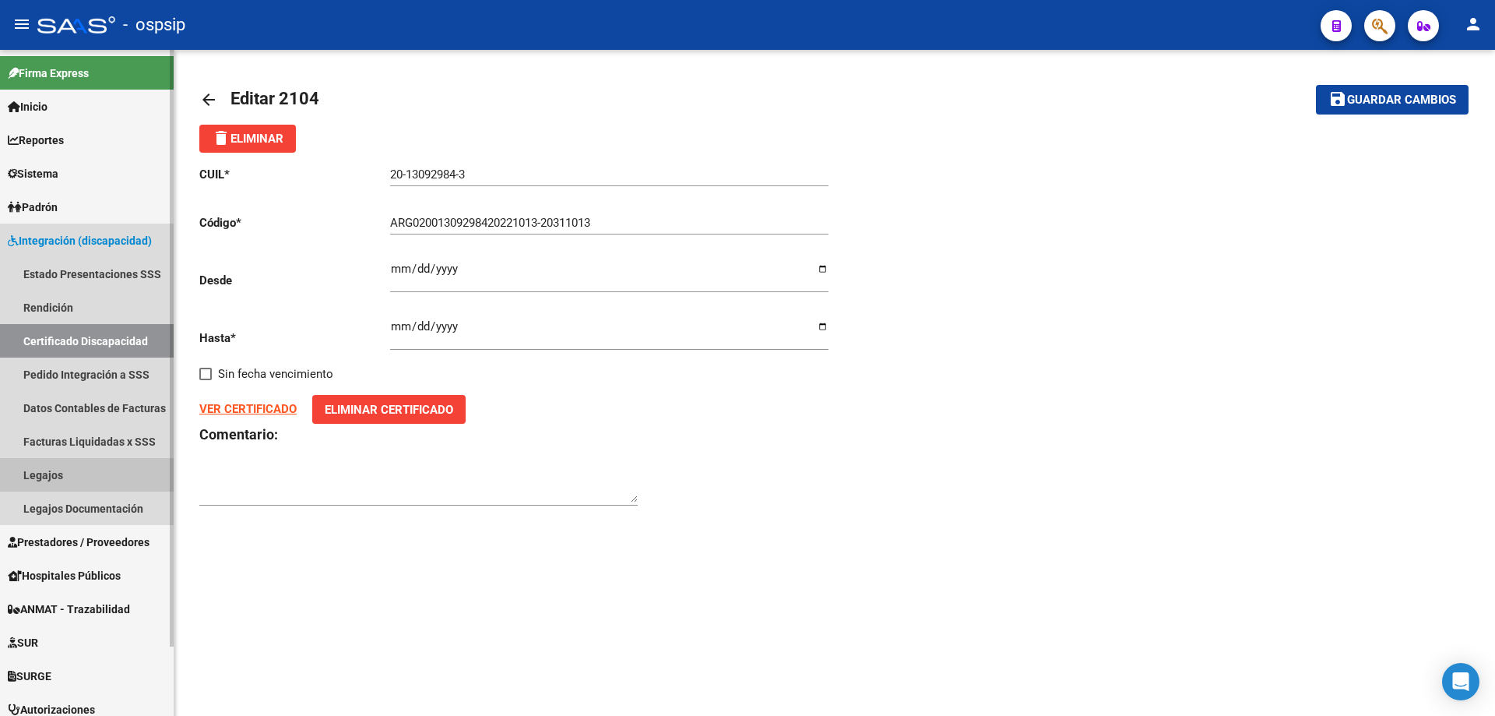
click at [51, 467] on link "Legajos" at bounding box center [87, 474] width 174 height 33
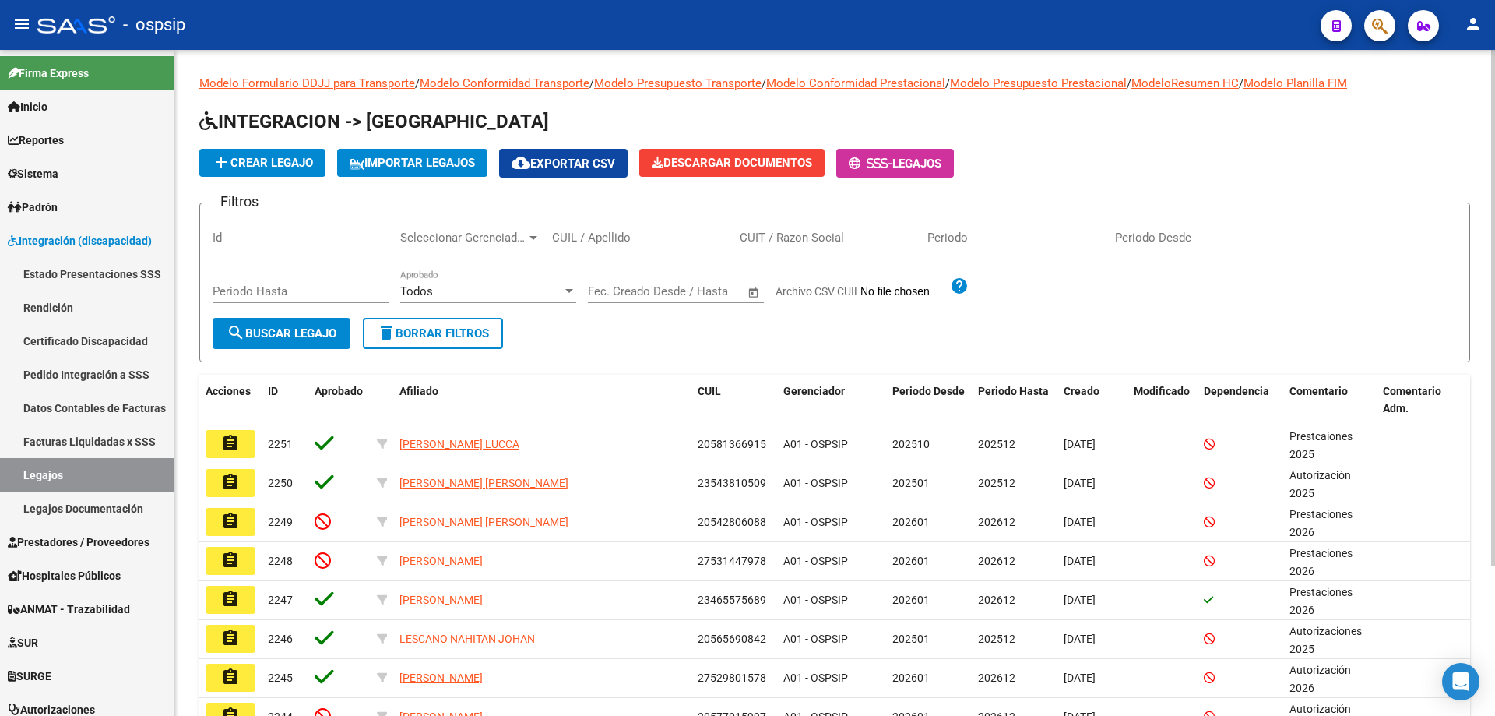
click at [601, 230] on div "CUIL / Apellido" at bounding box center [640, 232] width 176 height 33
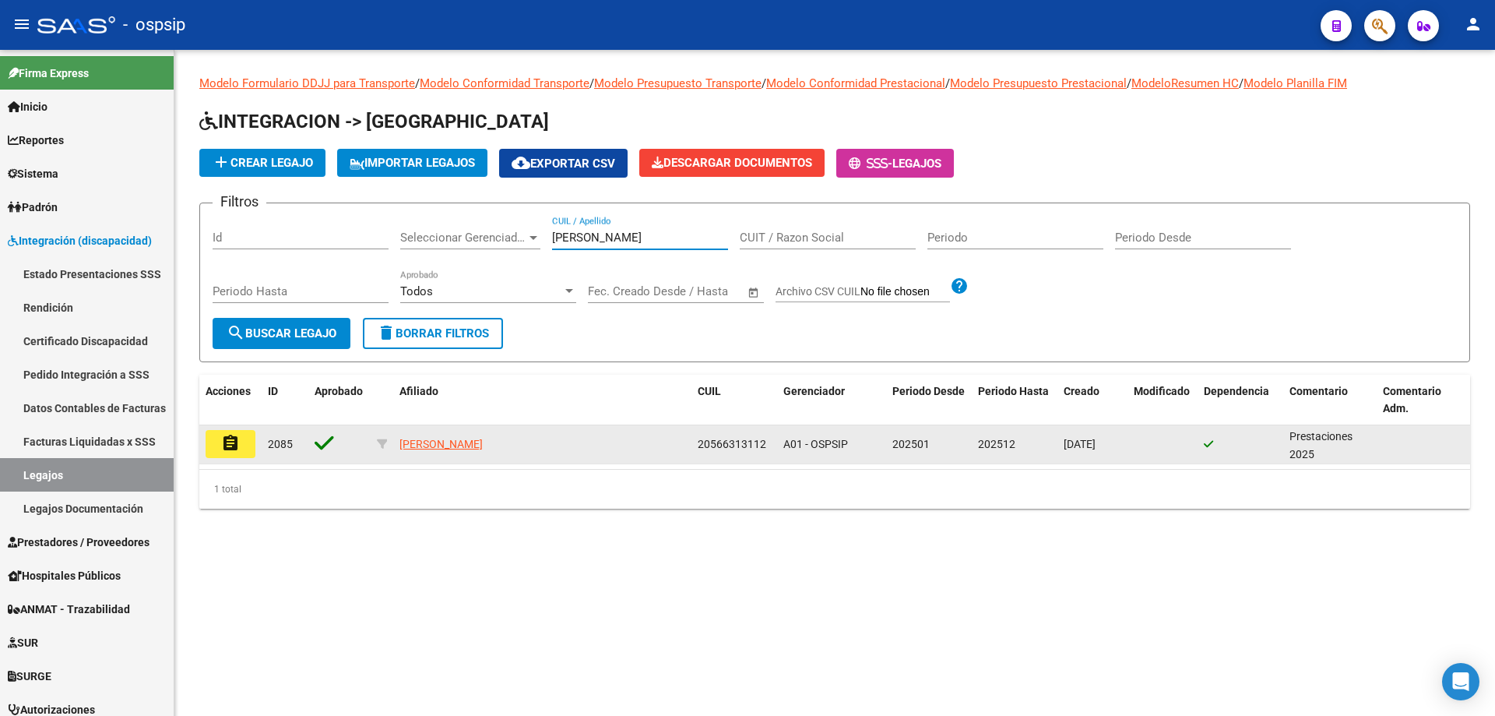
type input "[PERSON_NAME]"
click at [221, 443] on mat-icon "assignment" at bounding box center [230, 443] width 19 height 19
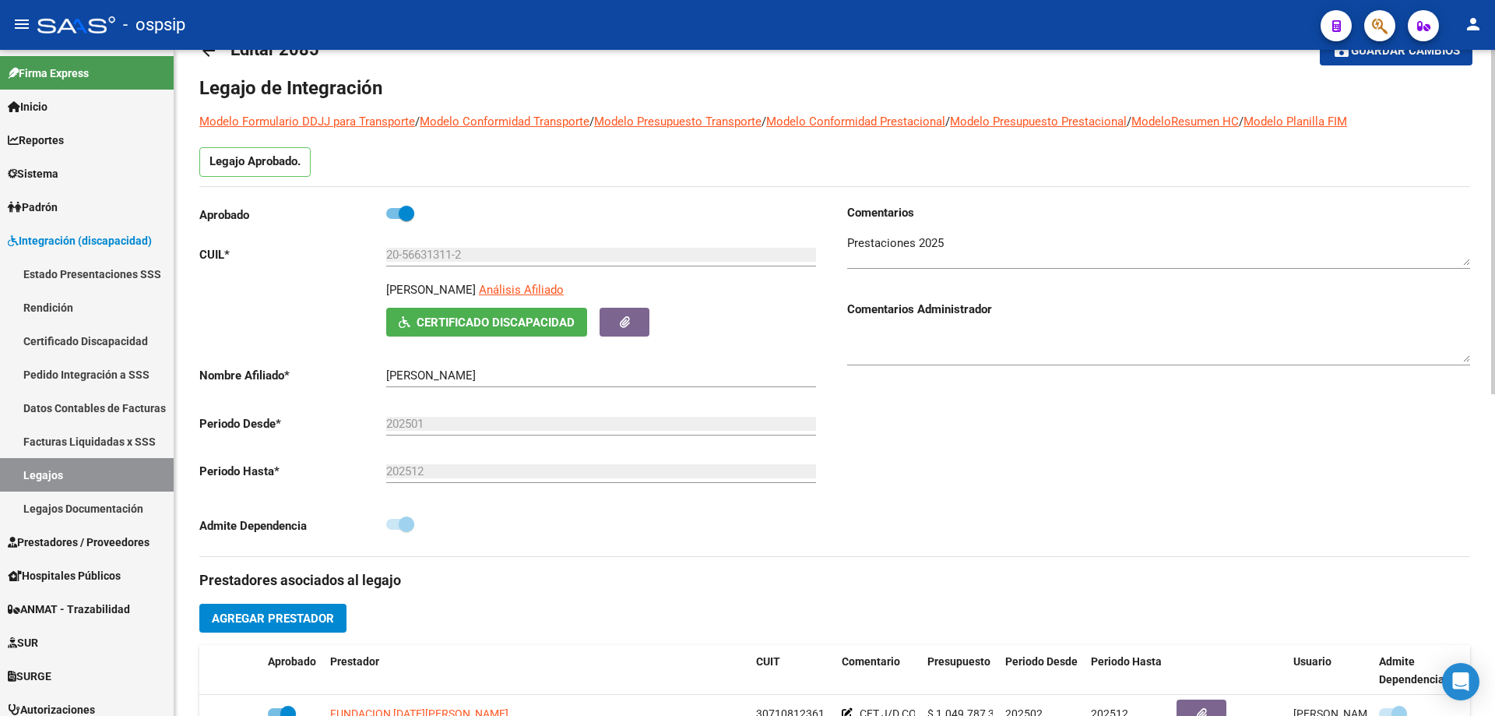
scroll to position [234, 0]
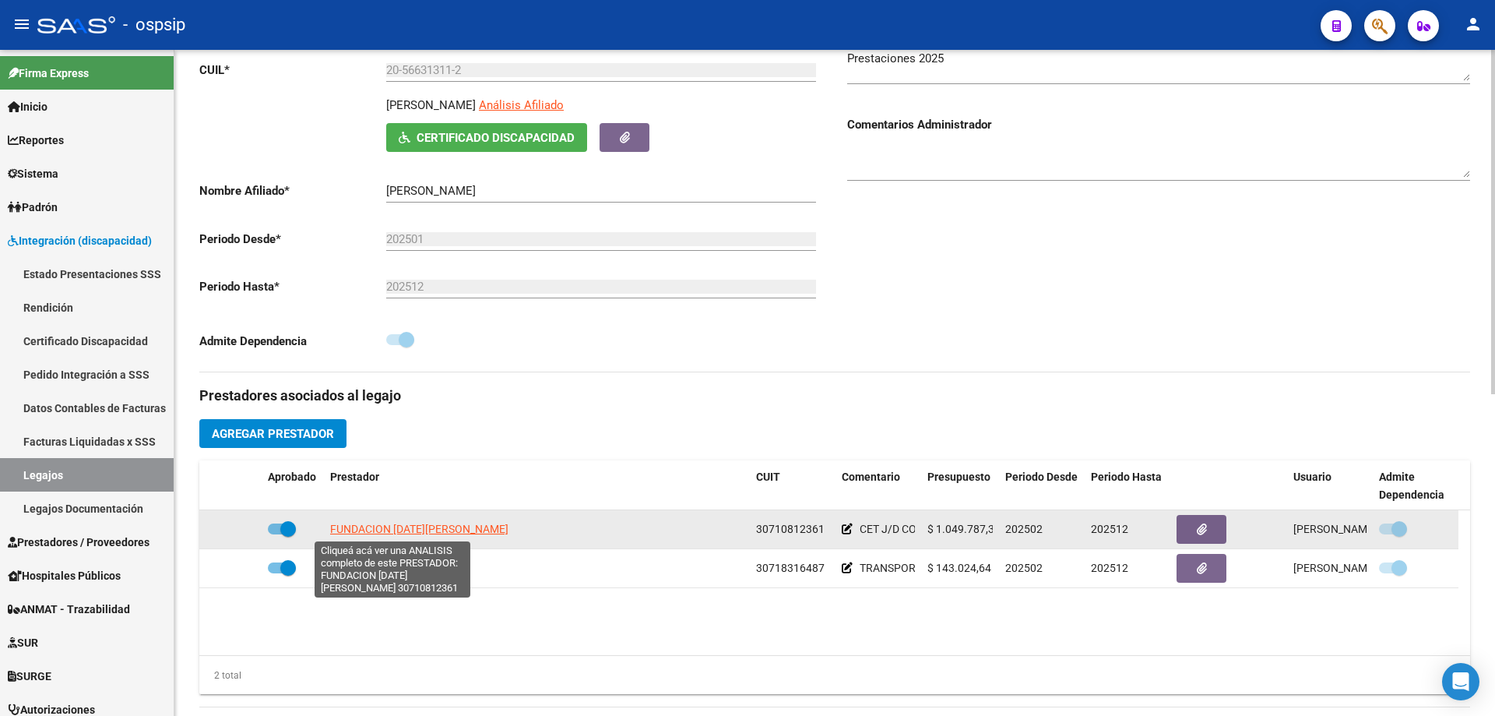
click at [394, 525] on span "FUNDACION [DATE][PERSON_NAME]" at bounding box center [419, 529] width 178 height 12
type textarea "30710812361"
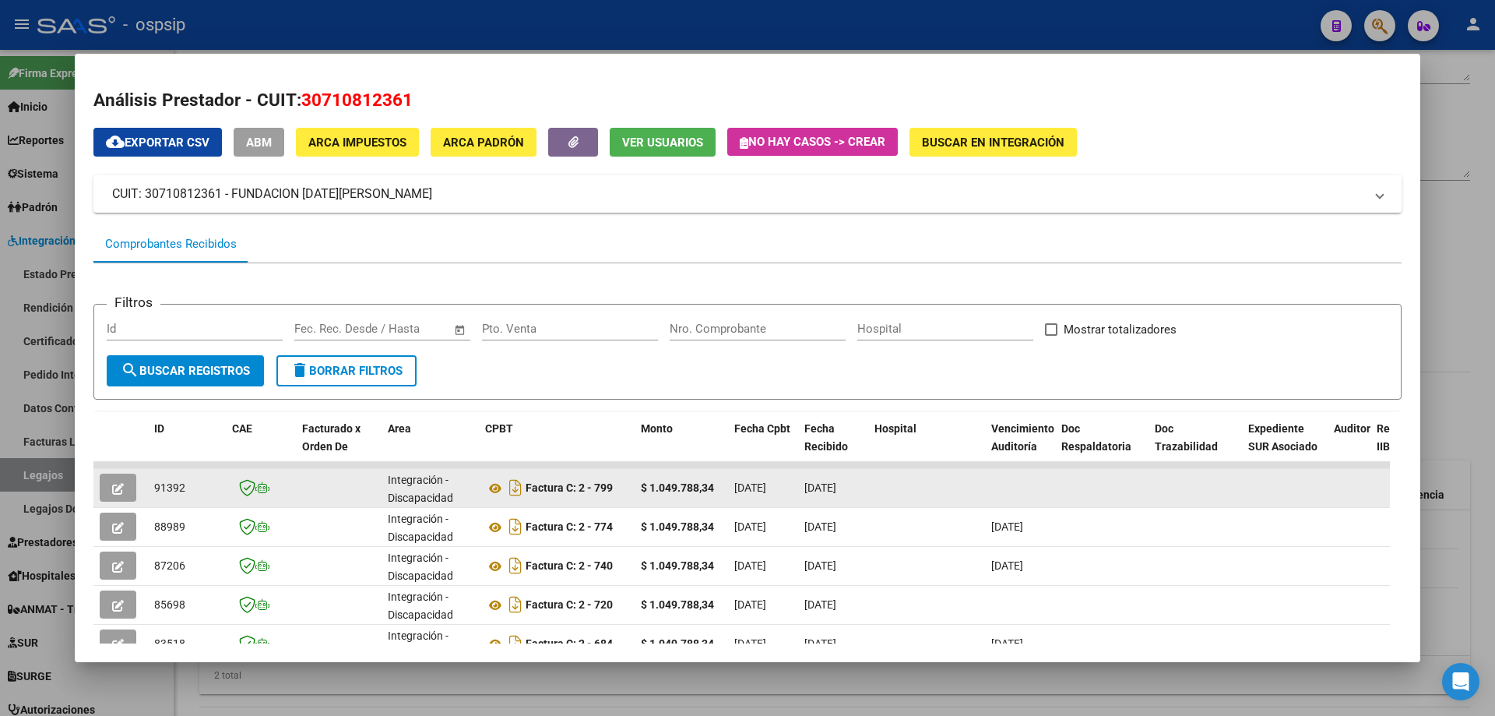
click at [116, 492] on icon "button" at bounding box center [118, 489] width 12 height 12
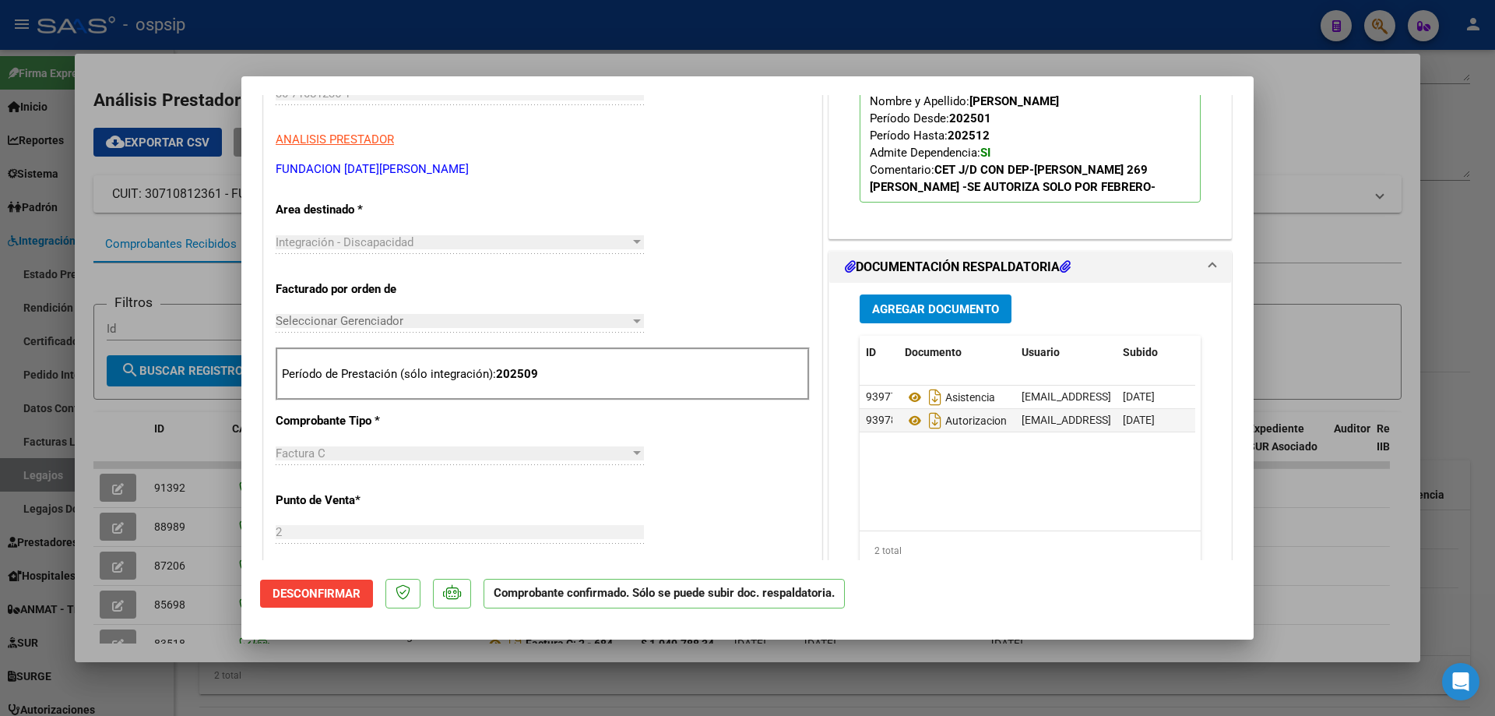
scroll to position [389, 0]
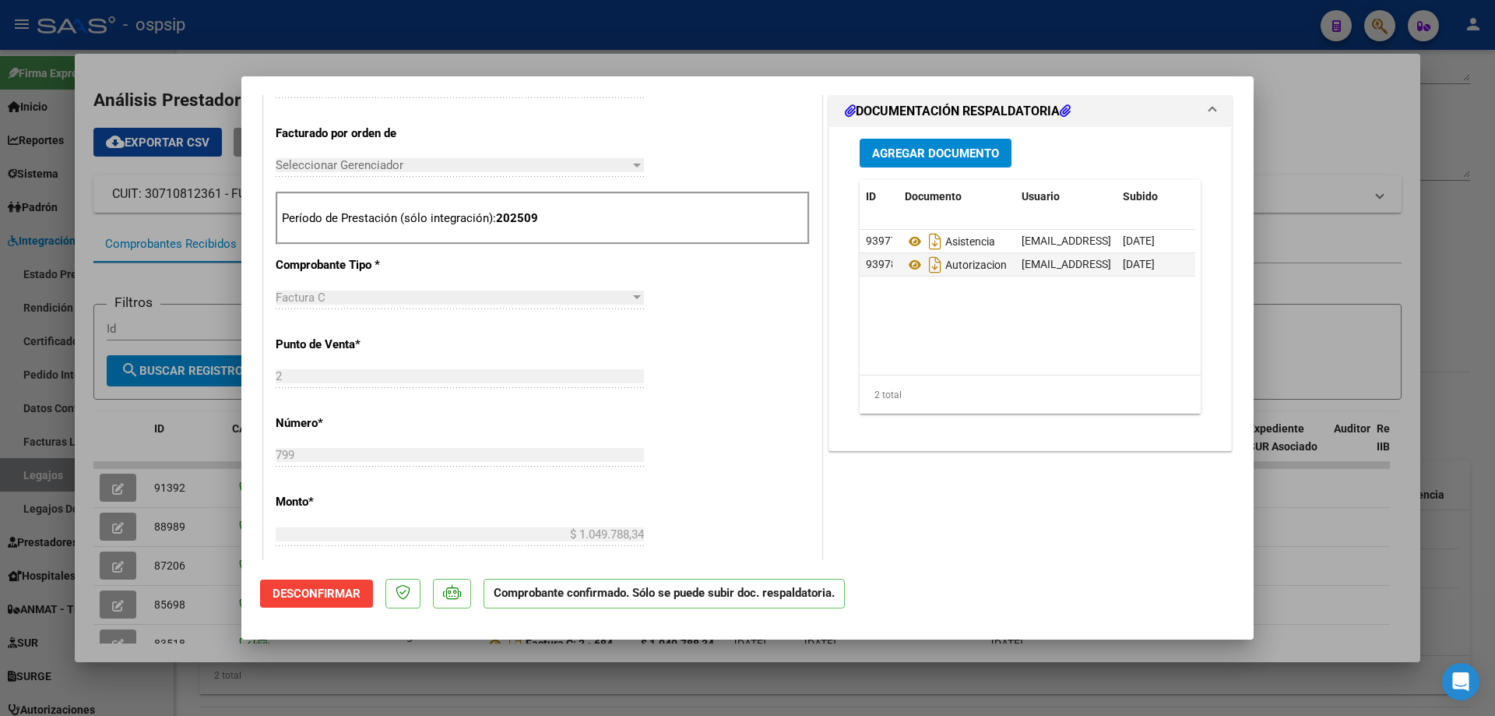
click at [1309, 568] on div at bounding box center [747, 358] width 1495 height 716
type input "$ 0,00"
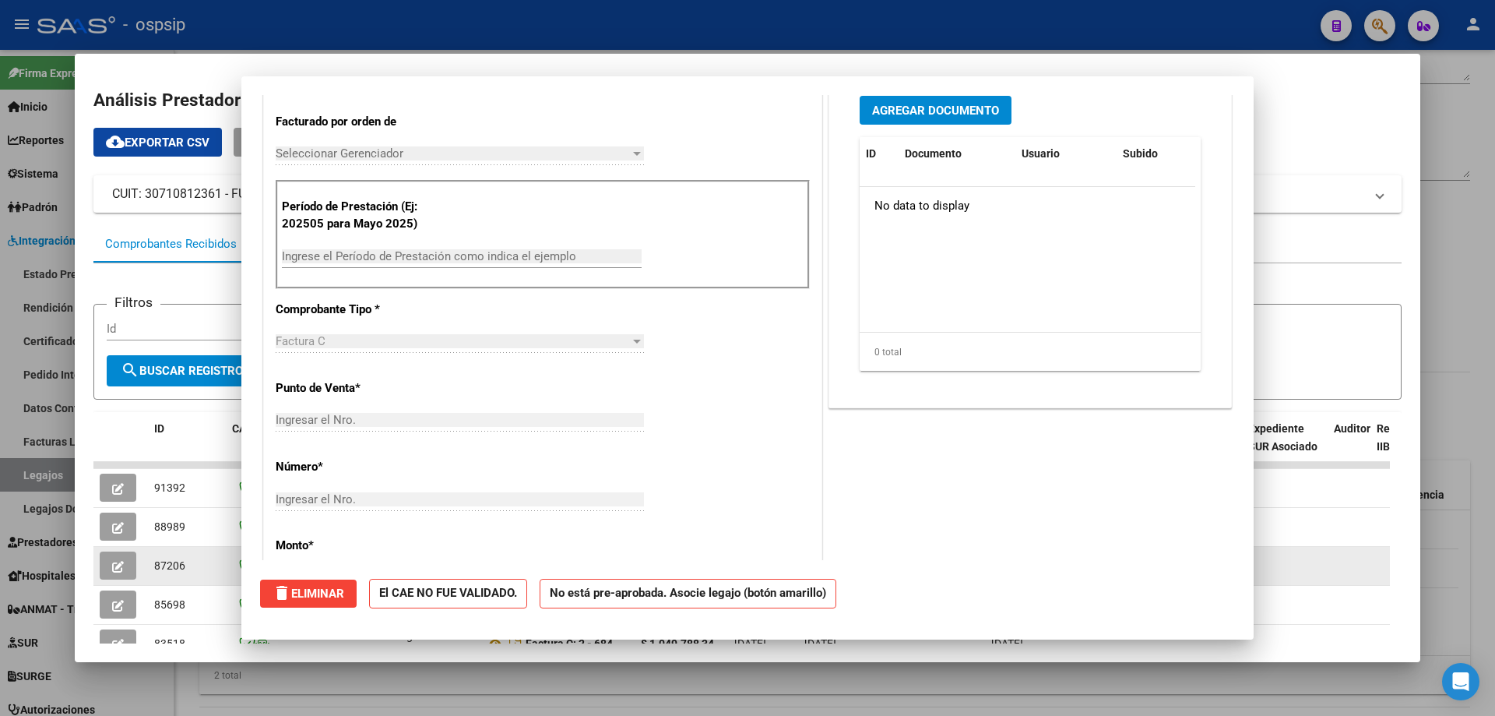
scroll to position [0, 0]
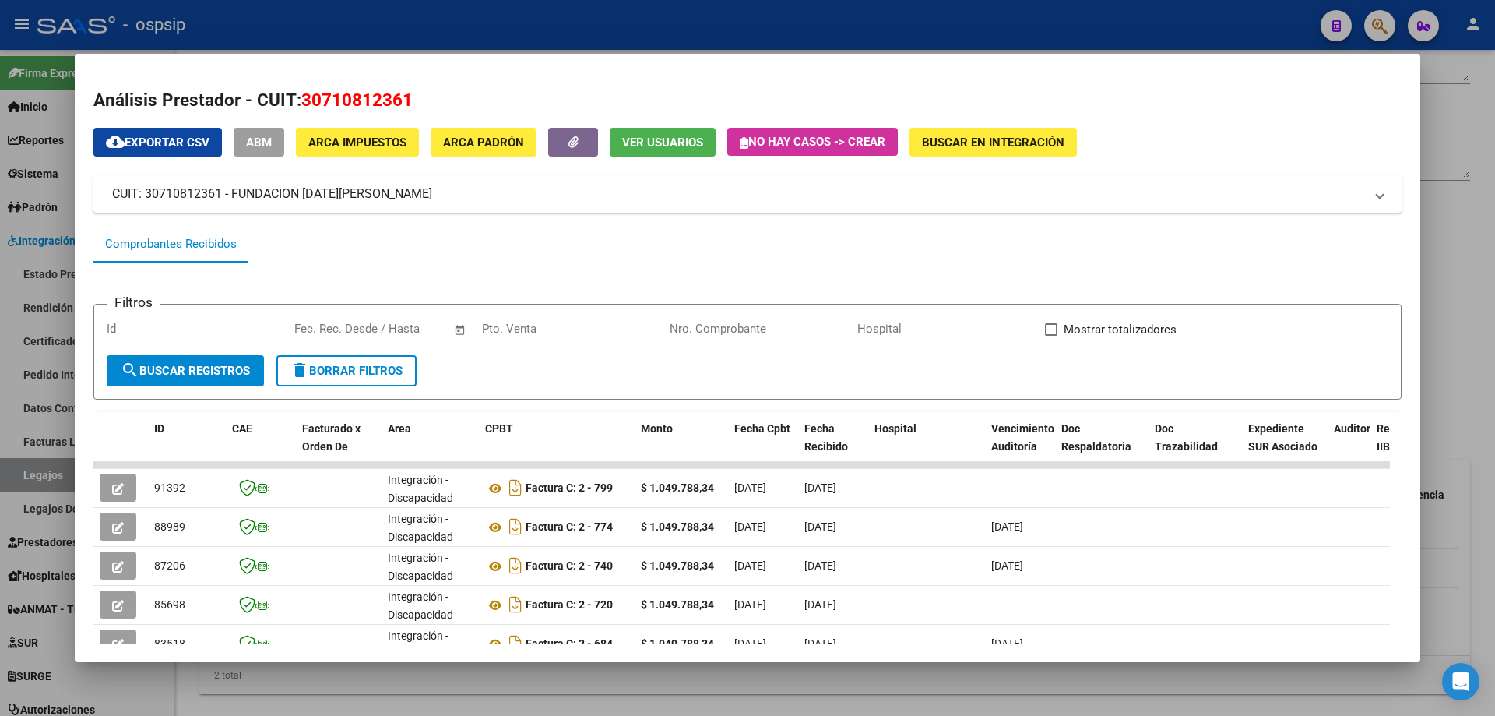
click at [1450, 560] on div at bounding box center [747, 358] width 1495 height 716
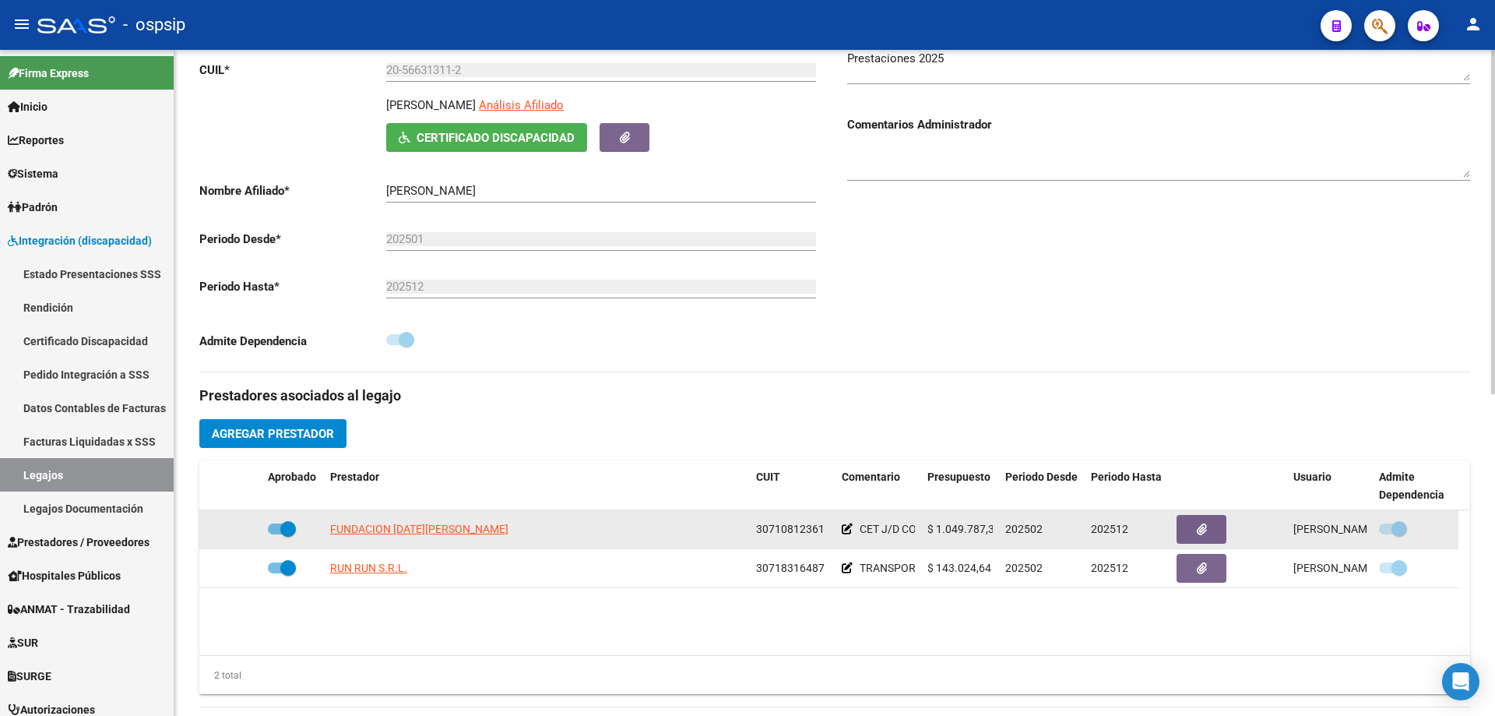
click at [292, 530] on span at bounding box center [288, 529] width 16 height 16
click at [276, 534] on input "checkbox" at bounding box center [275, 534] width 1 height 1
checkbox input "false"
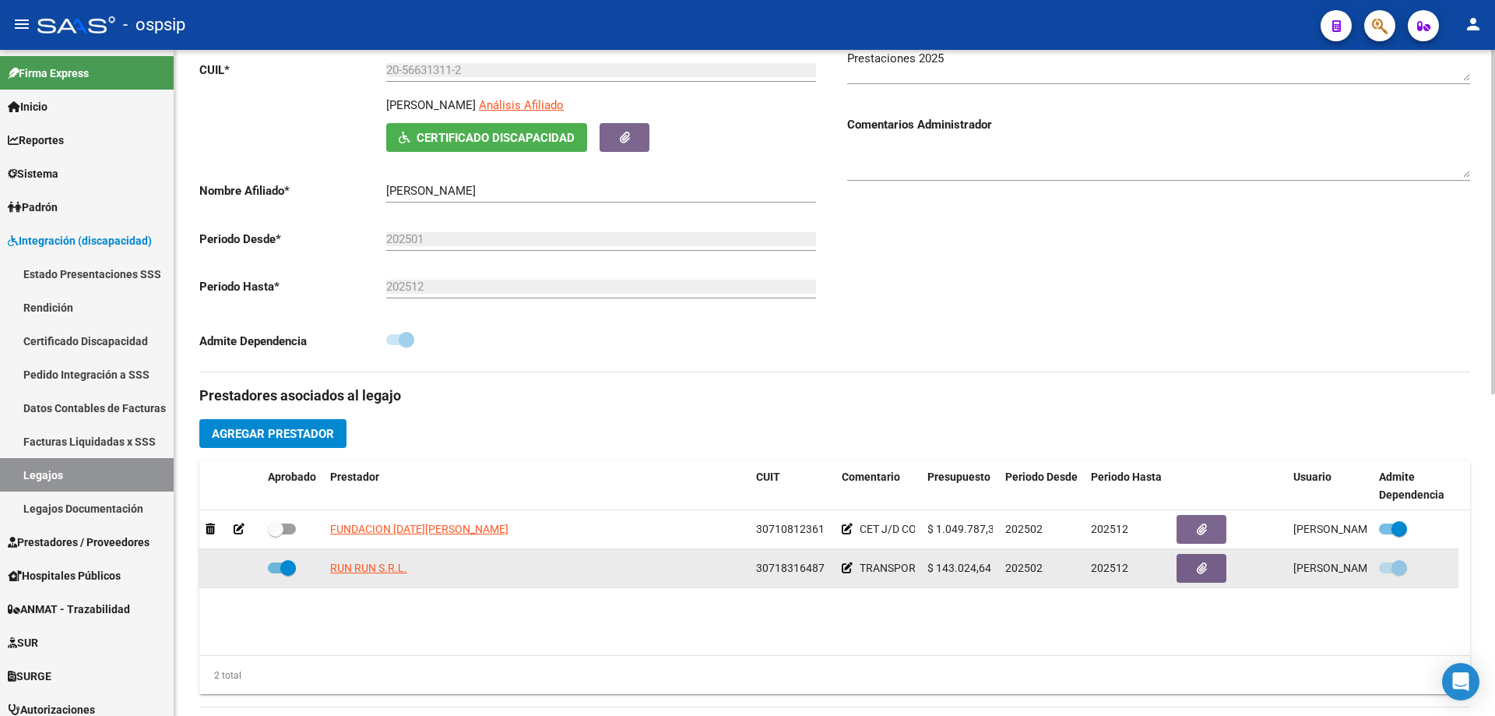
click at [291, 576] on label at bounding box center [282, 567] width 28 height 19
click at [276, 574] on input "checkbox" at bounding box center [275, 573] width 1 height 1
checkbox input "false"
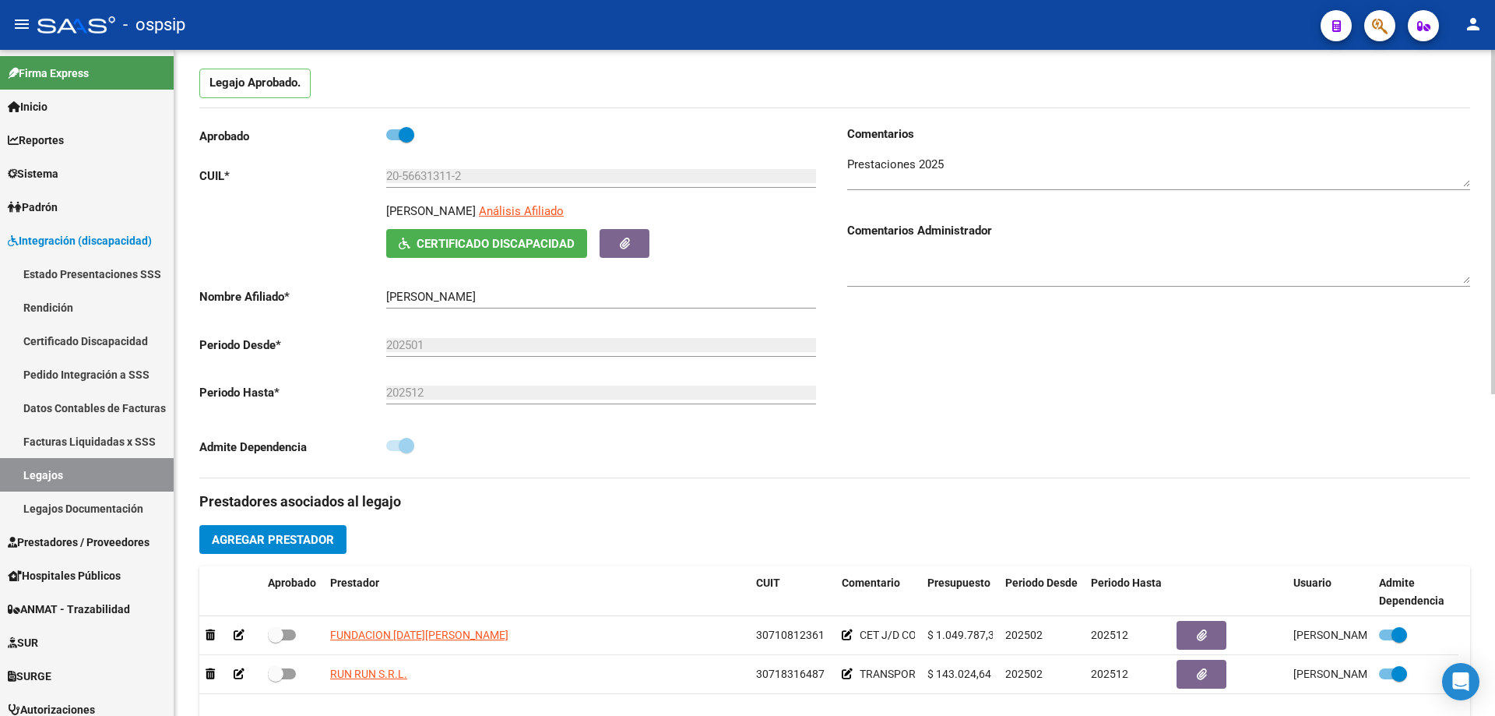
scroll to position [78, 0]
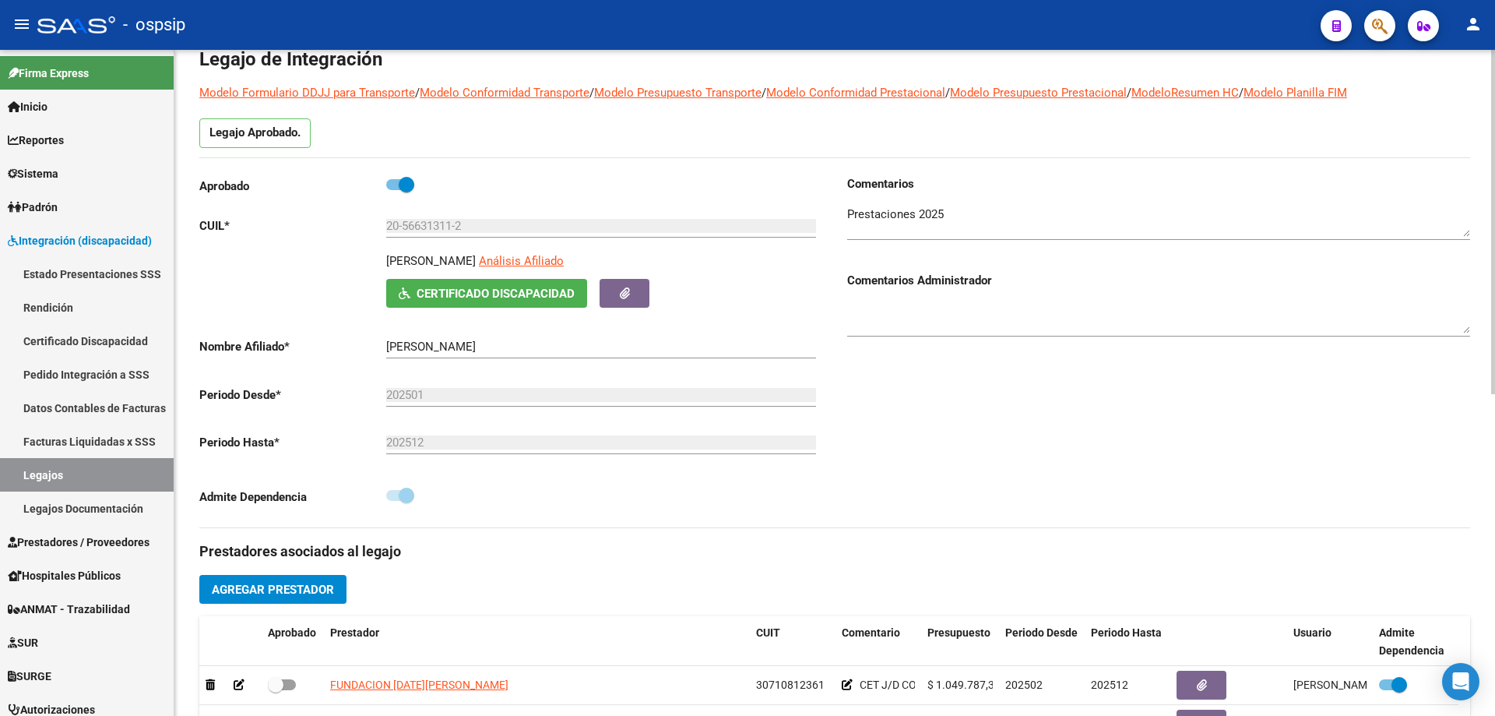
click at [938, 325] on textarea at bounding box center [1158, 317] width 623 height 31
paste textarea "Buenos días quería avisar que el afiliado ya no asiste al centro que yo era la …"
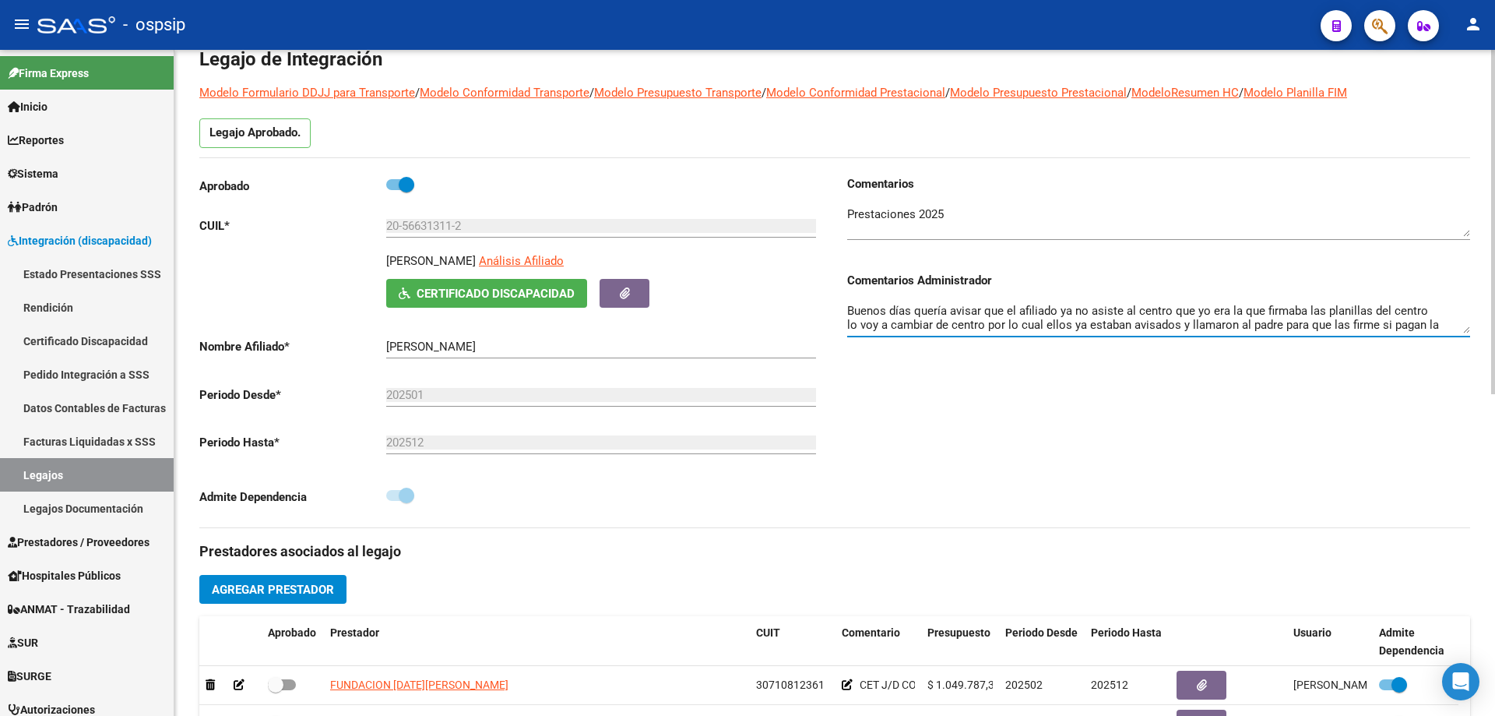
scroll to position [40, 0]
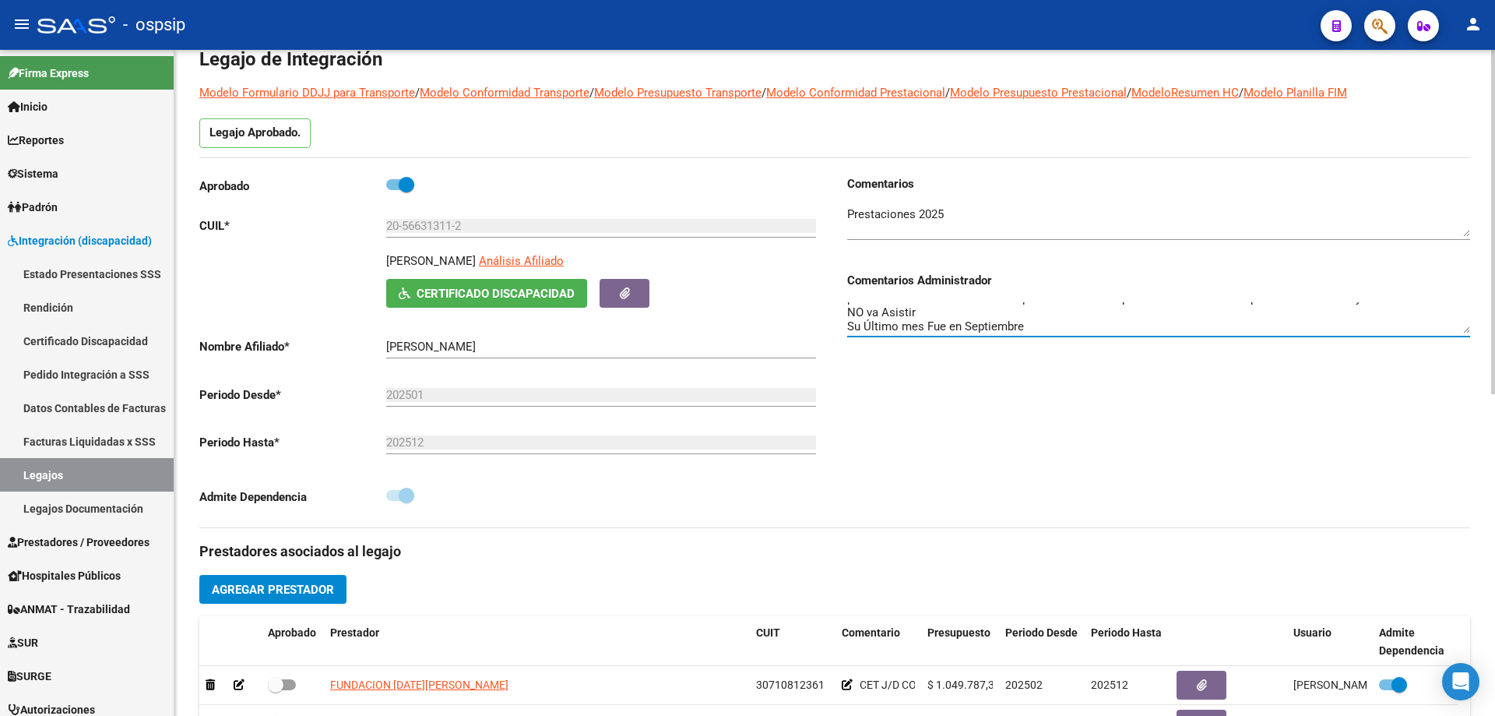
click at [1045, 314] on textarea "Buenos días quería avisar que el afiliado ya no asiste al centro que yo era la …" at bounding box center [1158, 317] width 623 height 31
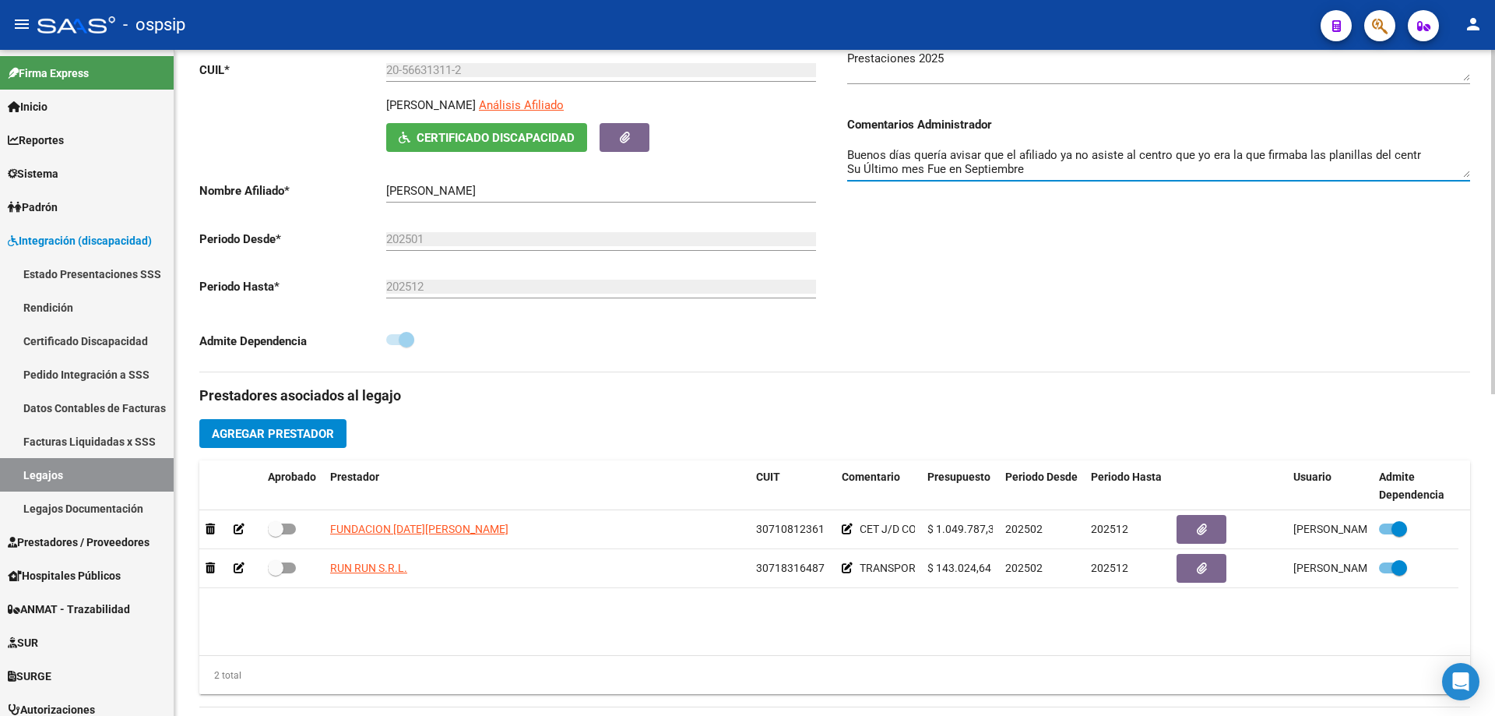
scroll to position [0, 0]
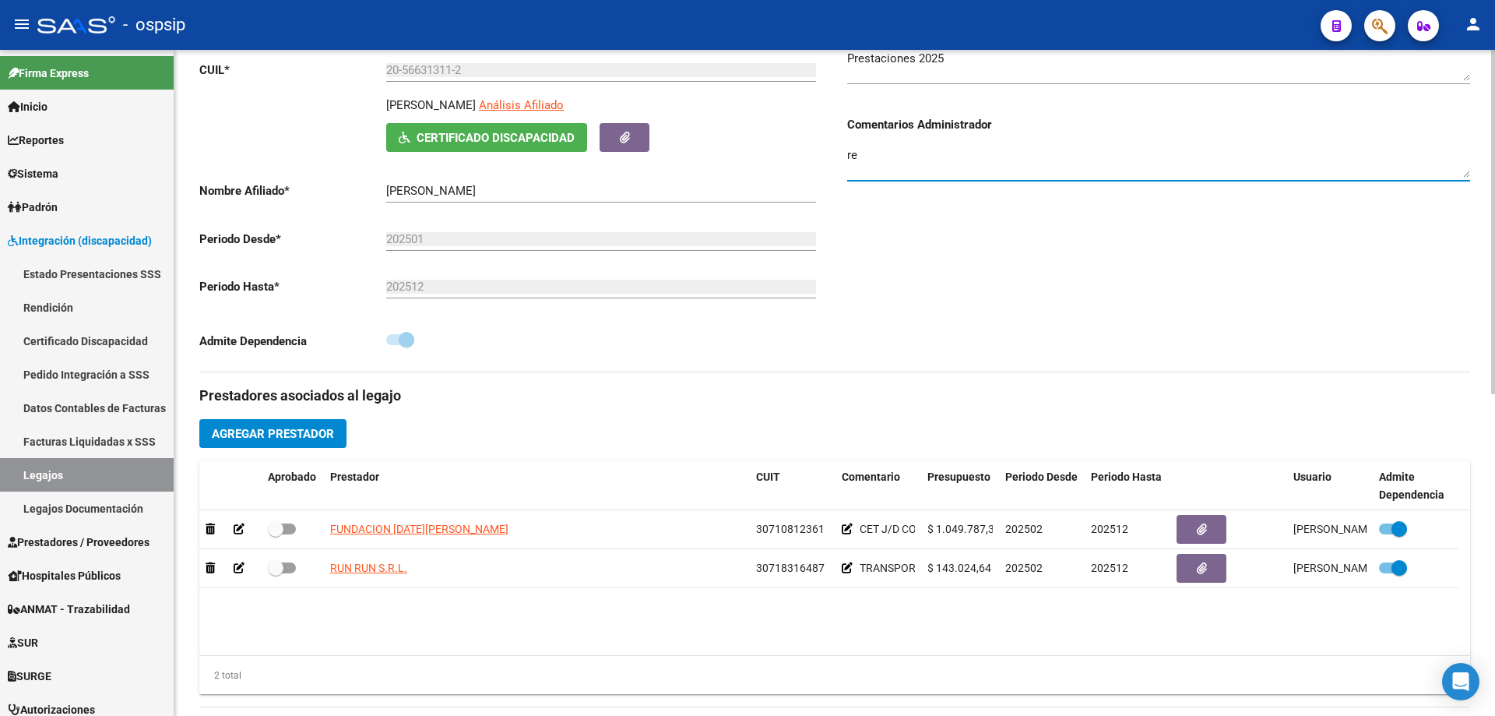
type textarea "e"
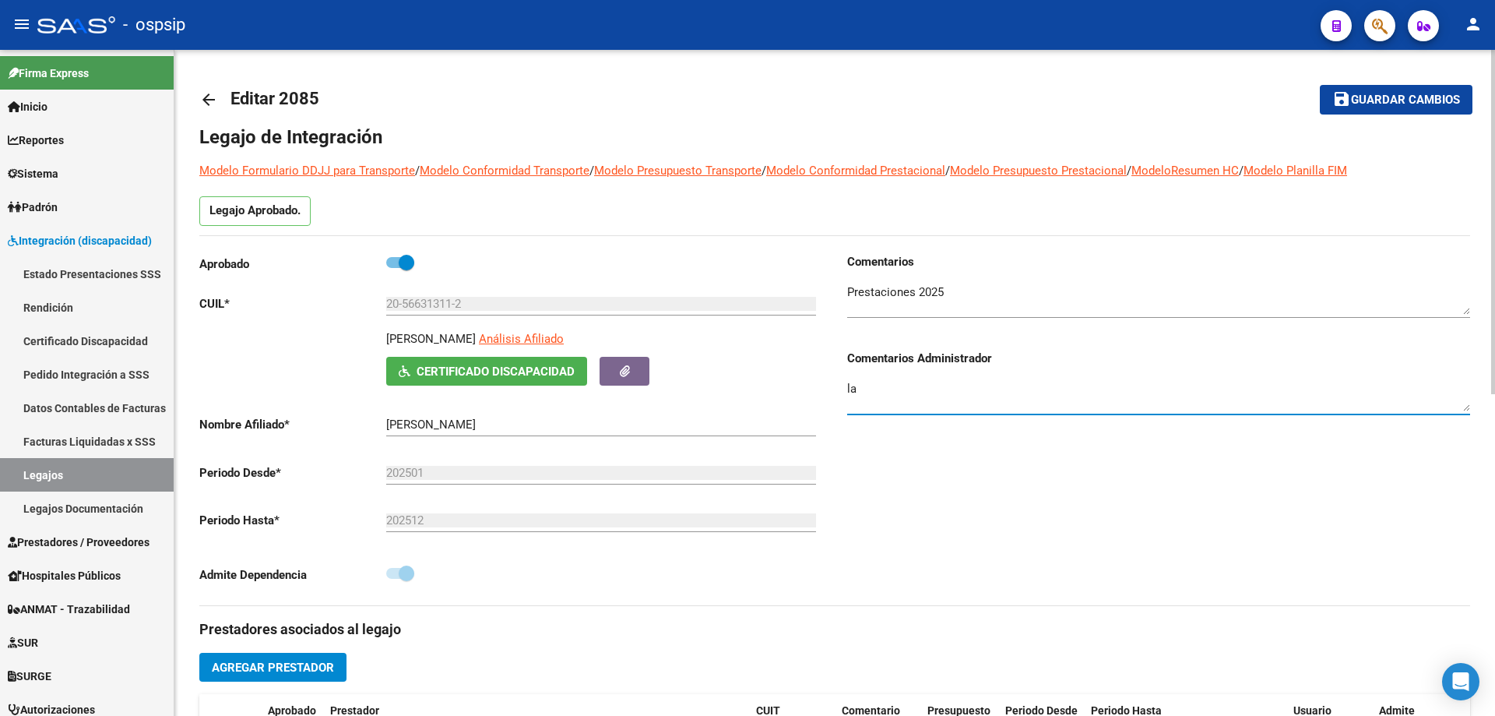
type textarea "l"
click at [977, 390] on textarea "La mamá informa la baja el 15/10 por mail a partir del mes de septiembre." at bounding box center [1158, 395] width 623 height 31
type textarea "La mamá informa la baja del CET el 15/10 por mail a partir del mes de septiembr…"
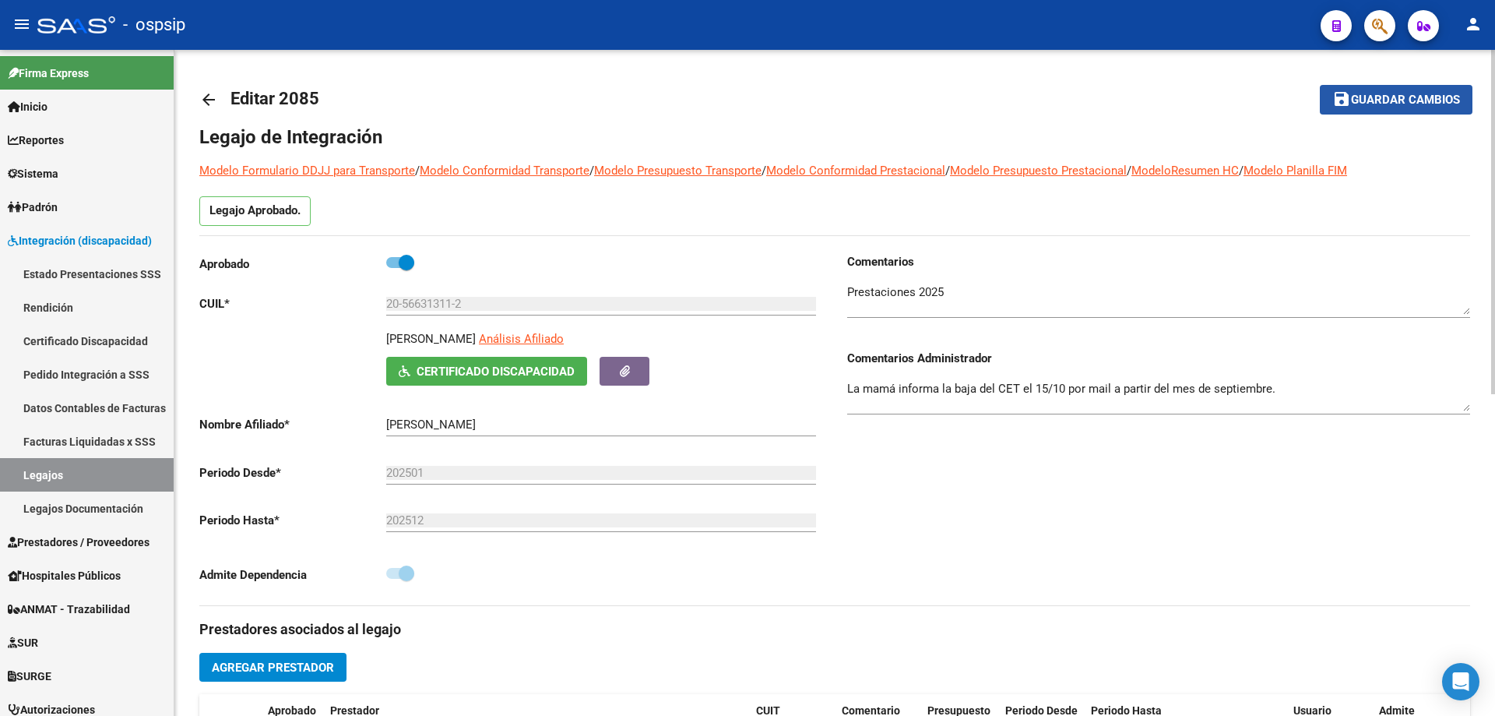
click at [1406, 90] on button "save Guardar cambios" at bounding box center [1396, 99] width 153 height 29
